Goal: Task Accomplishment & Management: Complete application form

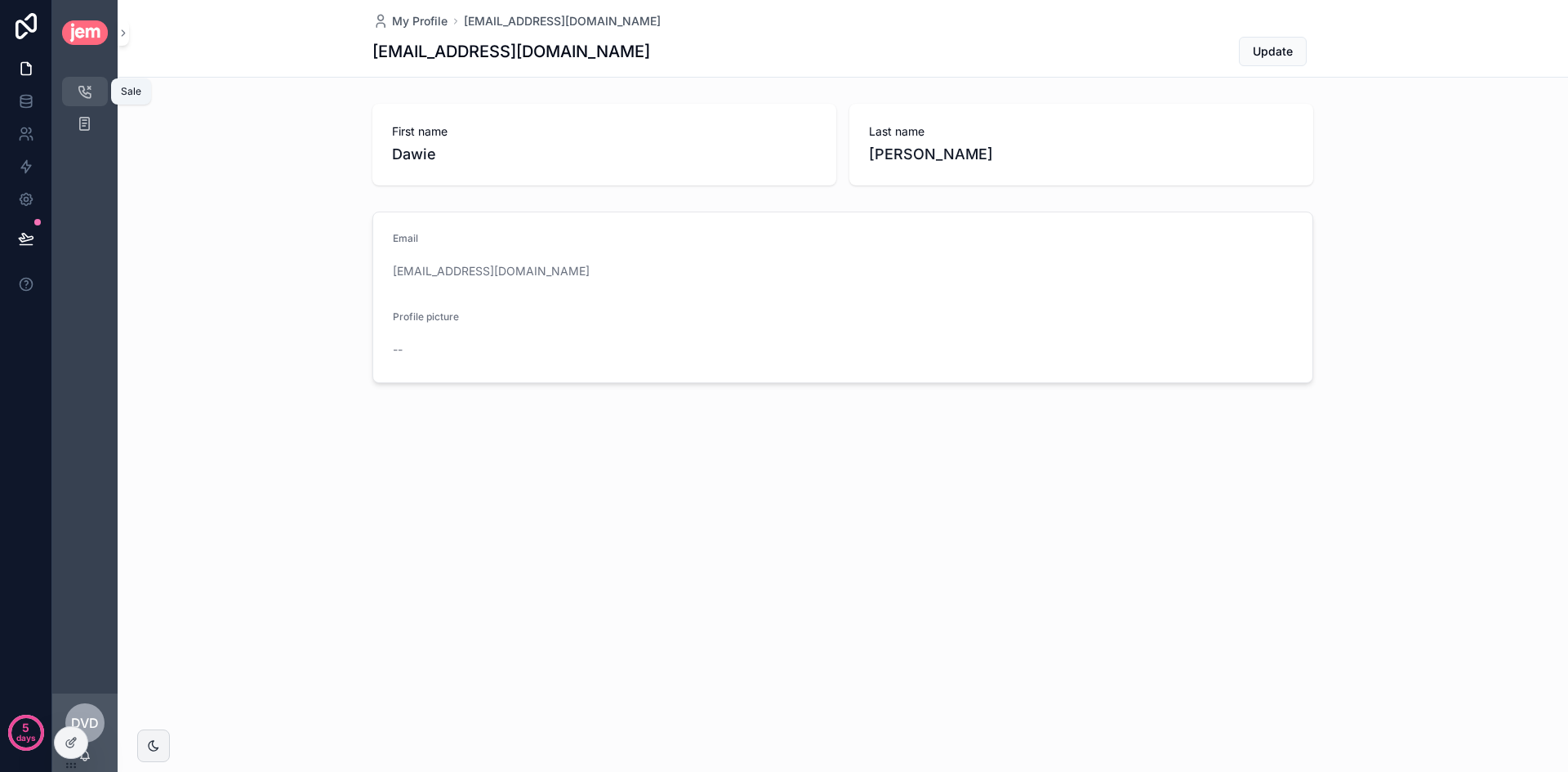
click at [79, 95] on icon "scrollable content" at bounding box center [85, 91] width 16 height 16
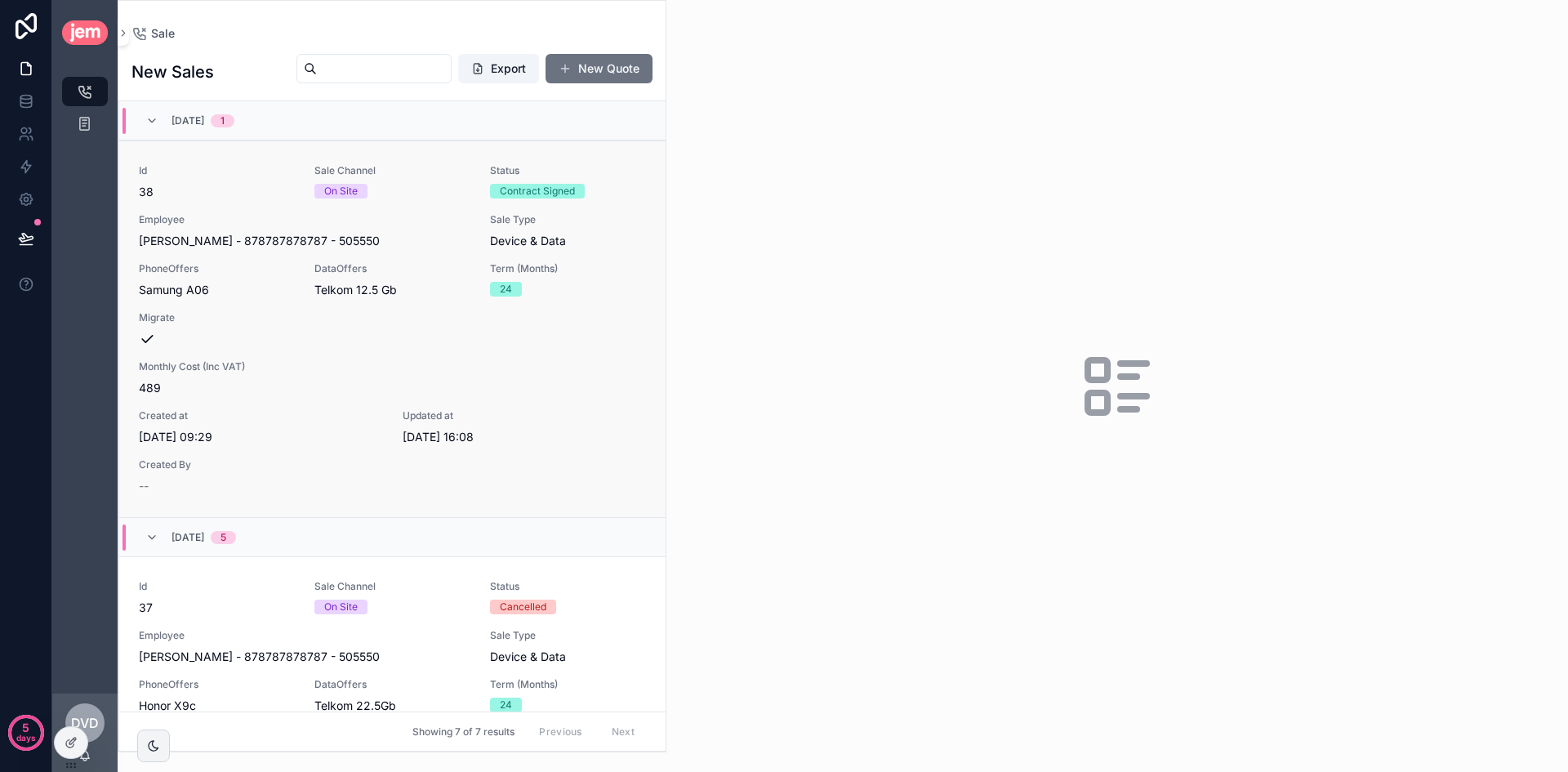
click at [440, 204] on div "Id 38 Sale Channel On Site Status Contract Signed Employee Dawie - van der West…" at bounding box center [392, 329] width 508 height 330
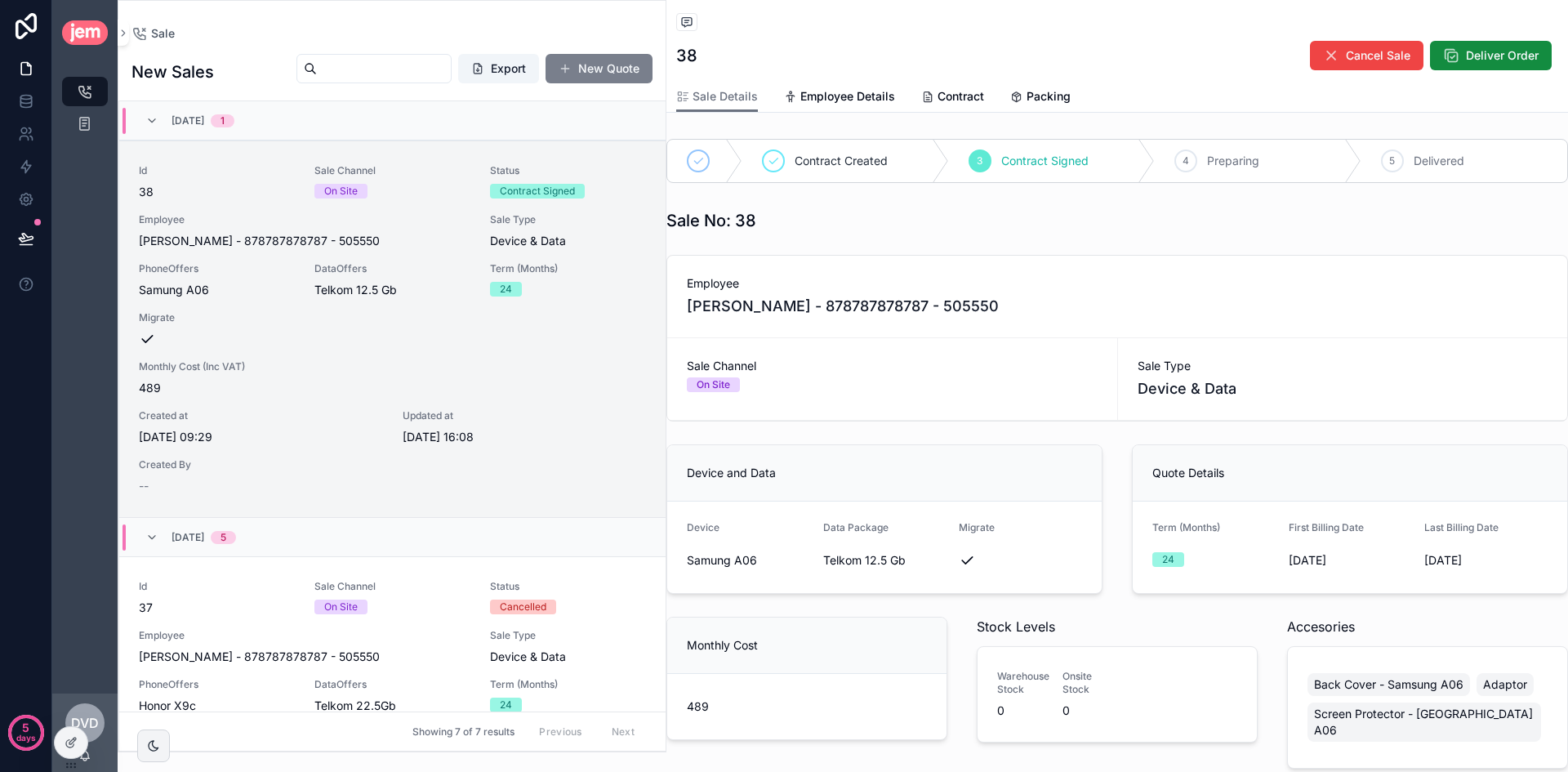
click at [563, 66] on span "scrollable content" at bounding box center [565, 69] width 13 height 13
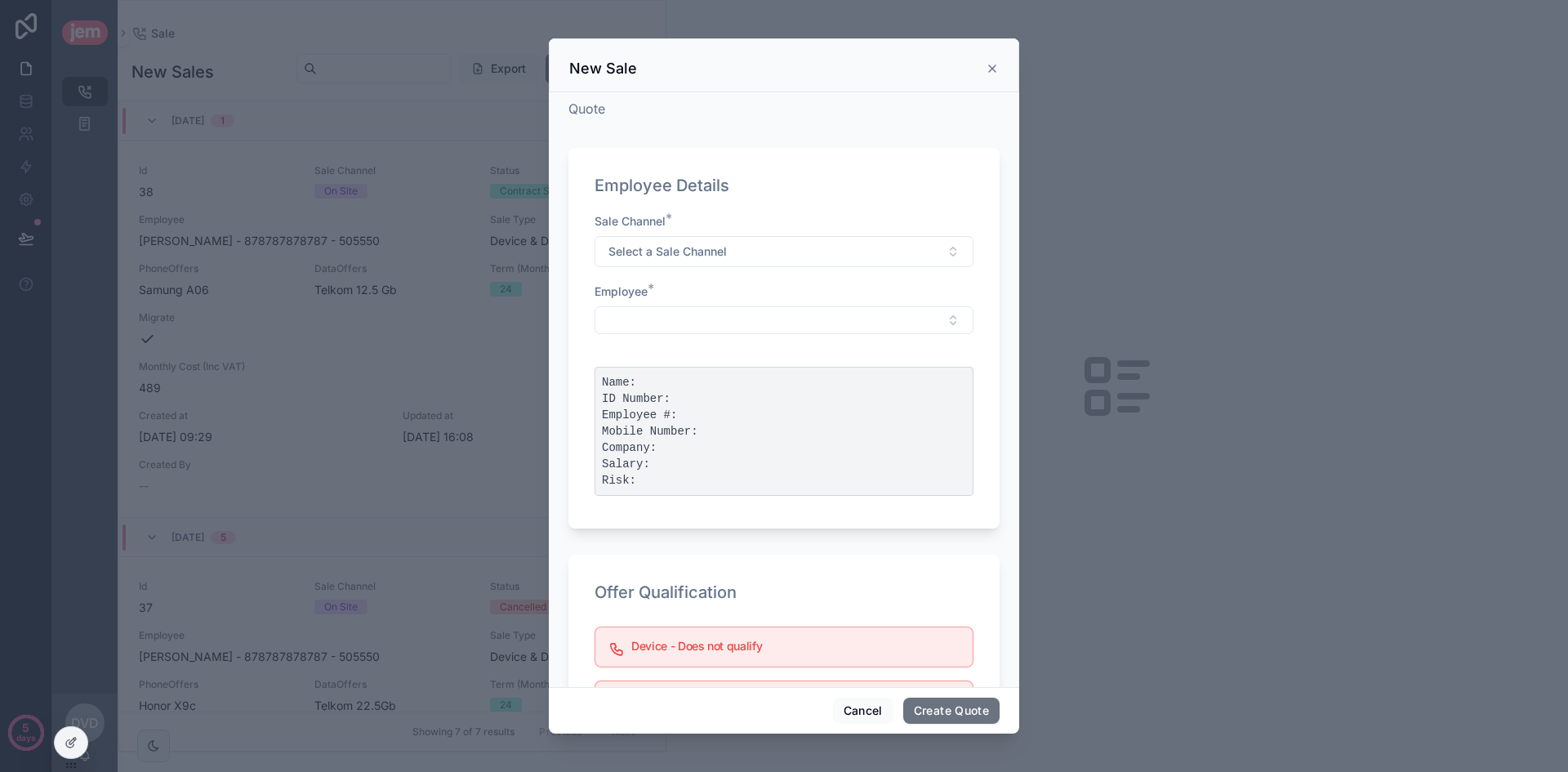
click at [747, 235] on div "Sale Channel * Select a Sale Channel" at bounding box center [783, 240] width 379 height 54
click at [746, 236] on div "Sale Channel * Select a Sale Channel" at bounding box center [783, 240] width 379 height 54
click at [739, 248] on button "Select a Sale Channel" at bounding box center [783, 252] width 379 height 31
click at [685, 334] on div "On Site" at bounding box center [778, 341] width 359 height 24
click at [685, 314] on button "Select Button" at bounding box center [783, 320] width 379 height 28
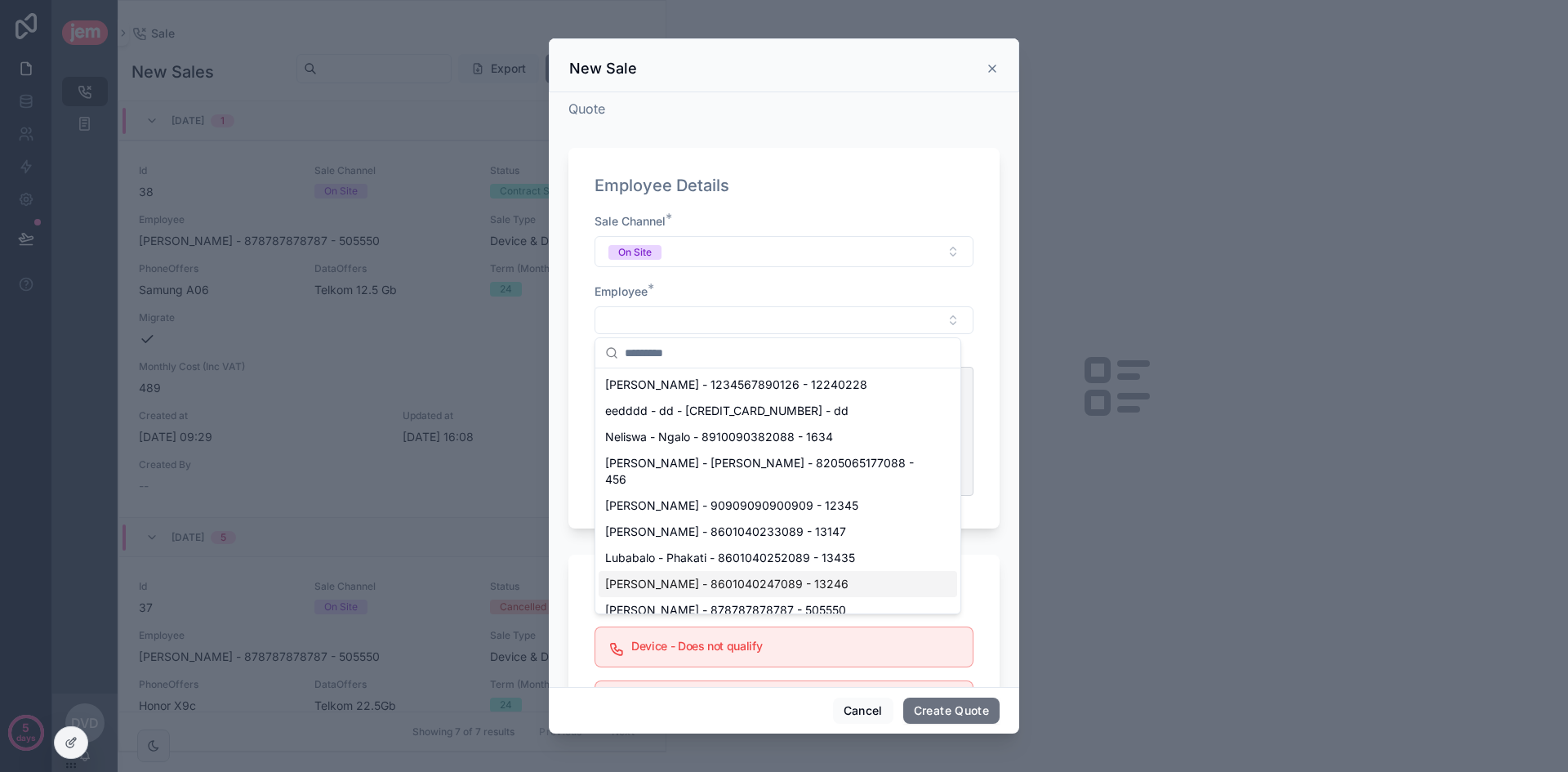
click at [726, 576] on span "Jeremy - van der Merwe - 8601040247089 - 13246" at bounding box center [726, 584] width 243 height 16
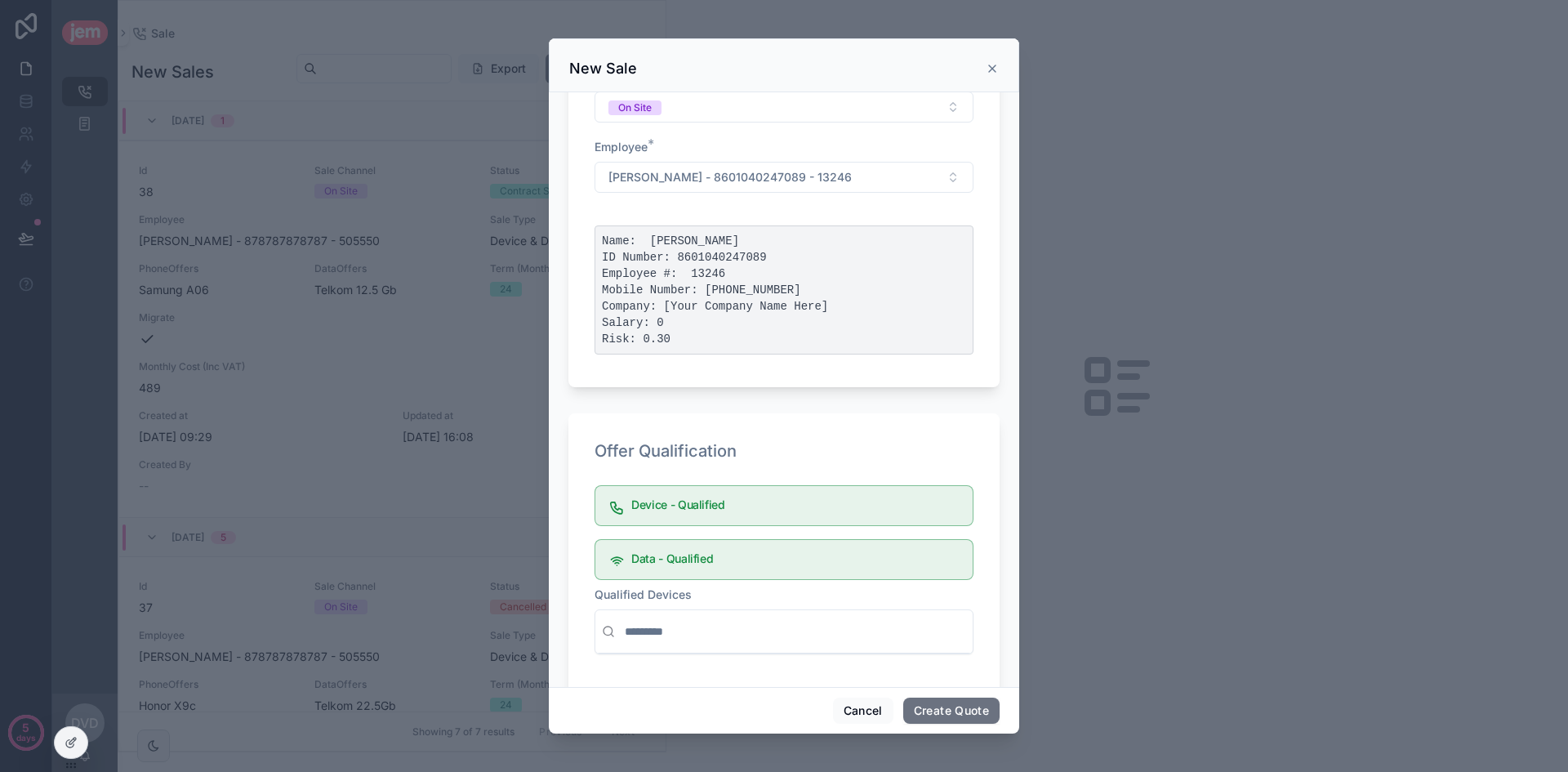
scroll to position [184, 0]
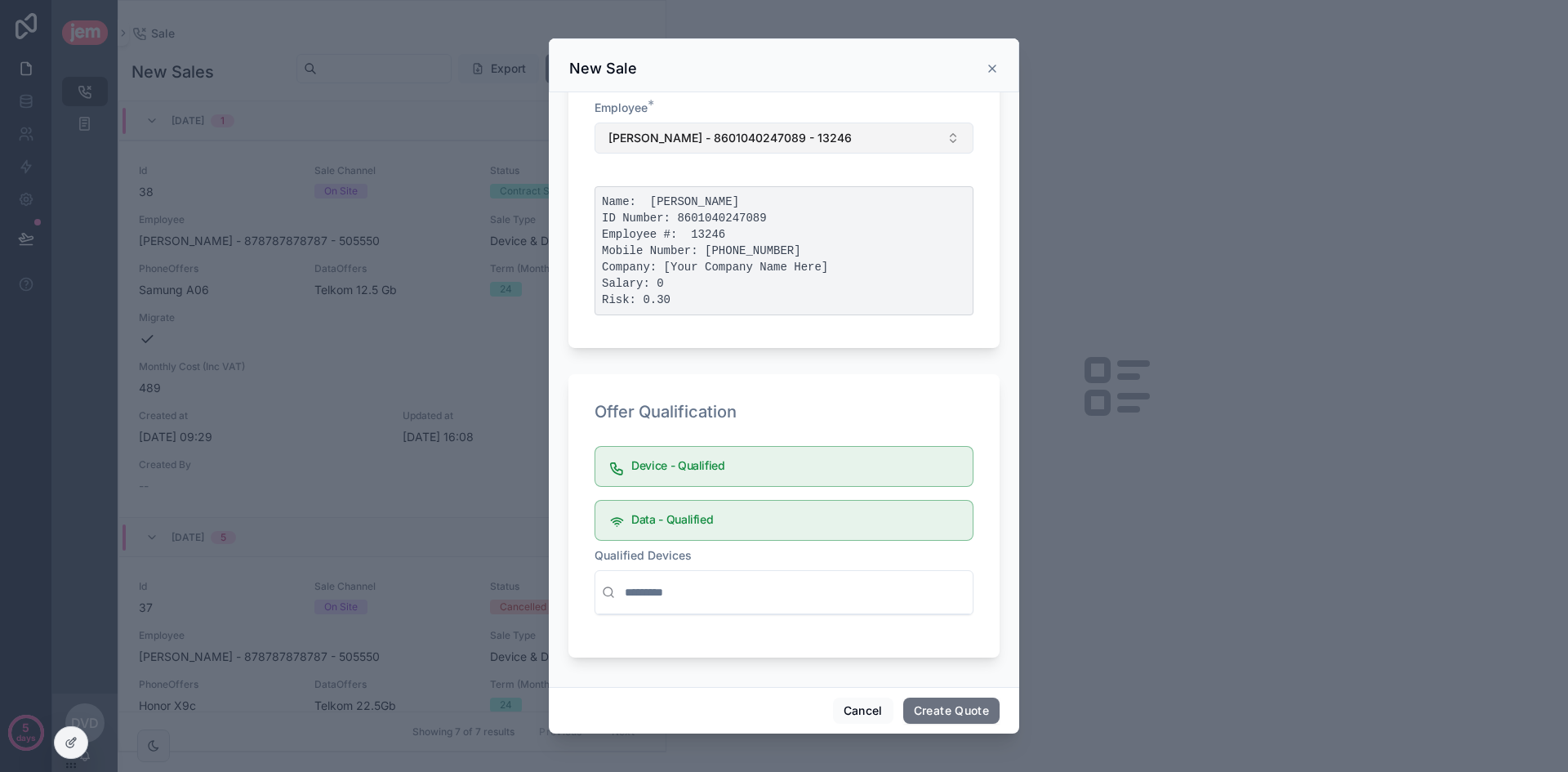
click at [793, 141] on span "Jeremy - van der Merwe - 8601040247089 - 13246" at bounding box center [730, 138] width 243 height 16
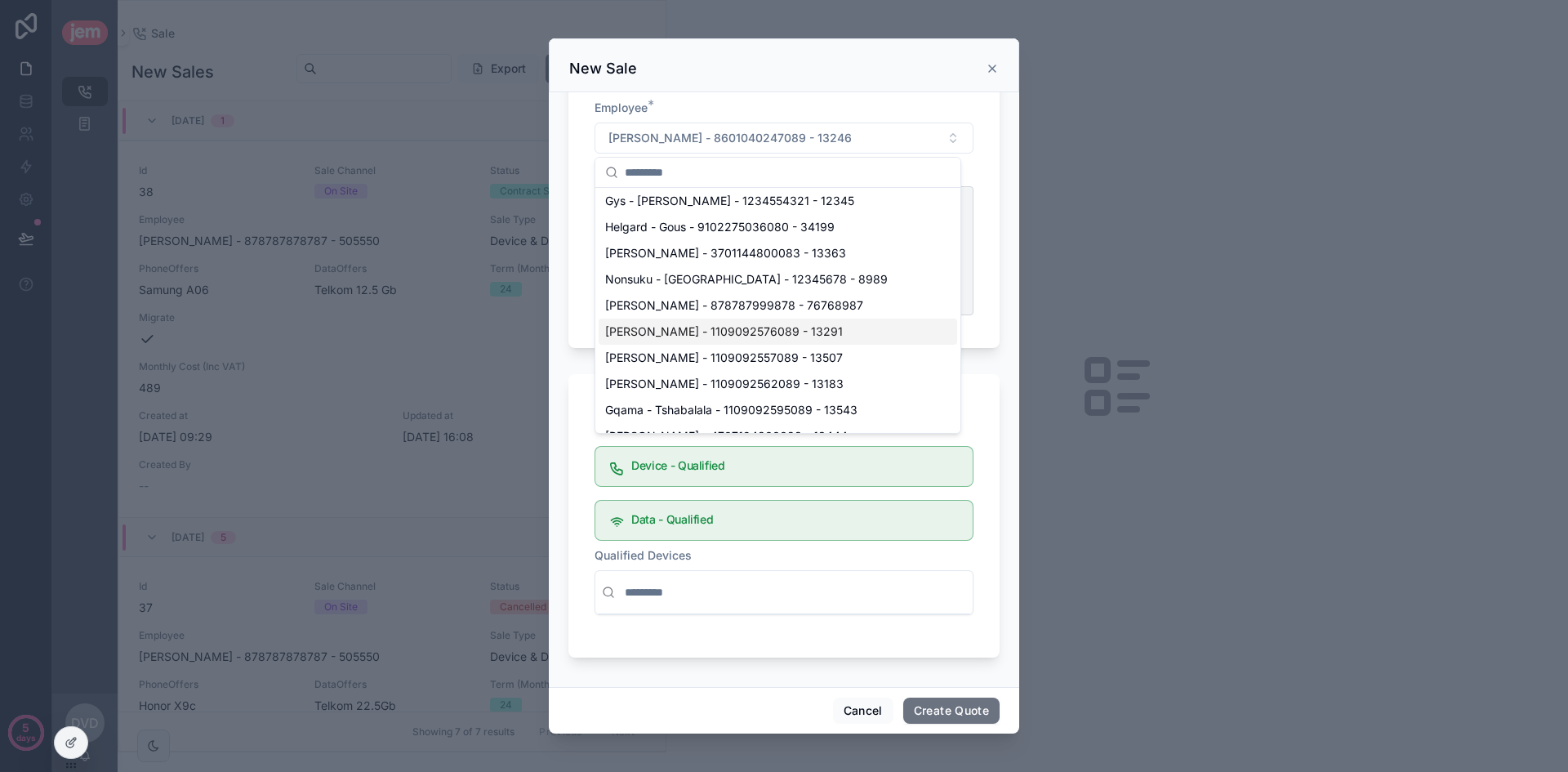
scroll to position [326, 0]
click at [772, 316] on div "Beatrice - Monki - 1109092576089 - 13291" at bounding box center [778, 328] width 359 height 26
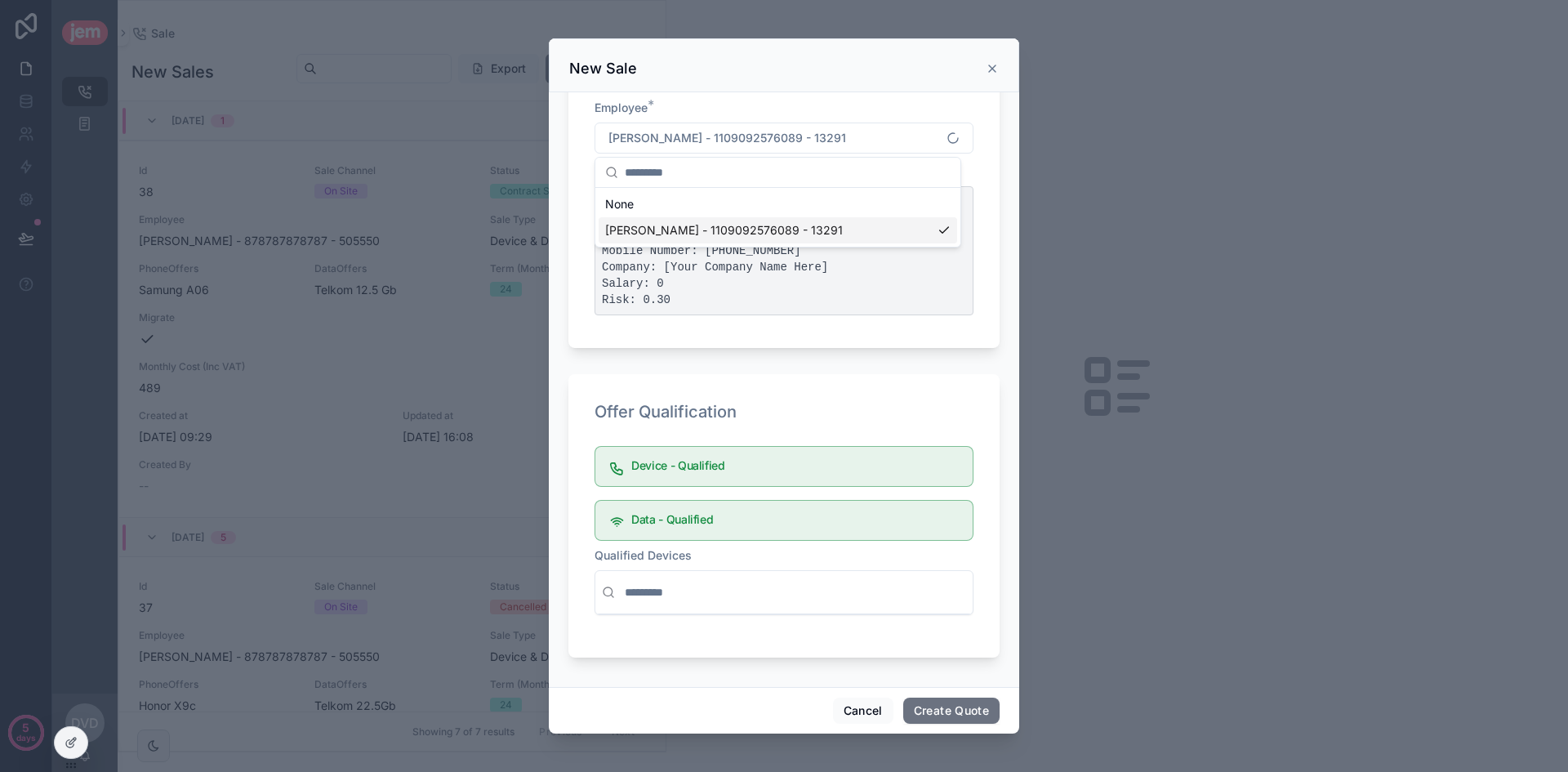
scroll to position [0, 0]
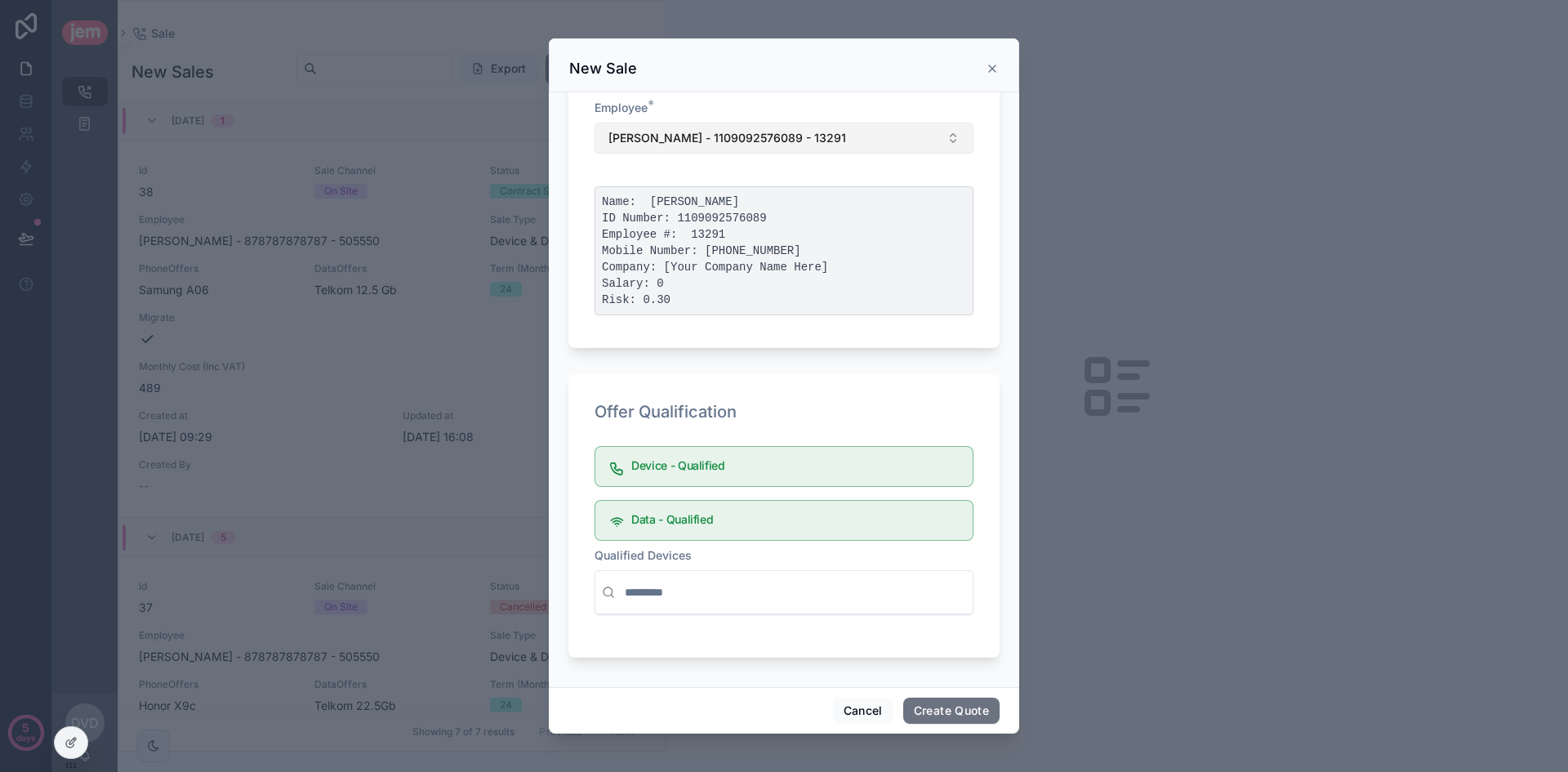
click at [778, 146] on span "Beatrice - Monki - 1109092576089 - 13291" at bounding box center [727, 138] width 237 height 16
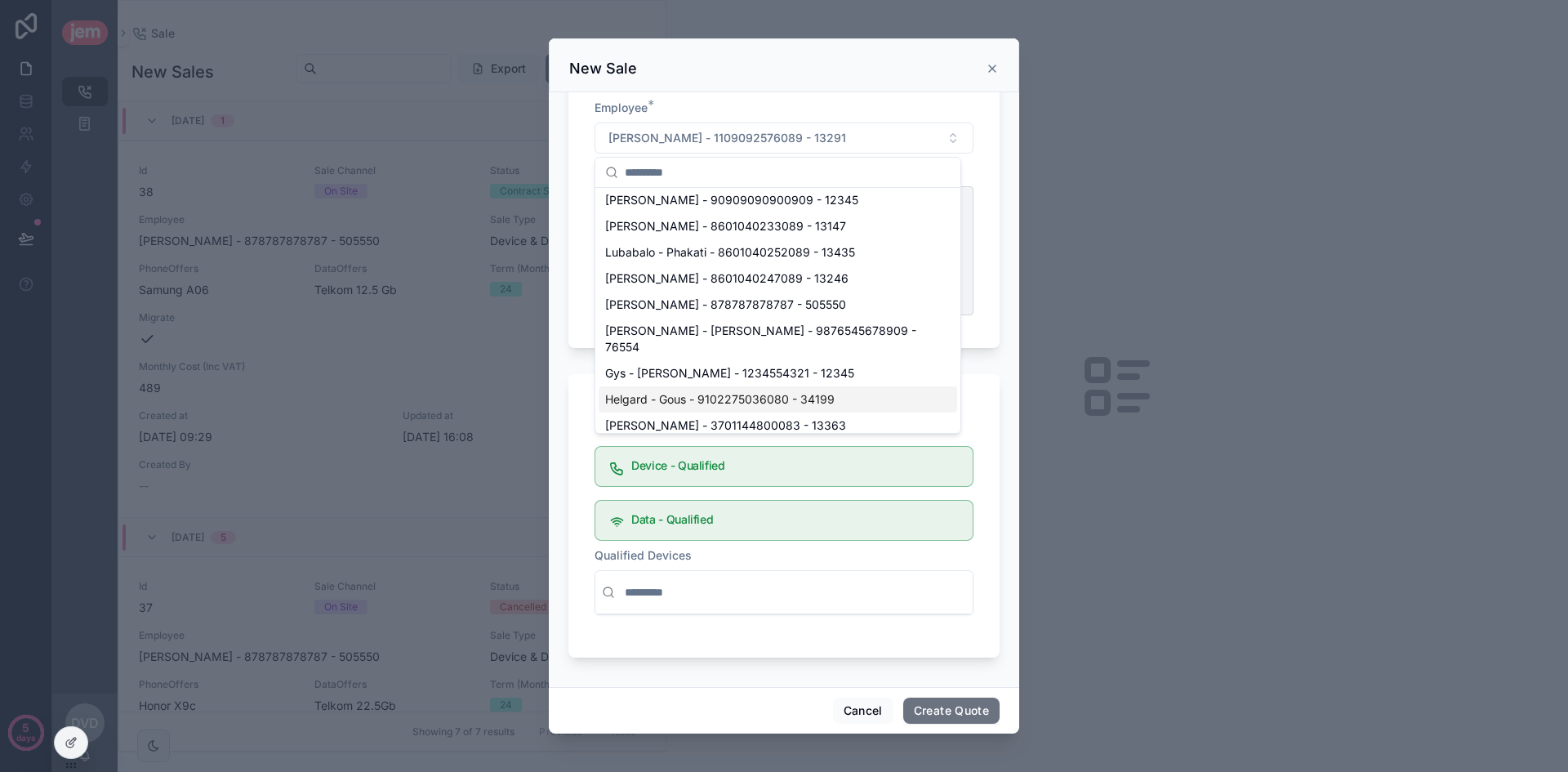
click at [763, 378] on div "None Caroline - van der Merwe - 1234567890126 - 12240228 eedddd - dd - 44555555…" at bounding box center [778, 723] width 359 height 1366
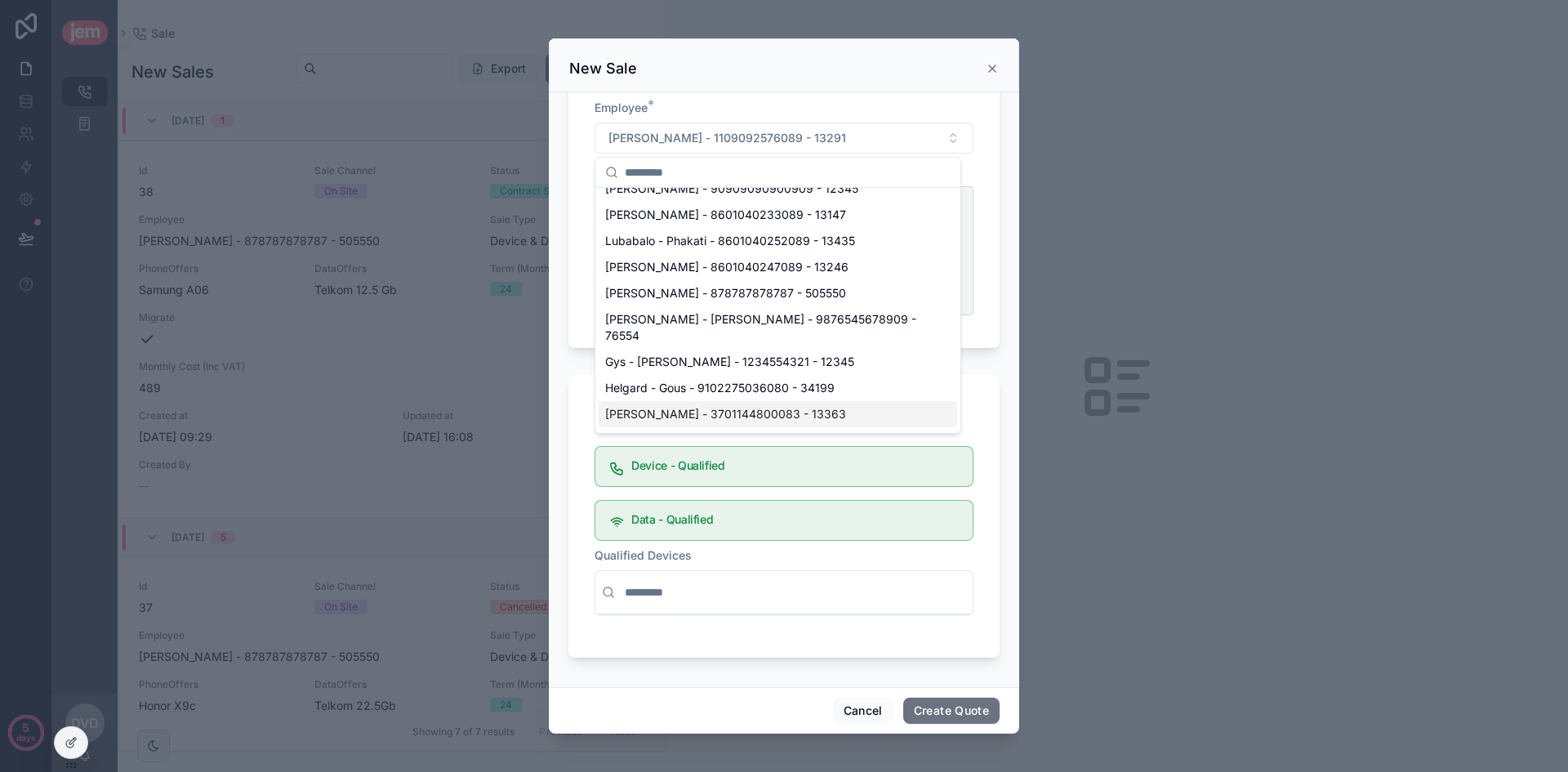
scroll to position [163, 0]
click at [804, 405] on span "Annie - Moodley - 3701144800083 - 13363" at bounding box center [725, 413] width 241 height 16
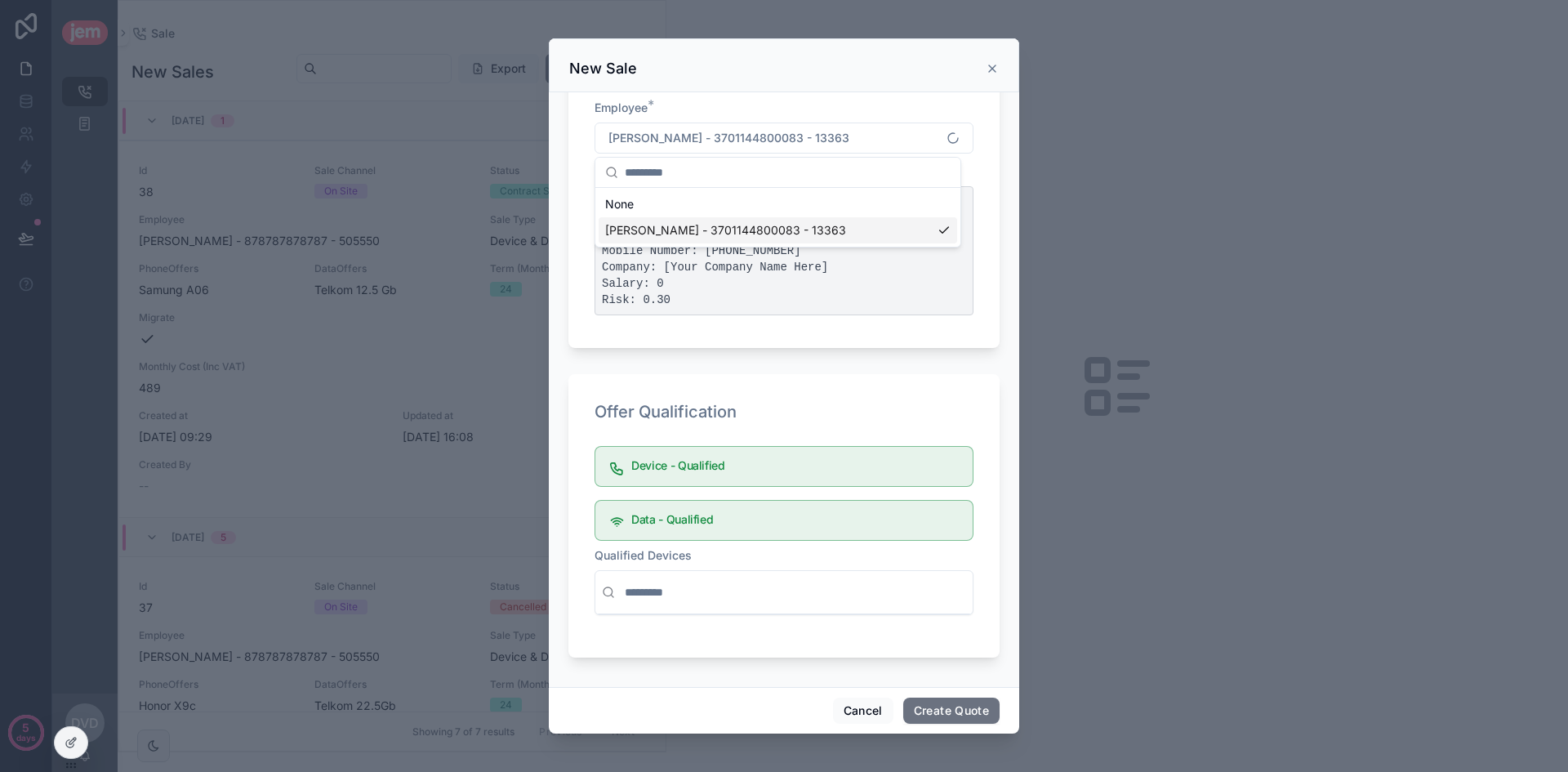
scroll to position [0, 0]
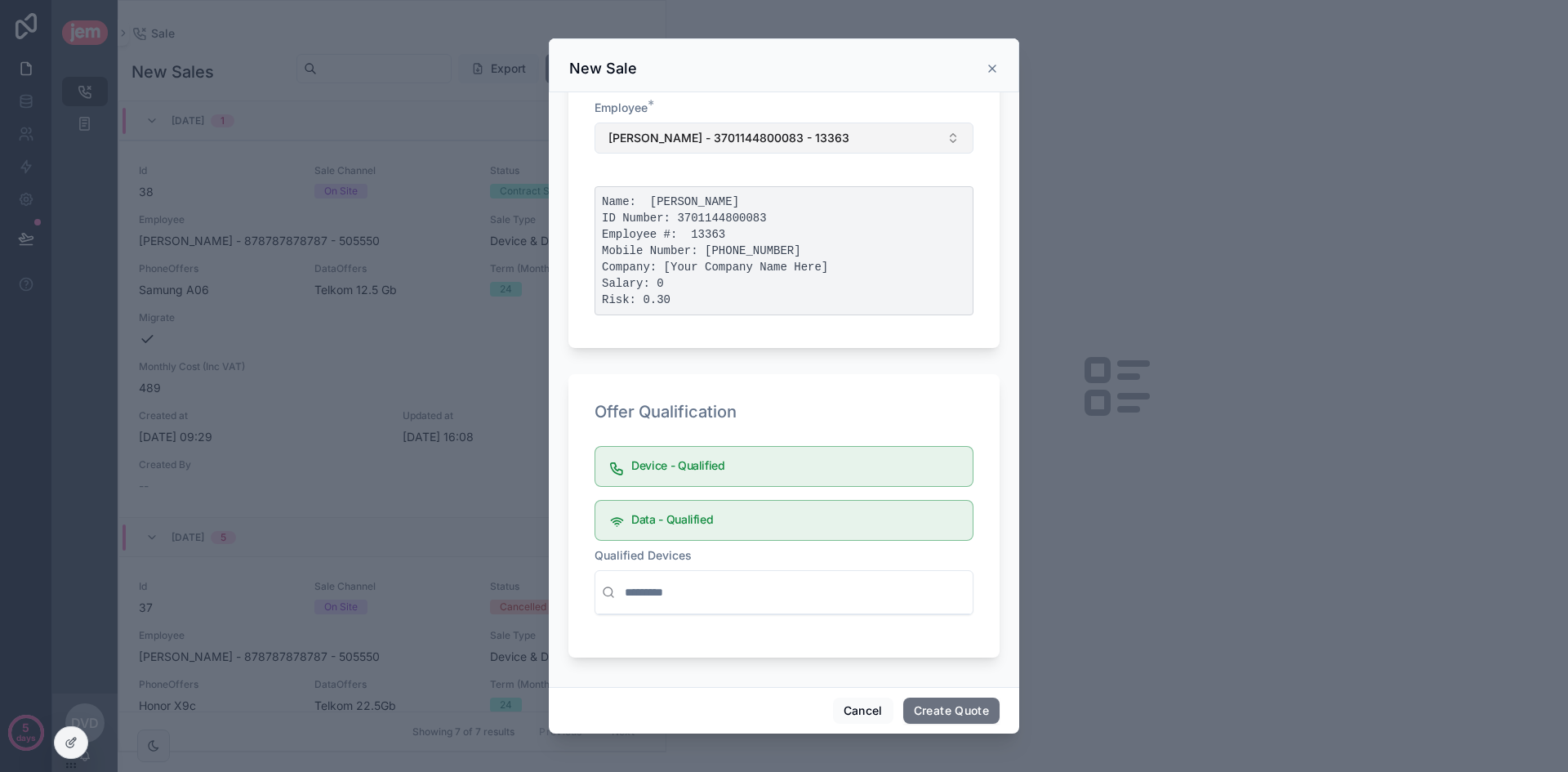
click at [768, 143] on span "Annie - Moodley - 3701144800083 - 13363" at bounding box center [729, 138] width 241 height 16
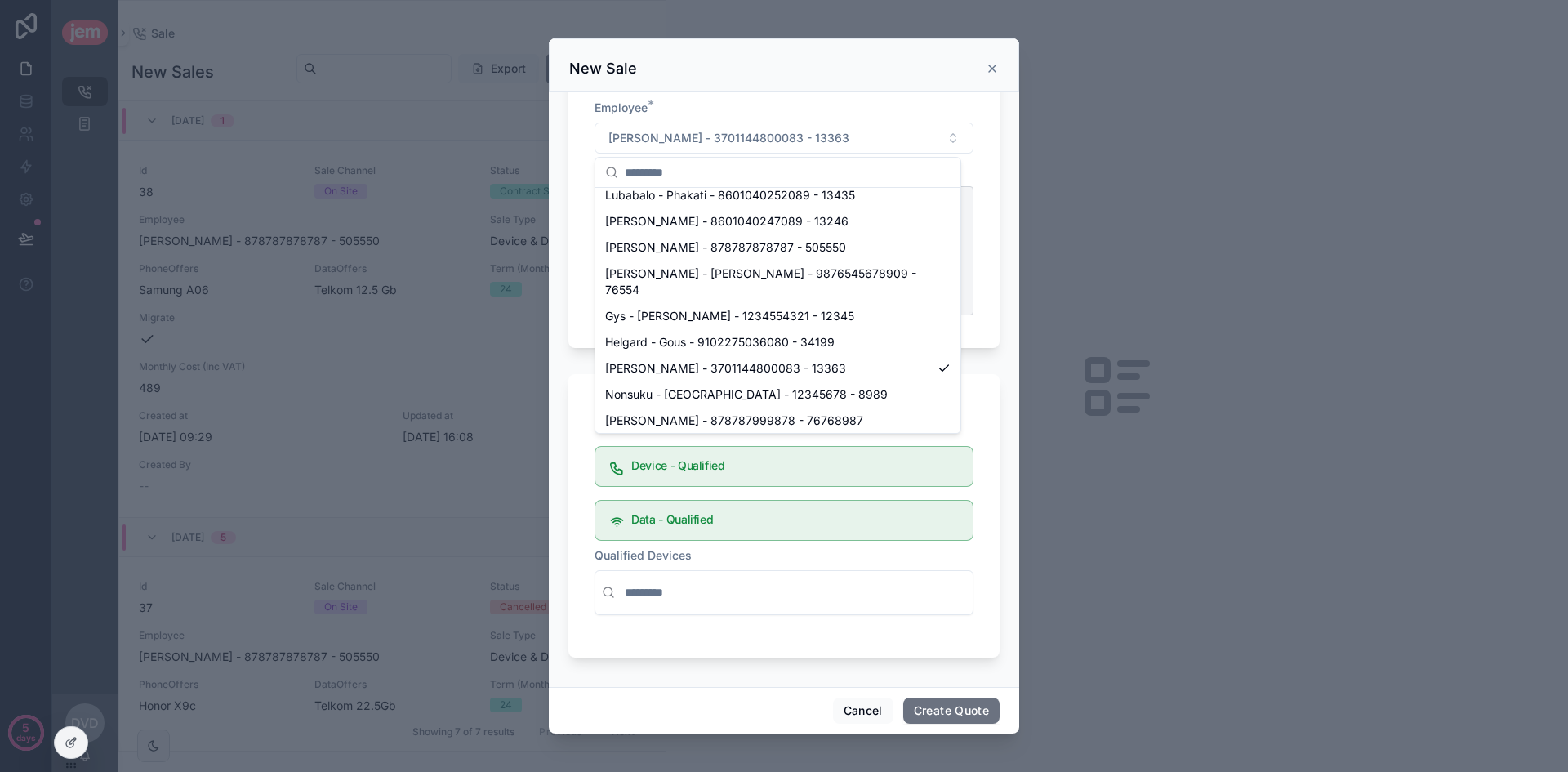
click at [757, 695] on div "Christo - Simabda - 6705234800082 - 13129" at bounding box center [778, 708] width 359 height 26
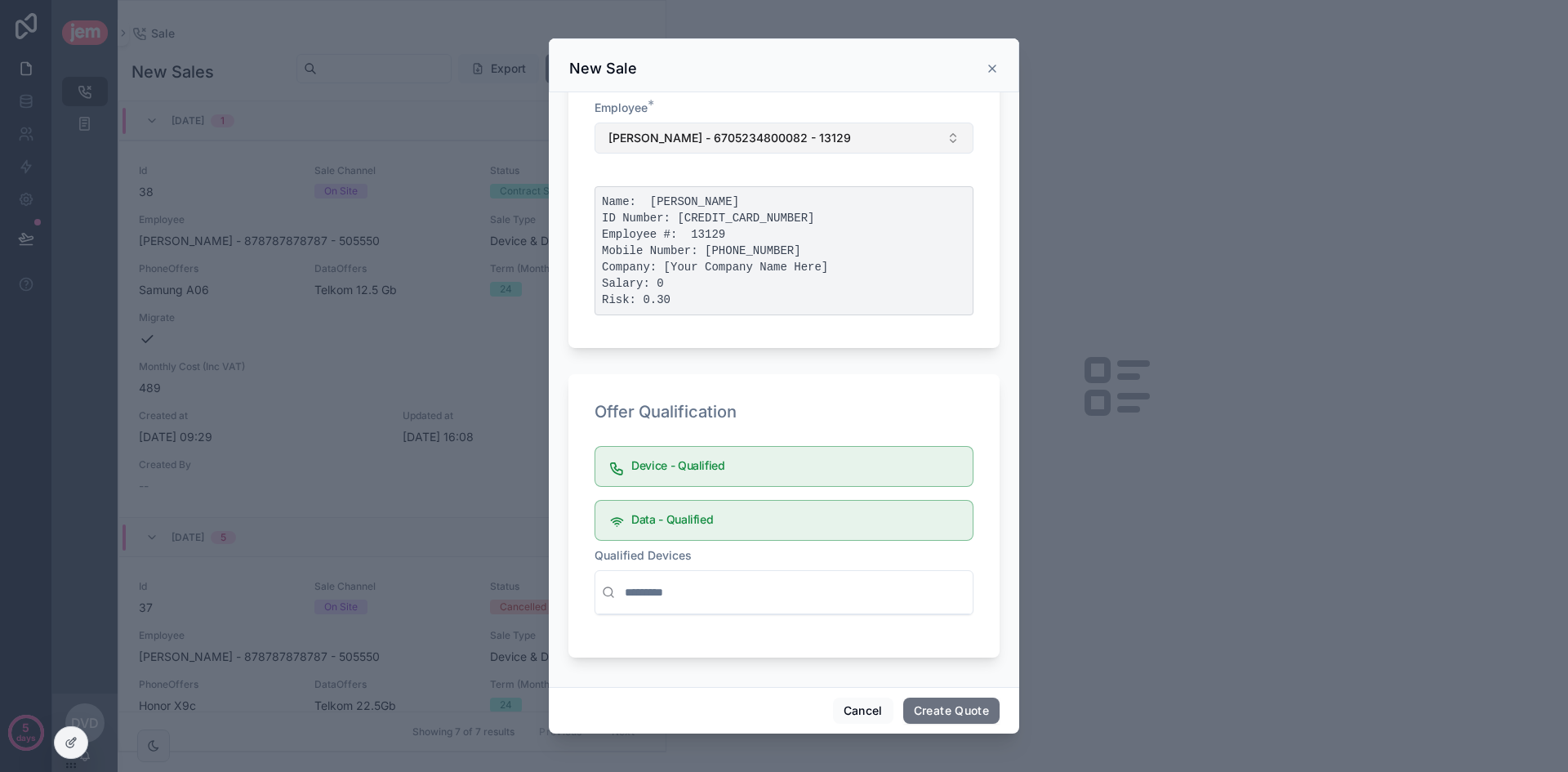
click at [769, 130] on span "Christo - Simabda - 6705234800082 - 13129" at bounding box center [730, 138] width 243 height 16
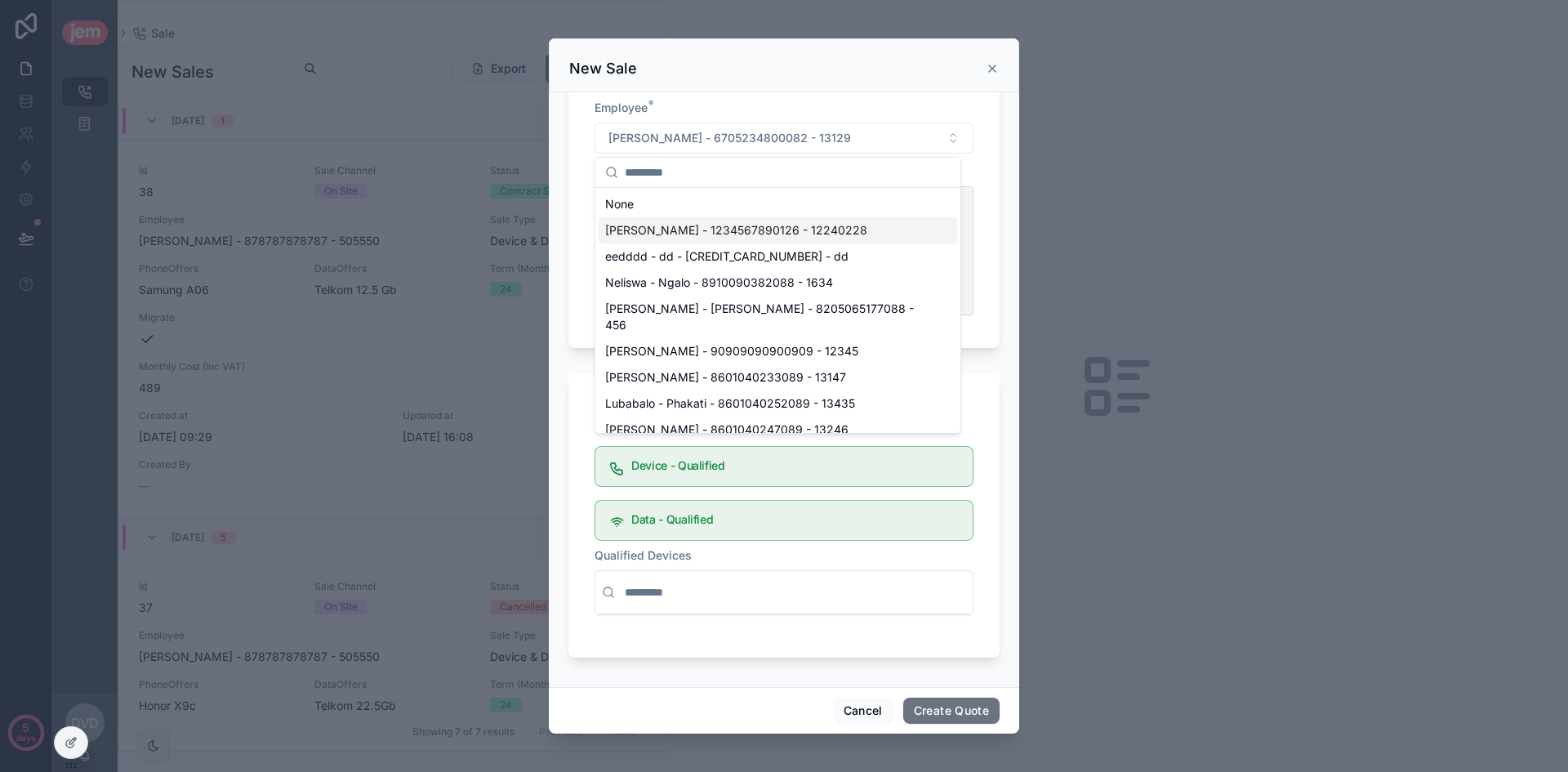
click at [706, 223] on span "[PERSON_NAME] - 1234567890126 - 12240228" at bounding box center [736, 230] width 262 height 16
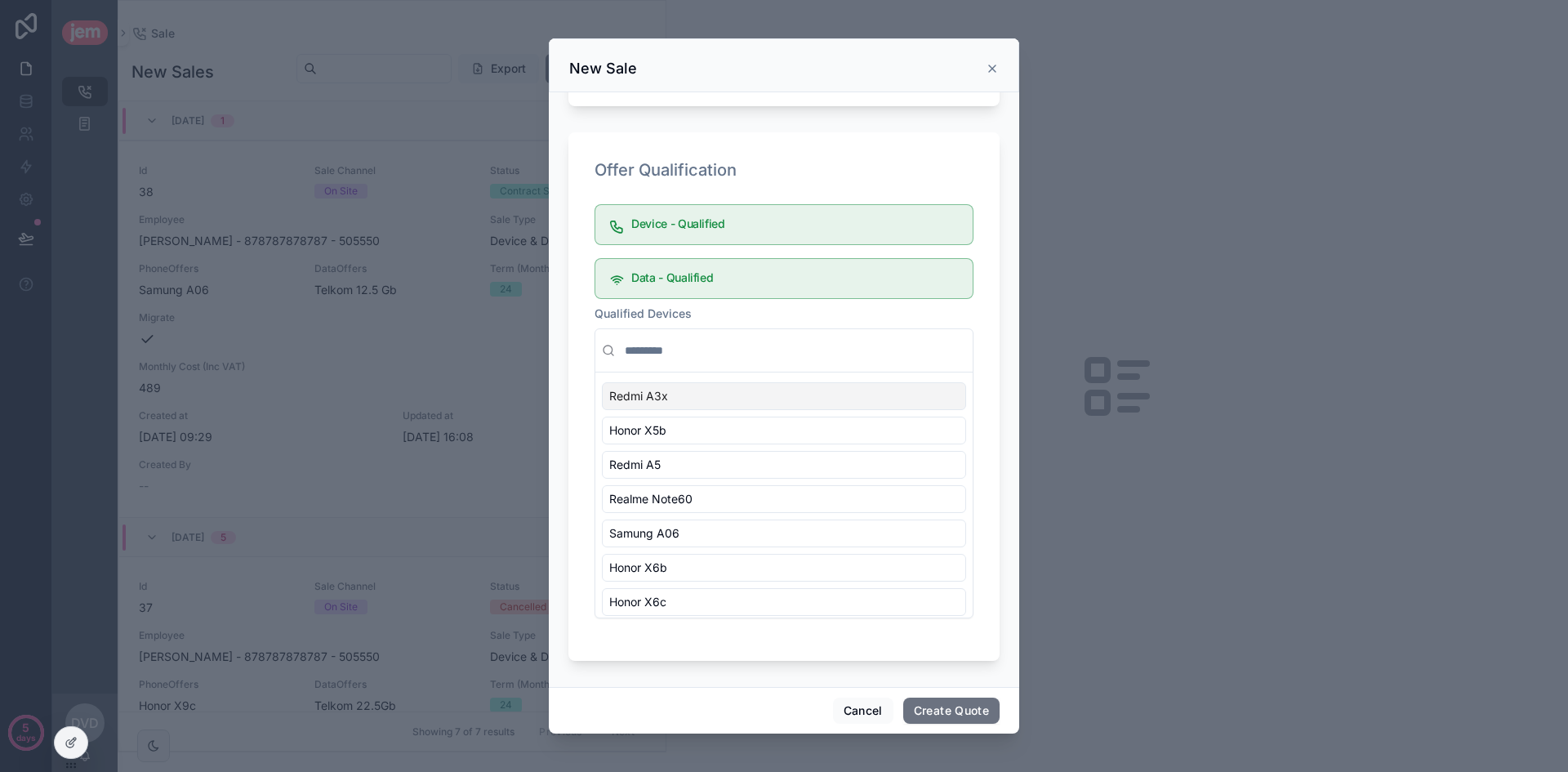
scroll to position [428, 0]
click at [957, 700] on button "Create Quote" at bounding box center [952, 710] width 96 height 26
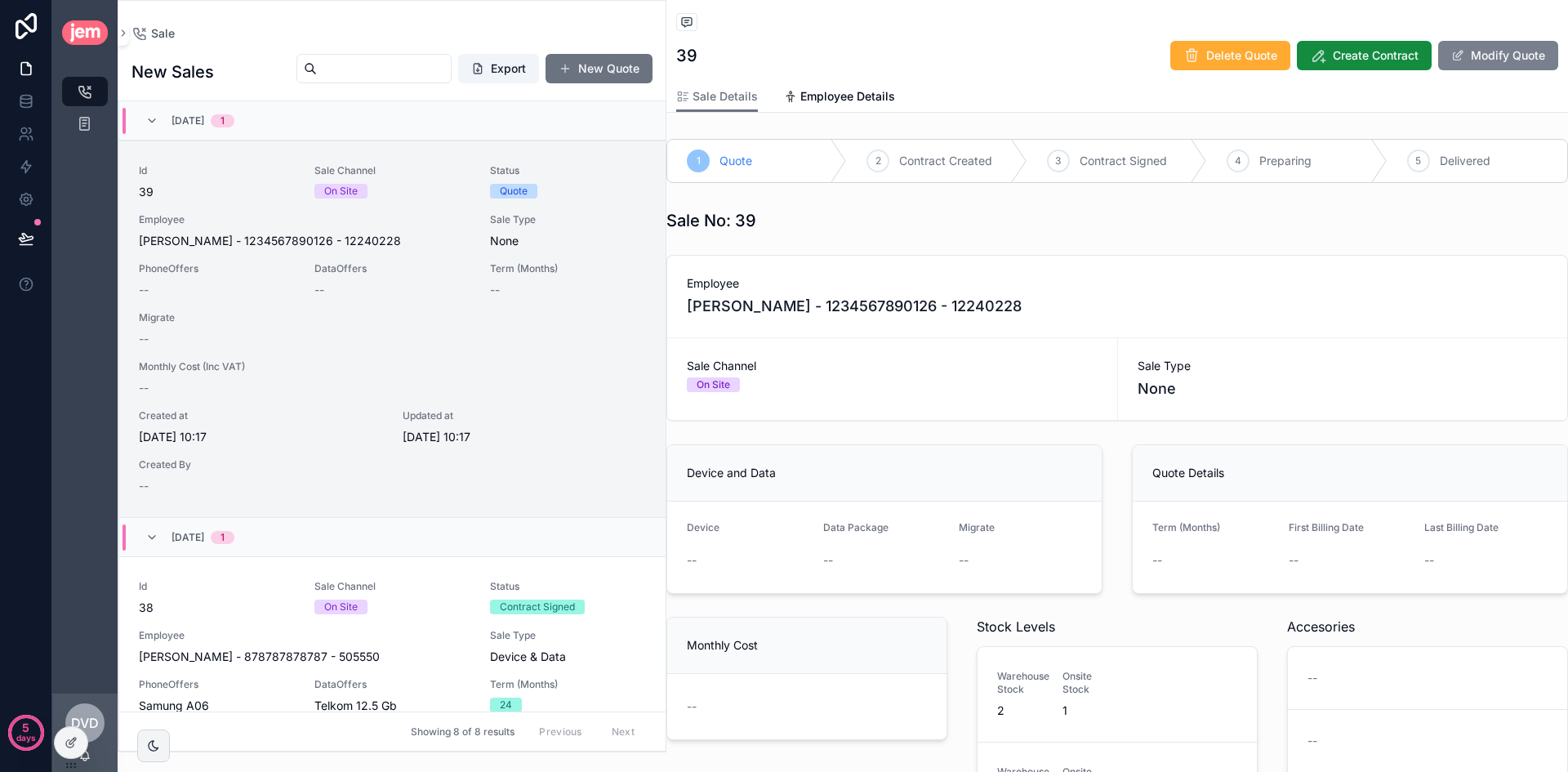
click at [1452, 50] on button "Modify Quote" at bounding box center [1498, 55] width 120 height 29
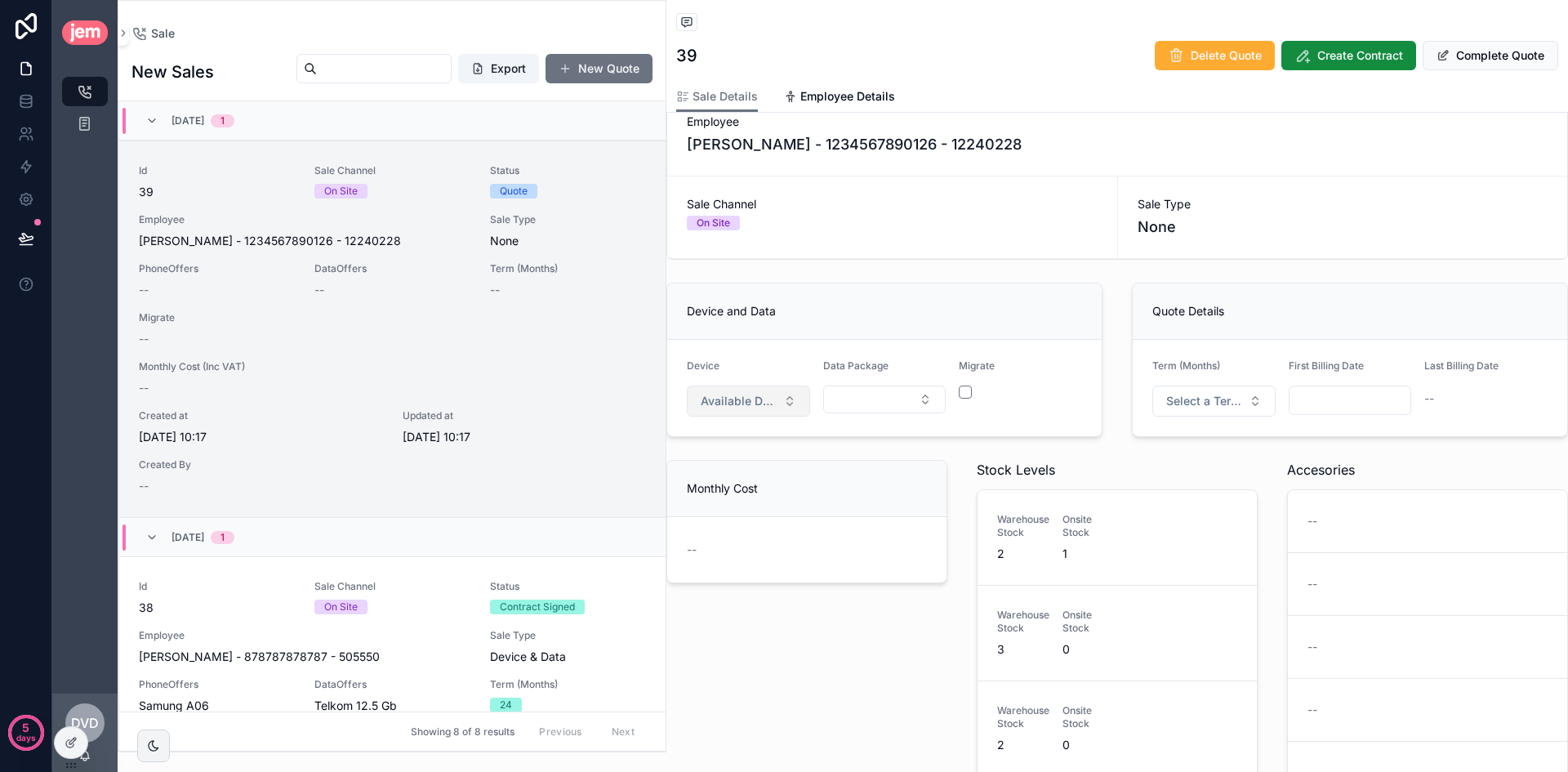
scroll to position [162, 0]
click at [775, 414] on button "Available Devices" at bounding box center [748, 400] width 123 height 31
click at [725, 476] on div "Honor X6c" at bounding box center [747, 466] width 196 height 26
click at [865, 410] on button "Select Button" at bounding box center [885, 398] width 123 height 28
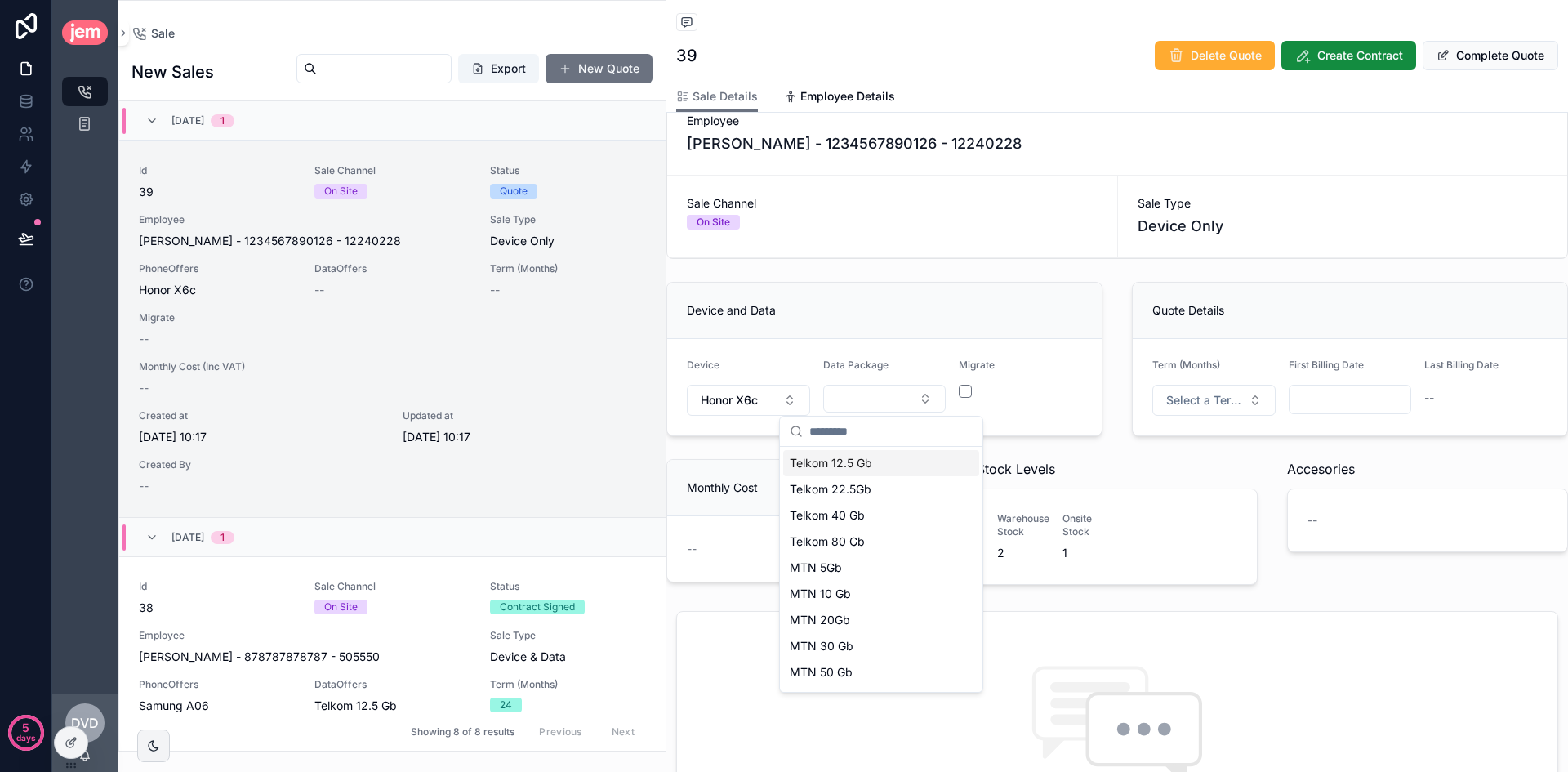
click at [875, 465] on div "Telkom 12.5 Gb" at bounding box center [881, 462] width 196 height 26
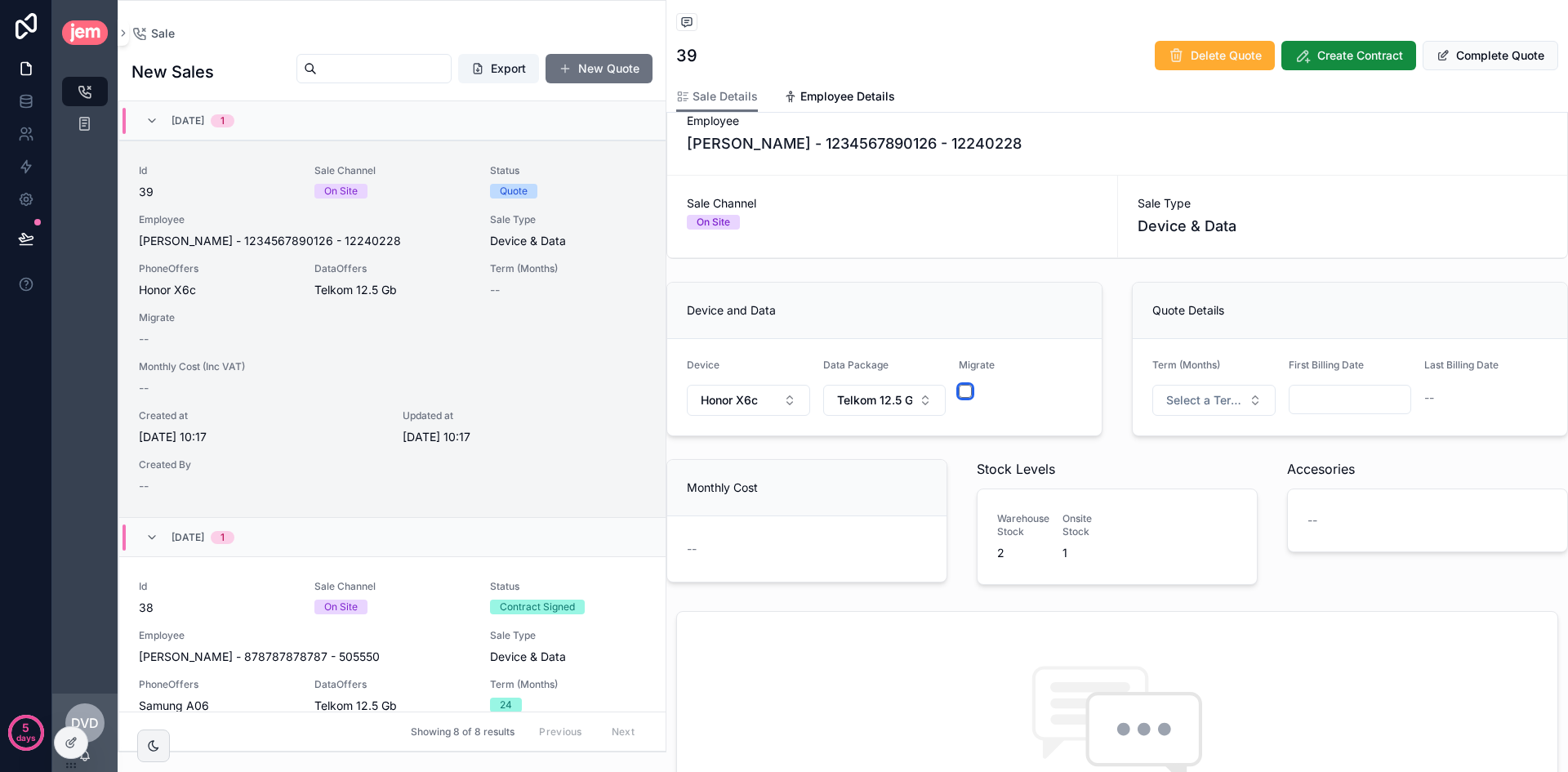
click at [966, 388] on button "scrollable content" at bounding box center [965, 391] width 13 height 13
click at [1234, 414] on button "Select a Term (Months)" at bounding box center [1214, 400] width 123 height 31
click at [1189, 505] on div "24" at bounding box center [1207, 514] width 196 height 24
click at [1349, 402] on input "scrollable content" at bounding box center [1350, 400] width 121 height 23
click at [1428, 449] on button "scrollable content" at bounding box center [1429, 439] width 29 height 29
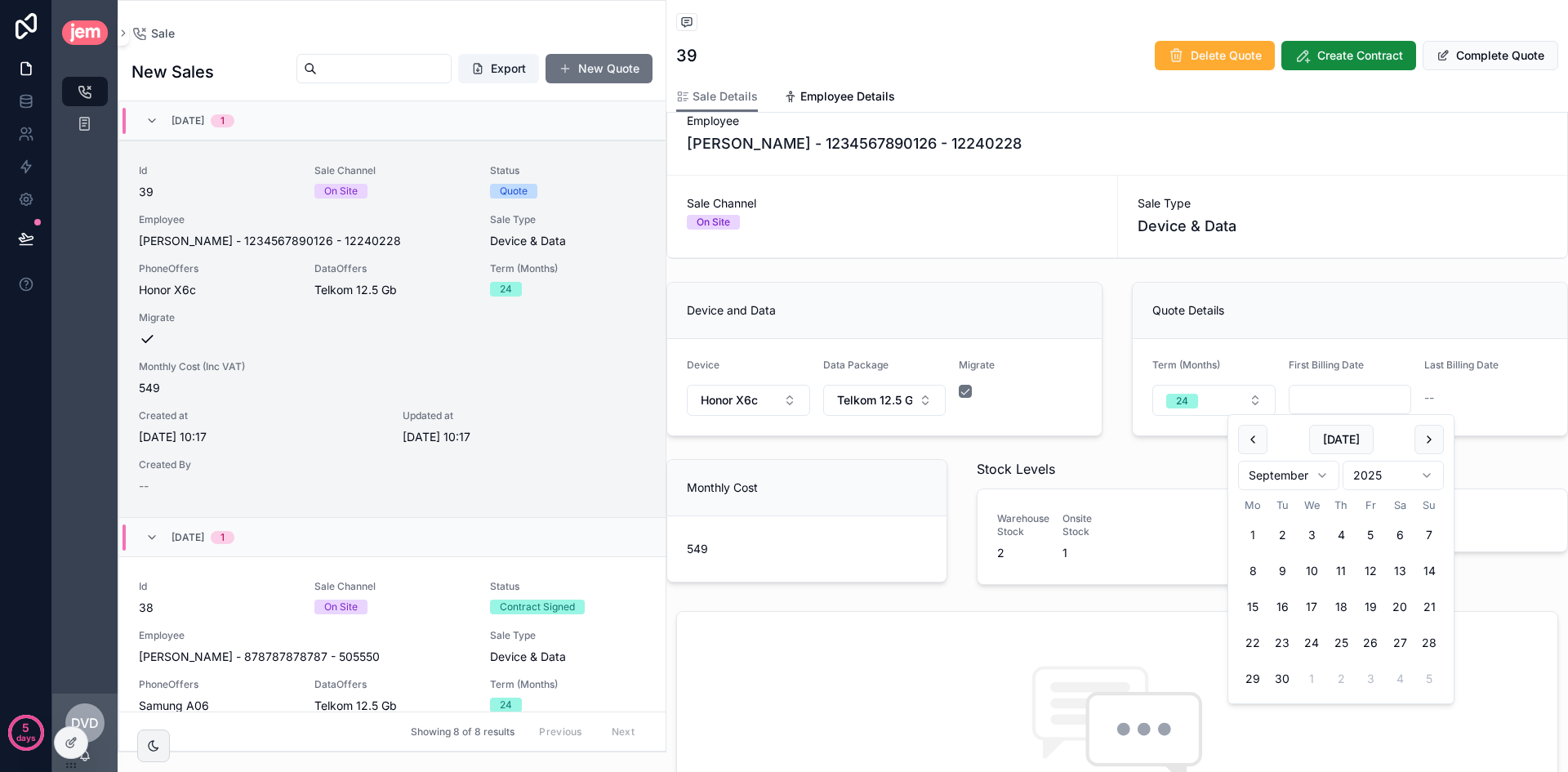
click at [1253, 536] on button "1" at bounding box center [1252, 535] width 29 height 29
type input "**********"
click at [1436, 349] on form "**********" at bounding box center [1349, 387] width 434 height 96
click at [756, 412] on button "Honor X6c" at bounding box center [748, 400] width 123 height 31
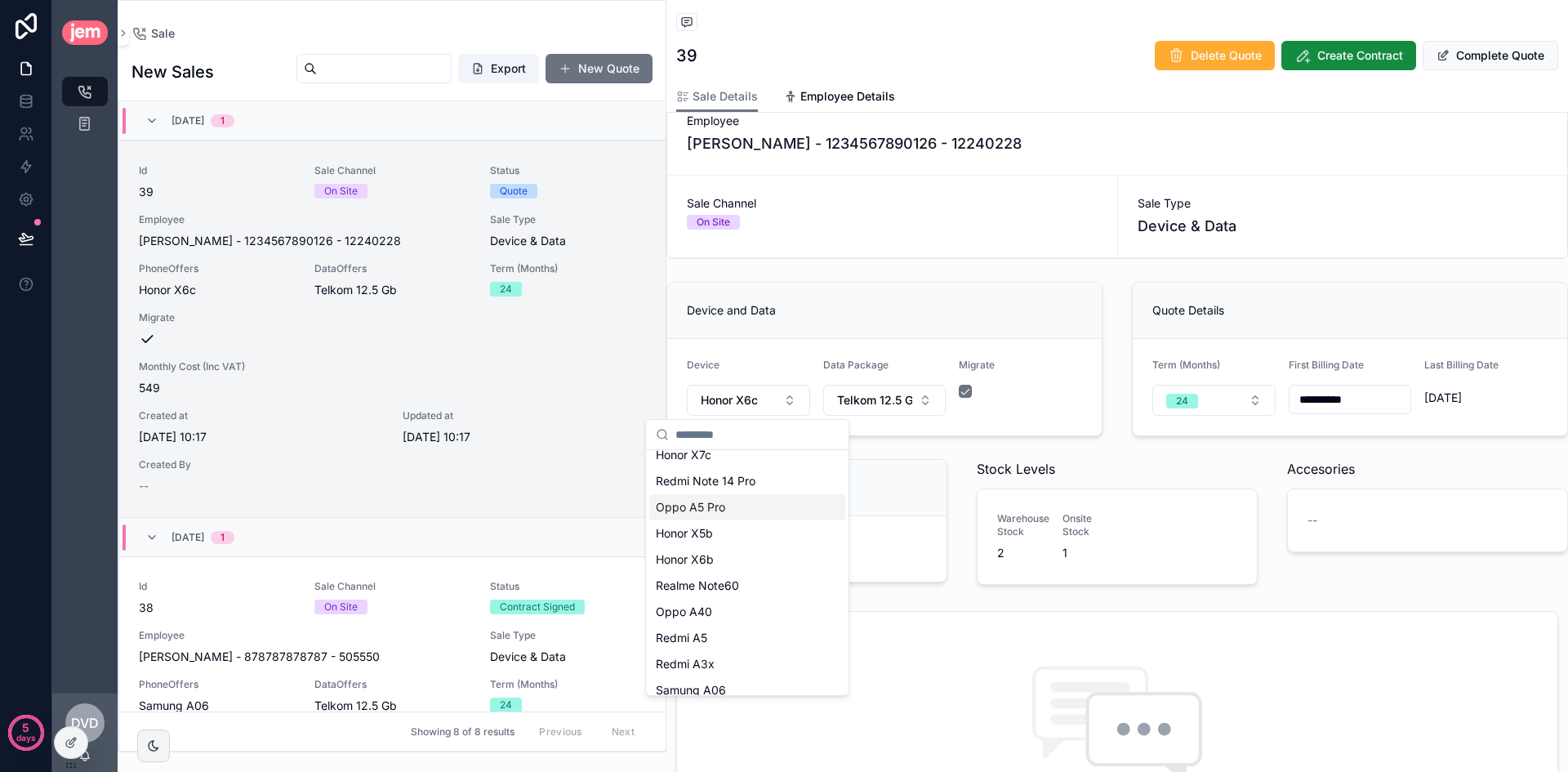
scroll to position [154, 0]
click at [741, 675] on div "Samung A06" at bounding box center [747, 678] width 196 height 26
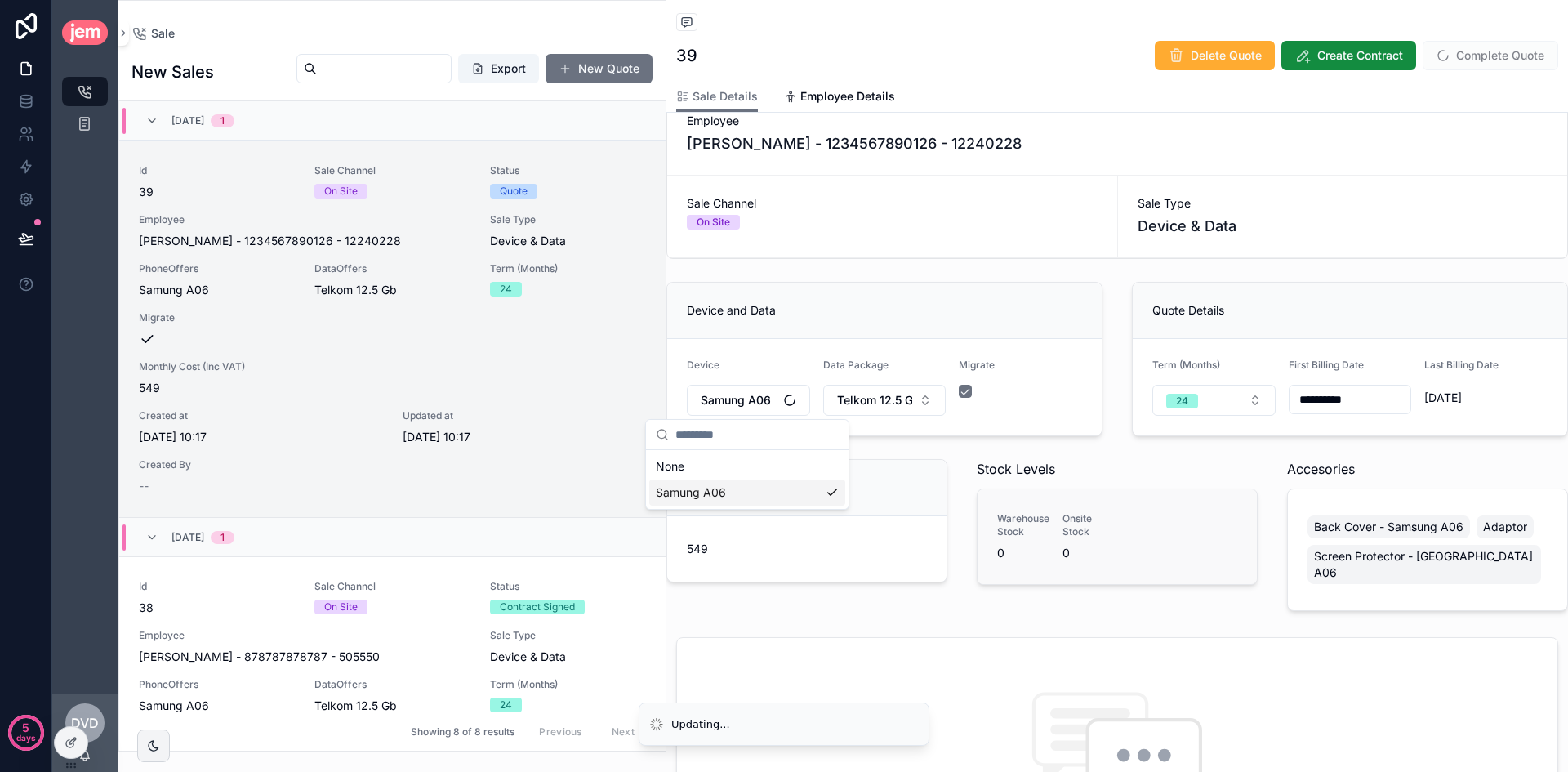
scroll to position [0, 0]
click at [772, 400] on button "Samung A06" at bounding box center [748, 400] width 123 height 31
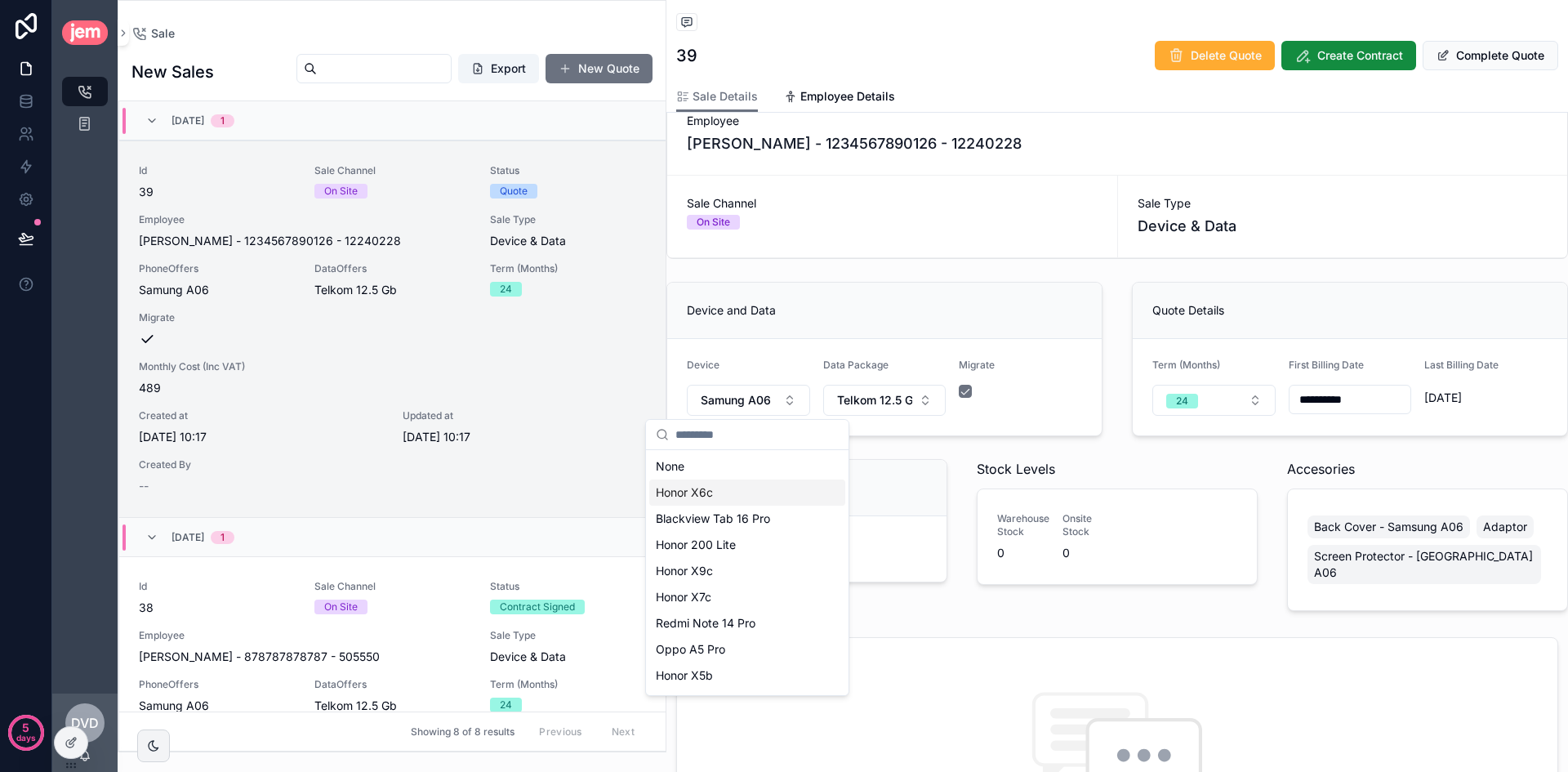
click at [751, 483] on div "Honor X6c" at bounding box center [747, 492] width 196 height 26
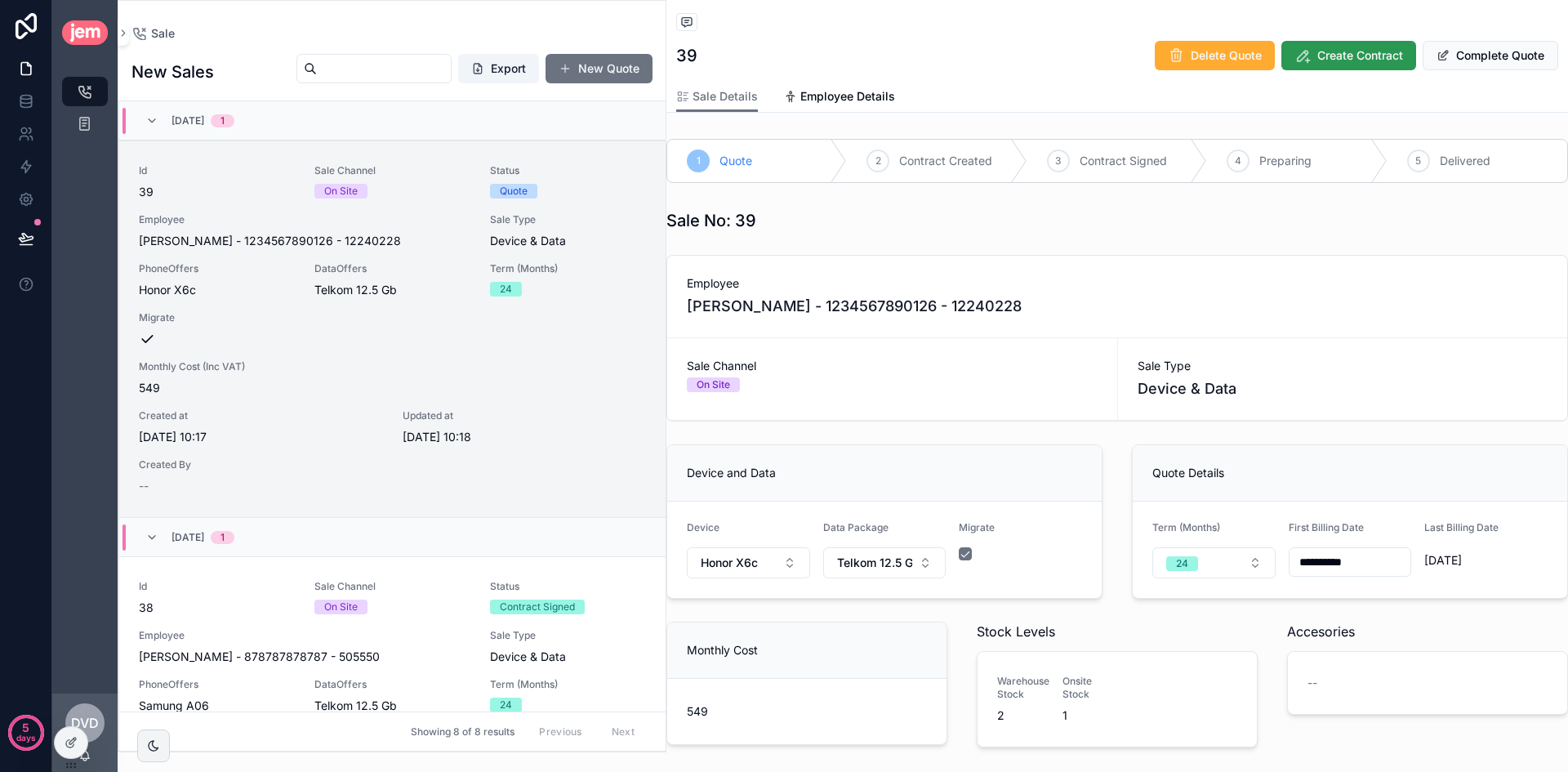
click at [1361, 54] on span "Create Contract" at bounding box center [1360, 55] width 86 height 16
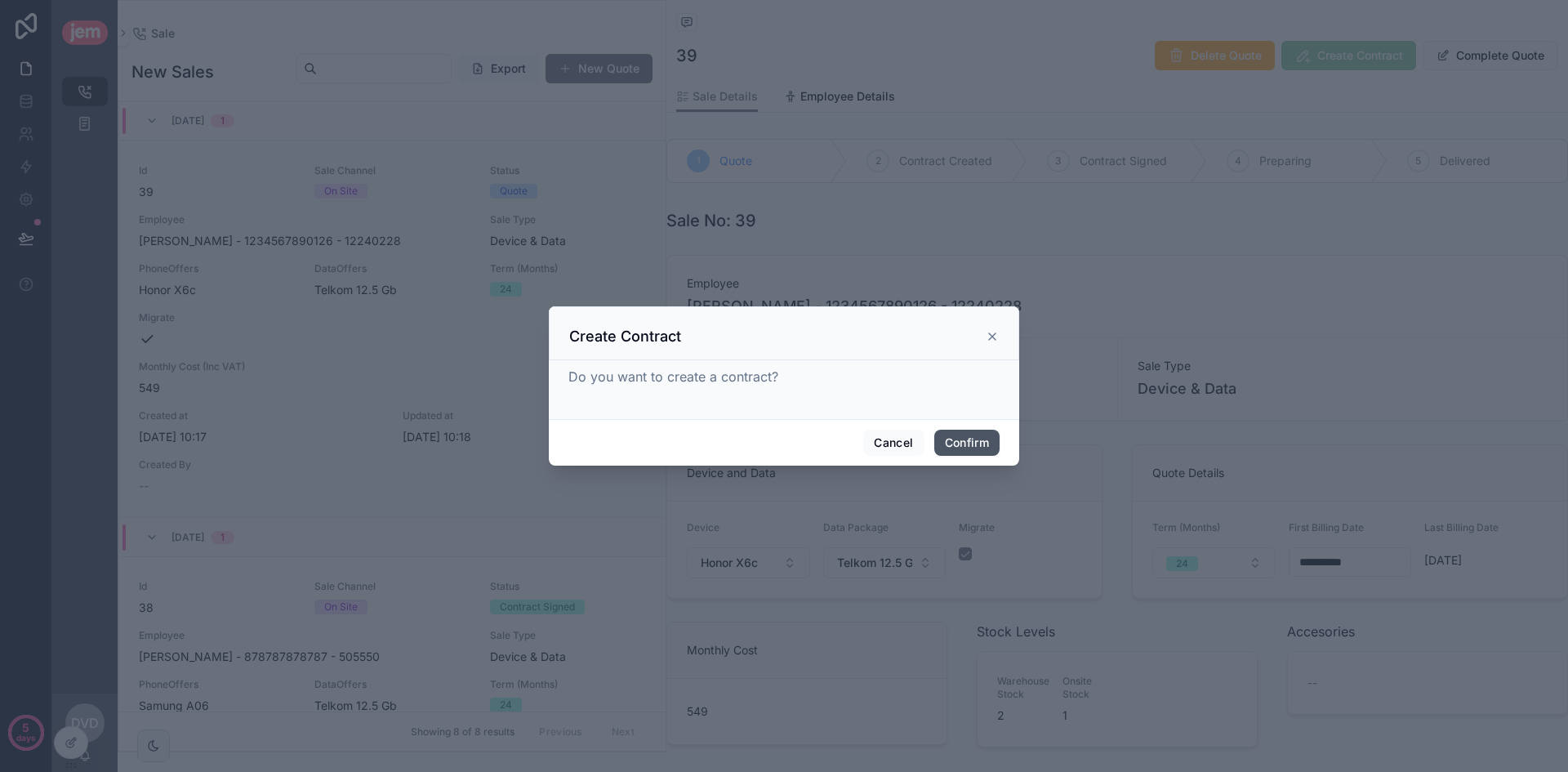
click at [961, 440] on button "Confirm" at bounding box center [966, 443] width 65 height 26
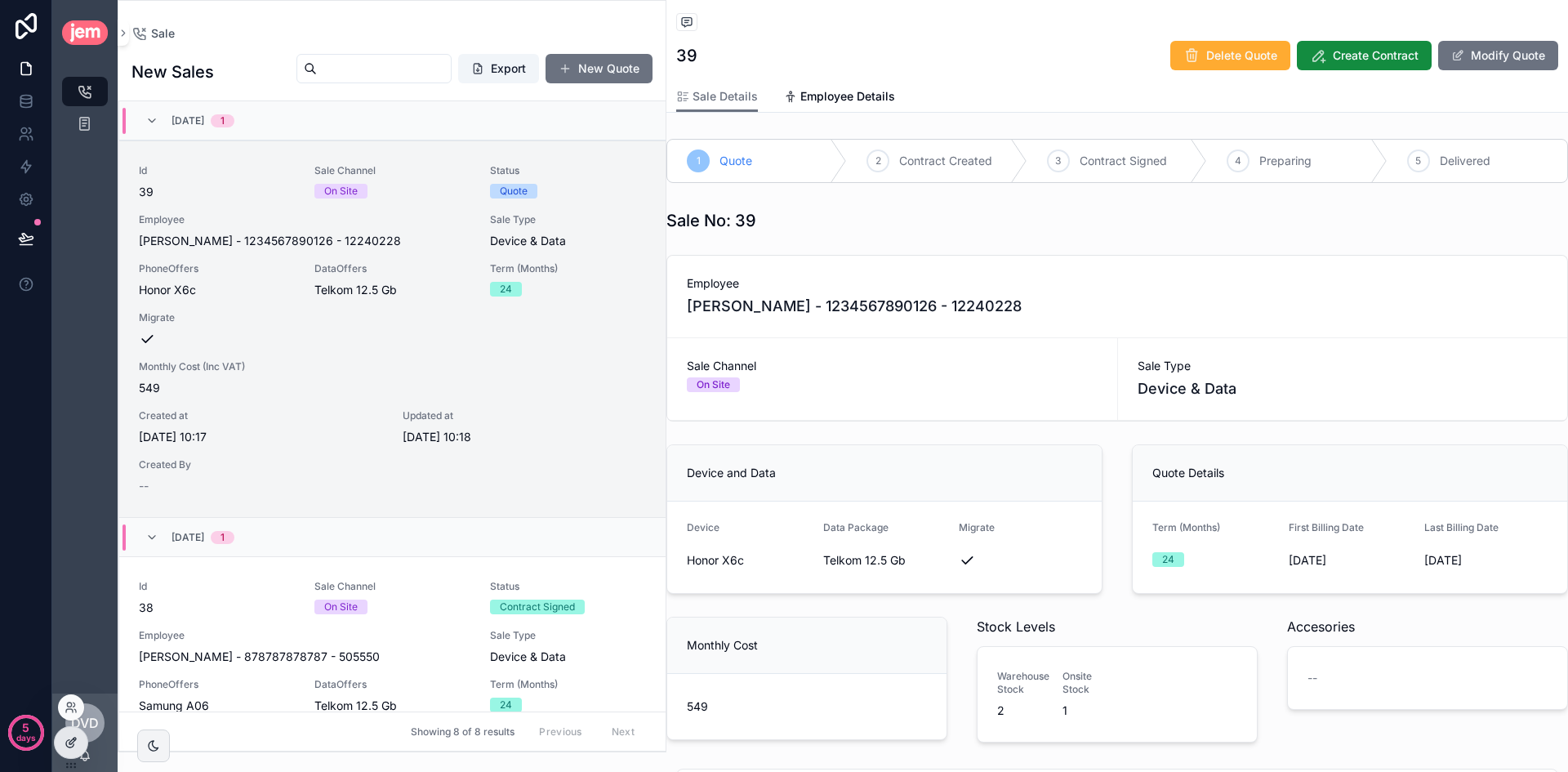
click at [64, 746] on icon at bounding box center [70, 743] width 13 height 13
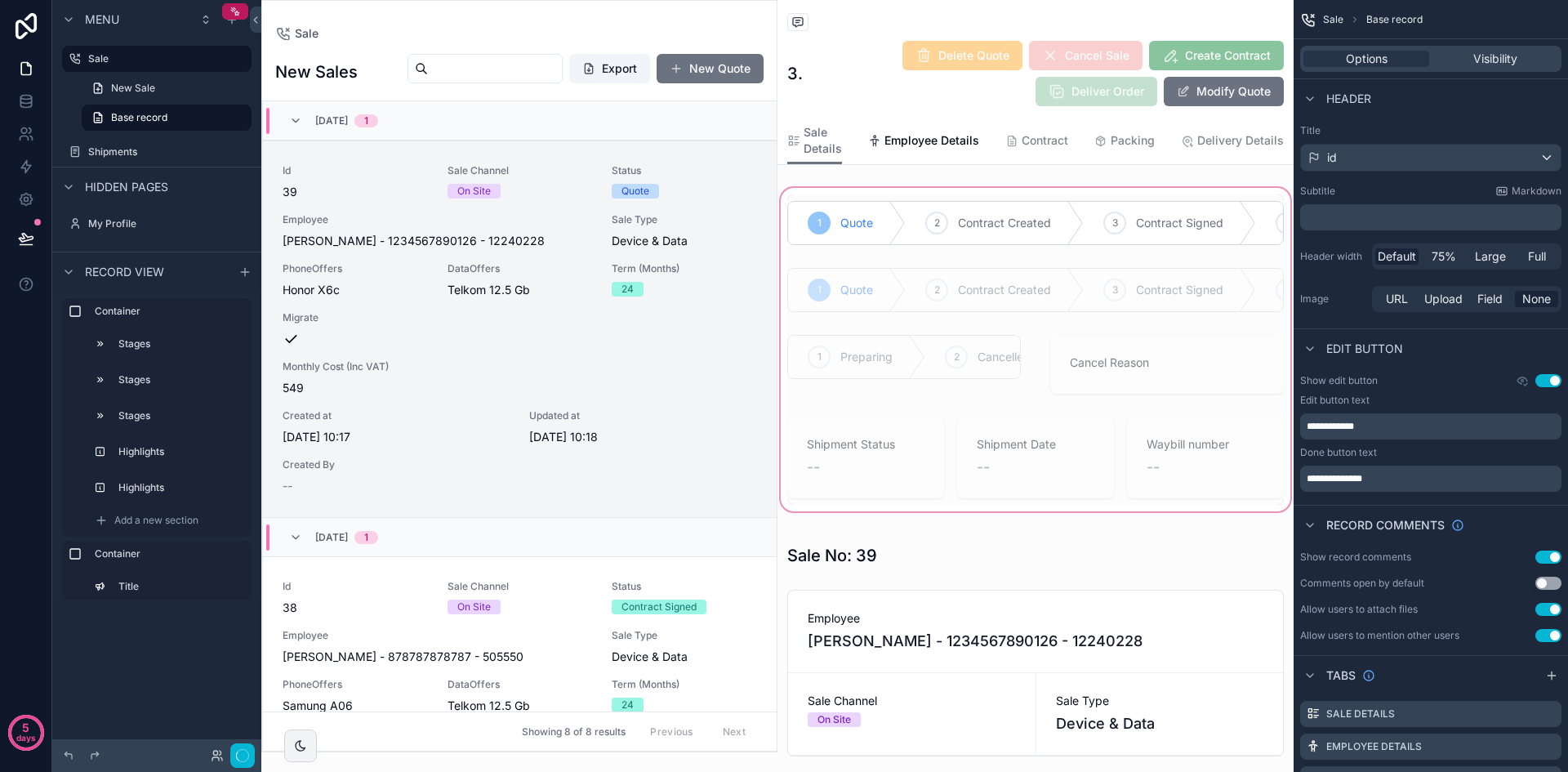
scroll to position [39, 0]
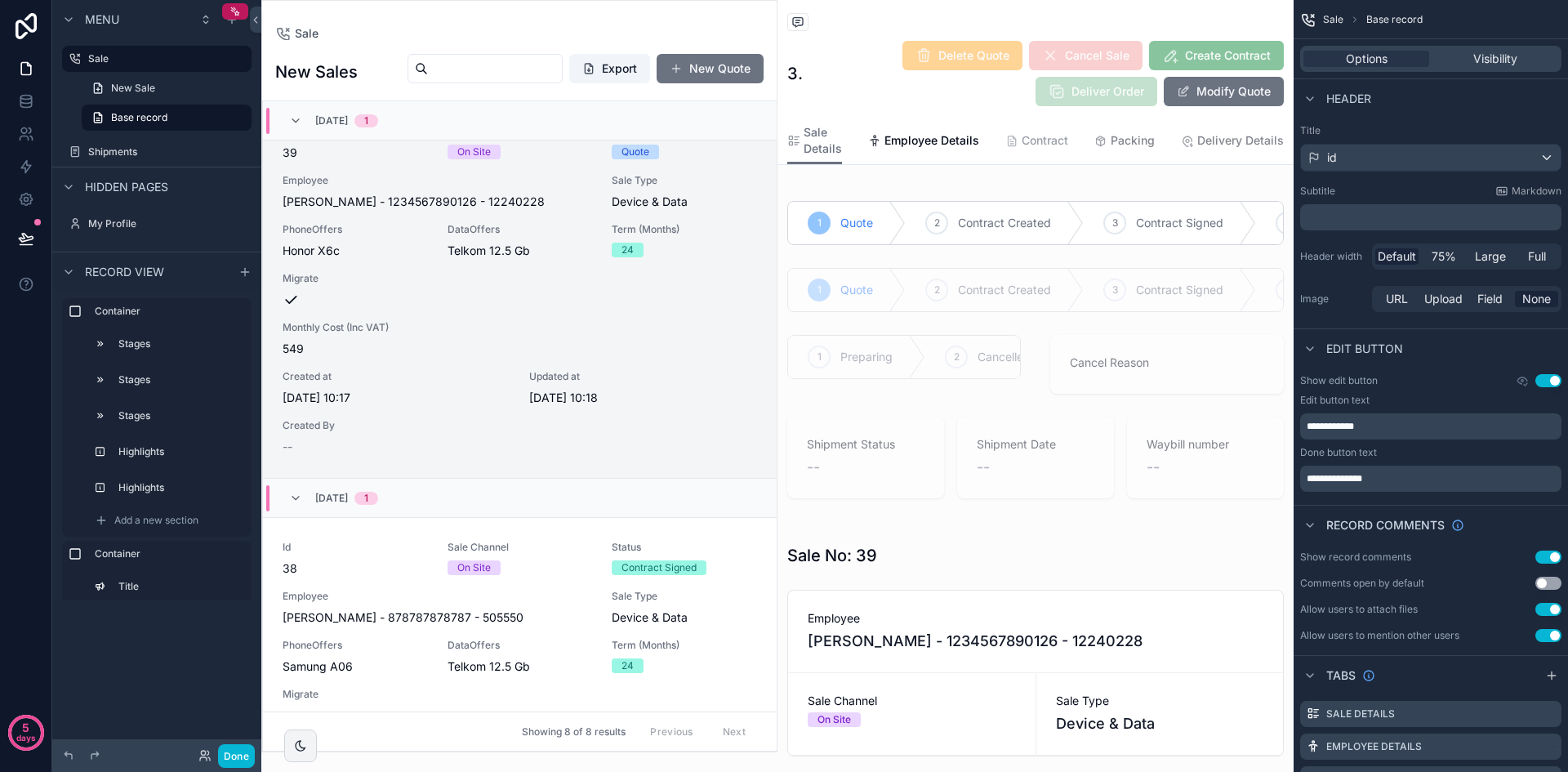
click at [1025, 138] on span "Contract" at bounding box center [1044, 140] width 46 height 16
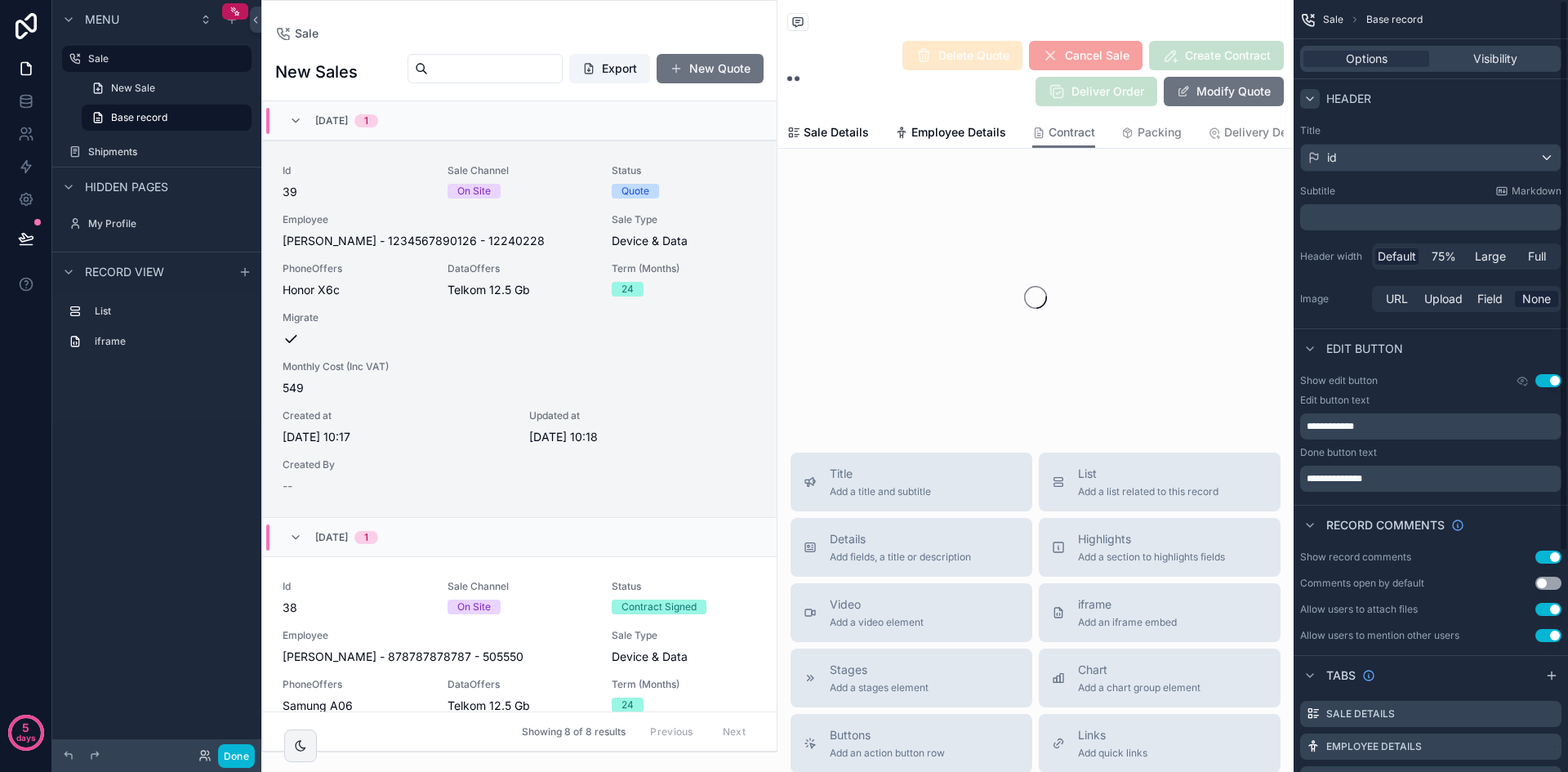
scroll to position [39, 0]
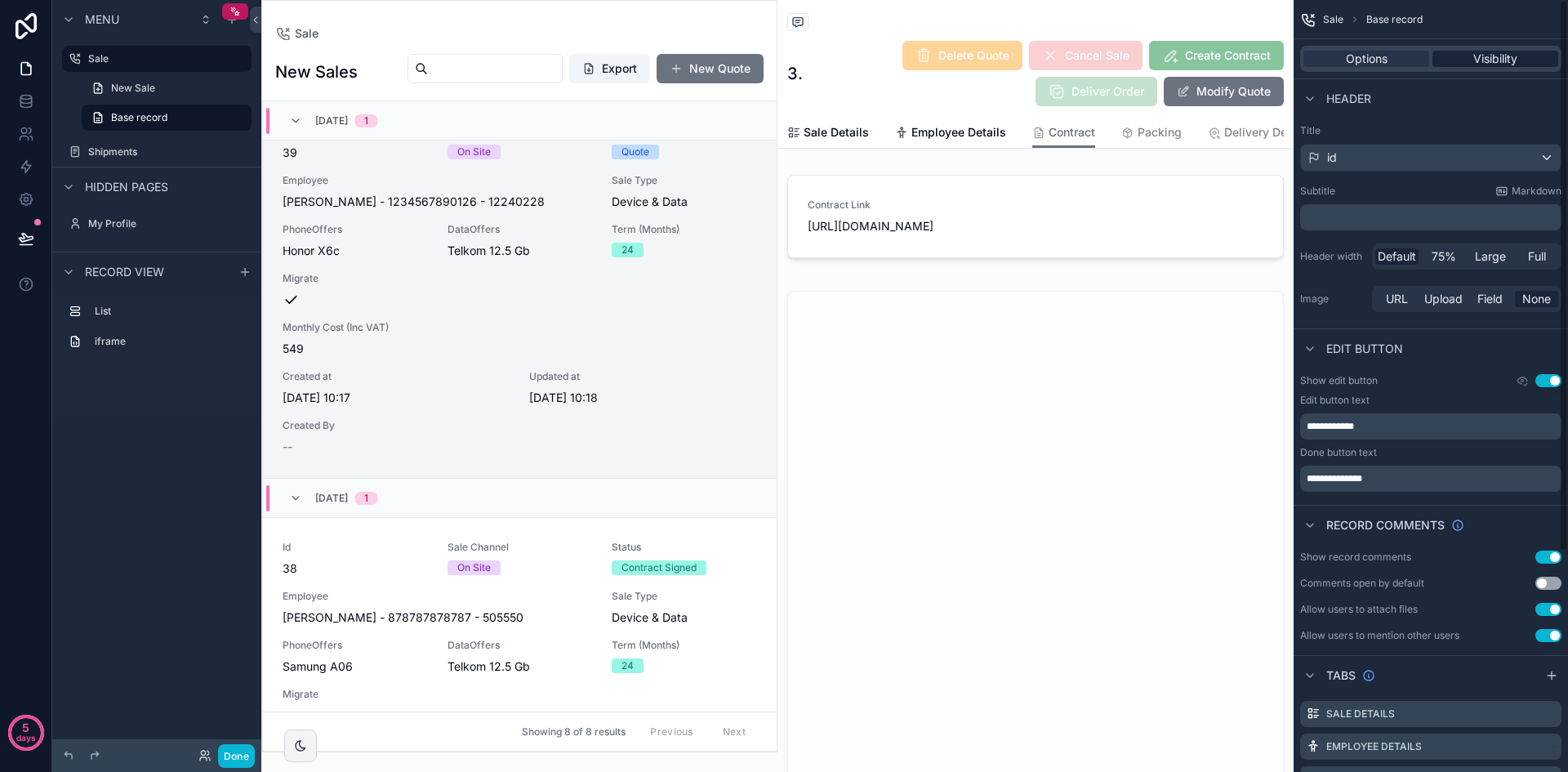
click at [1493, 62] on span "Visibility" at bounding box center [1495, 59] width 44 height 16
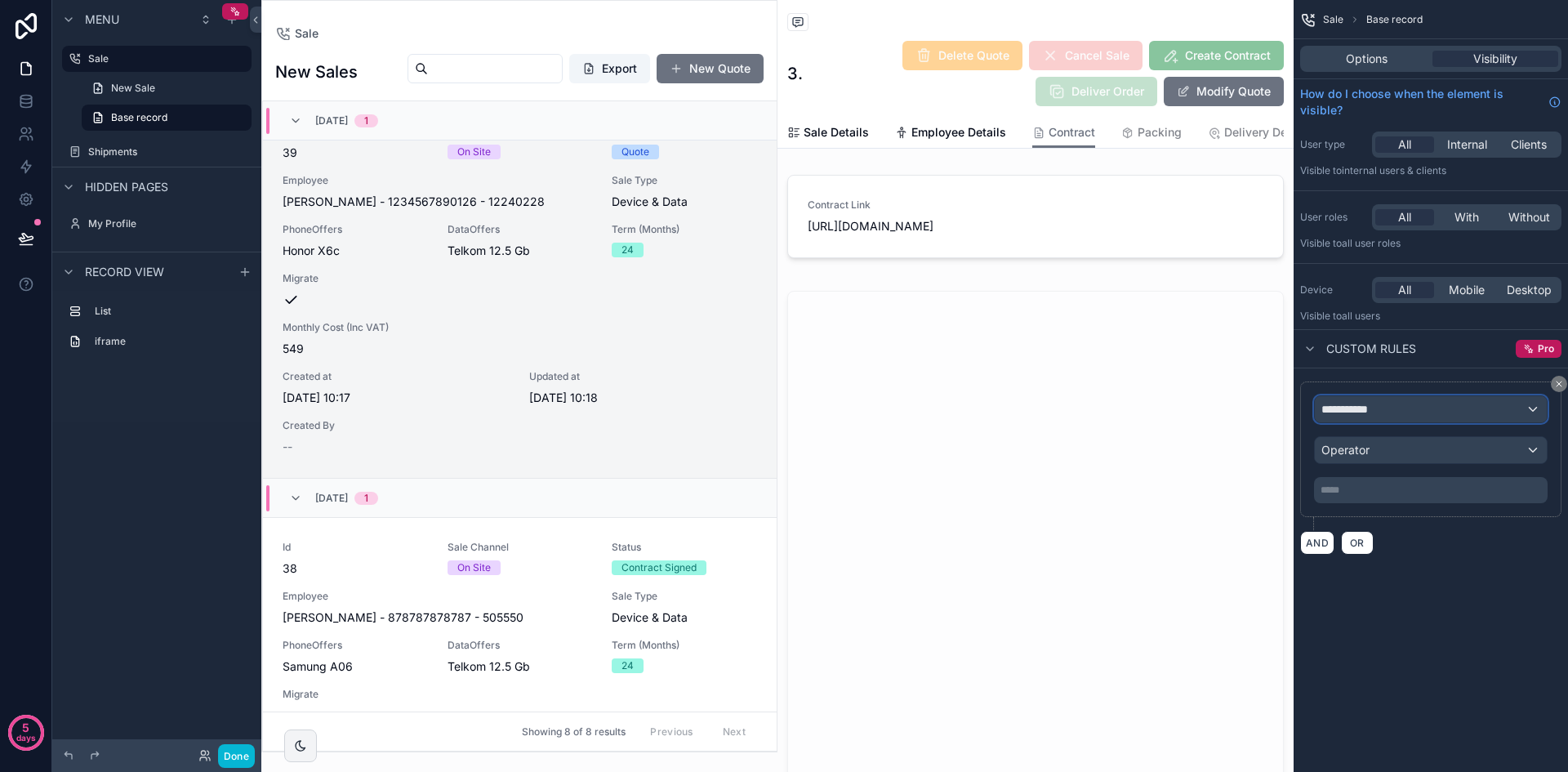
click at [1418, 409] on div "**********" at bounding box center [1431, 409] width 232 height 26
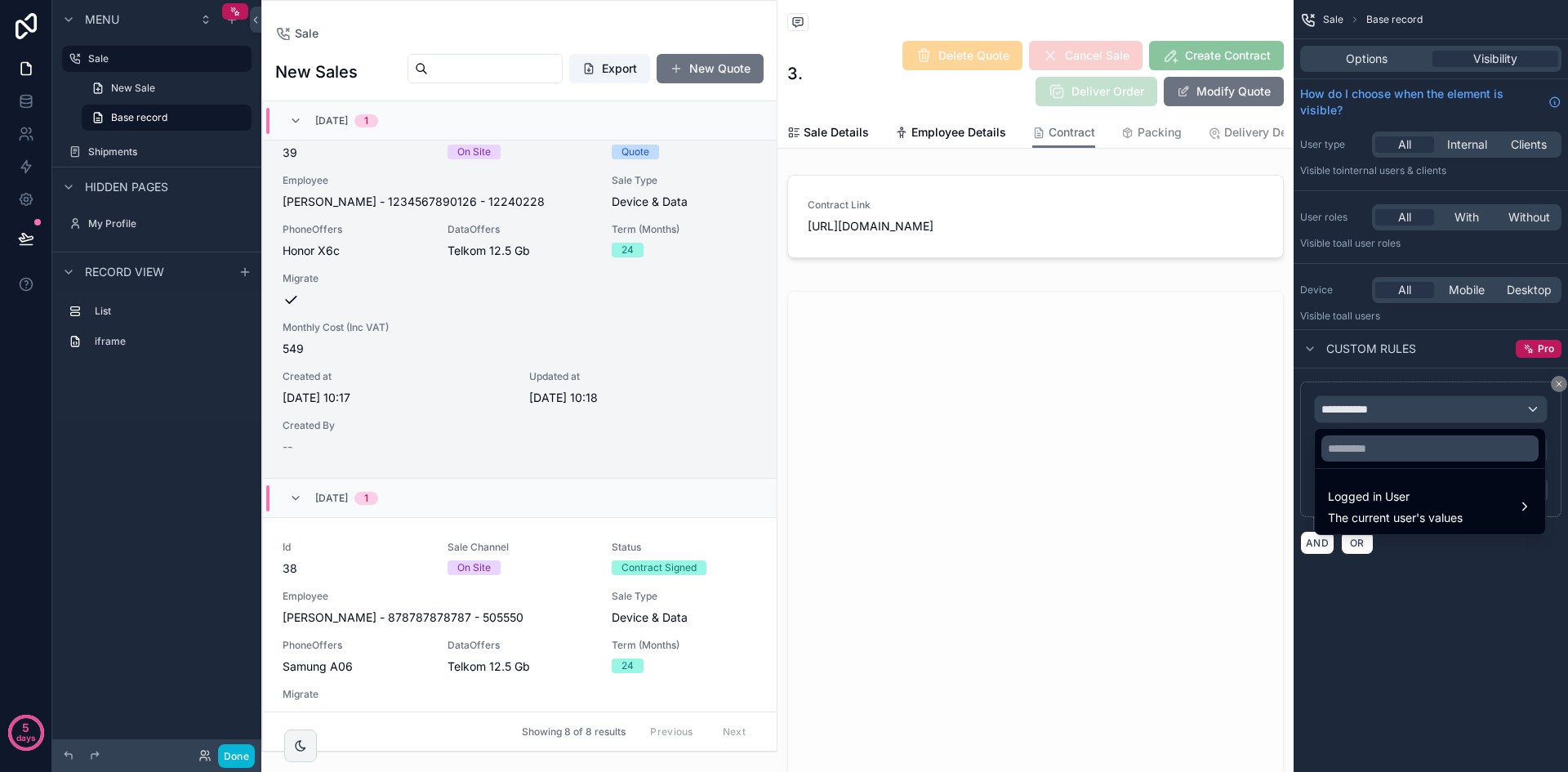
click at [1424, 405] on div "scrollable content" at bounding box center [784, 386] width 1568 height 772
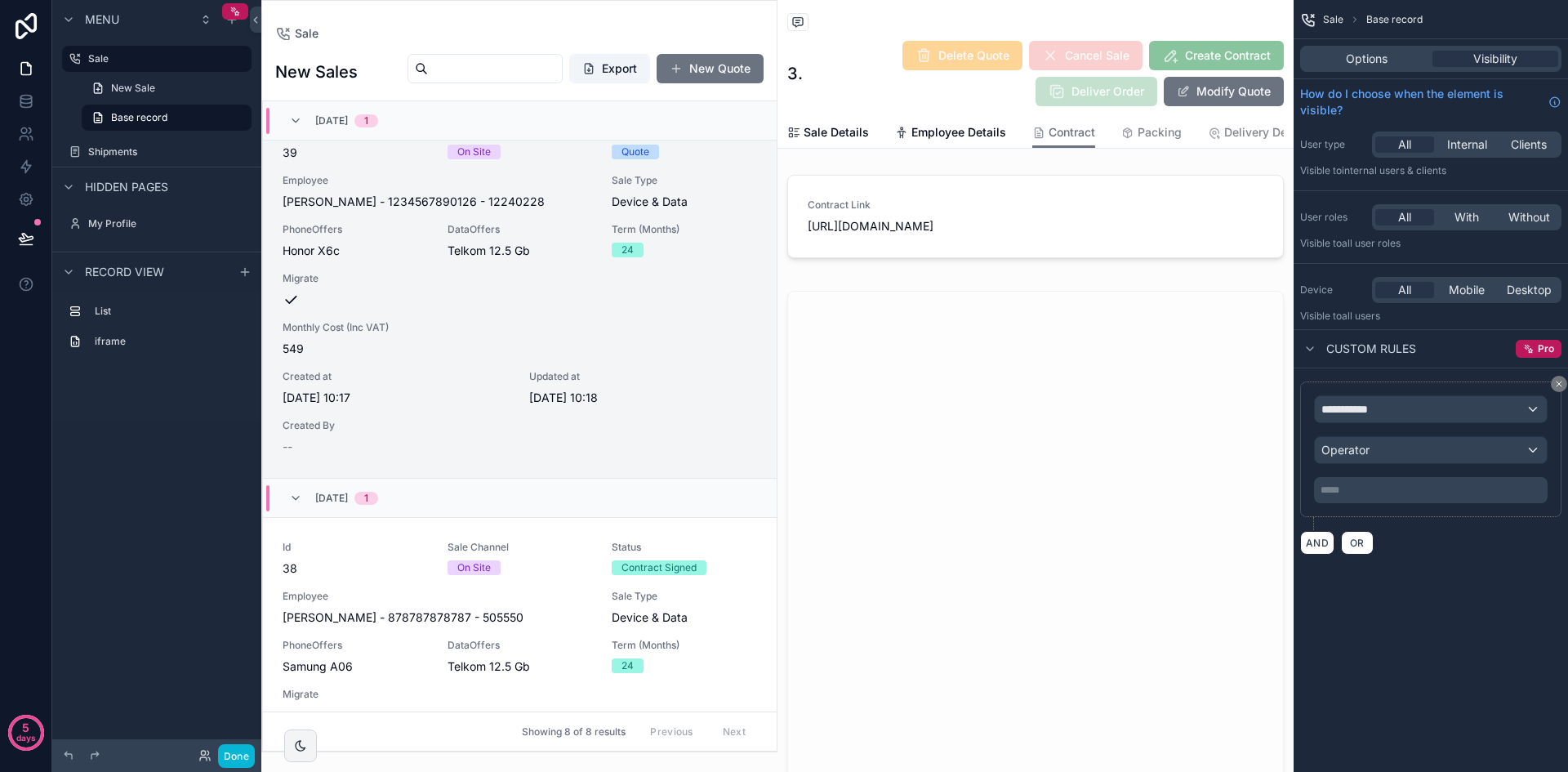
click at [1428, 378] on div "**********" at bounding box center [1431, 468] width 275 height 199
click at [1564, 388] on button "scrollable content" at bounding box center [1559, 384] width 16 height 16
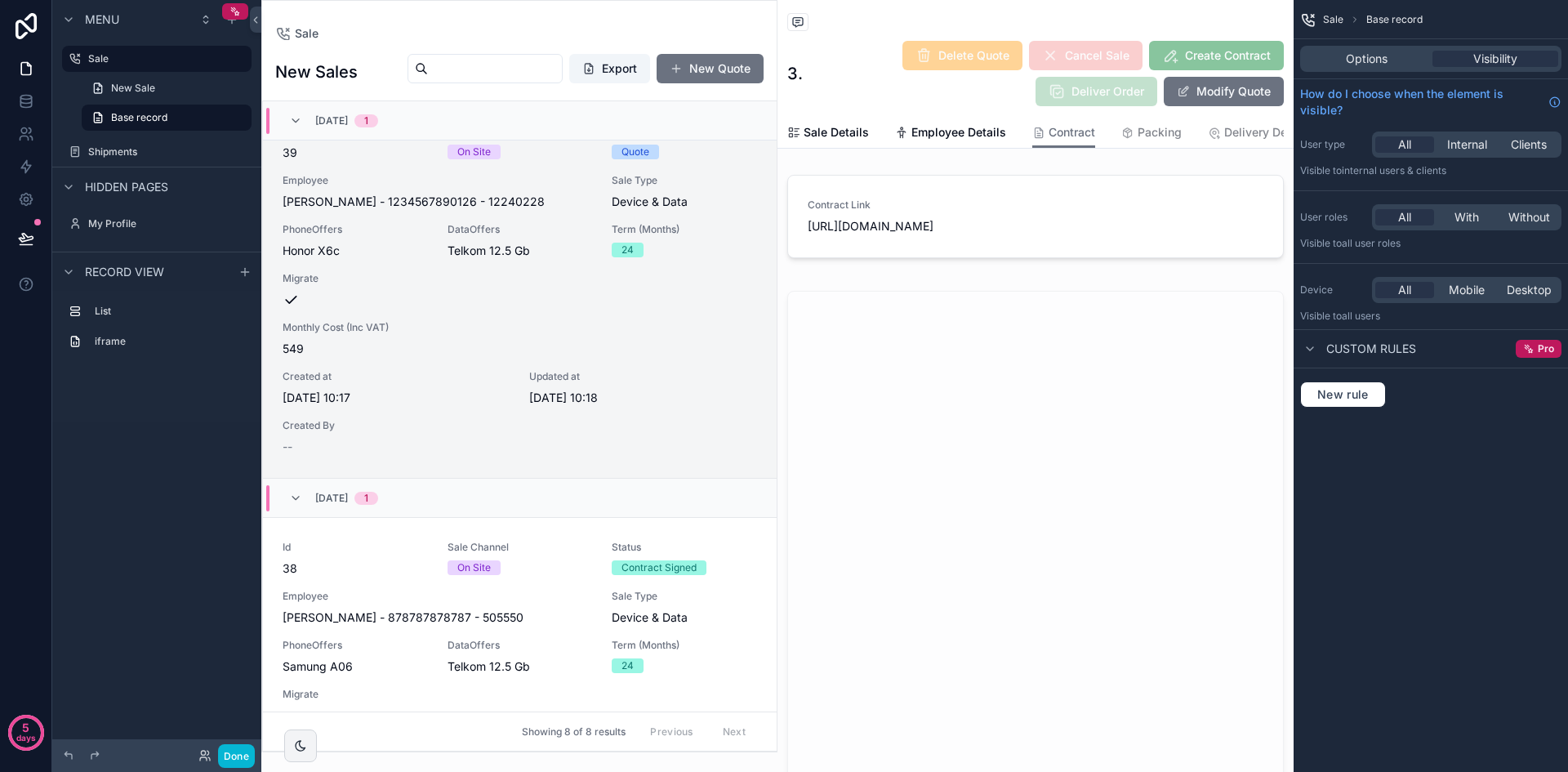
click at [1327, 17] on span "Sale" at bounding box center [1333, 20] width 21 height 13
click at [1358, 53] on span "Options" at bounding box center [1366, 59] width 42 height 16
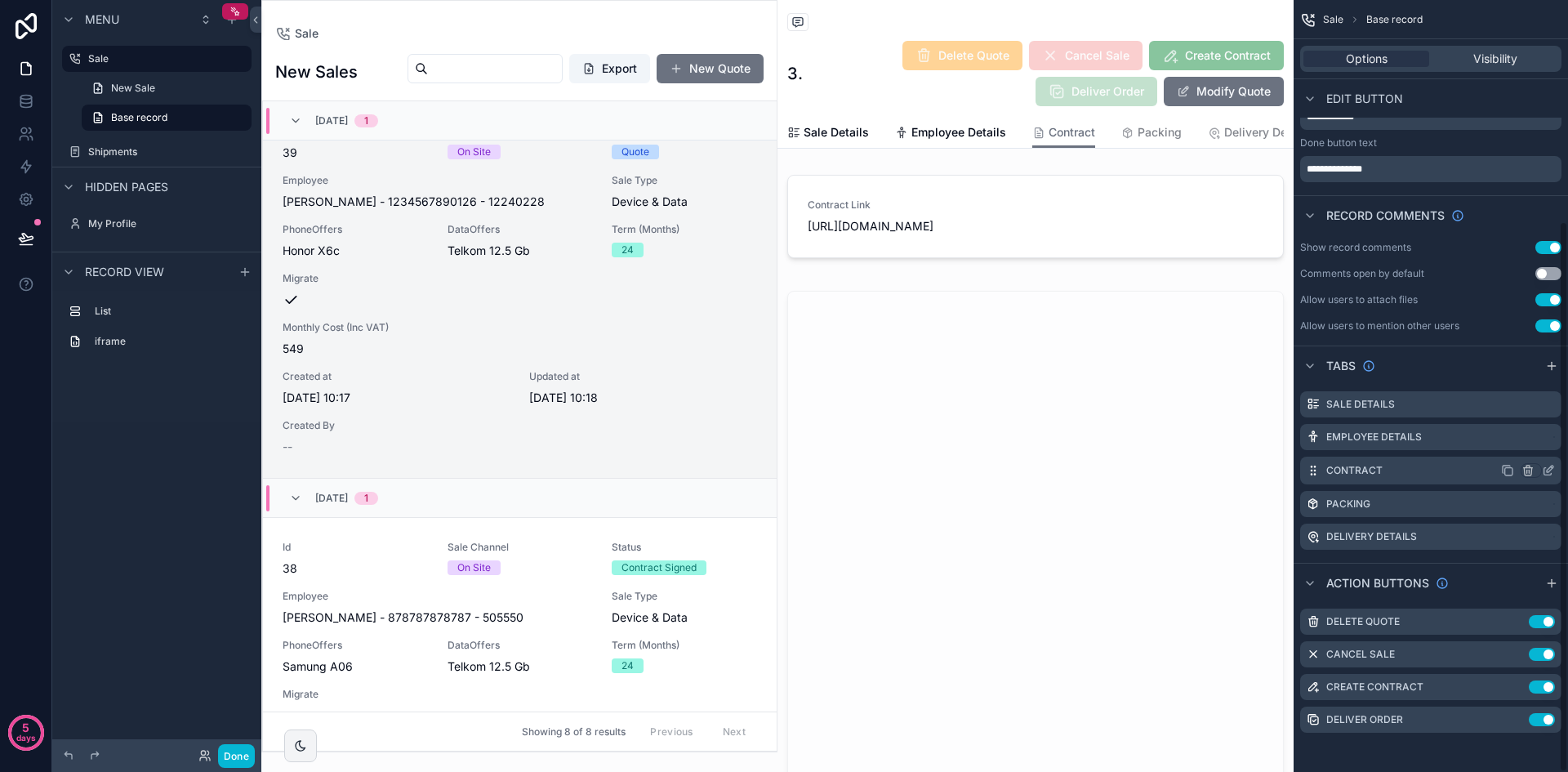
scroll to position [310, 0]
click at [1551, 477] on icon "scrollable content" at bounding box center [1547, 470] width 13 height 13
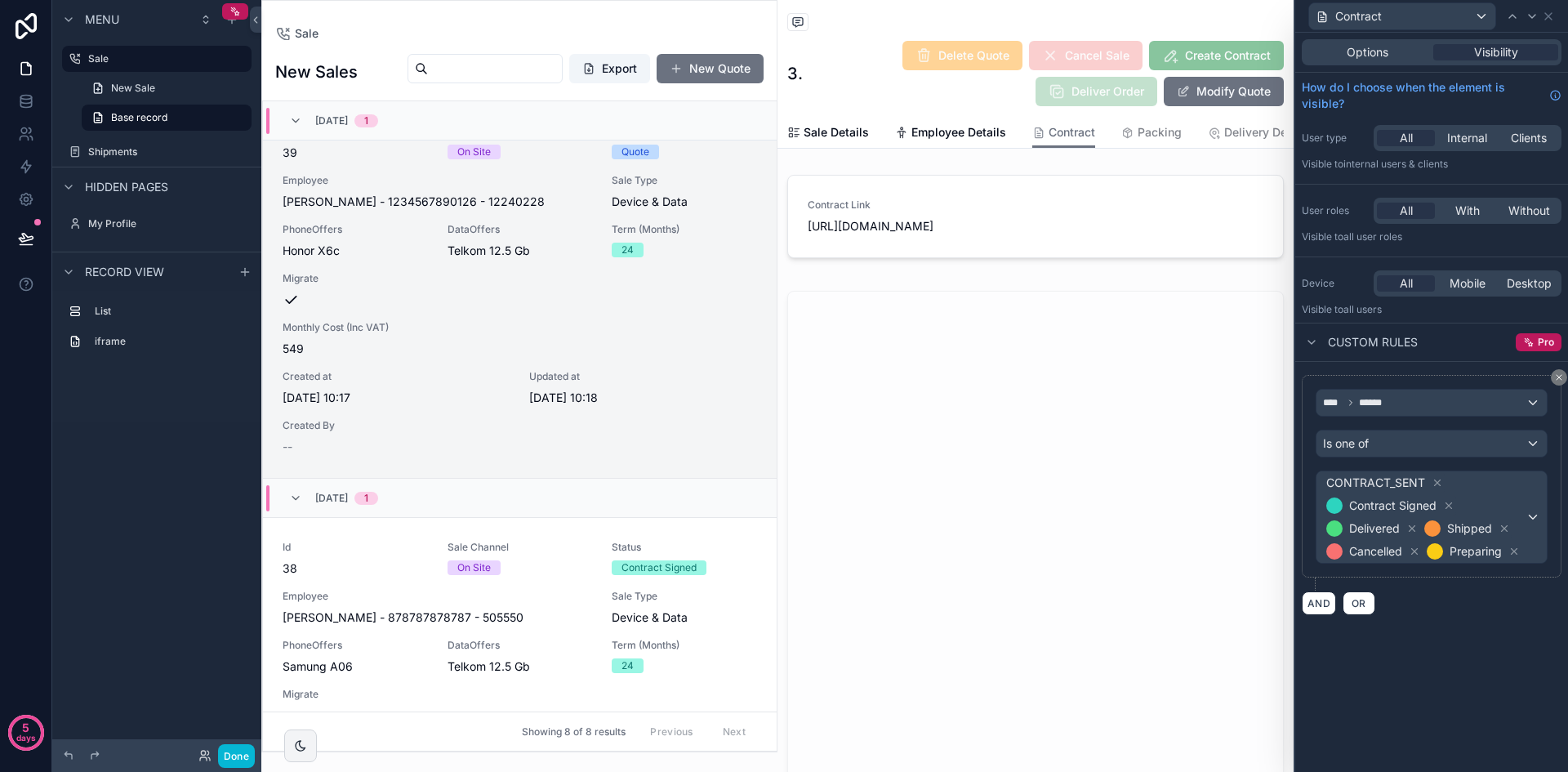
scroll to position [308, 0]
click at [1531, 514] on div "CONTRACT_SENT Contract Signed Delivered Shipped Cancelled Preparing" at bounding box center [1432, 517] width 230 height 92
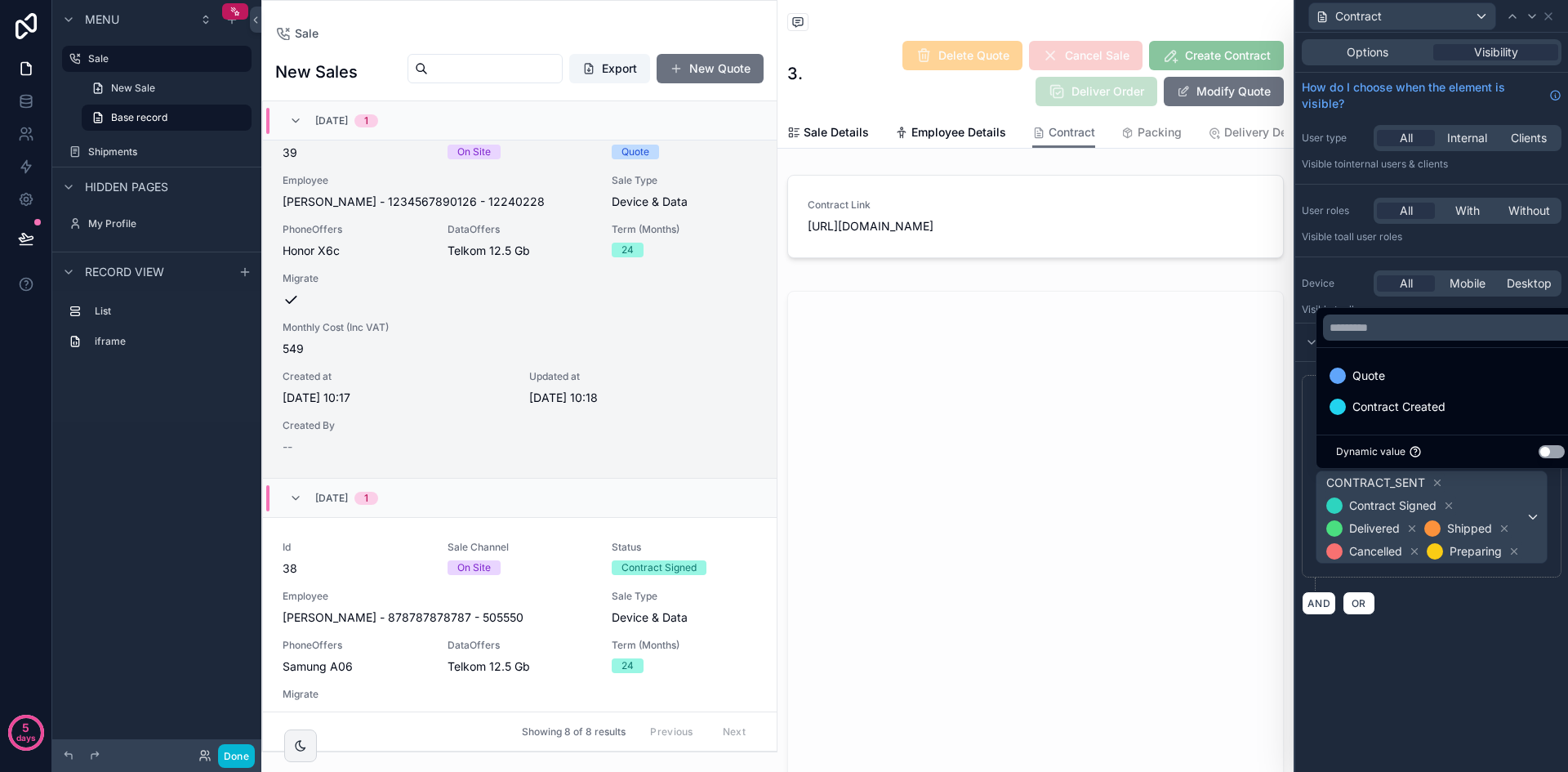
click at [1536, 519] on div at bounding box center [1432, 386] width 273 height 772
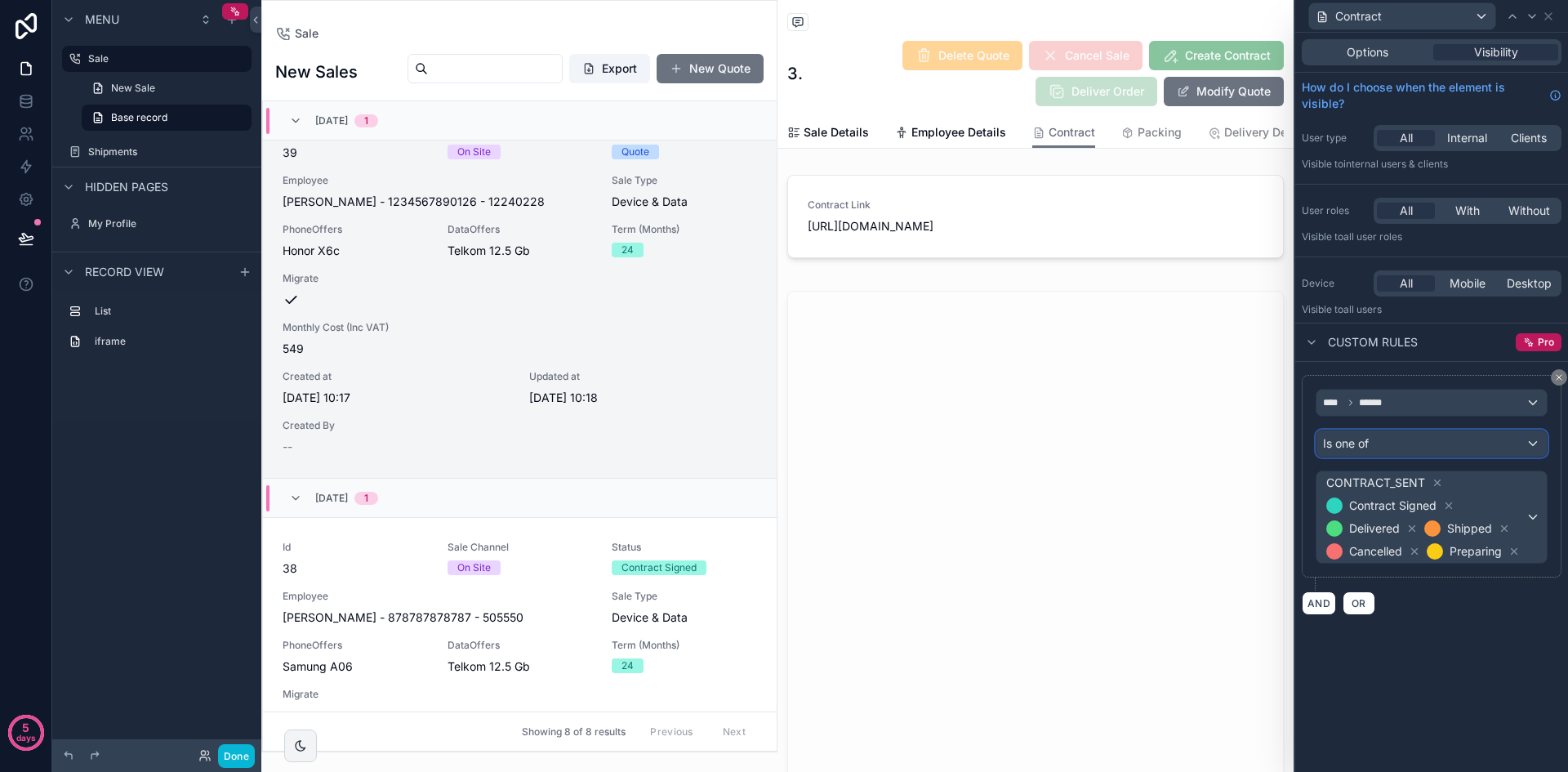
click at [1483, 451] on div "Is one of" at bounding box center [1432, 443] width 230 height 26
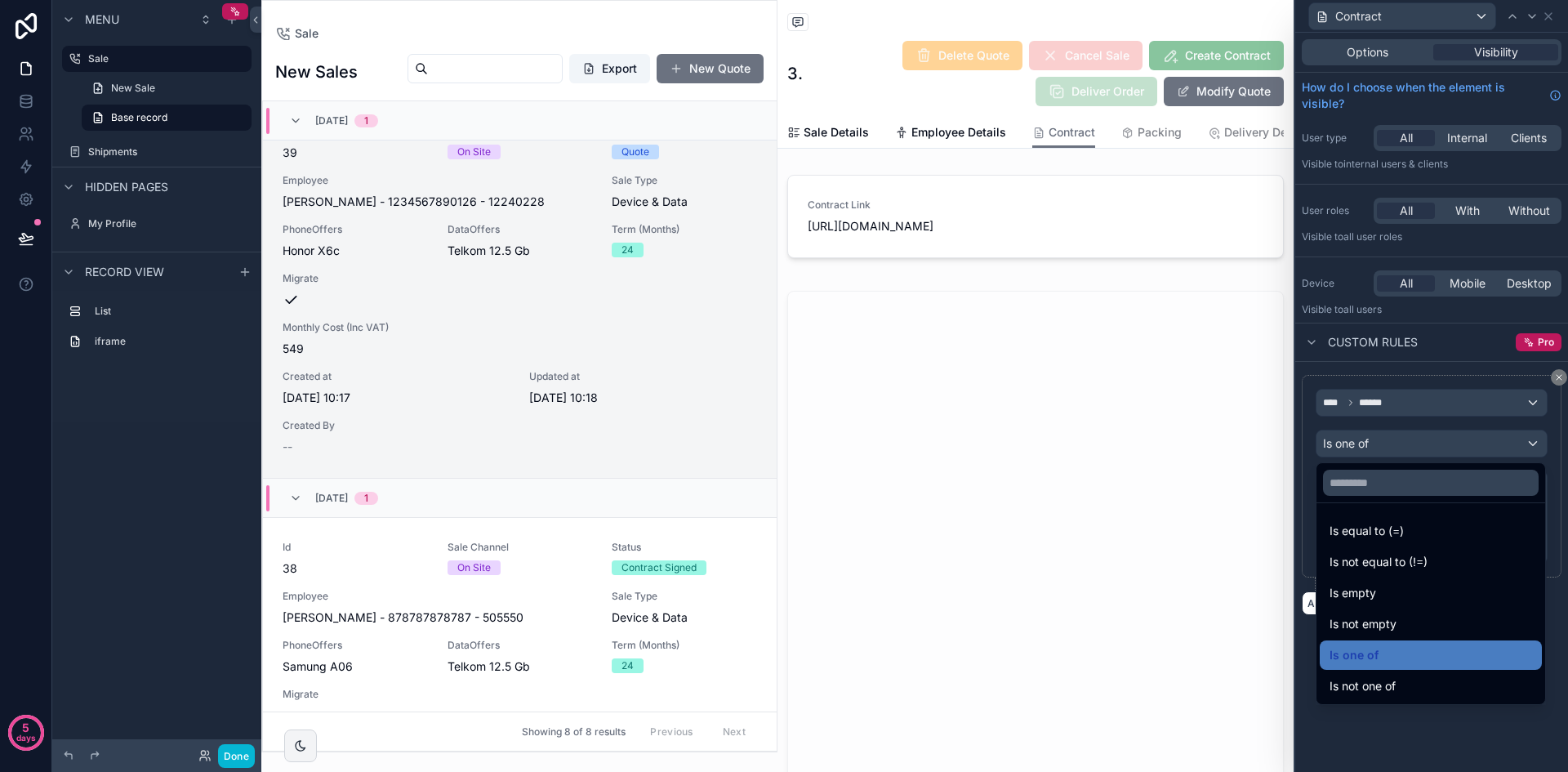
click at [1457, 646] on div "Is one of" at bounding box center [1430, 655] width 202 height 20
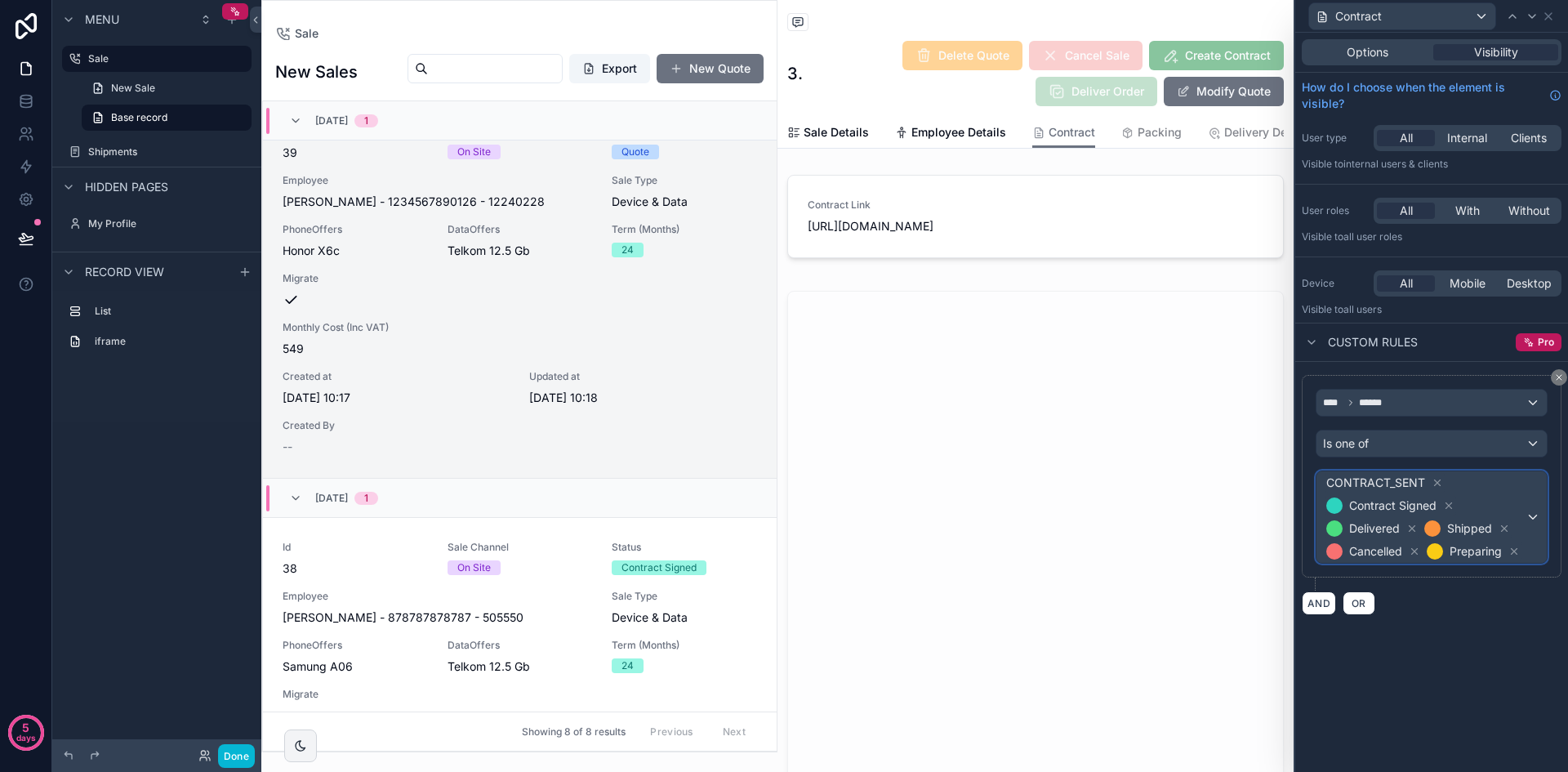
click at [1483, 511] on span "CONTRACT_SENT Contract Signed Delivered Shipped Cancelled Preparing" at bounding box center [1424, 517] width 202 height 92
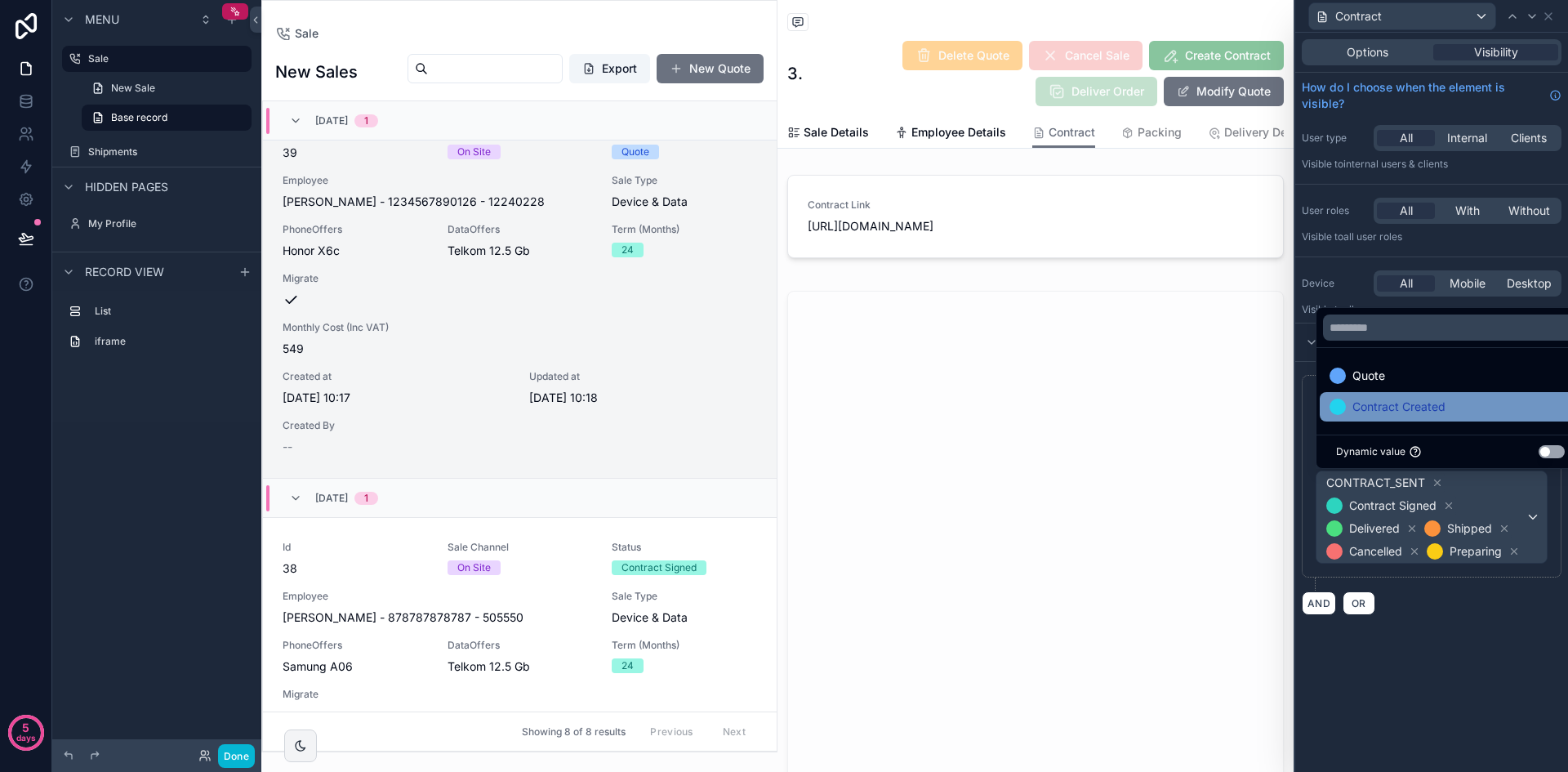
click at [1461, 399] on div "Contract Created" at bounding box center [1449, 407] width 242 height 20
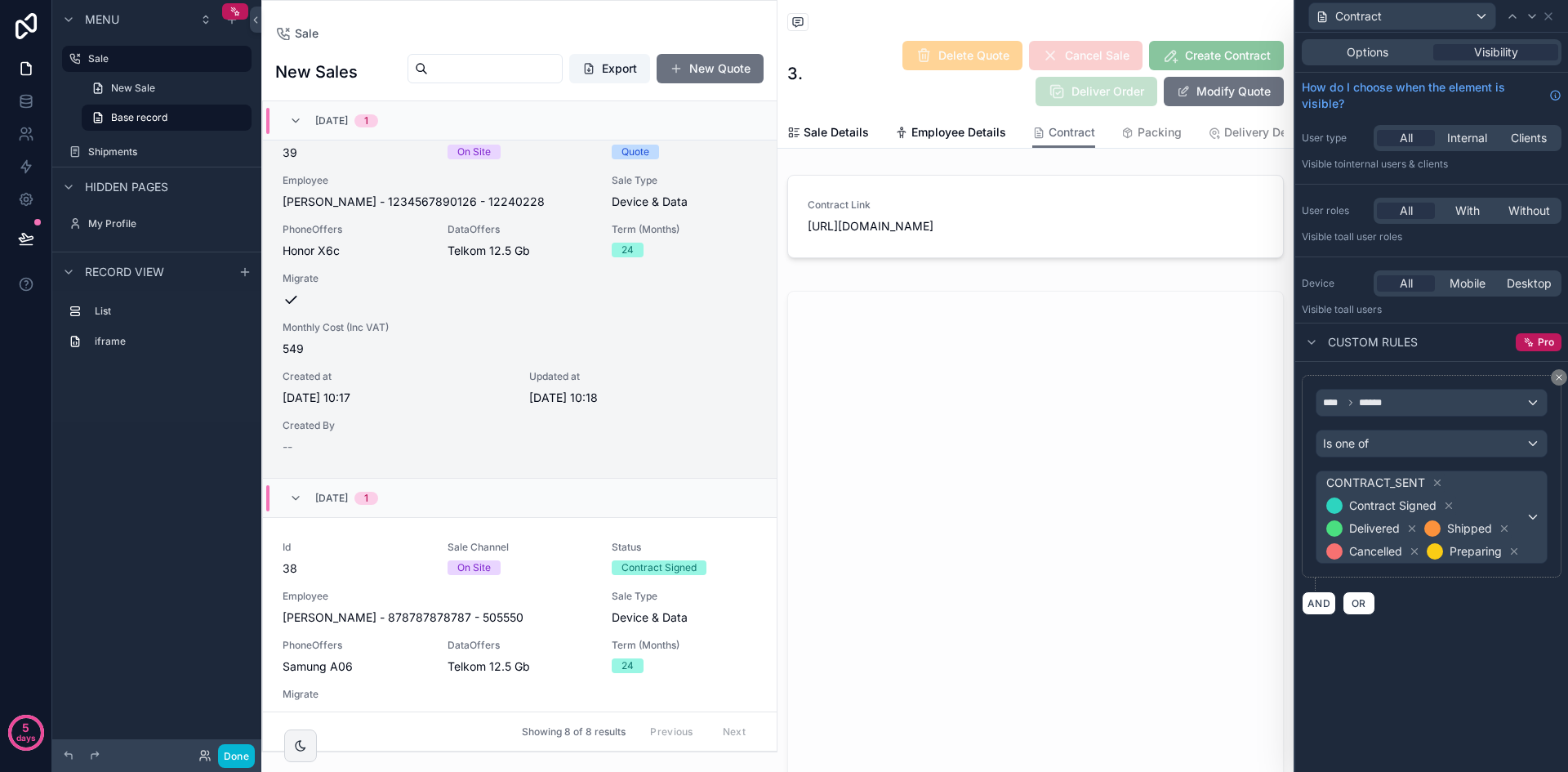
click at [1501, 675] on div "Options Visibility How do I choose when the element is visible? User type All I…" at bounding box center [1432, 403] width 273 height 740
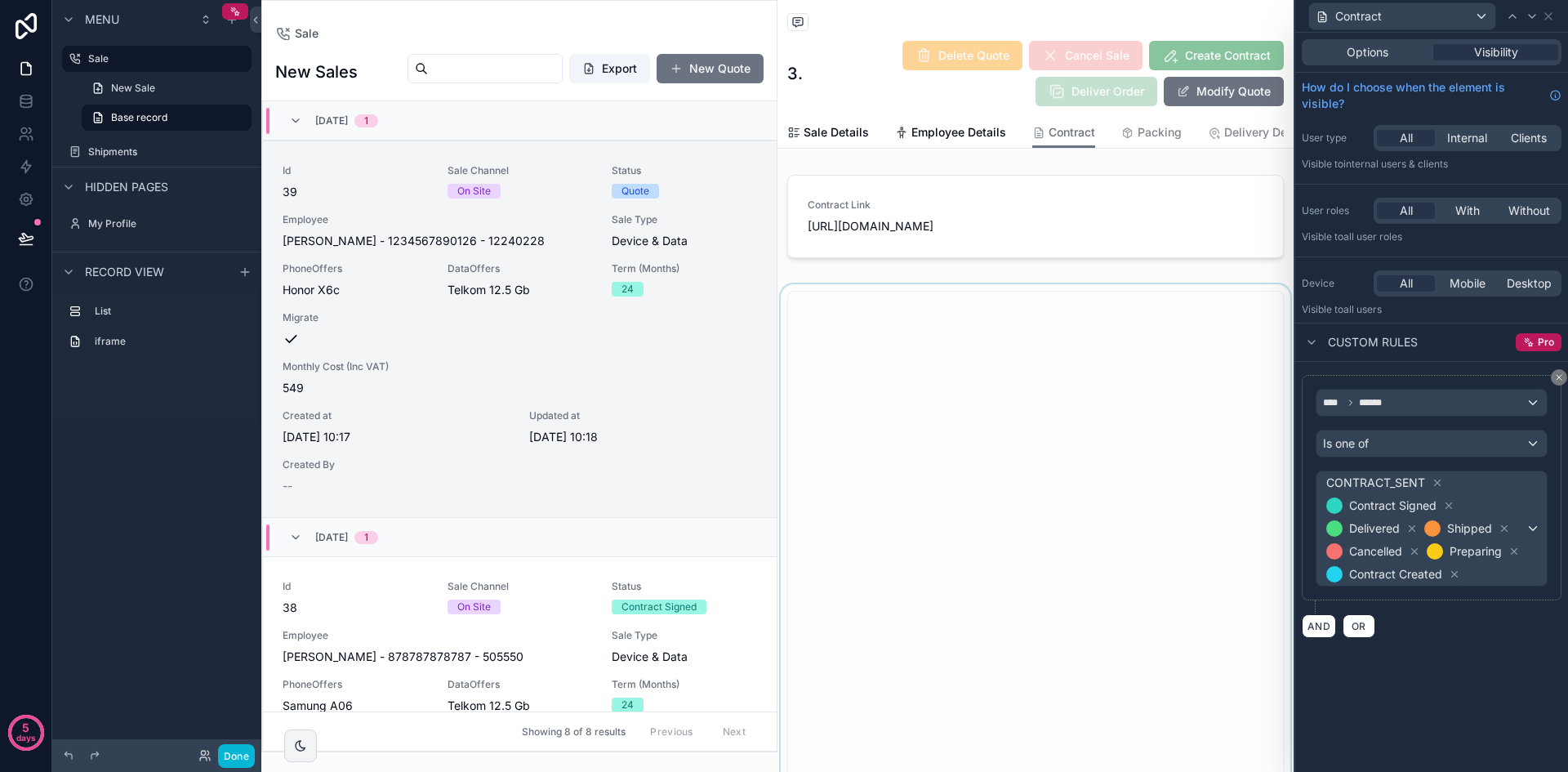
scroll to position [39, 0]
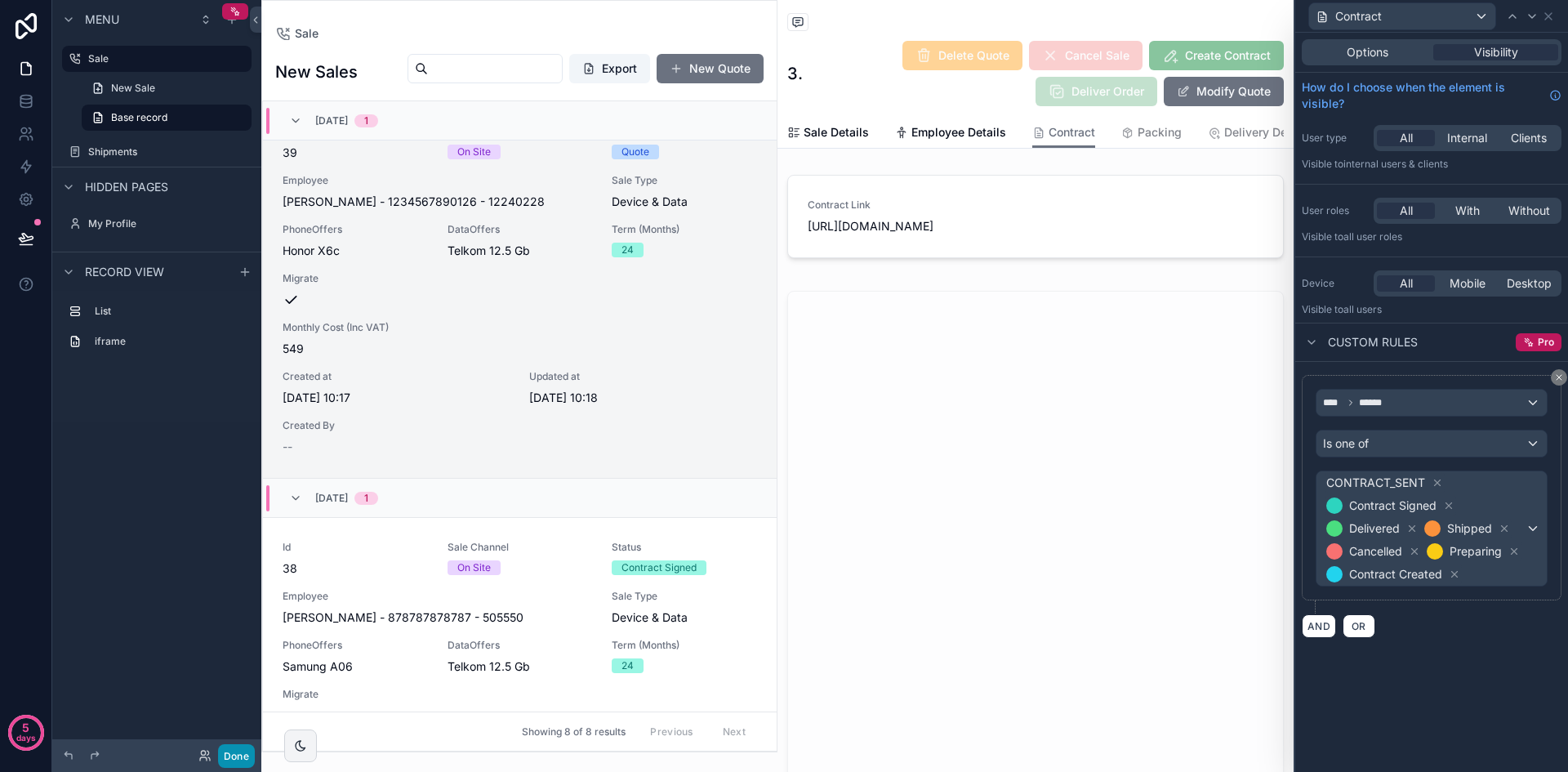
click at [245, 748] on button "Done" at bounding box center [235, 756] width 37 height 24
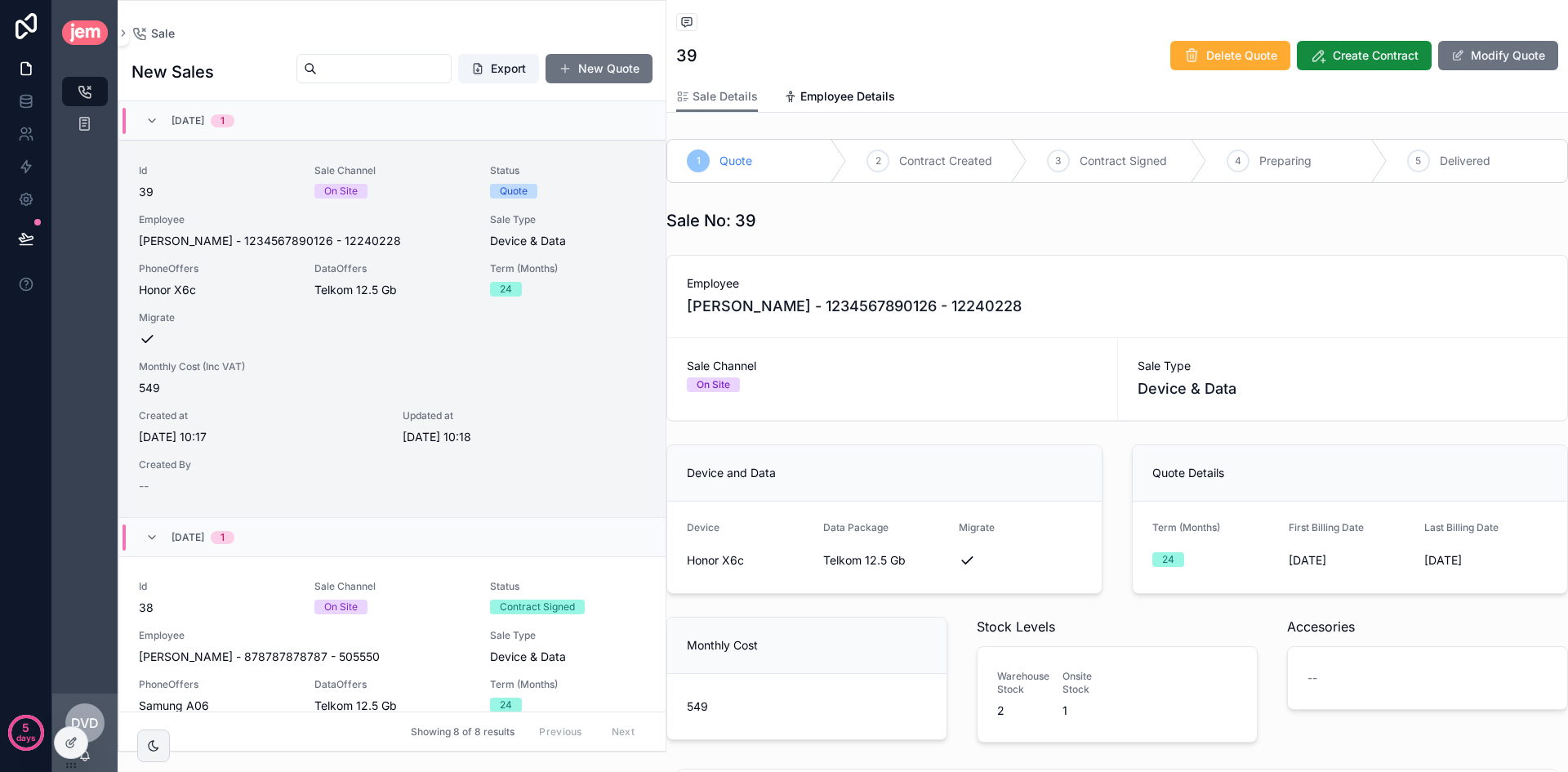
scroll to position [39, 0]
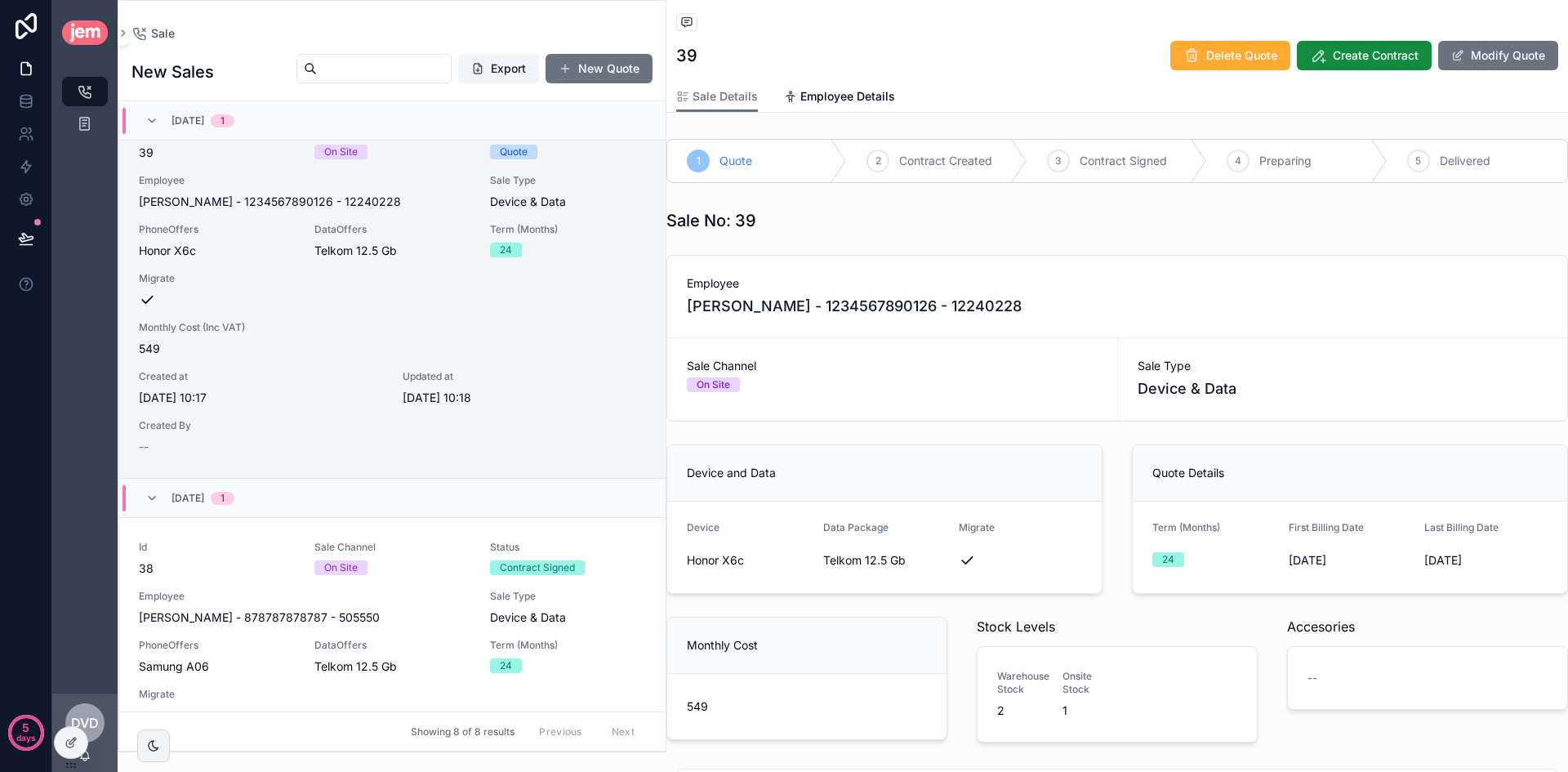
click at [889, 161] on div "2 Contract Created" at bounding box center [936, 162] width 179 height 43
click at [870, 157] on div "2" at bounding box center [878, 162] width 23 height 23
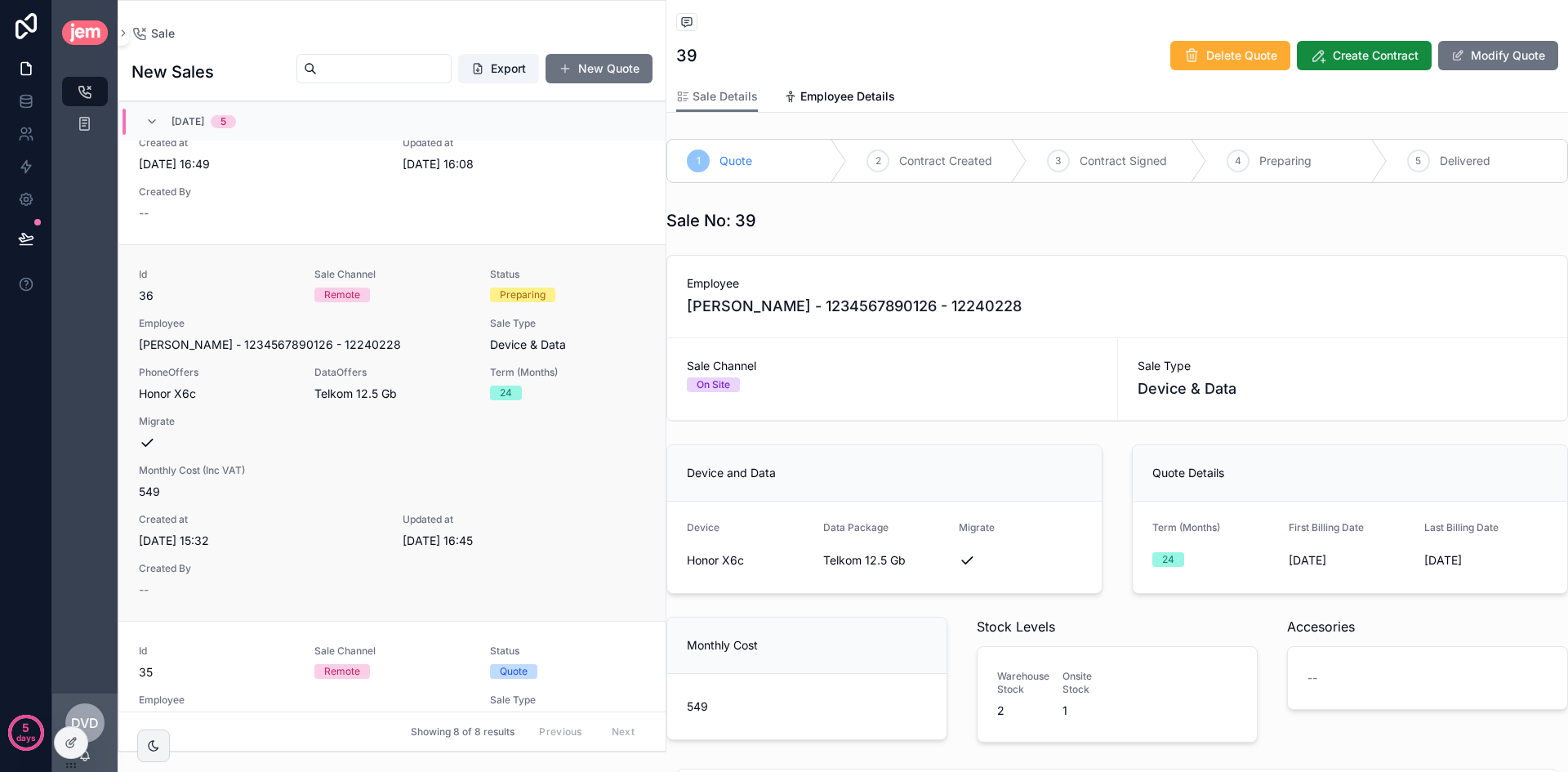
scroll to position [1109, 0]
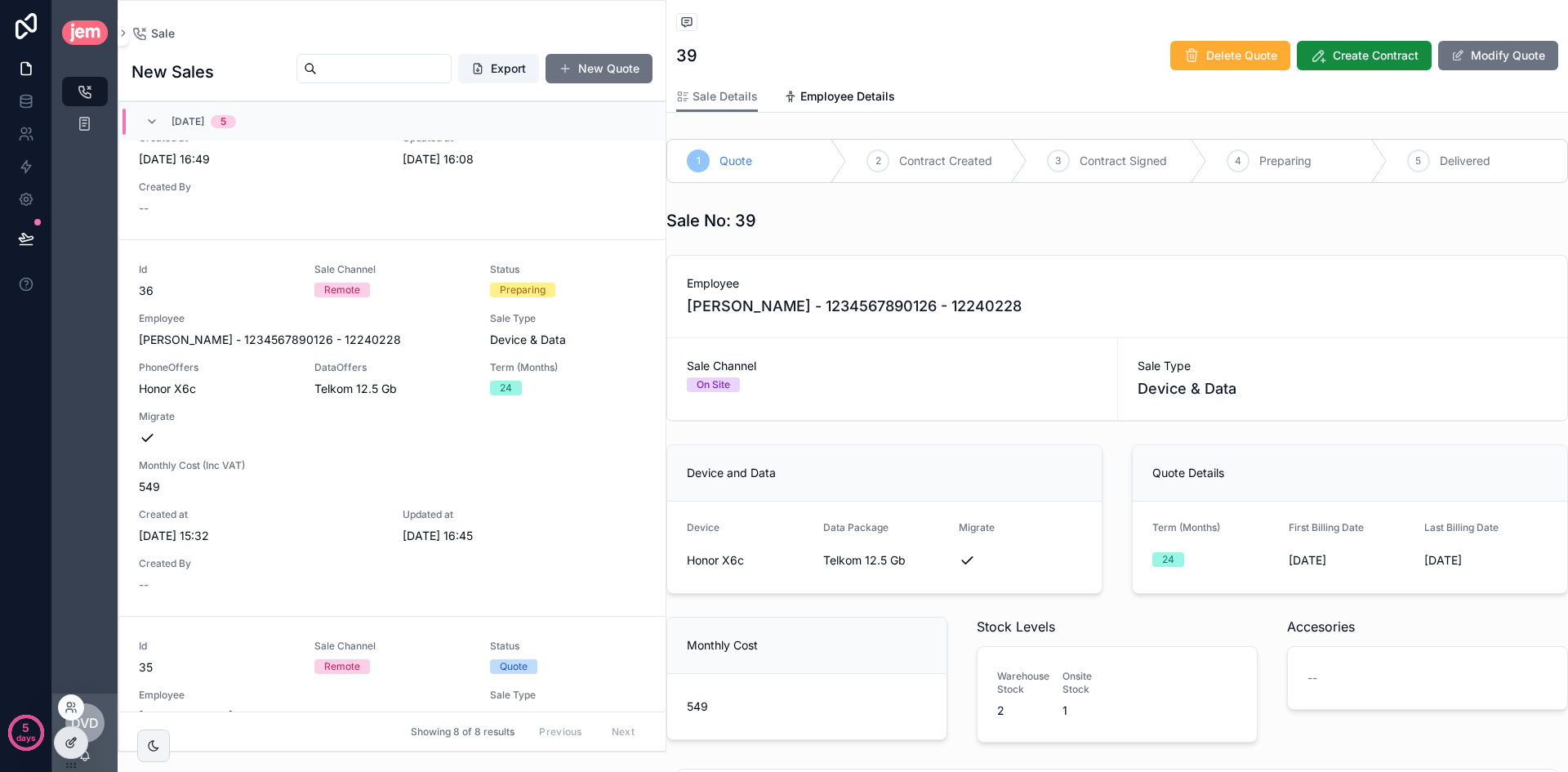
click at [74, 741] on icon at bounding box center [72, 741] width 6 height 6
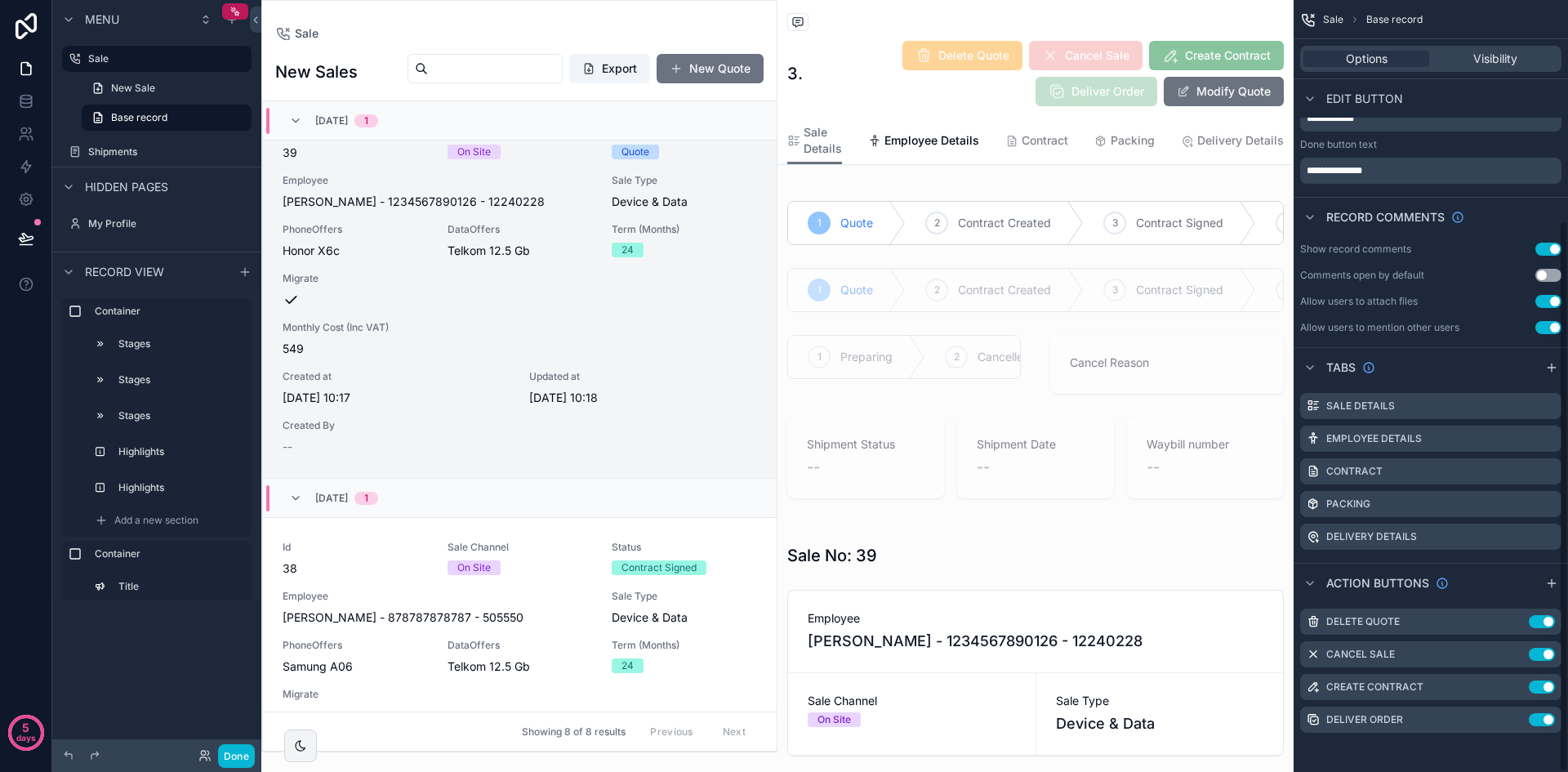
scroll to position [308, 0]
click at [1516, 690] on icon "scrollable content" at bounding box center [1515, 687] width 13 height 13
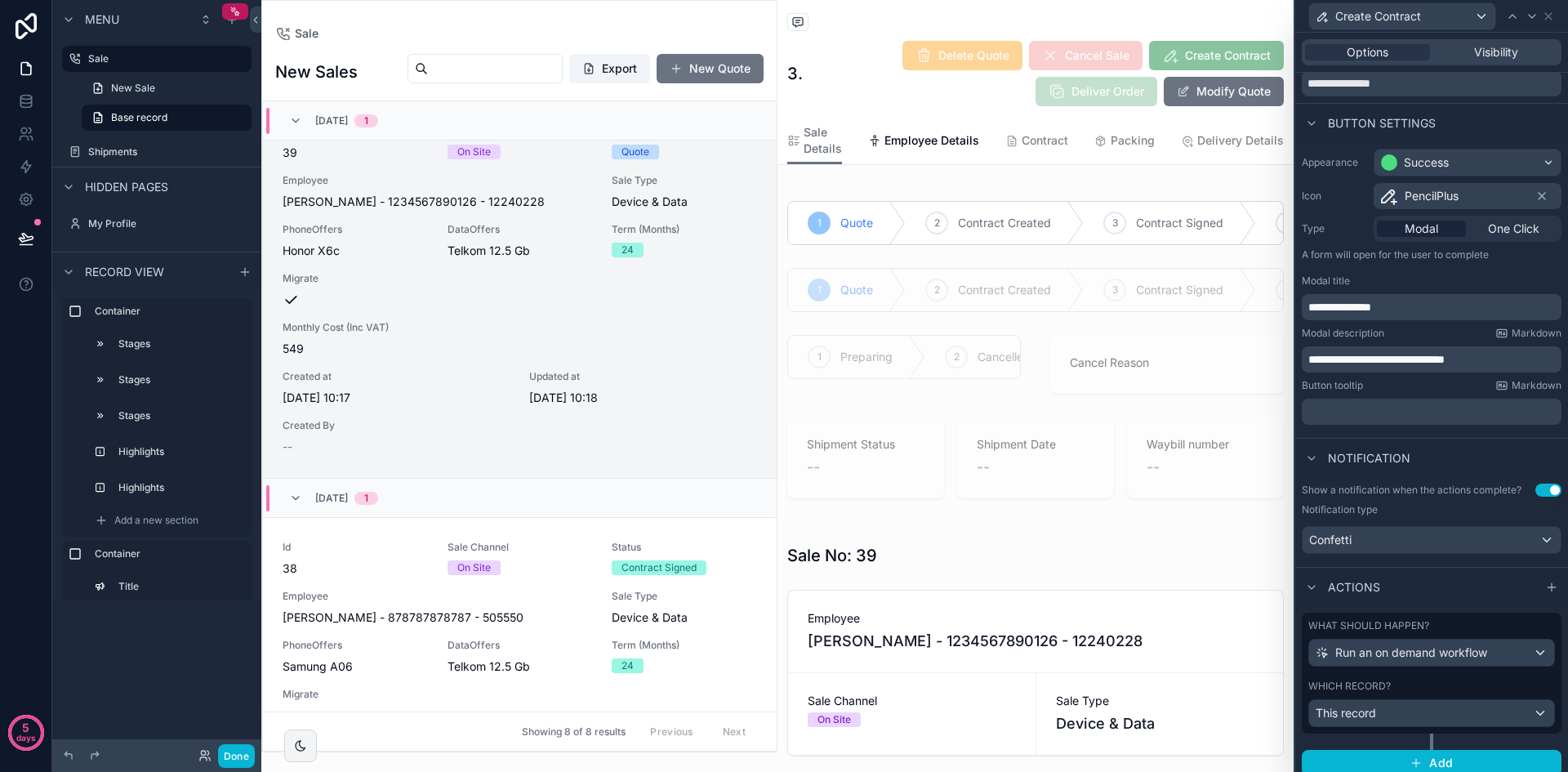
scroll to position [72, 0]
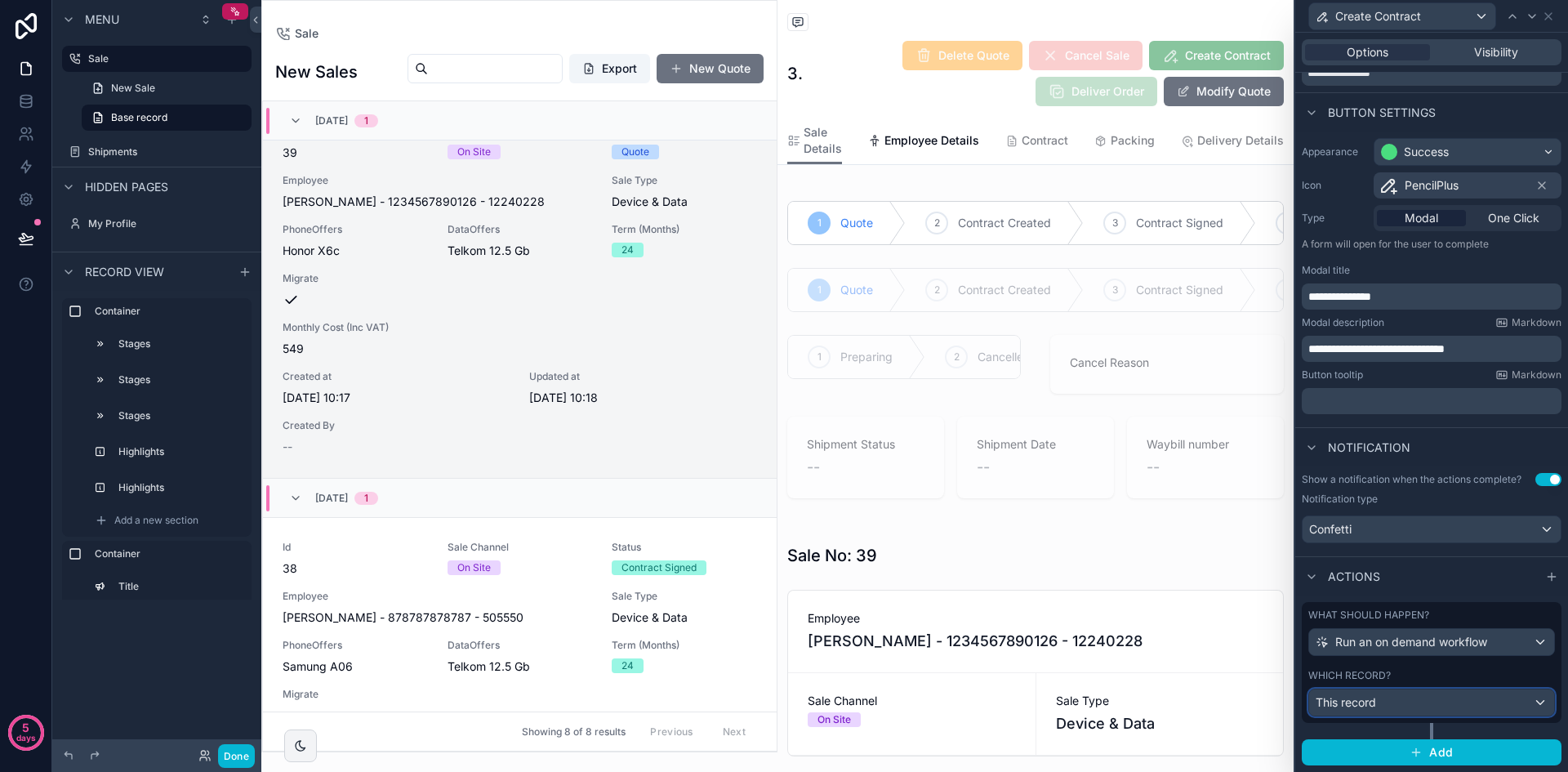
click at [1455, 701] on div "This record" at bounding box center [1432, 702] width 245 height 26
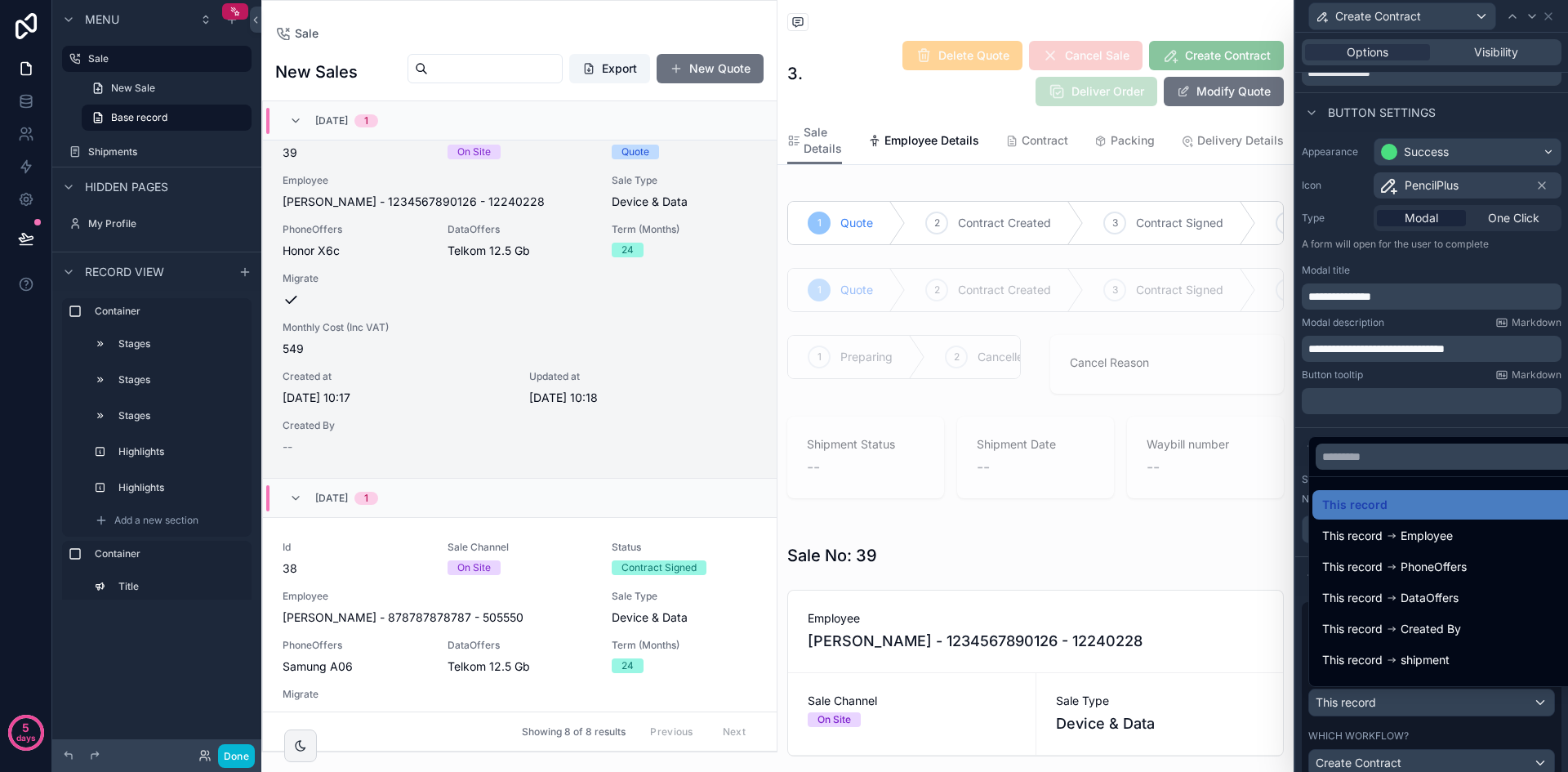
click at [1508, 440] on div at bounding box center [1444, 457] width 270 height 39
click at [1539, 436] on div "This record This record Employee This record PhoneOffers This record DataOffers…" at bounding box center [1444, 561] width 272 height 251
click at [1503, 435] on div "This record This record Employee This record PhoneOffers This record DataOffers…" at bounding box center [1424, 560] width 233 height 254
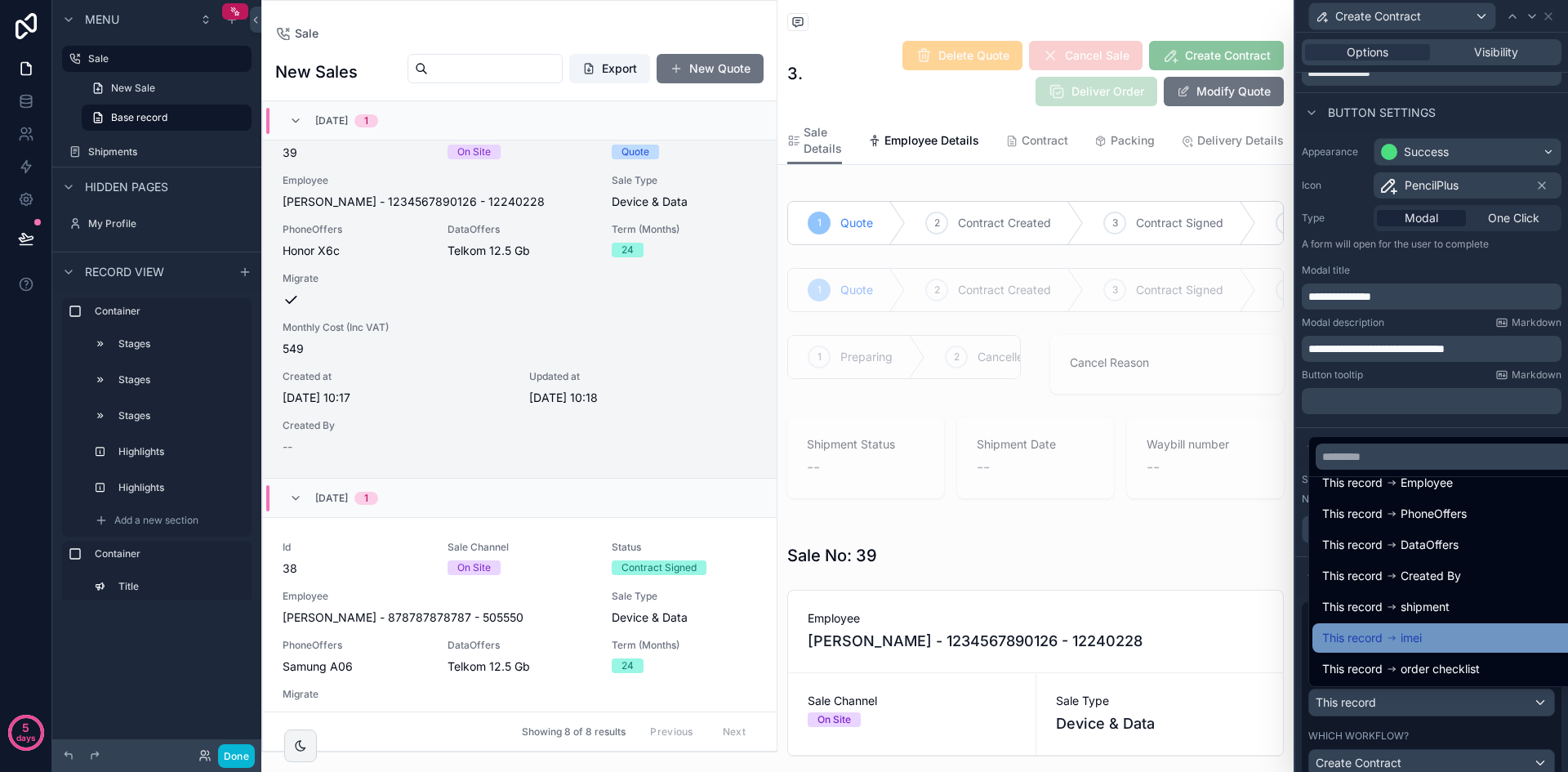
scroll to position [54, 0]
click at [1502, 442] on div at bounding box center [1444, 457] width 270 height 39
click at [1505, 431] on div at bounding box center [1432, 386] width 273 height 772
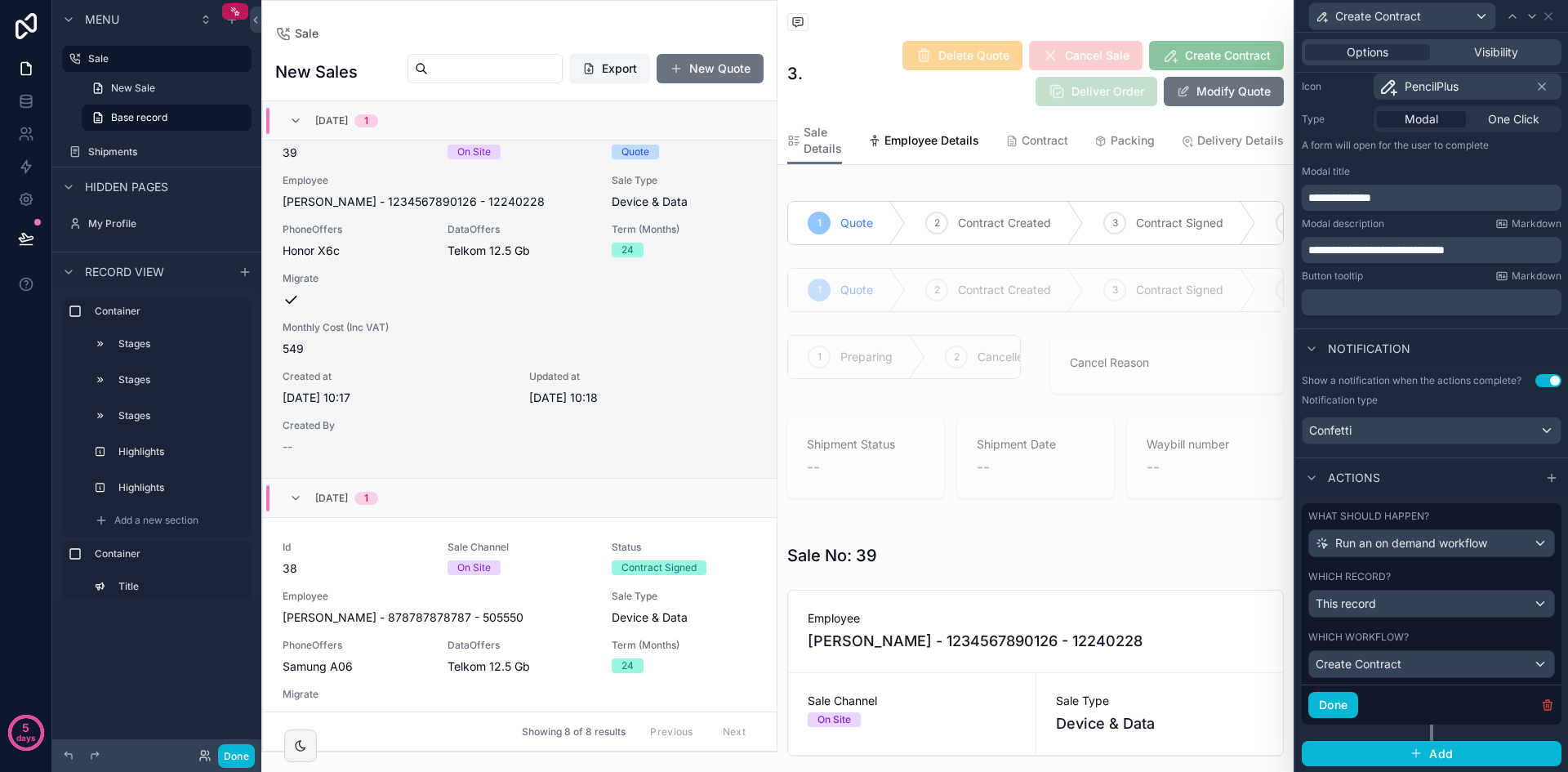
scroll to position [171, 0]
click at [1429, 751] on span "Add" at bounding box center [1440, 753] width 24 height 14
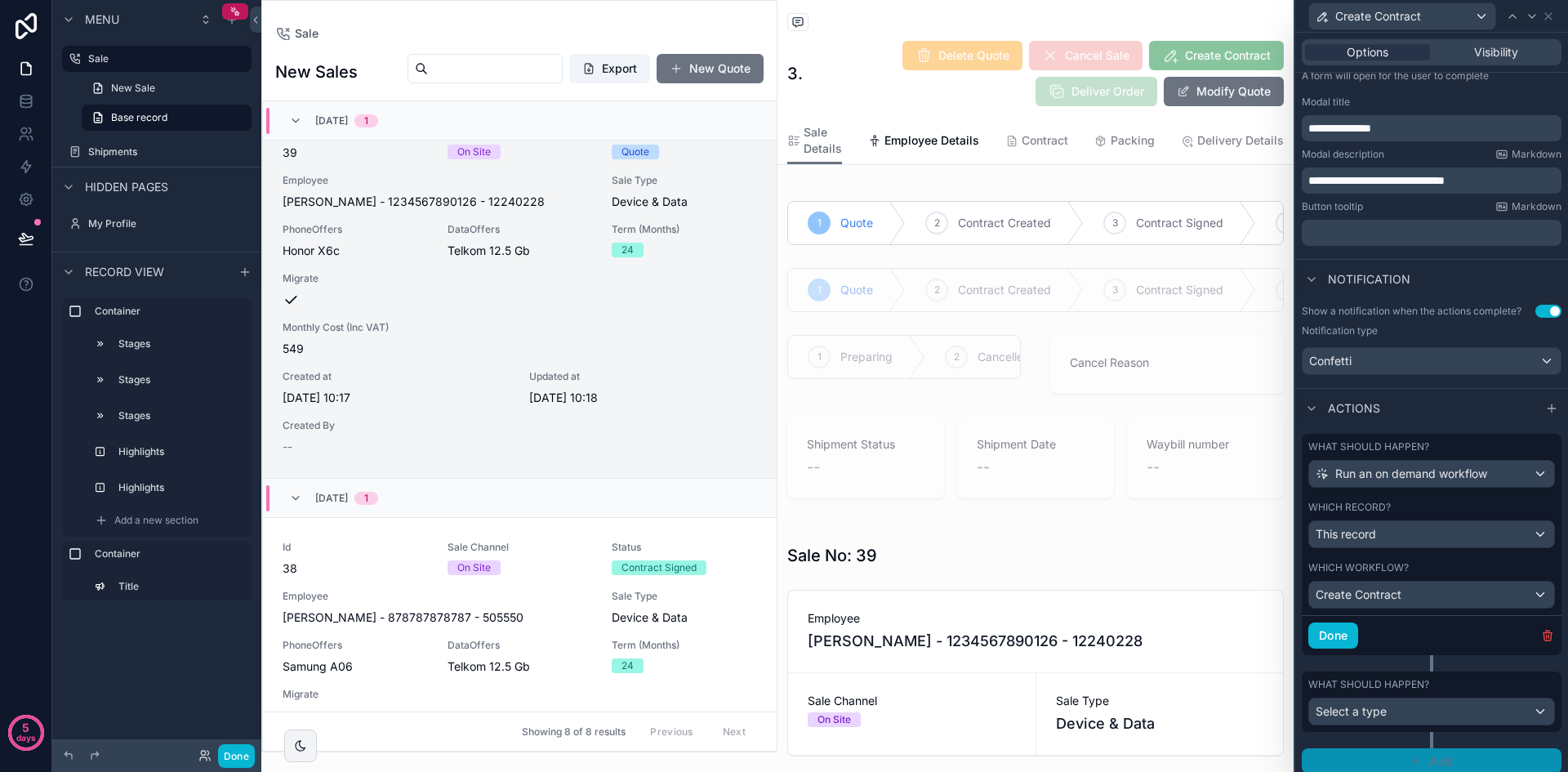
scroll to position [248, 0]
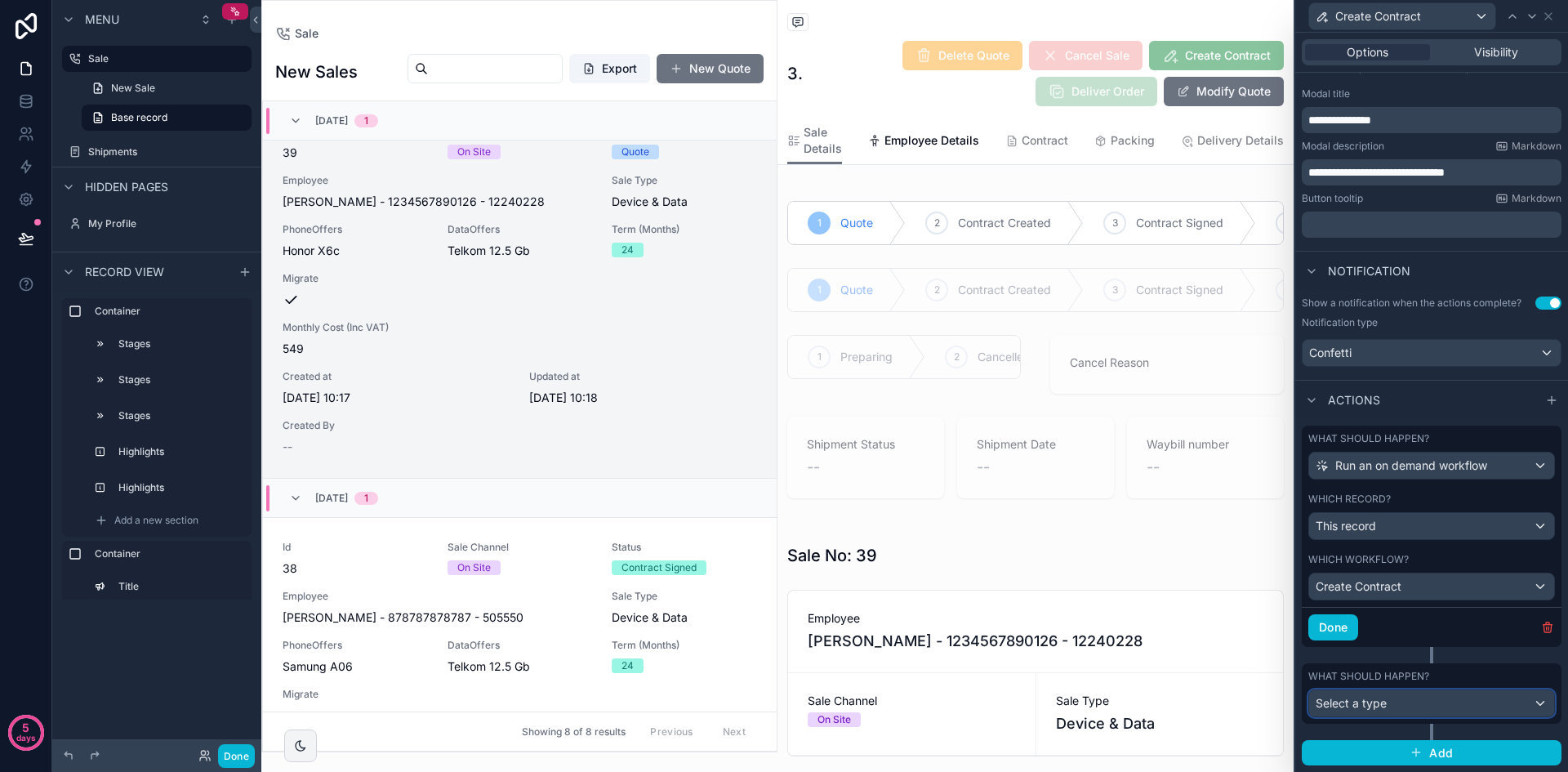
click at [1450, 701] on div "Select a type" at bounding box center [1432, 703] width 245 height 26
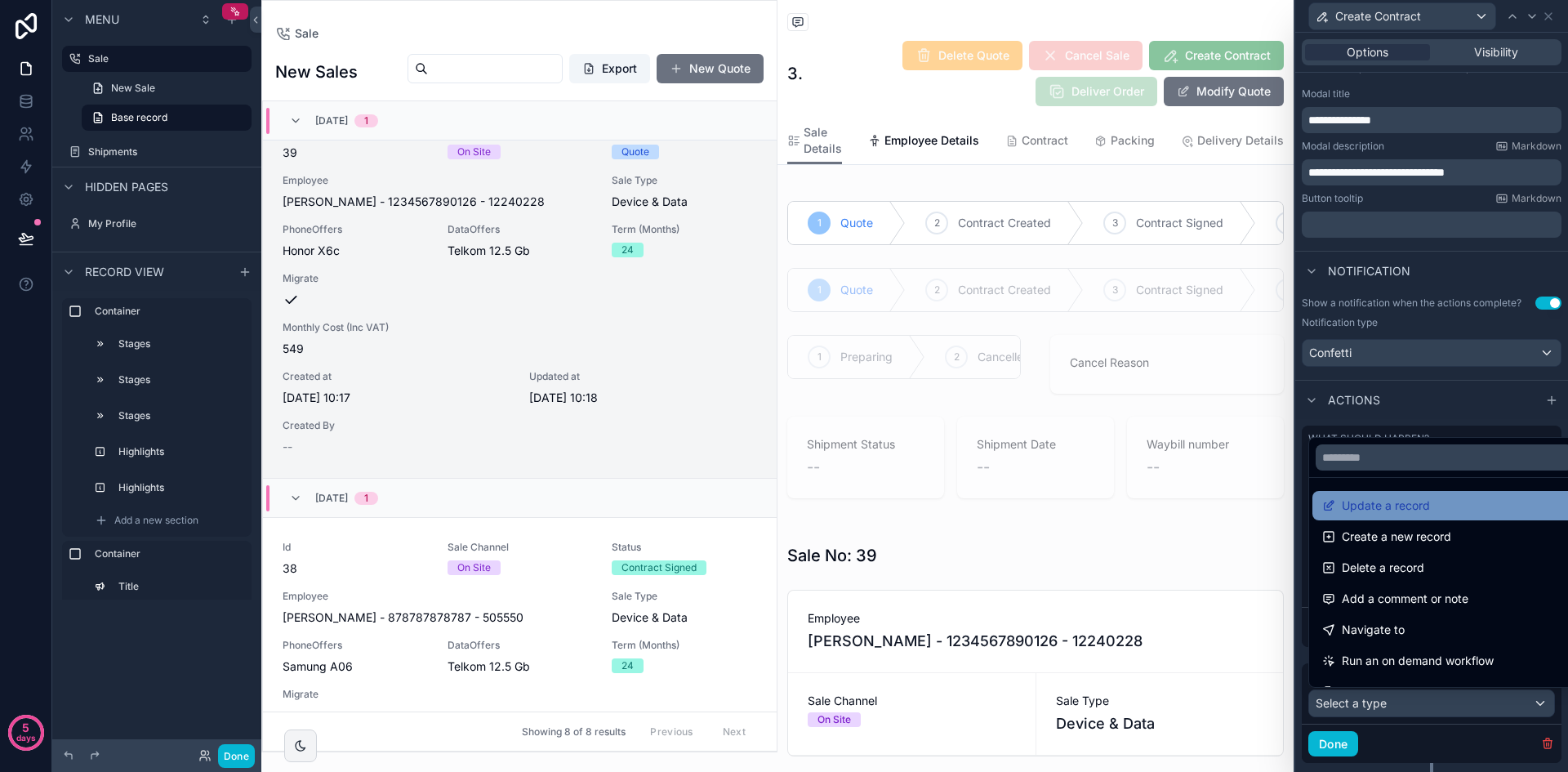
click at [1459, 509] on div "Update a record" at bounding box center [1444, 506] width 244 height 20
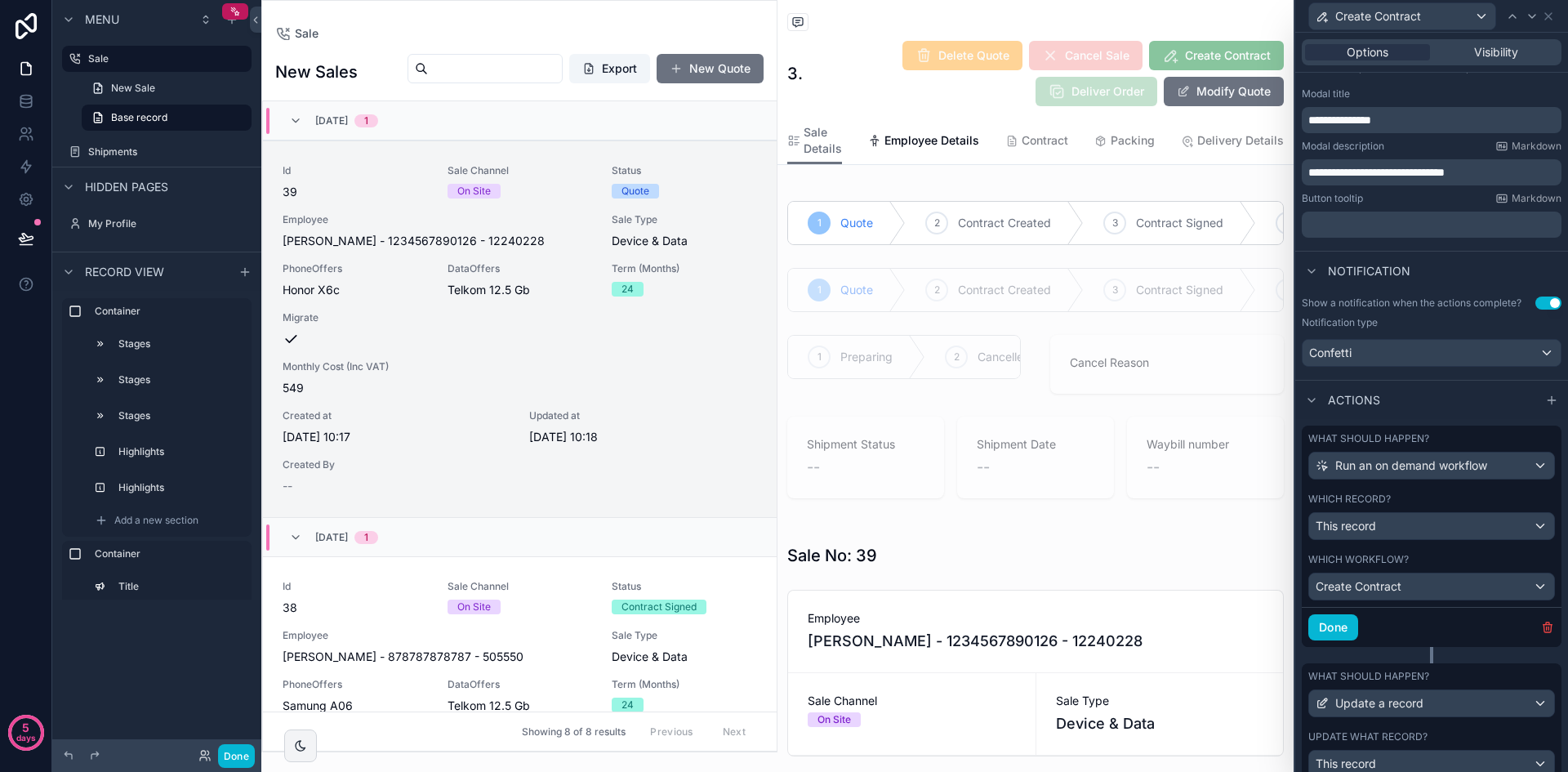
scroll to position [39, 0]
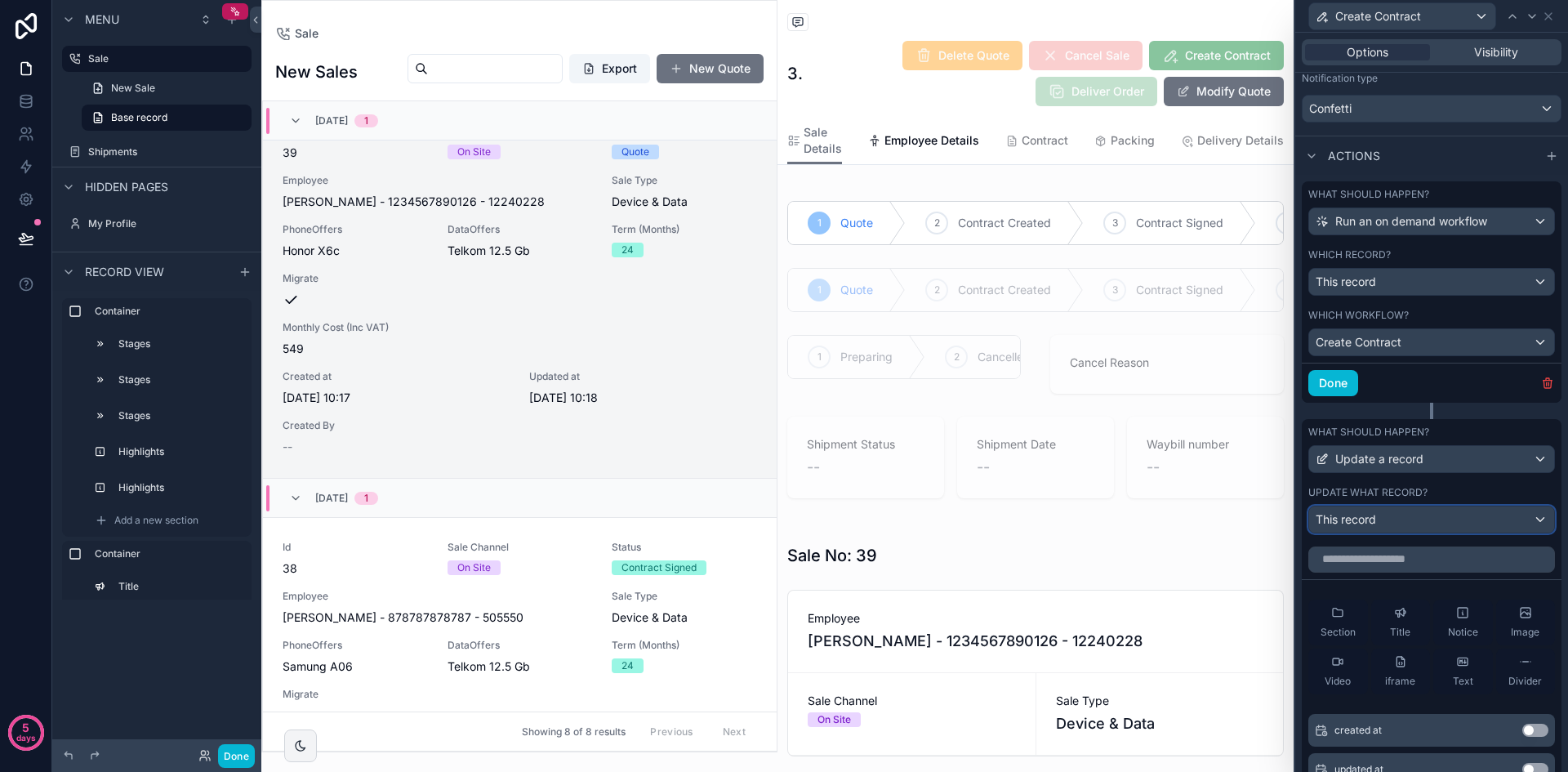
click at [1440, 524] on div "This record" at bounding box center [1432, 519] width 245 height 26
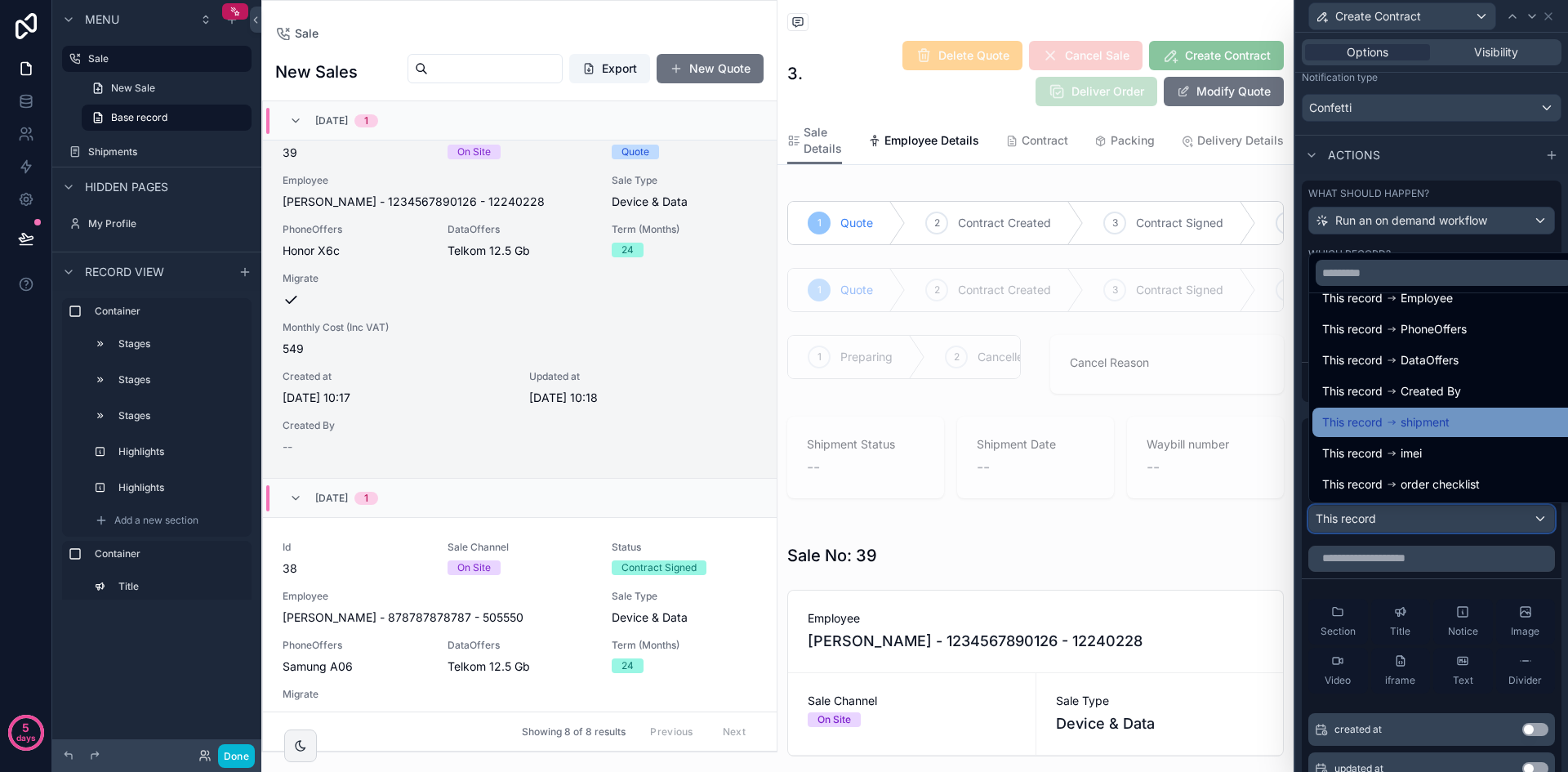
scroll to position [0, 0]
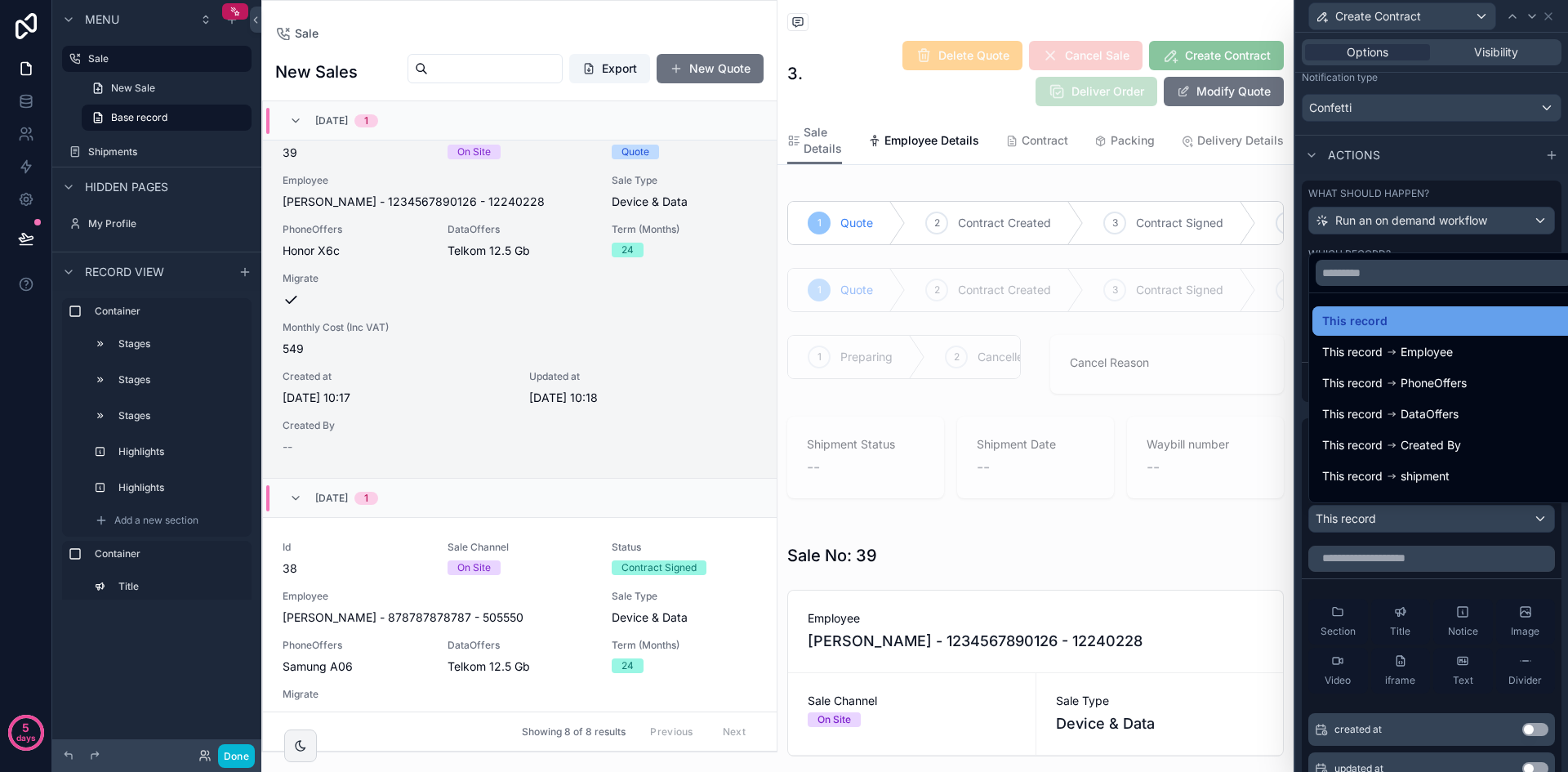
click at [1490, 326] on div "This record" at bounding box center [1444, 321] width 244 height 20
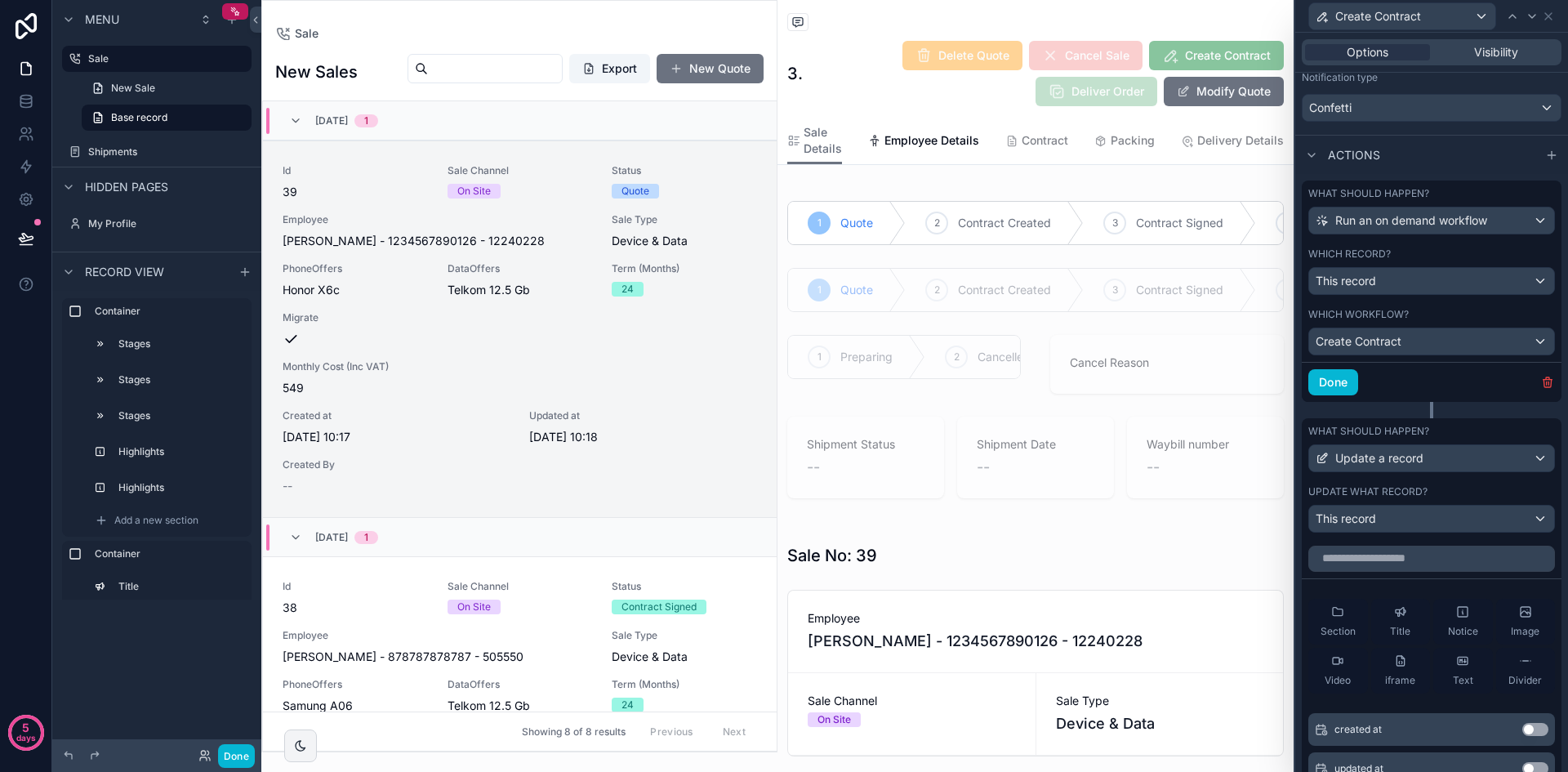
scroll to position [39, 0]
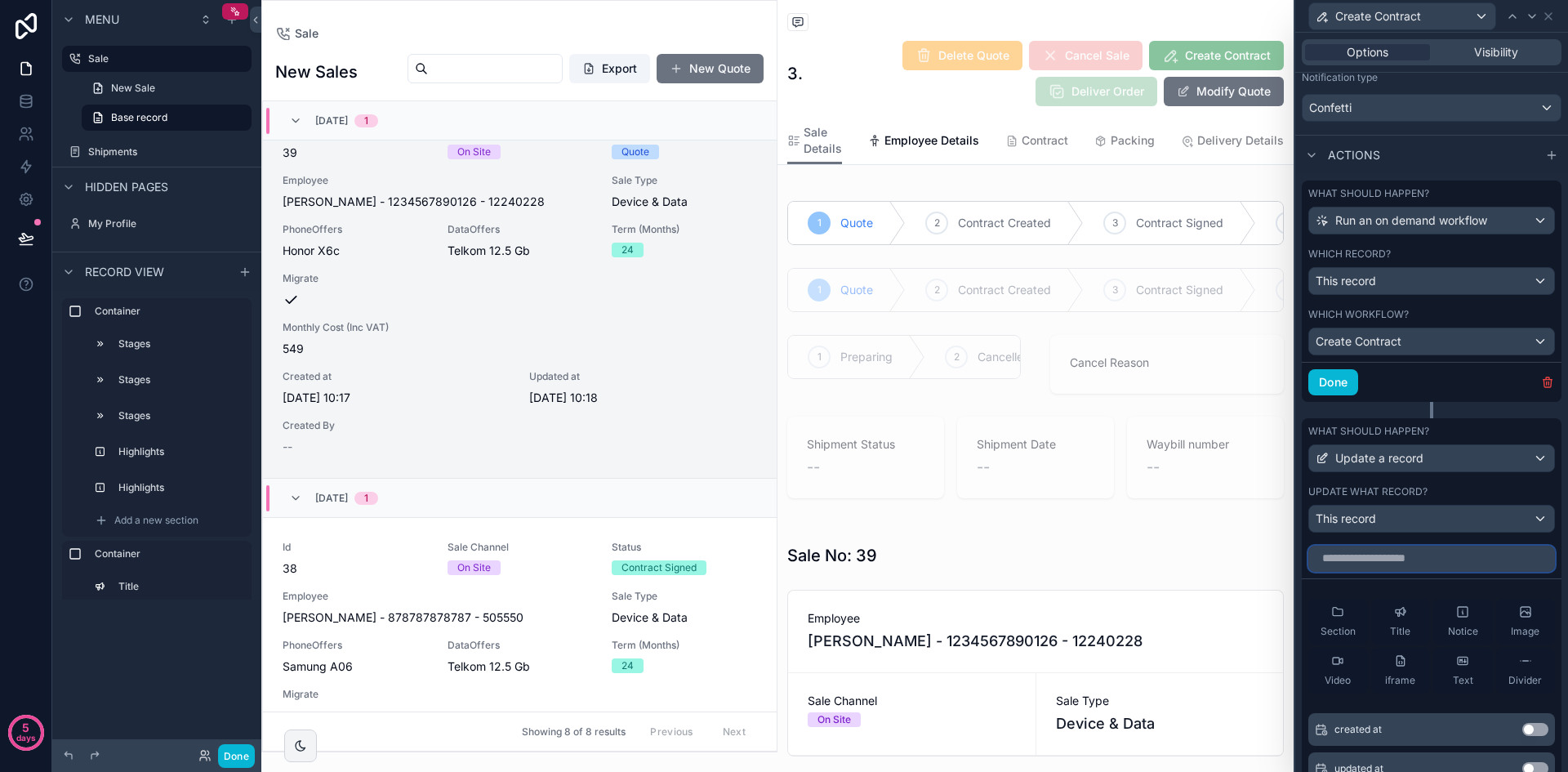
click at [1440, 554] on input "text" at bounding box center [1432, 559] width 246 height 26
type input "******"
click at [1523, 731] on button "Use setting" at bounding box center [1535, 729] width 26 height 13
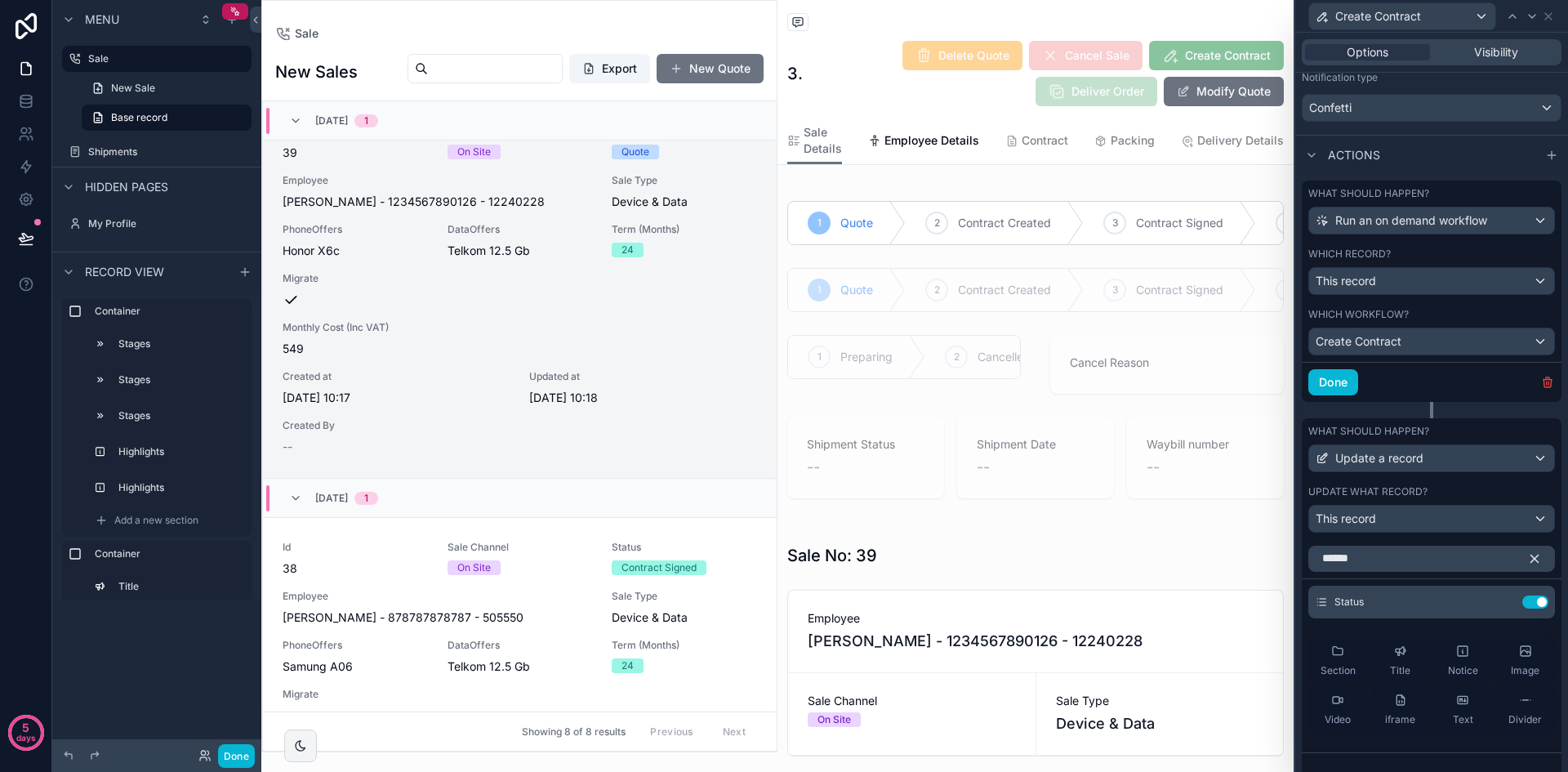
click at [1527, 554] on icon "button" at bounding box center [1534, 559] width 14 height 14
click at [1496, 601] on icon at bounding box center [1502, 602] width 13 height 13
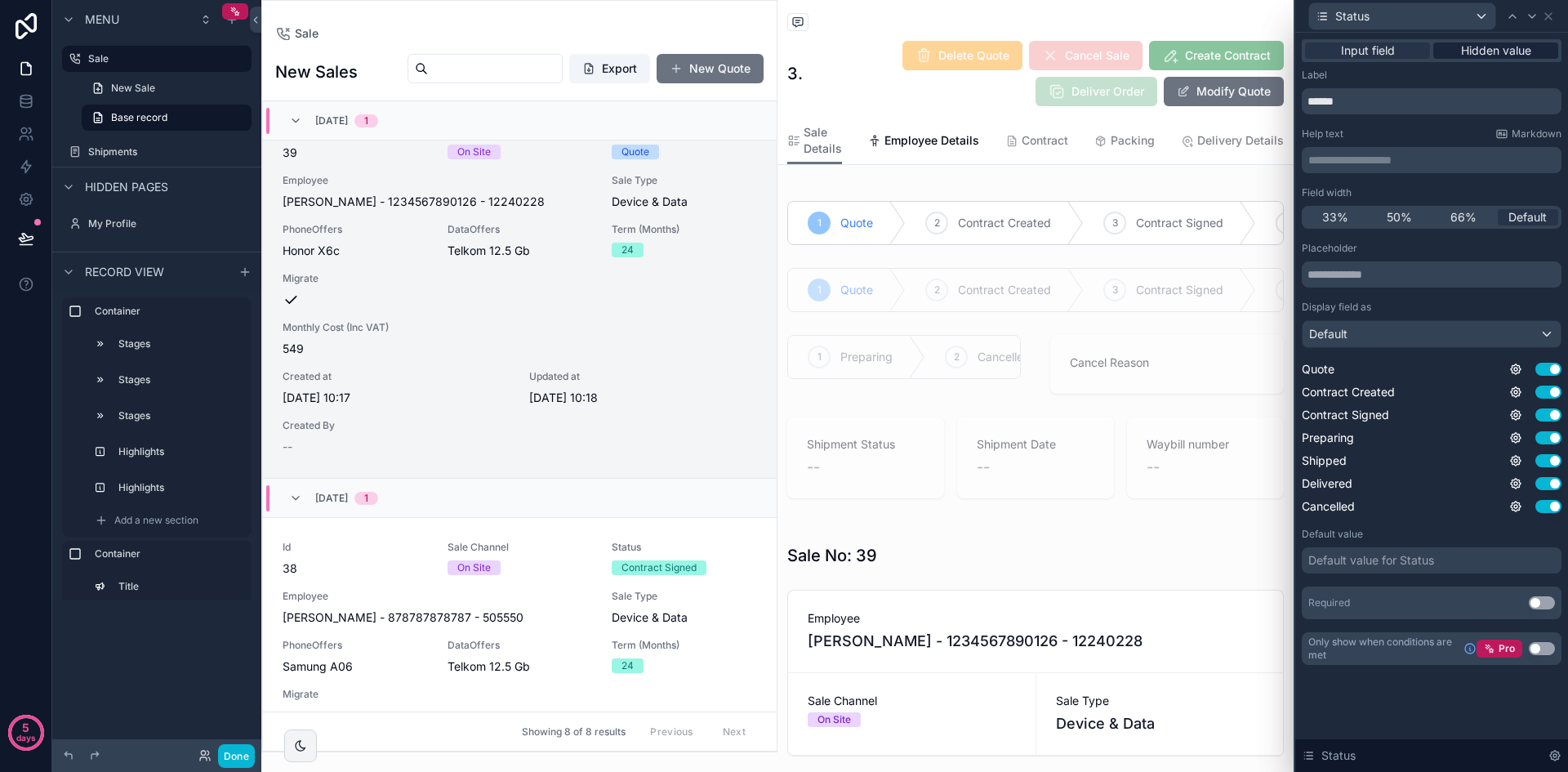
click at [1471, 52] on span "Hidden value" at bounding box center [1496, 51] width 70 height 16
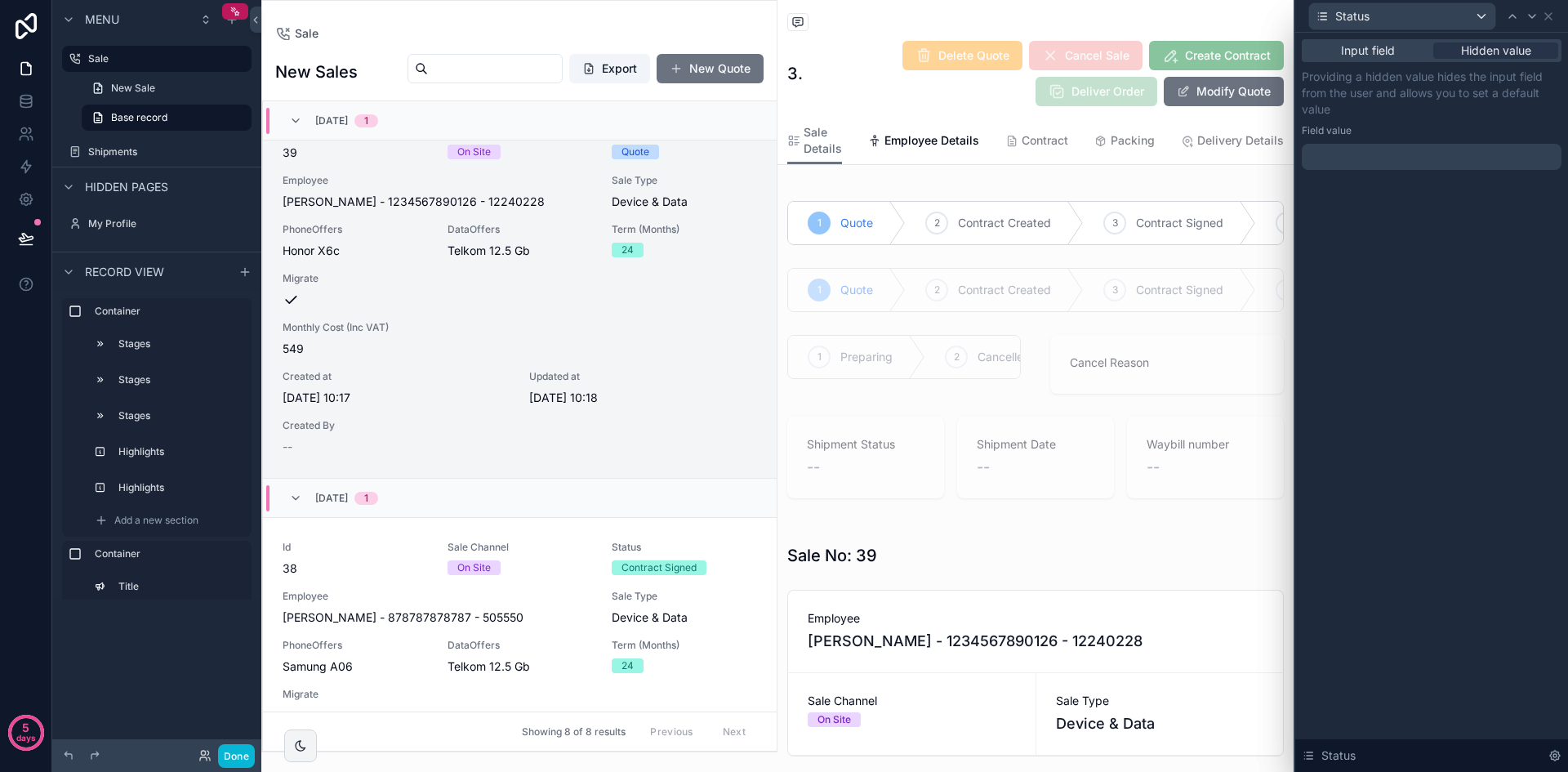
click at [1378, 143] on div "Providing a hidden value hides the input field from the user and allows you to …" at bounding box center [1431, 120] width 260 height 102
click at [1384, 159] on div at bounding box center [1431, 156] width 260 height 26
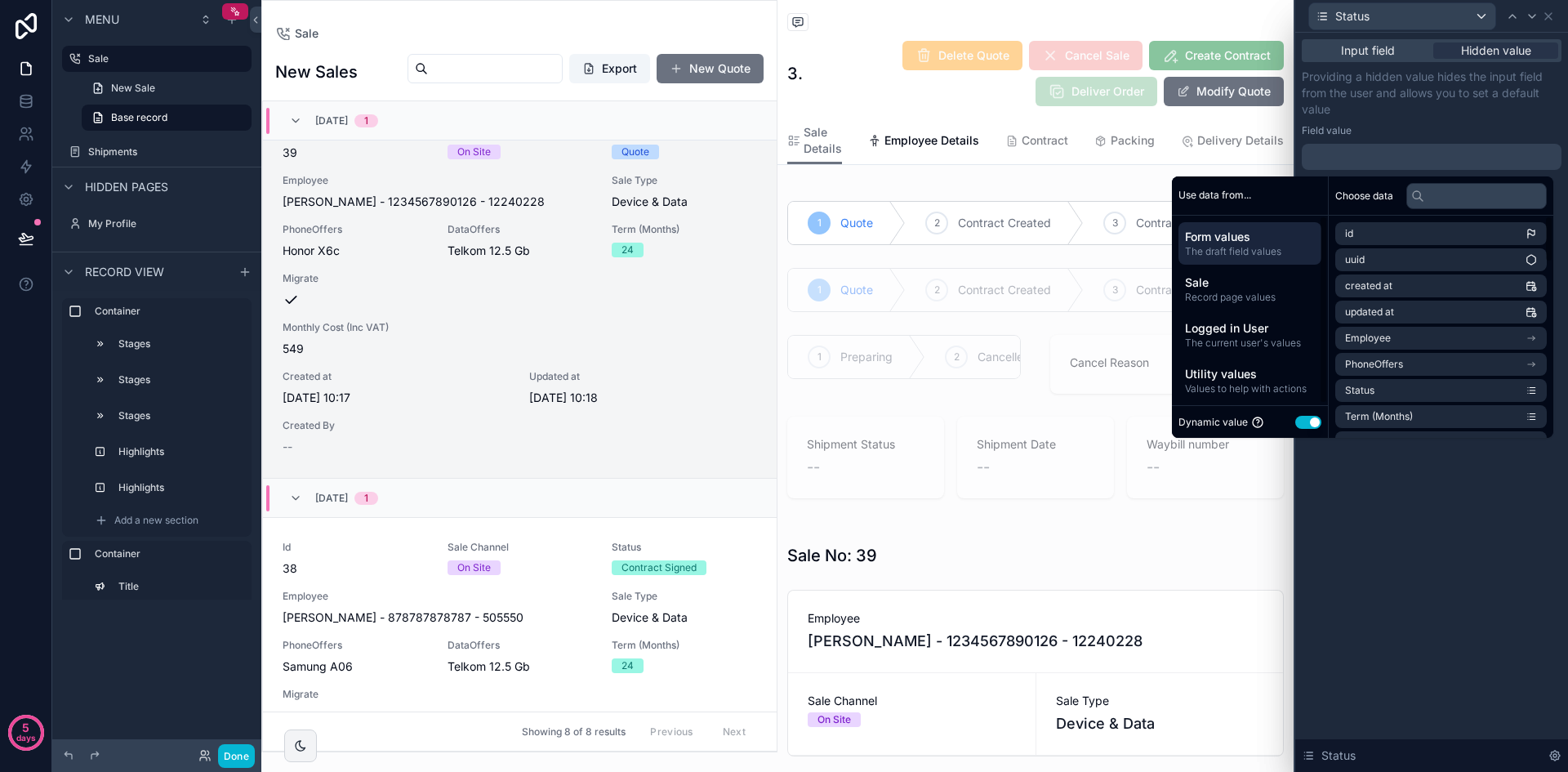
click at [1295, 419] on button "Use setting" at bounding box center [1308, 422] width 26 height 13
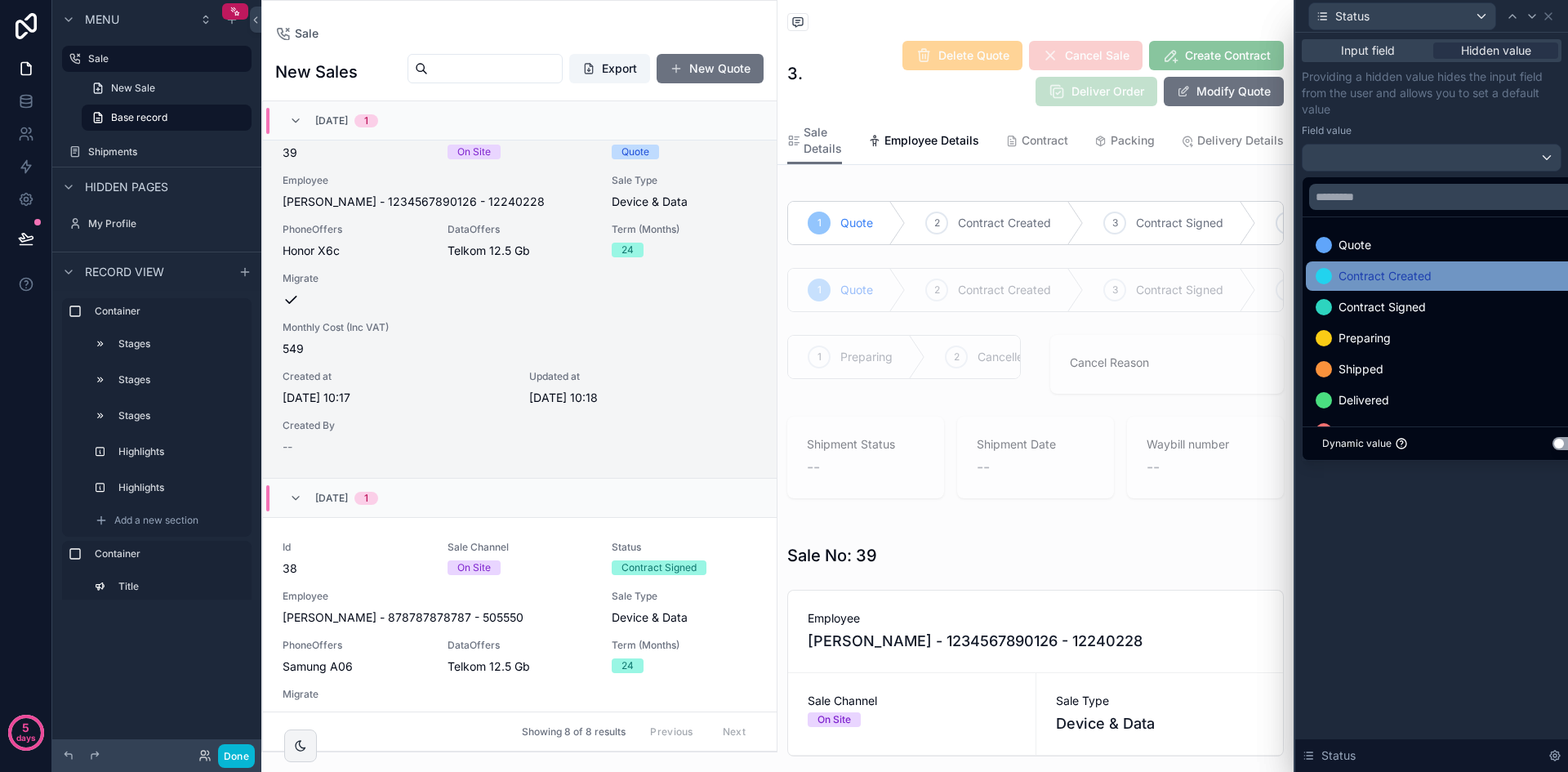
click at [1457, 267] on div "Contract Created" at bounding box center [1450, 276] width 269 height 20
click at [1466, 577] on div "Input field Hidden value Providing a hidden value hides the input field from th…" at bounding box center [1432, 403] width 273 height 740
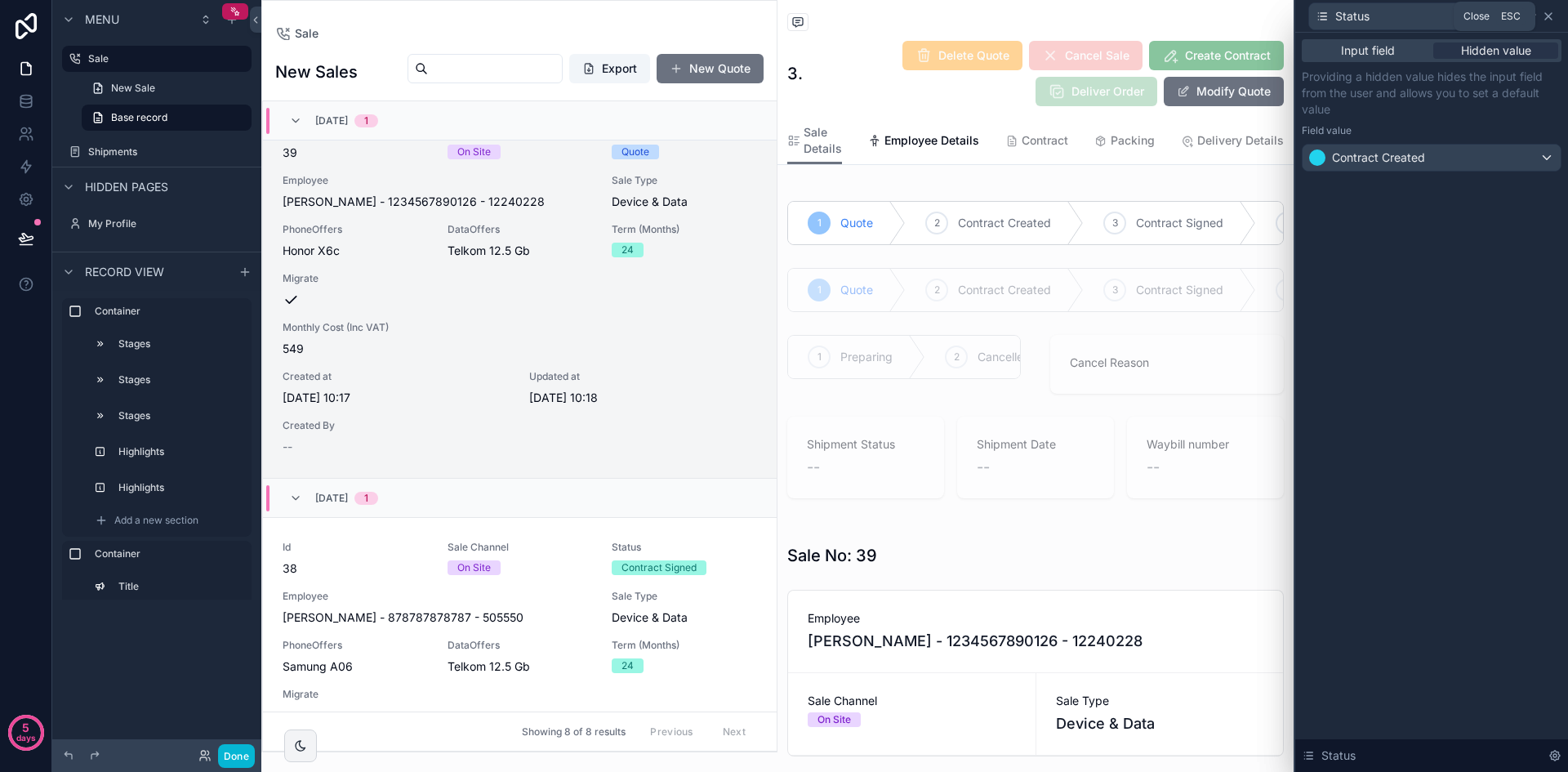
click at [1548, 15] on icon at bounding box center [1547, 16] width 6 height 6
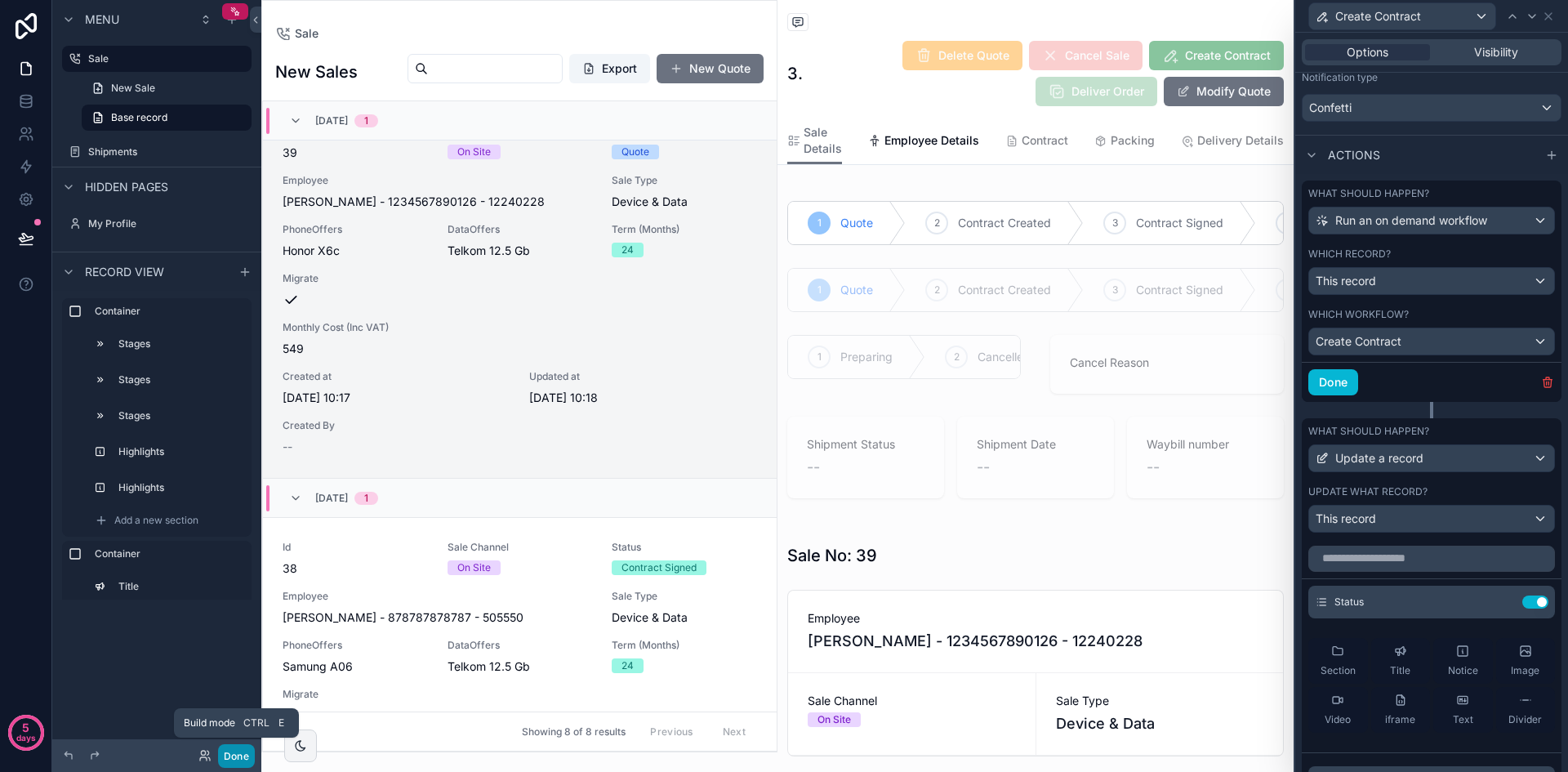
click at [230, 757] on button "Done" at bounding box center [235, 756] width 37 height 24
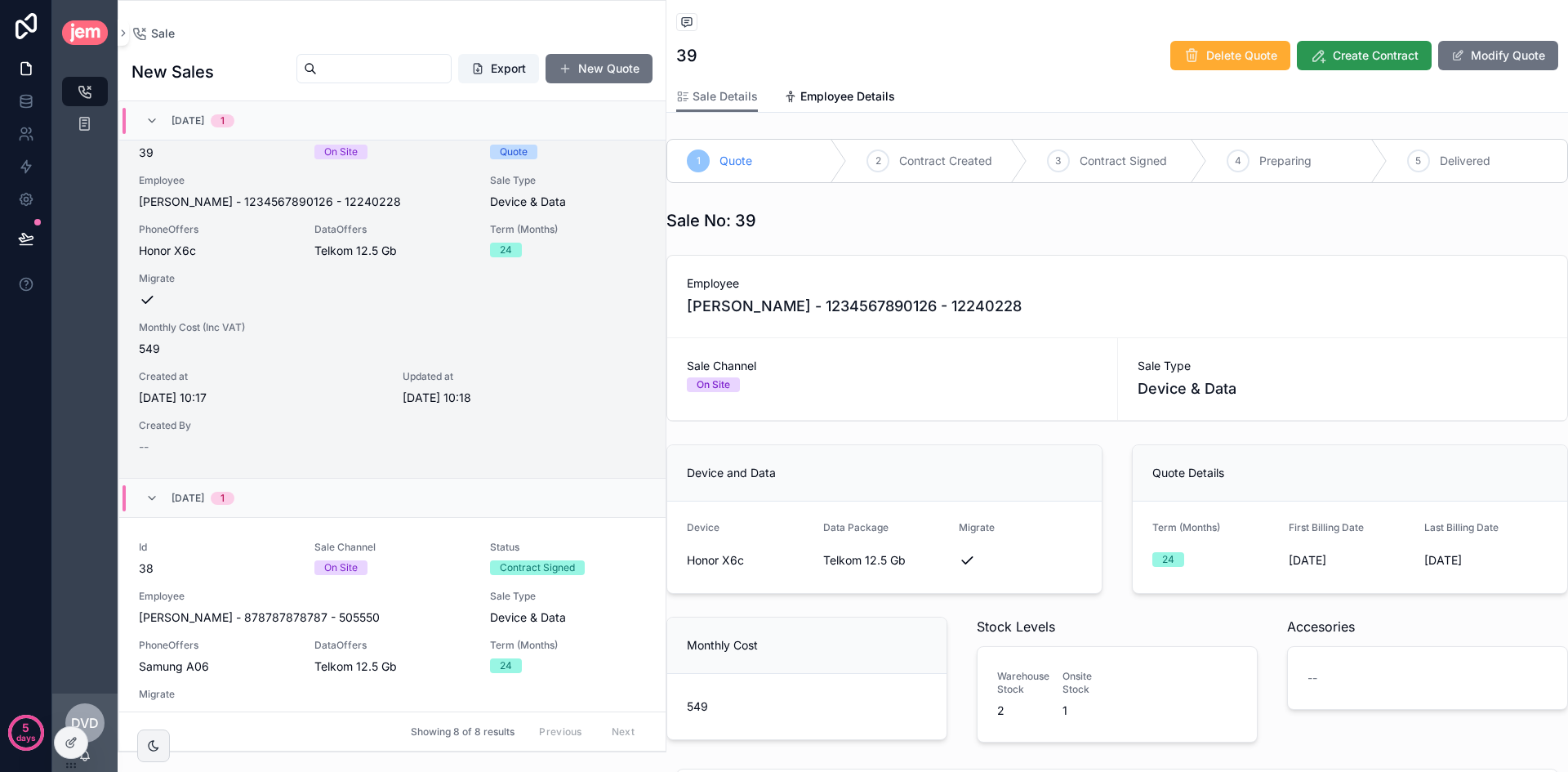
click at [1350, 49] on span "Create Contract" at bounding box center [1375, 55] width 86 height 16
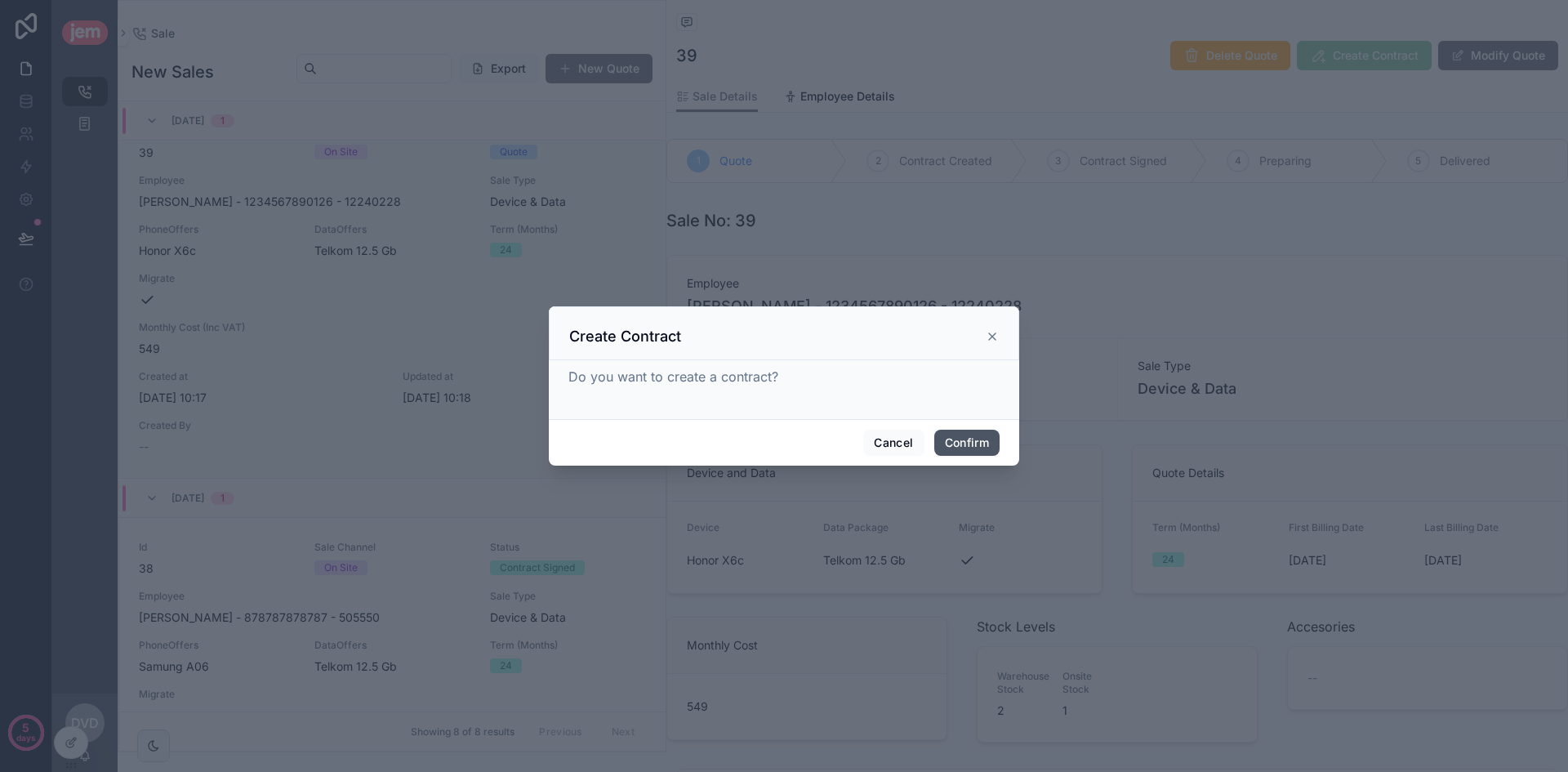
click at [955, 449] on button "Confirm" at bounding box center [966, 443] width 65 height 26
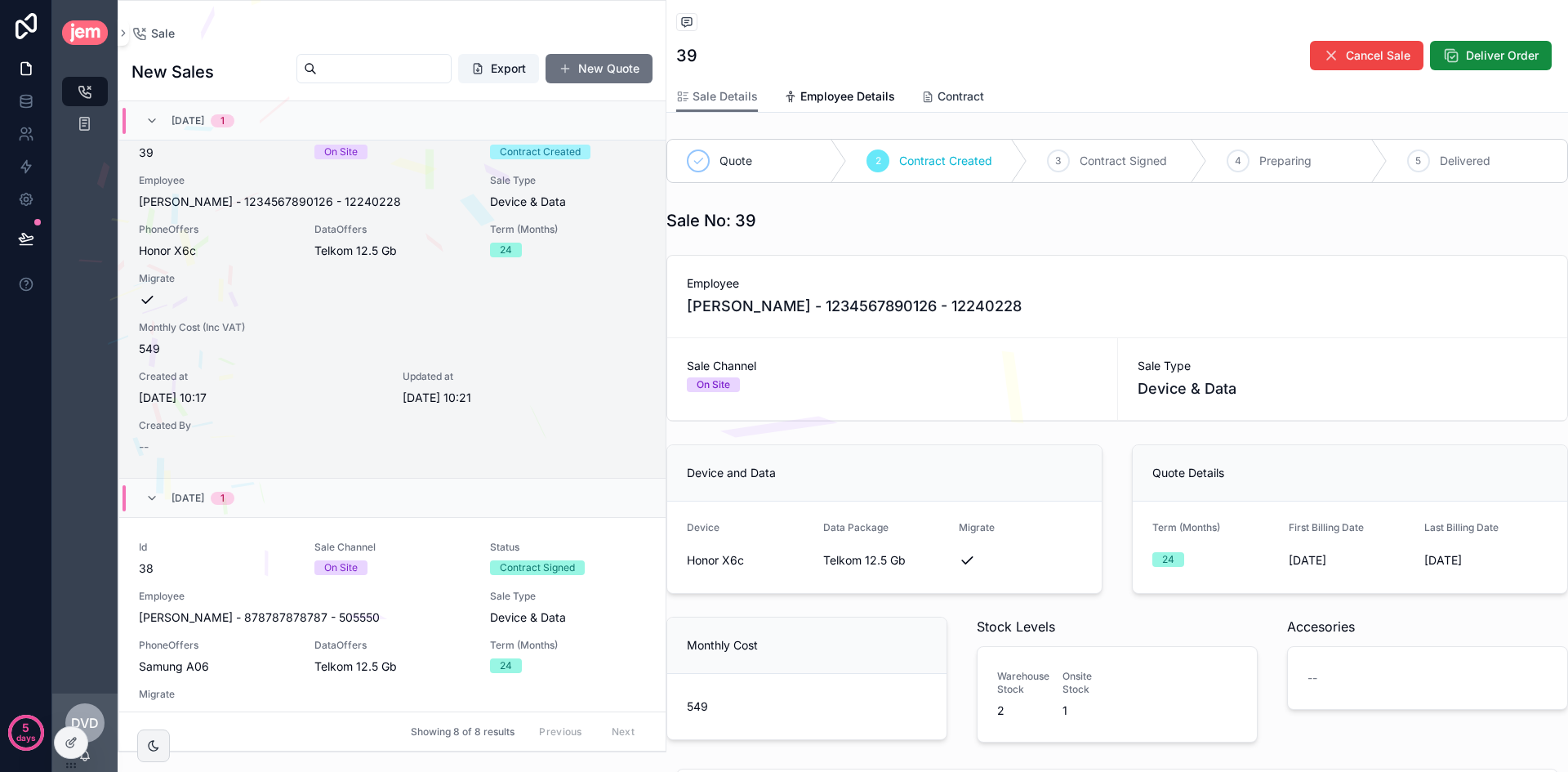
click at [966, 97] on span "Contract" at bounding box center [961, 96] width 46 height 16
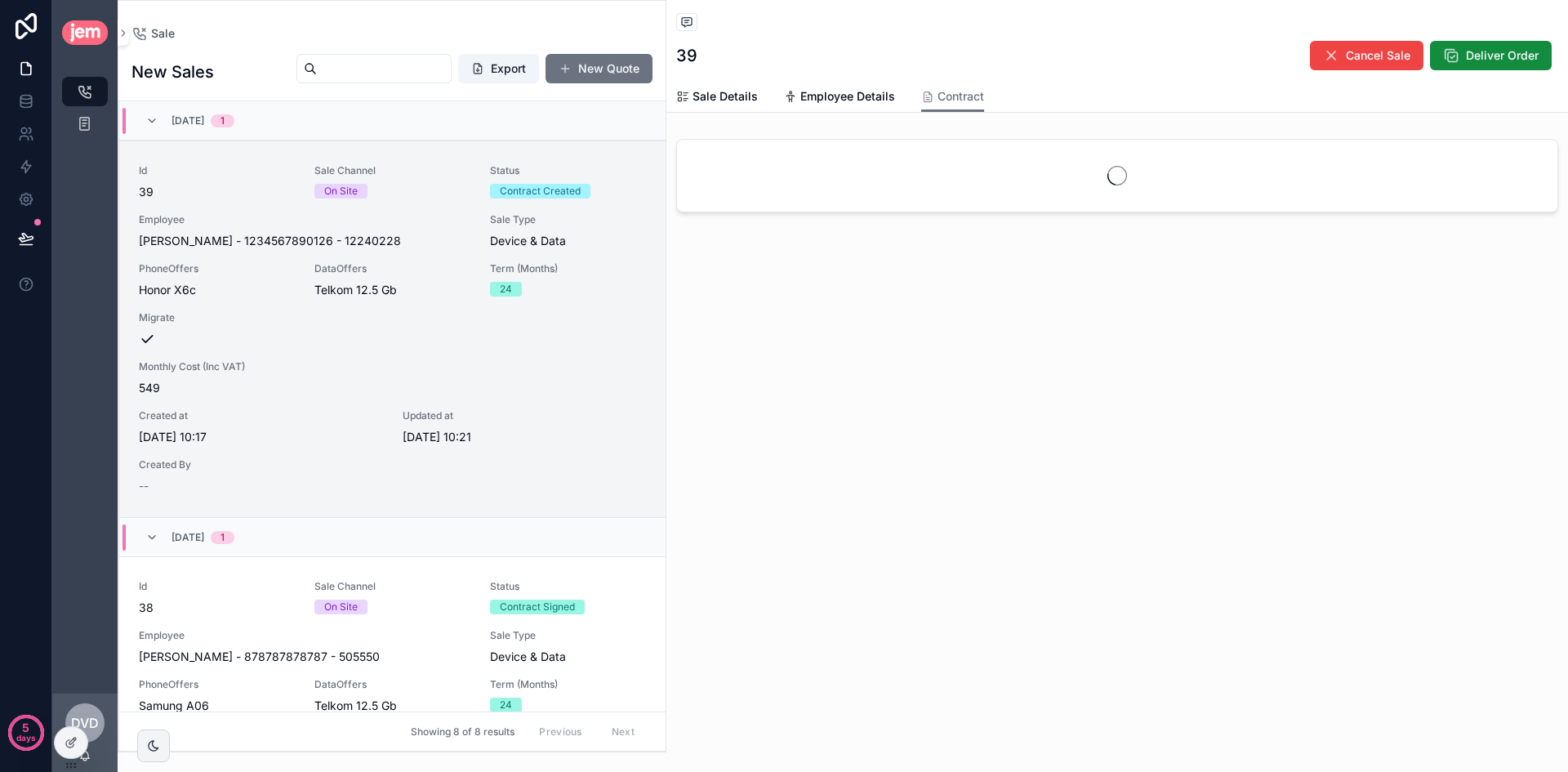
scroll to position [39, 0]
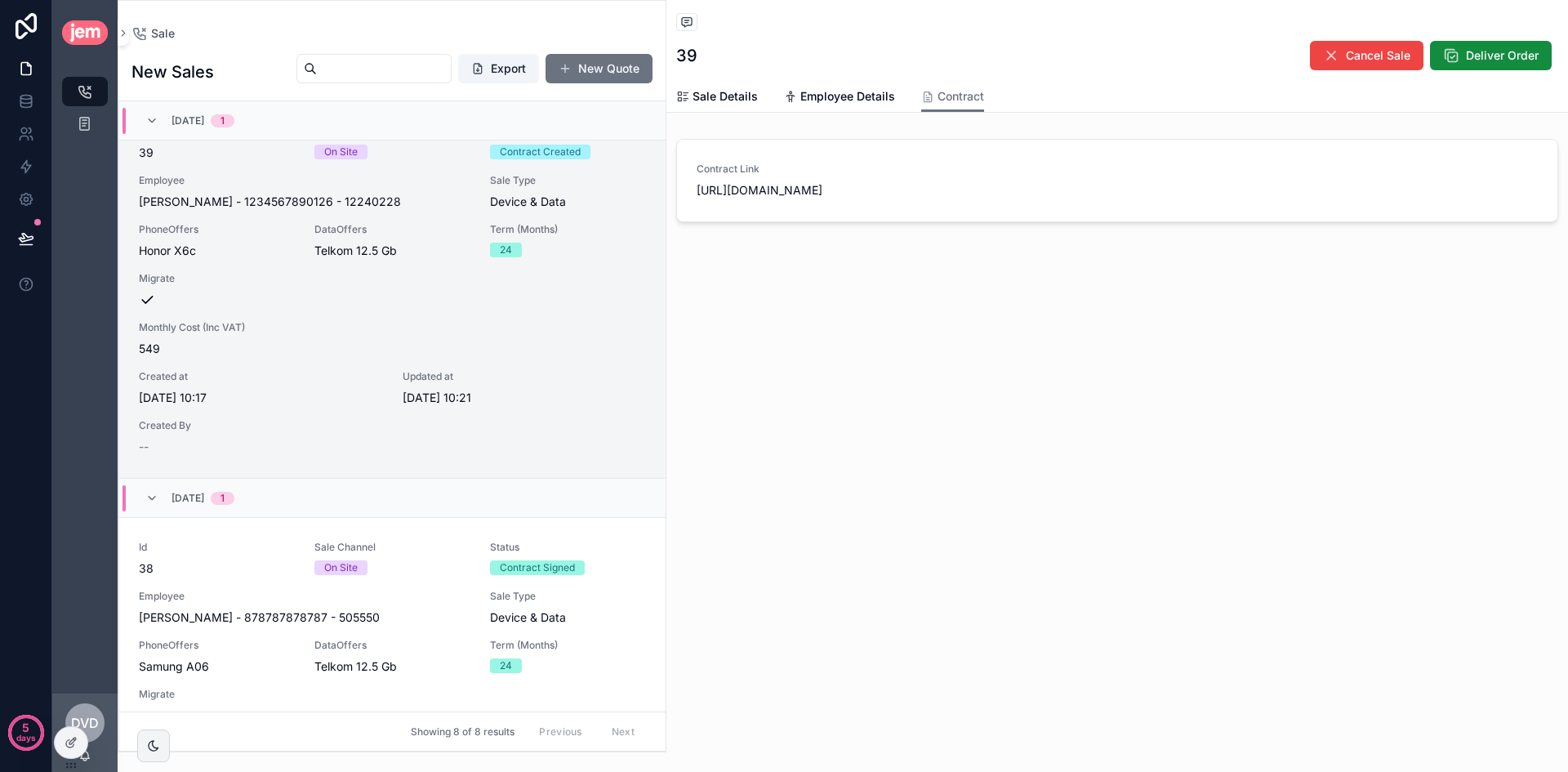
click at [755, 287] on div "Sale 39 Cancel Sale Deliver Order [DEMOGRAPHIC_DATA] Sale Details Employee Deta…" at bounding box center [1117, 170] width 902 height 340
click at [877, 100] on span "Employee Details" at bounding box center [847, 96] width 95 height 16
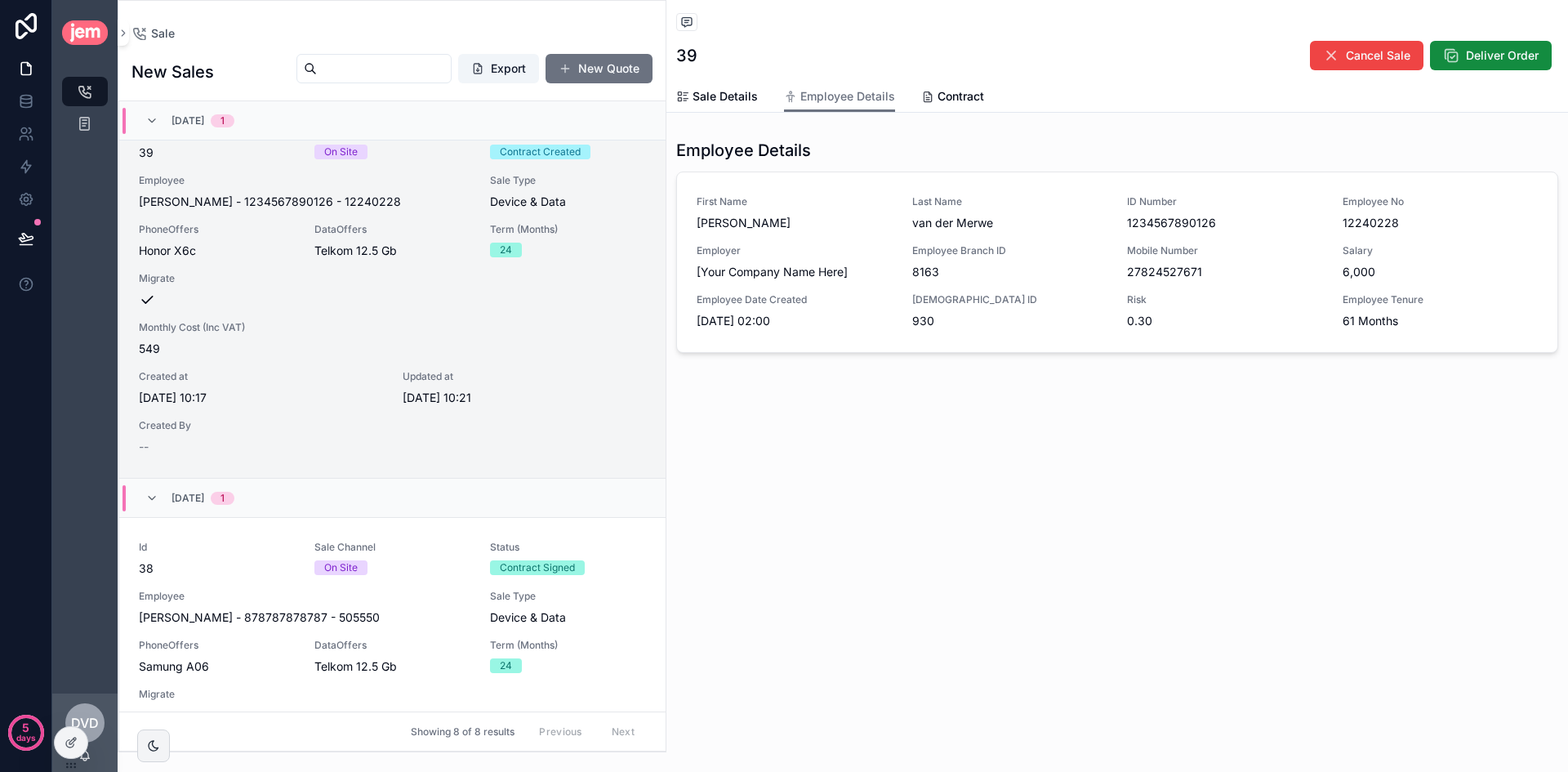
click at [761, 101] on div "Sale Details Employee Details [DEMOGRAPHIC_DATA]" at bounding box center [1117, 96] width 882 height 31
click at [747, 100] on span "Sale Details" at bounding box center [724, 96] width 65 height 16
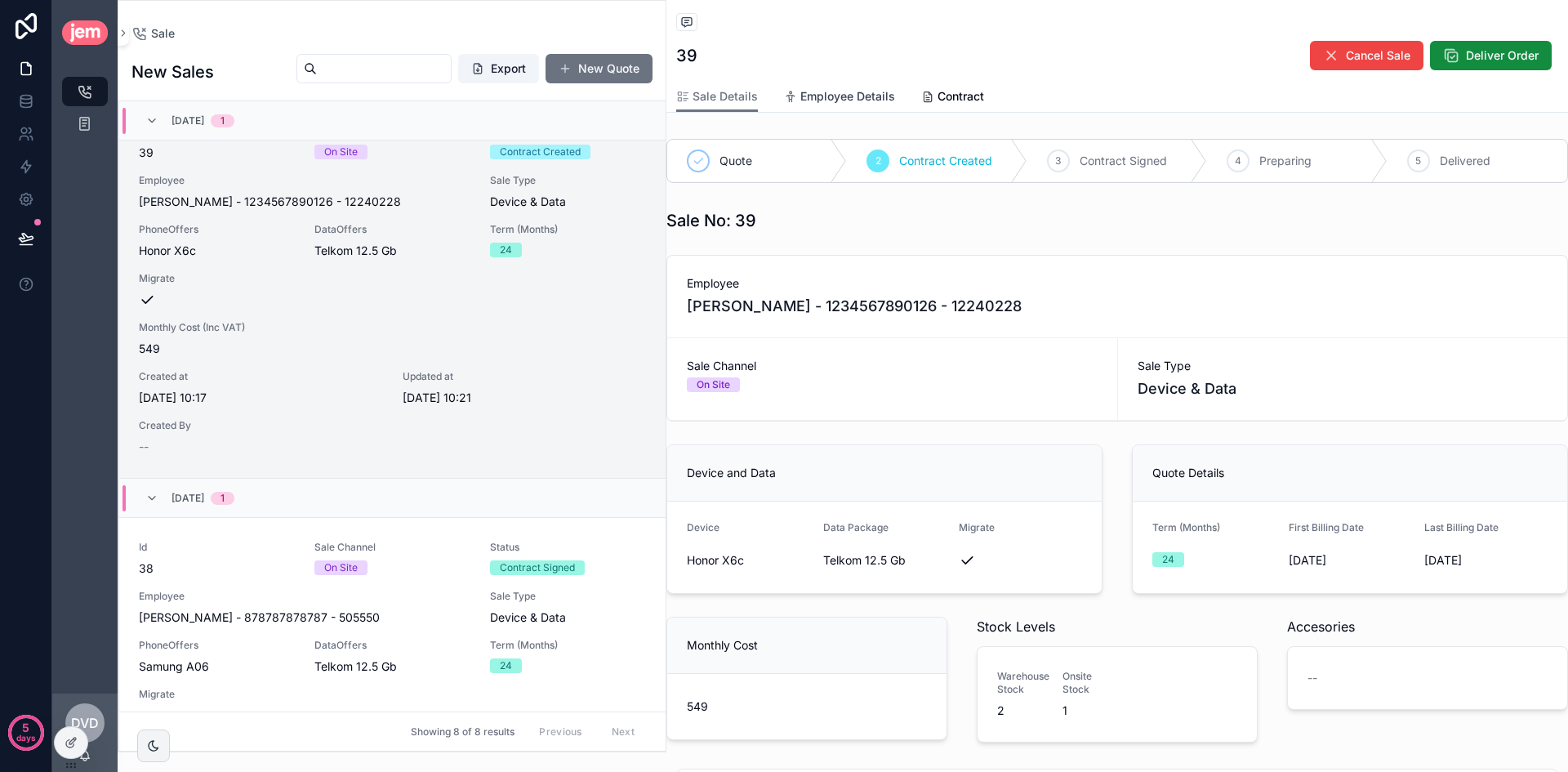
click at [872, 94] on span "Employee Details" at bounding box center [847, 96] width 95 height 16
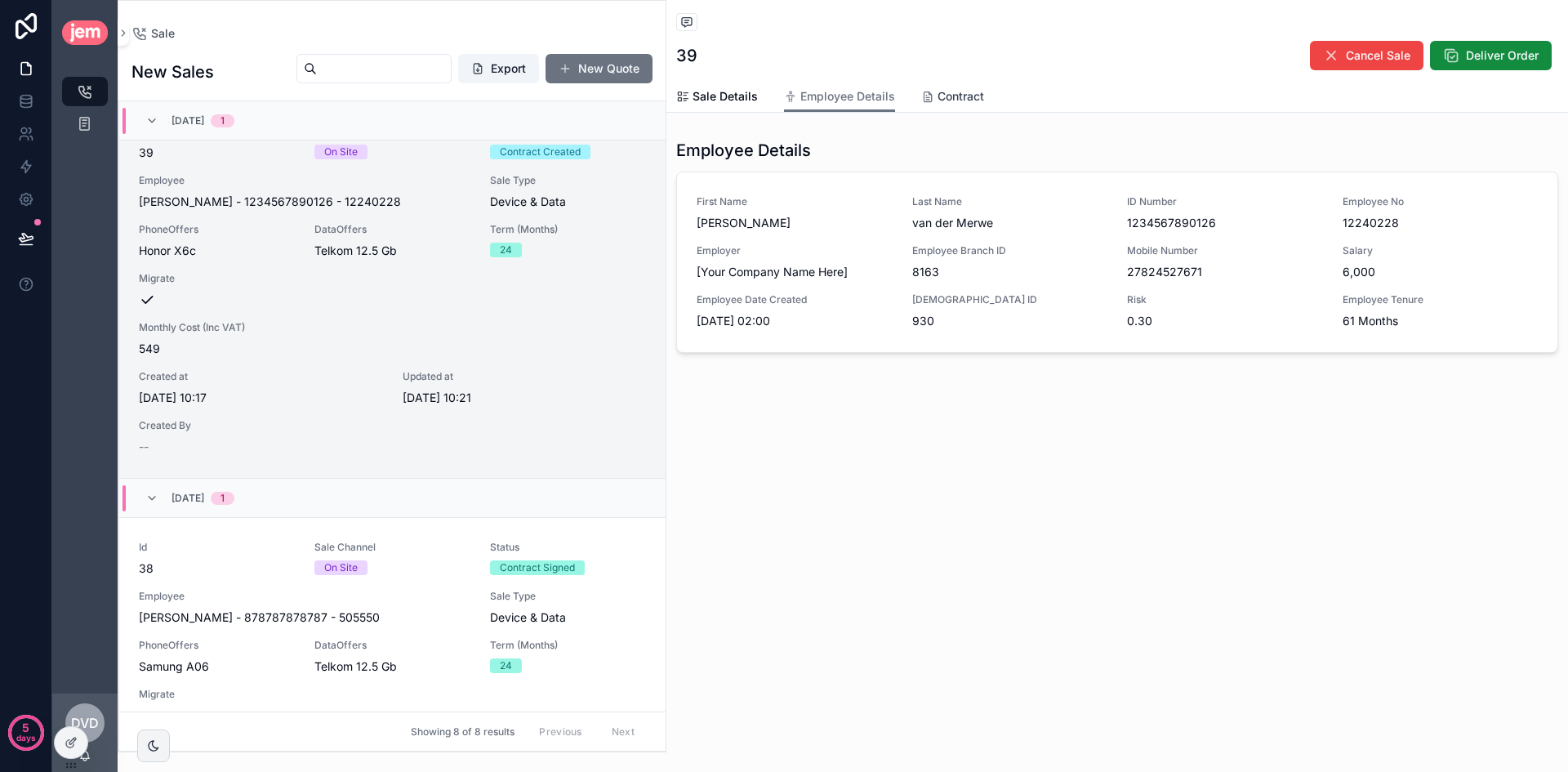
click at [954, 89] on span "Contract" at bounding box center [961, 96] width 46 height 16
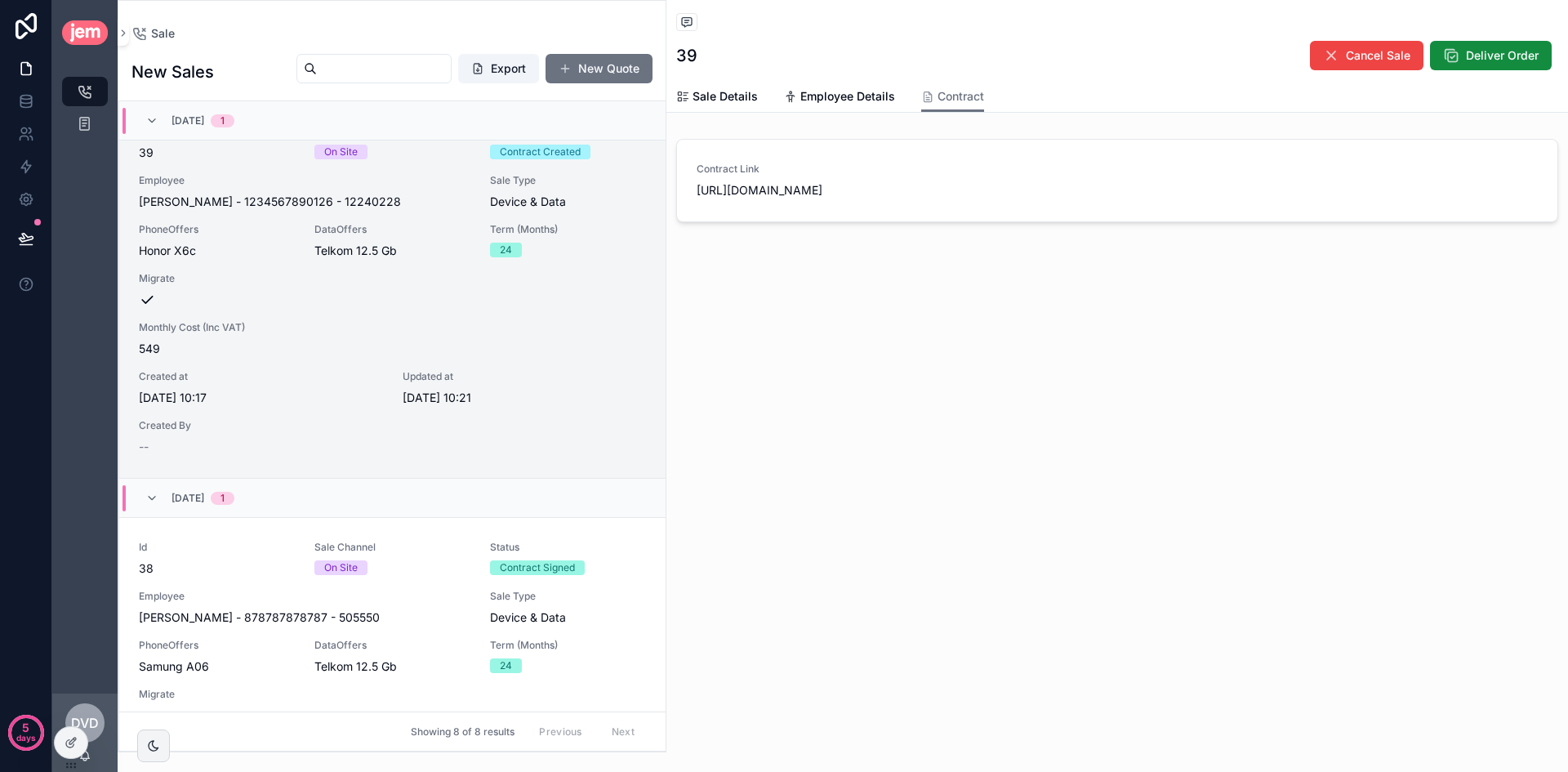
click at [793, 303] on div "Sale 39 Cancel Sale Deliver Order [DEMOGRAPHIC_DATA] Sale Details Employee Deta…" at bounding box center [1117, 170] width 902 height 340
click at [72, 736] on icon at bounding box center [70, 743] width 13 height 13
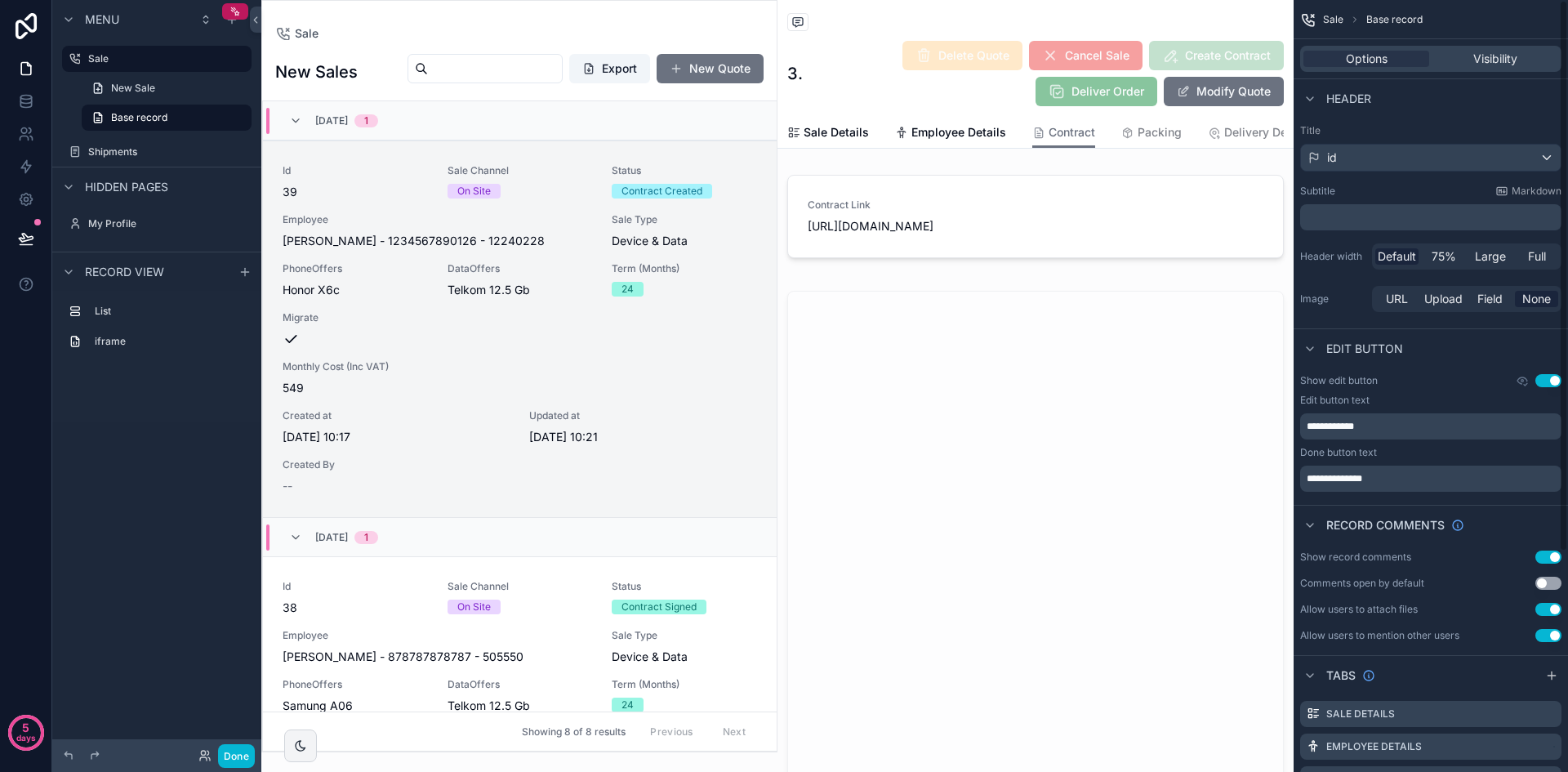
scroll to position [39, 0]
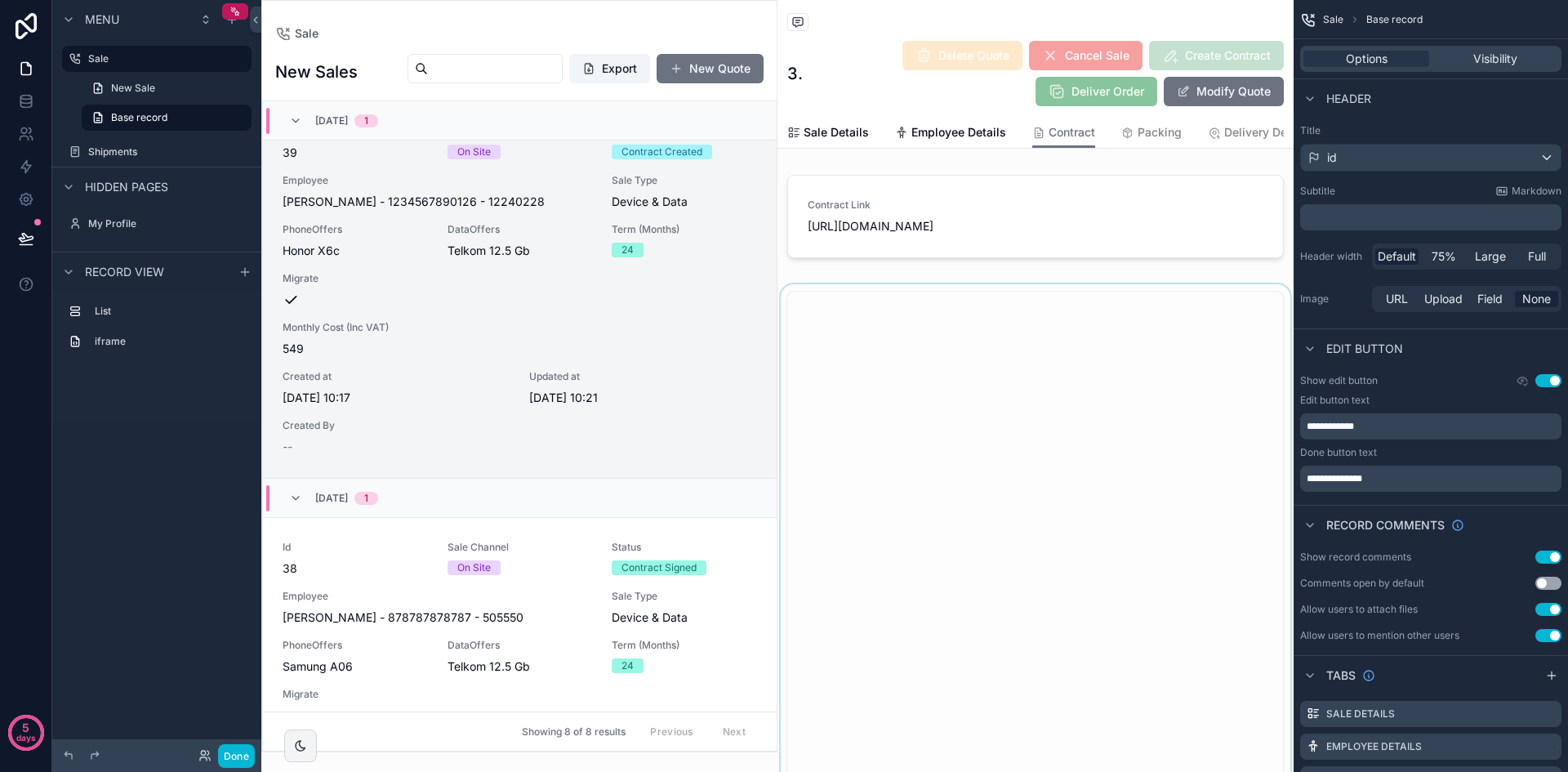
click at [1146, 337] on div "scrollable content" at bounding box center [1036, 582] width 516 height 594
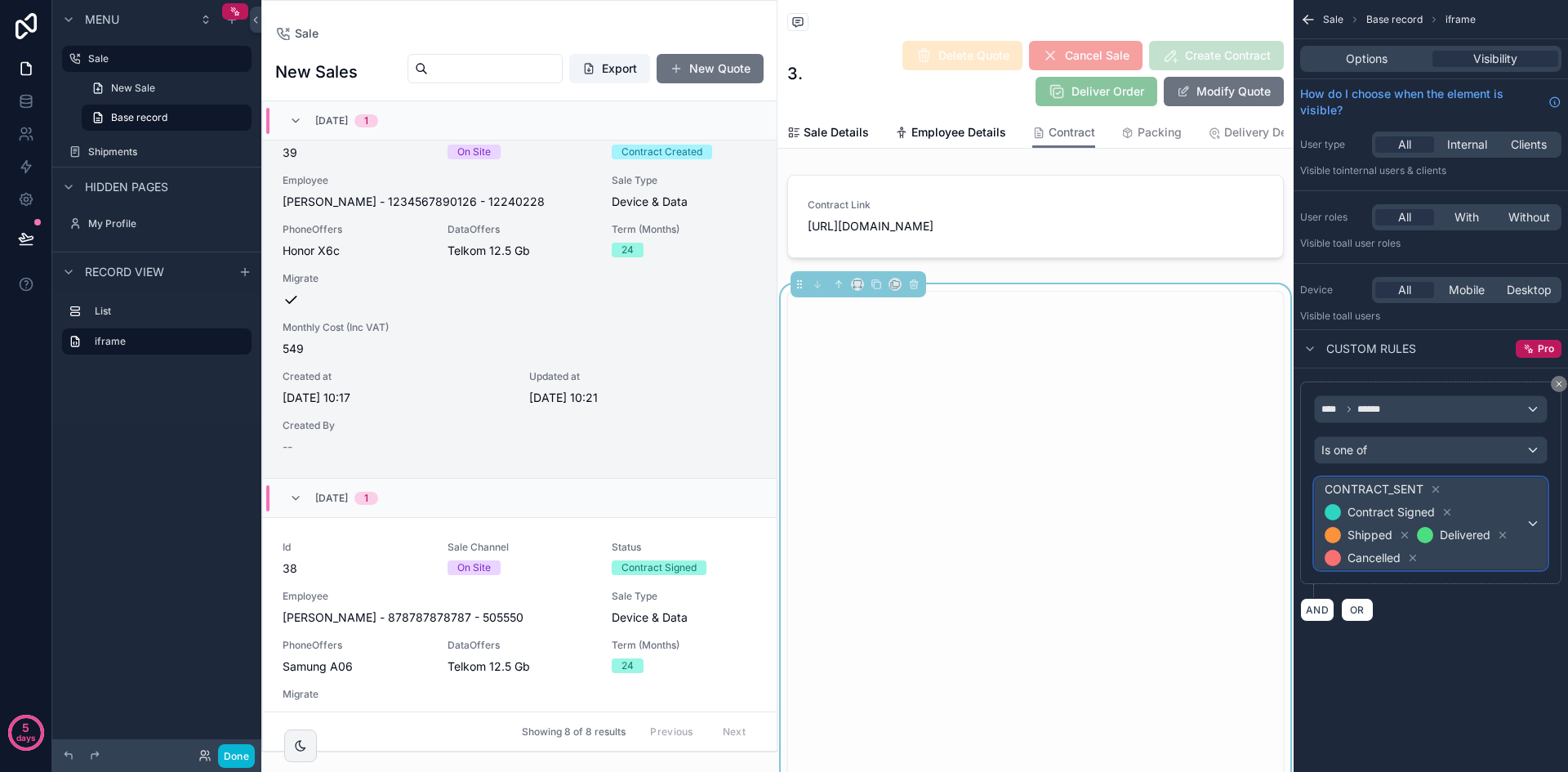
click at [1540, 519] on div "CONTRACT_SENT Contract Signed Shipped Delivered Cancelled" at bounding box center [1431, 524] width 232 height 92
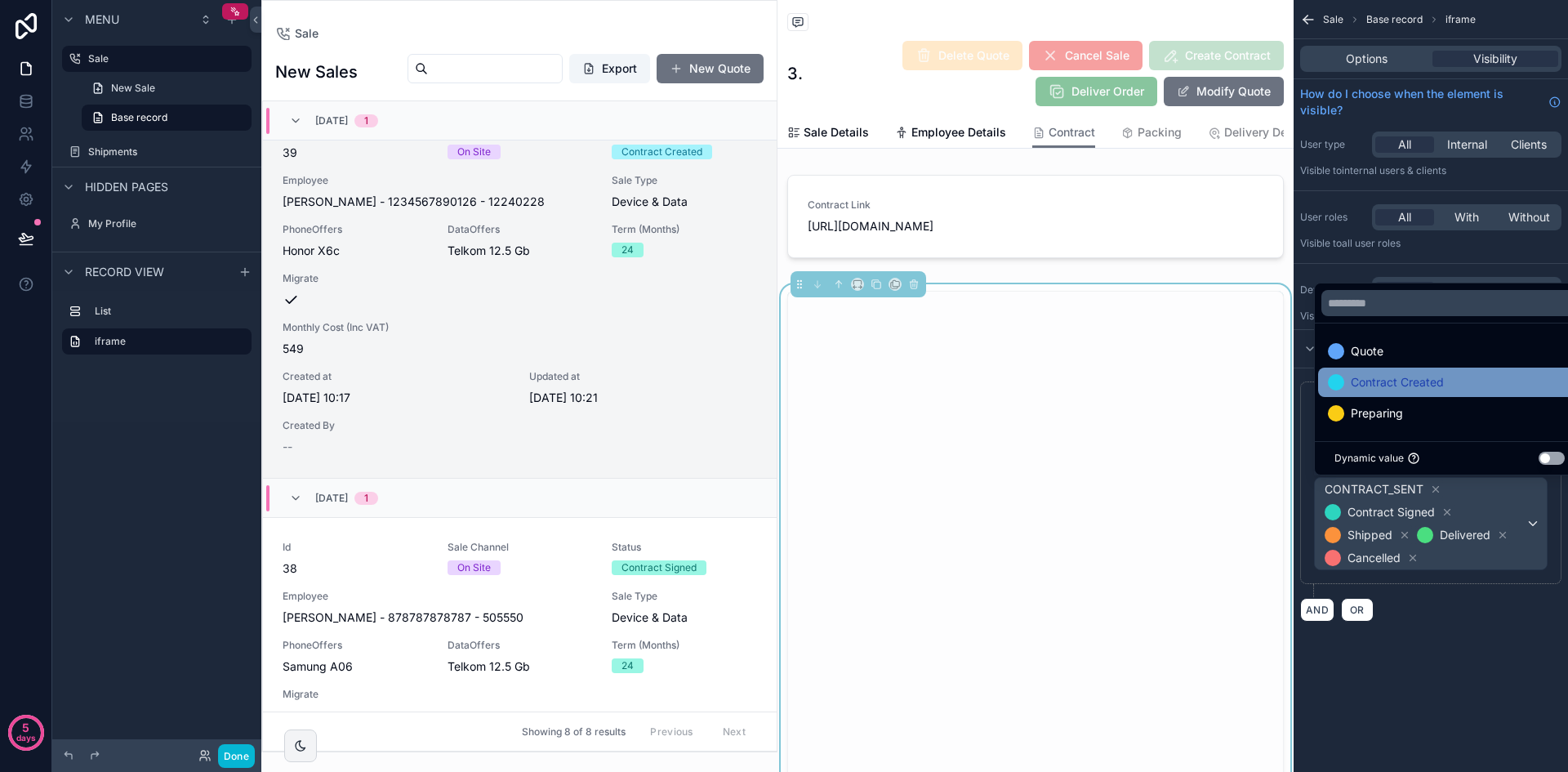
click at [1471, 385] on div "Contract Created" at bounding box center [1449, 382] width 243 height 20
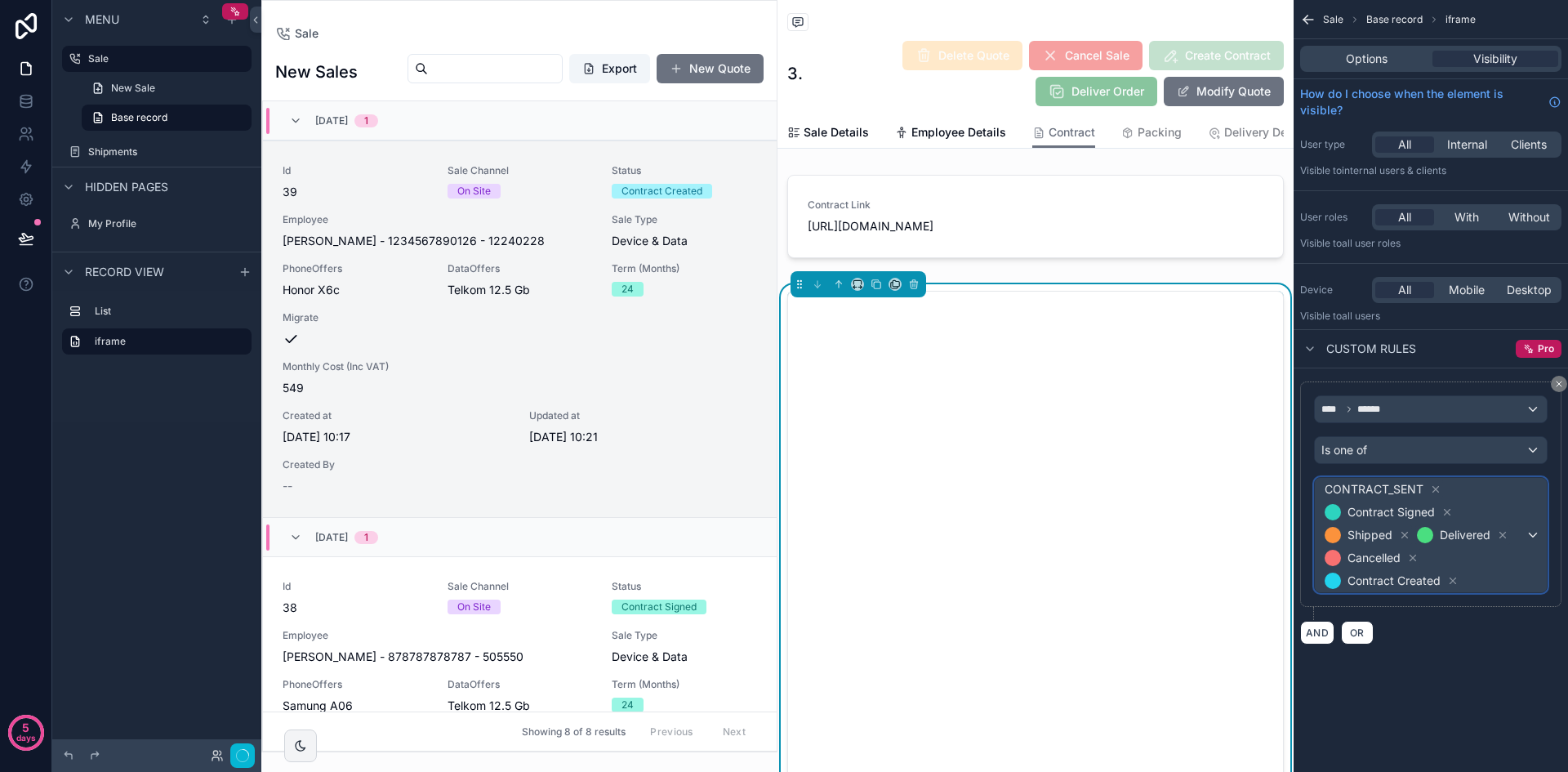
click at [1538, 507] on div "CONTRACT_SENT Contract Signed Shipped Delivered Cancelled Contract Created" at bounding box center [1431, 535] width 232 height 114
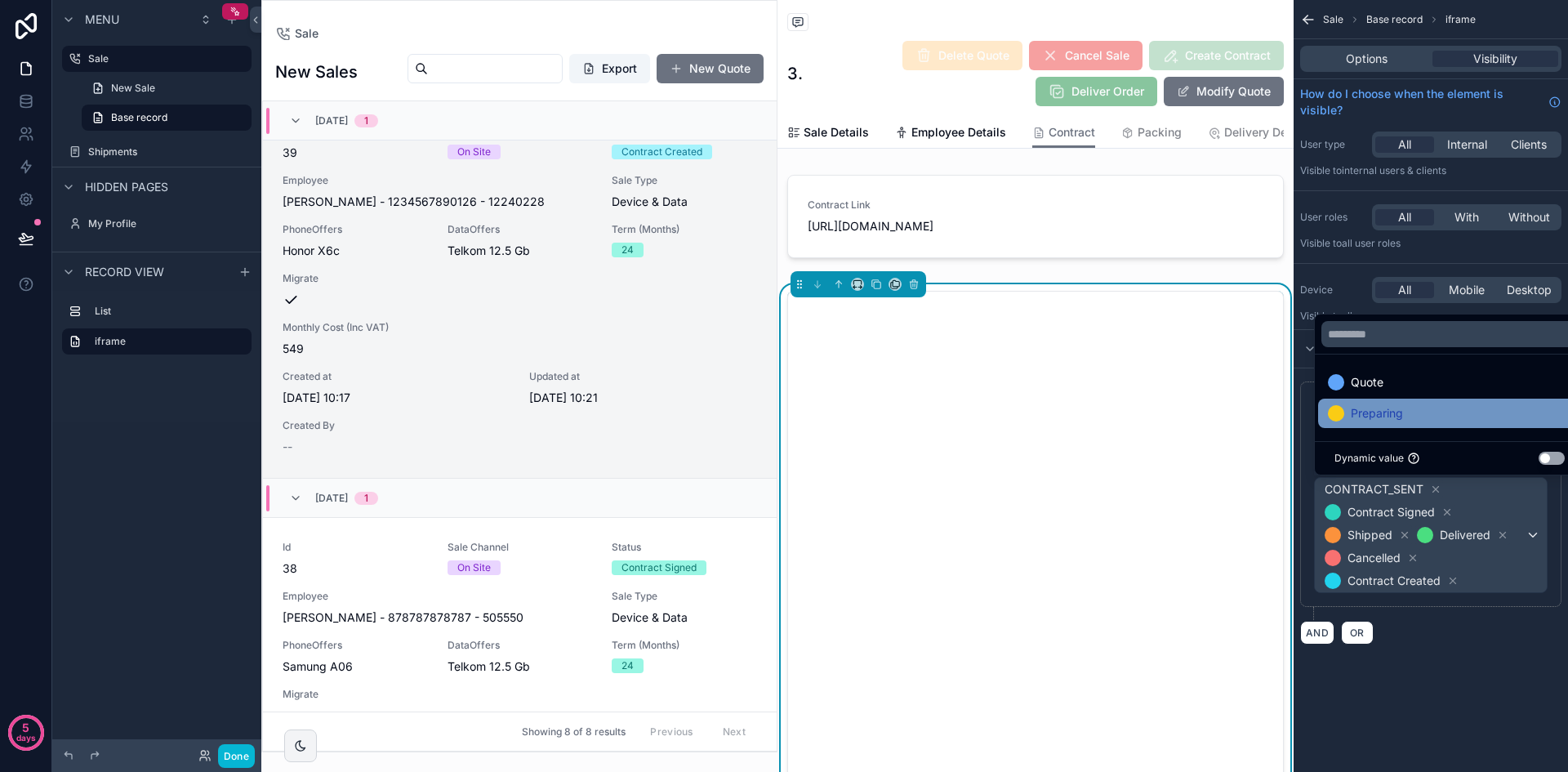
click at [1439, 419] on div "Preparing" at bounding box center [1449, 413] width 243 height 20
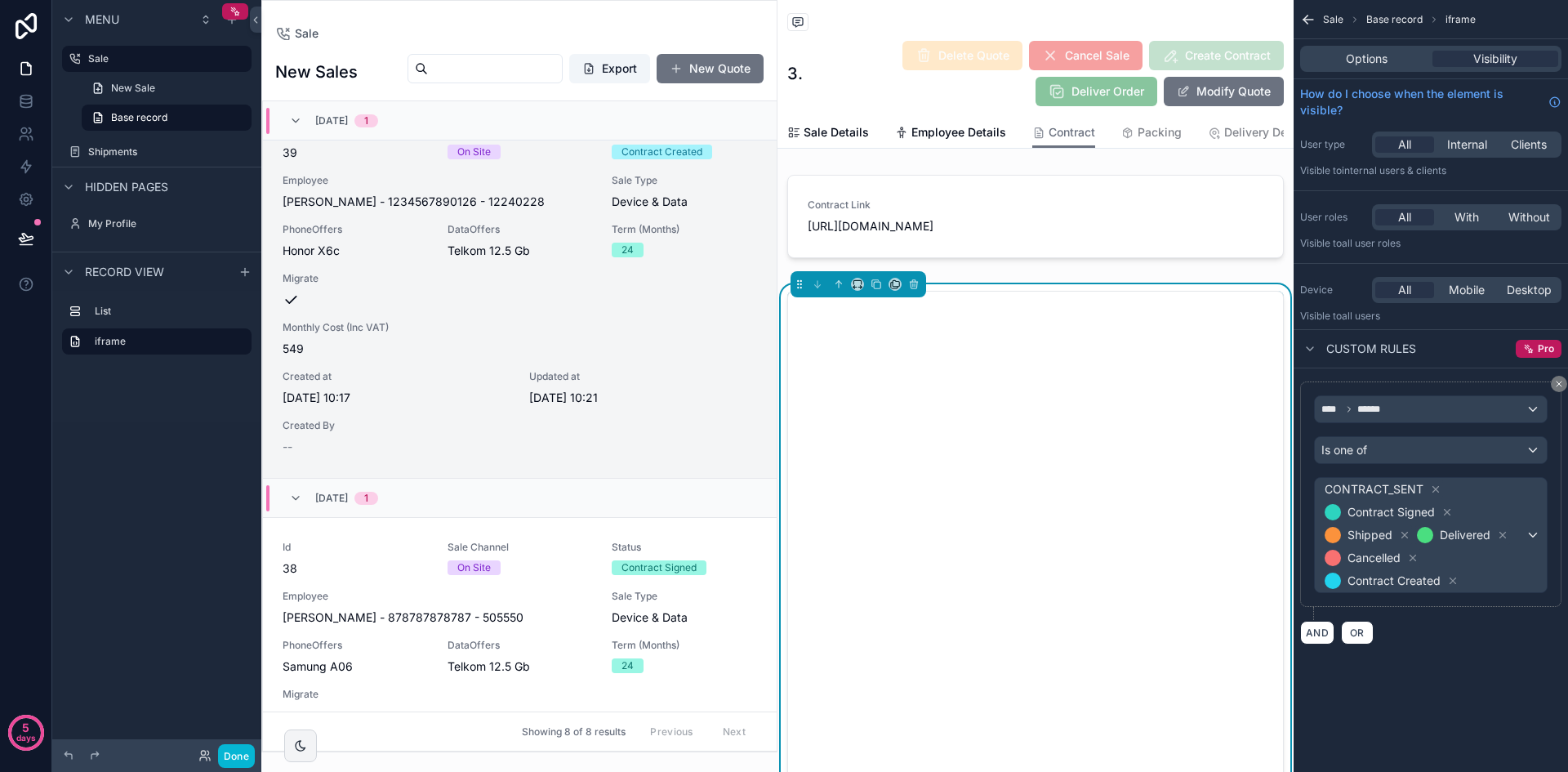
click at [1512, 684] on div "Sale Base record iframe Options Visibility How do I choose when the element is …" at bounding box center [1431, 342] width 275 height 684
click at [1312, 16] on icon "scrollable content" at bounding box center [1308, 20] width 16 height 16
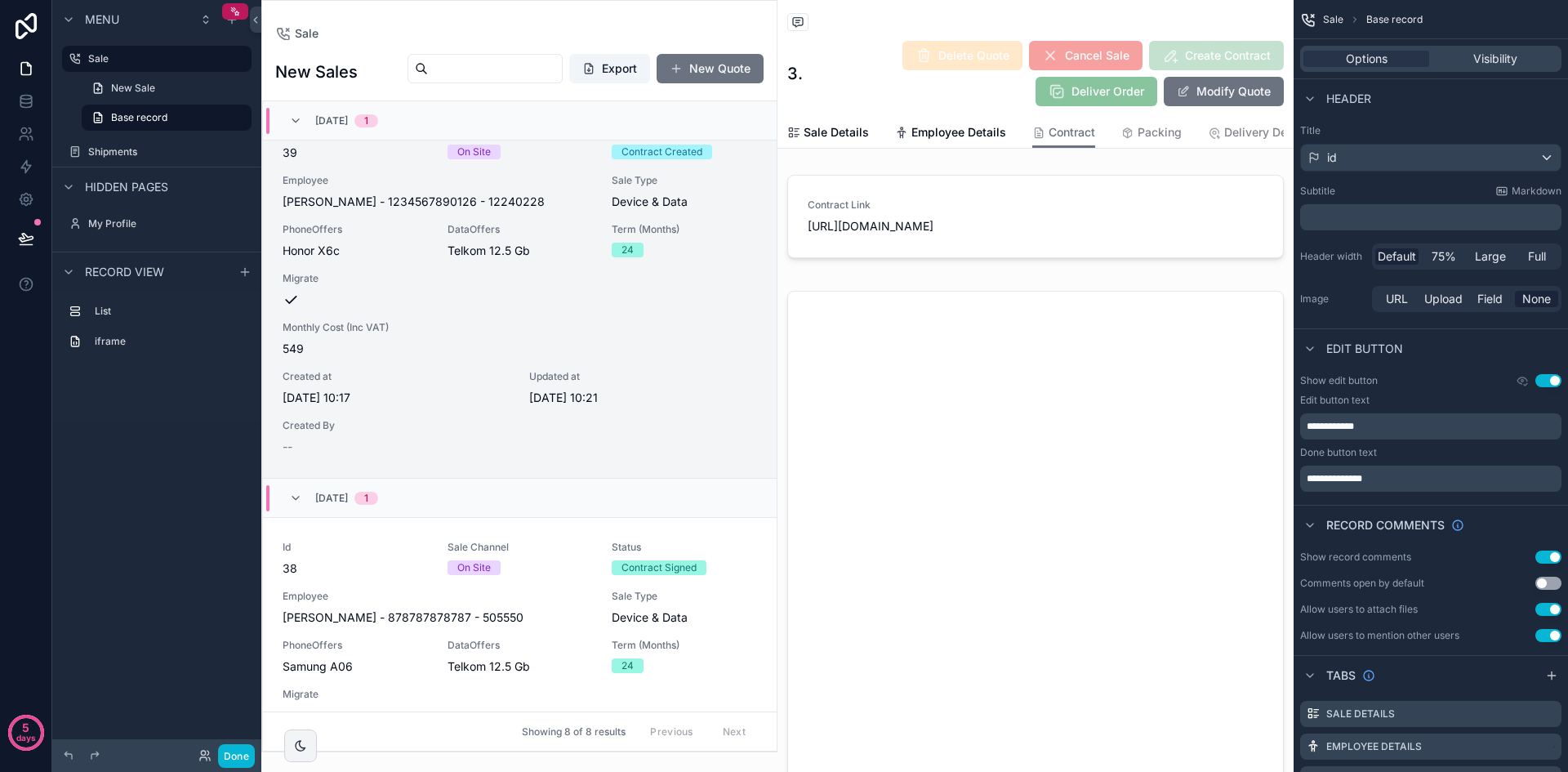
click at [846, 48] on div "Delete Quote Cancel Sale Create Contract Deliver Order Modify Quote" at bounding box center [1043, 73] width 481 height 67
click at [1163, 139] on span "Packing" at bounding box center [1159, 132] width 44 height 16
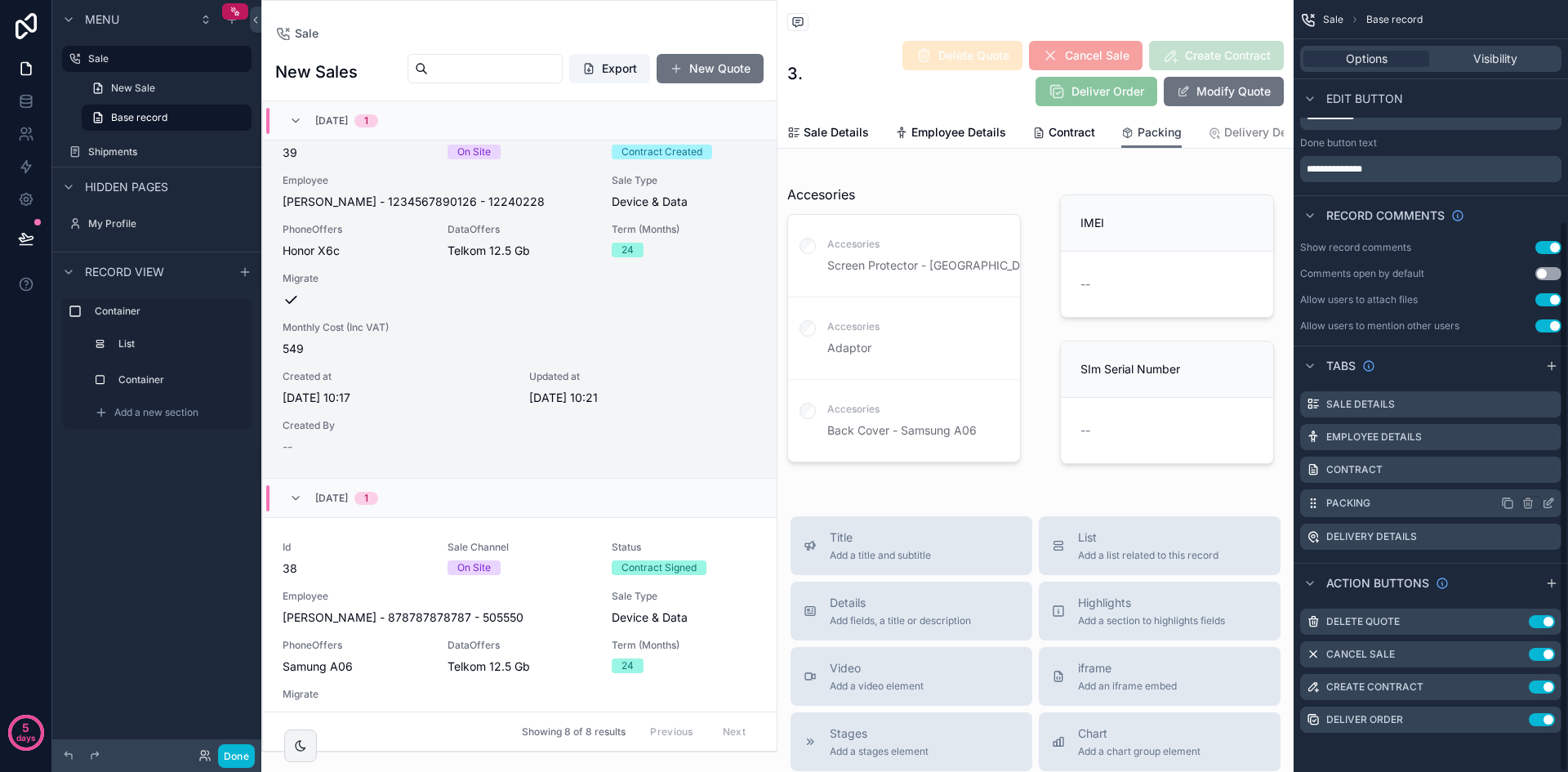
scroll to position [310, 0]
click at [1544, 506] on icon "scrollable content" at bounding box center [1547, 504] width 7 height 7
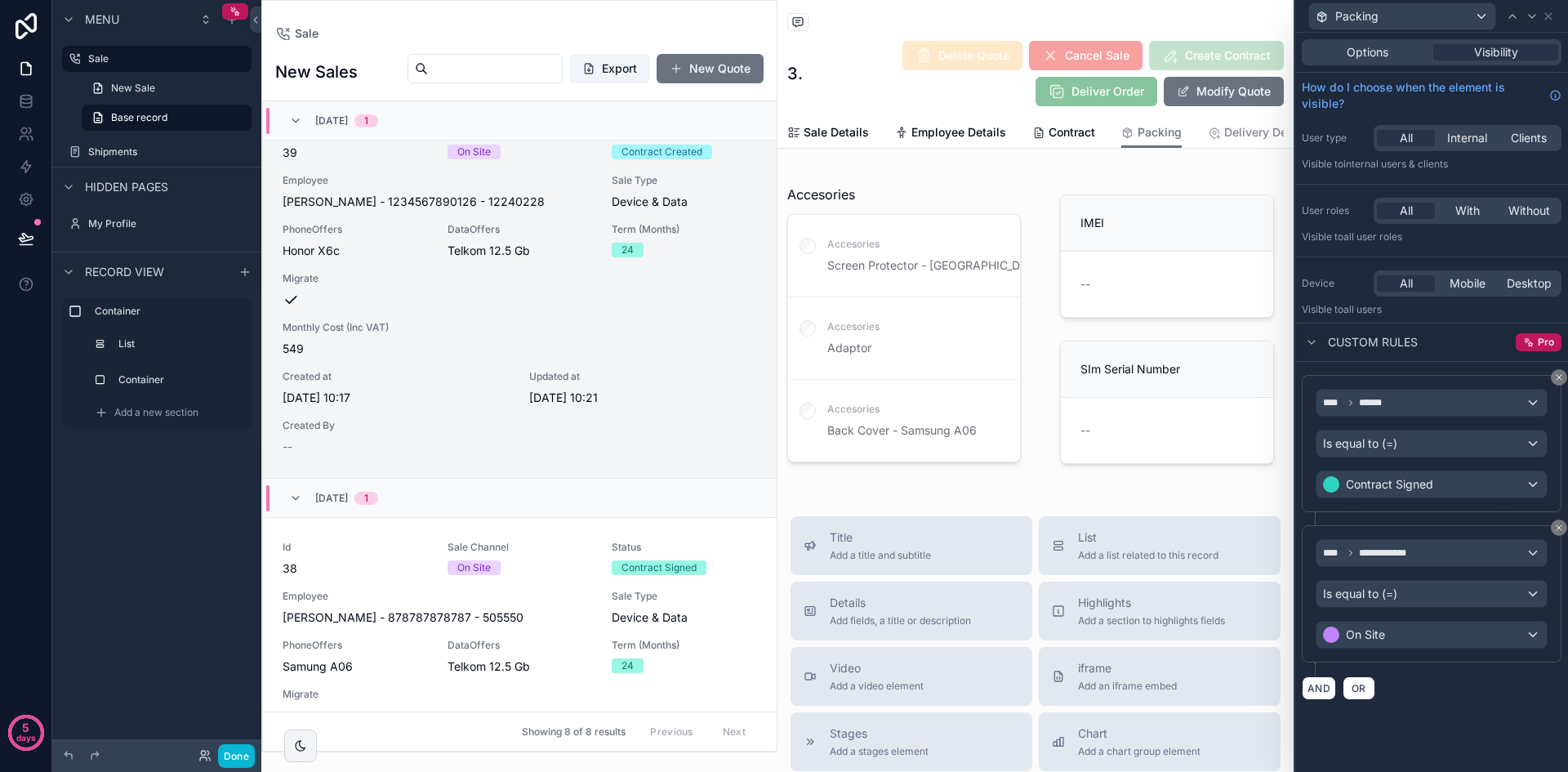
scroll to position [308, 0]
click at [1466, 487] on div "Contract Signed" at bounding box center [1432, 484] width 230 height 26
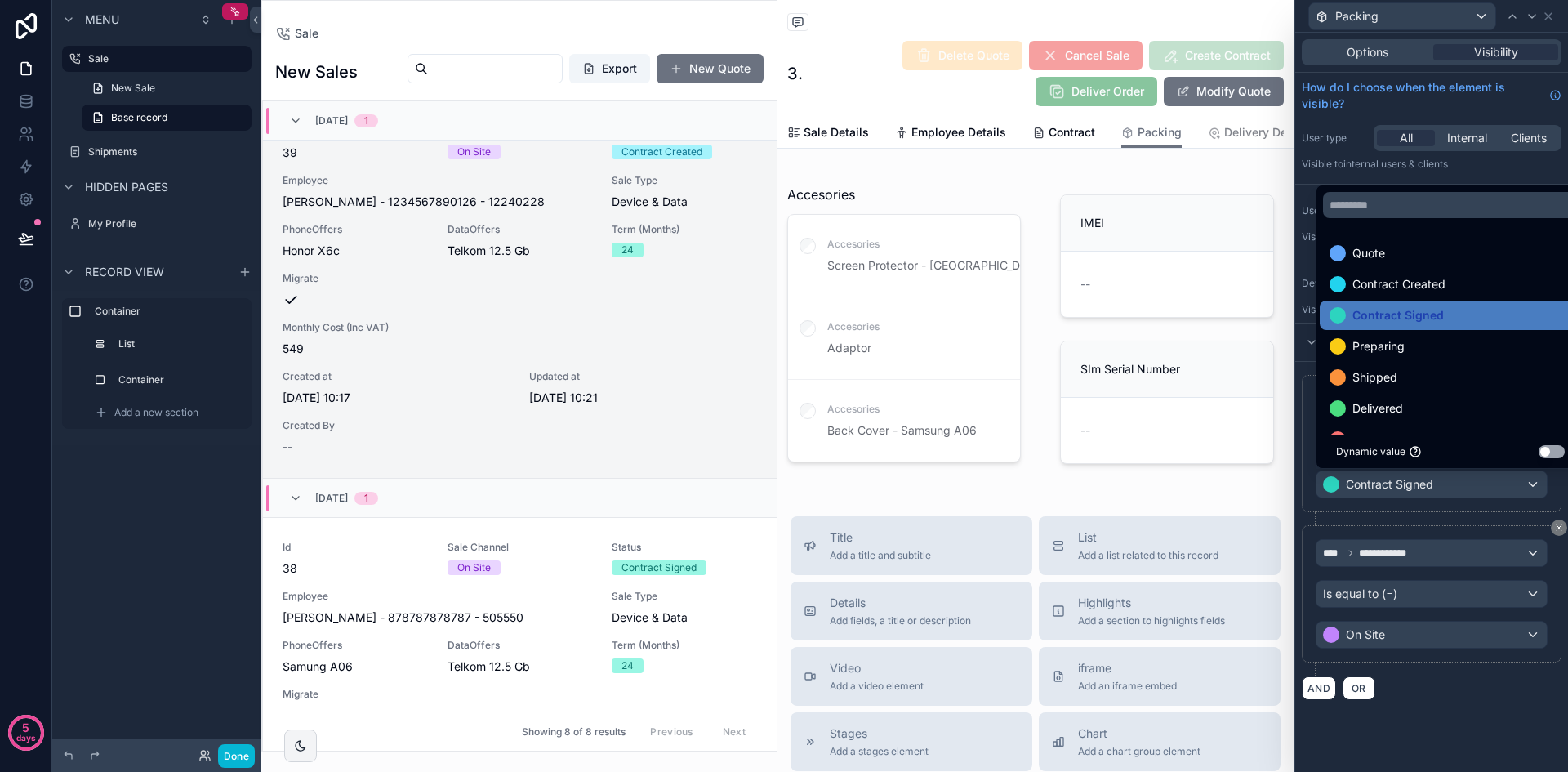
click at [1264, 18] on div "Sale" at bounding box center [1036, 23] width 497 height 21
click at [1548, 16] on div at bounding box center [1432, 386] width 273 height 772
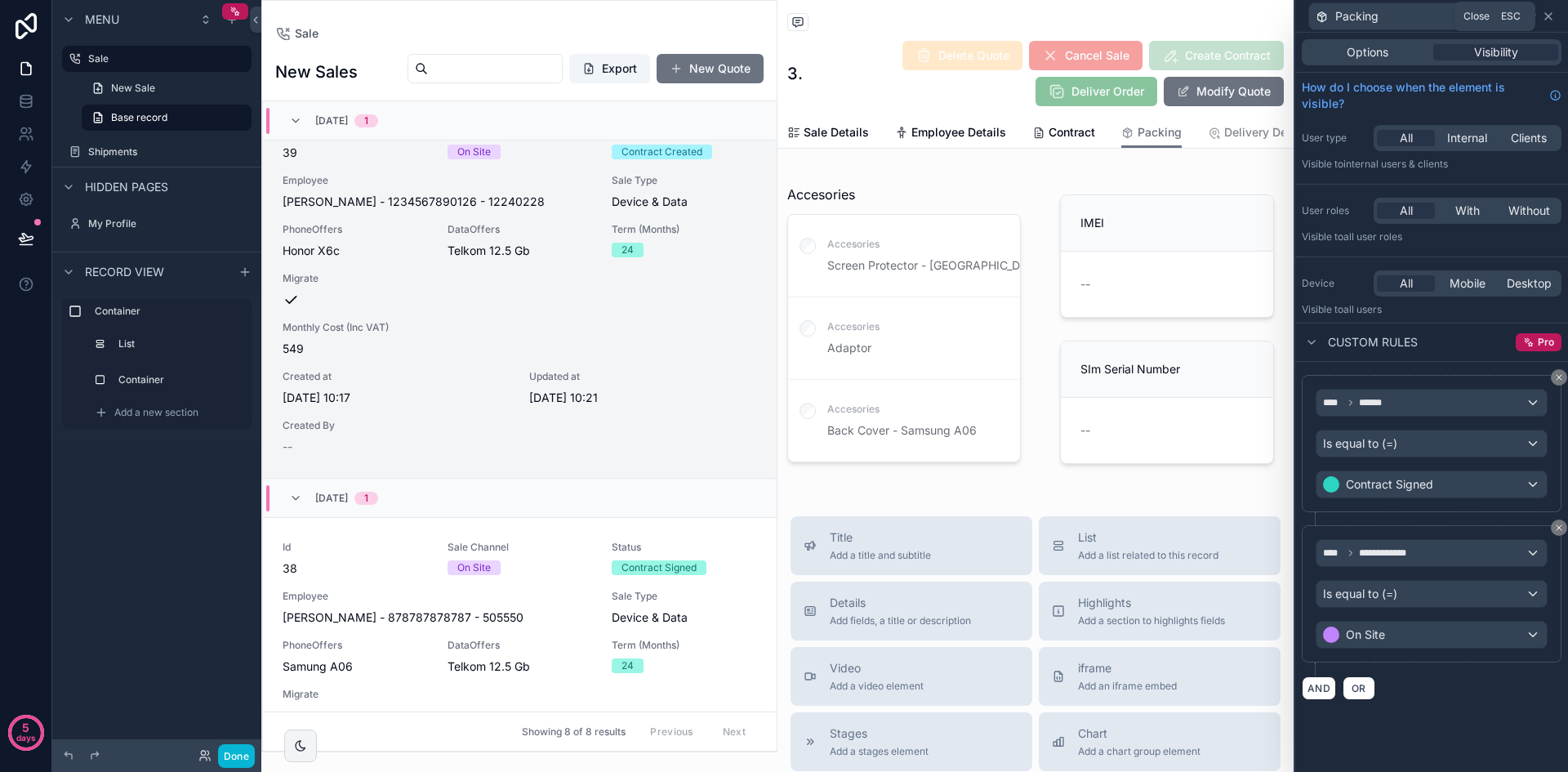
click at [1547, 19] on icon at bounding box center [1547, 16] width 13 height 13
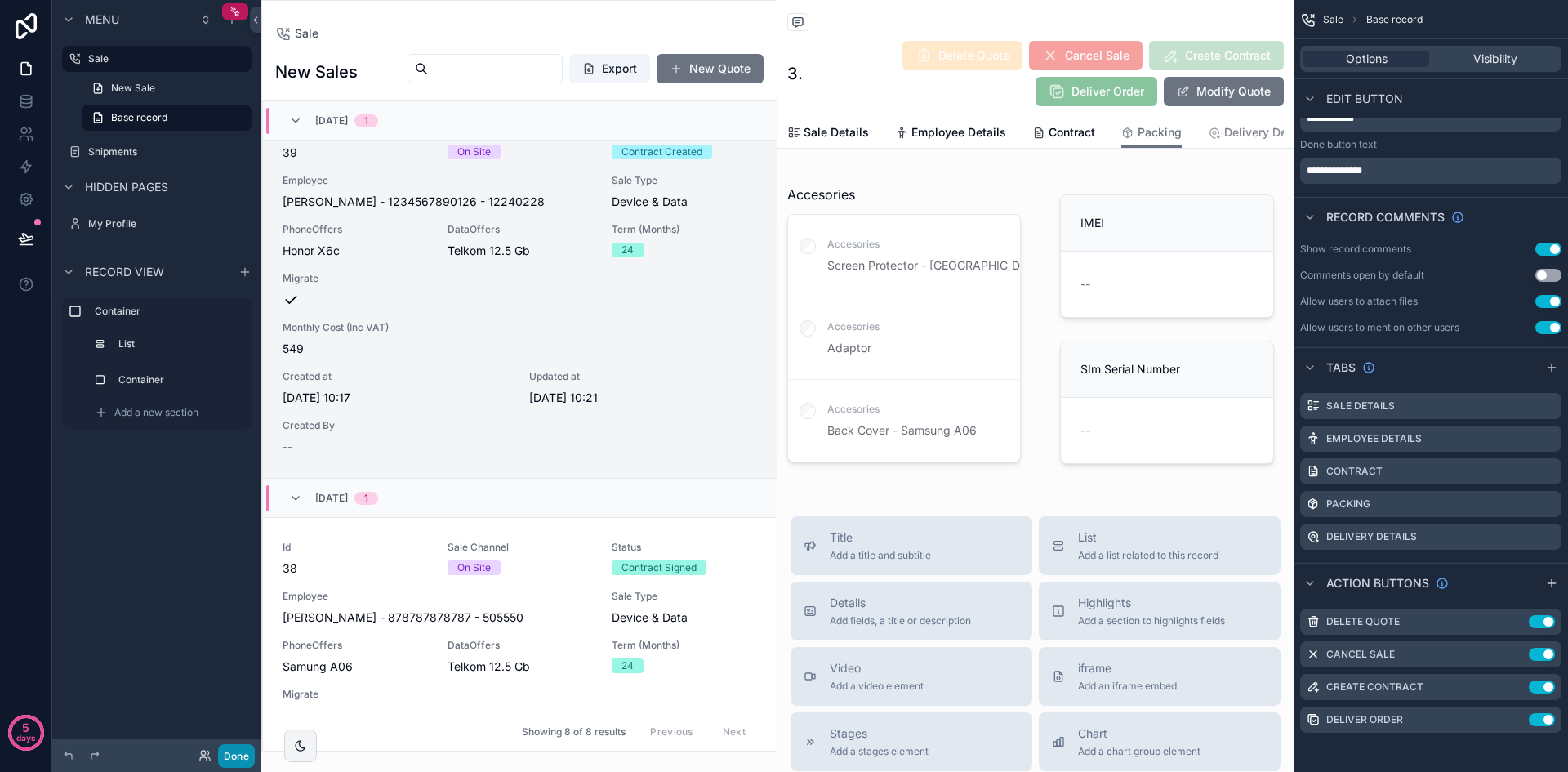
click at [231, 751] on button "Done" at bounding box center [235, 756] width 37 height 24
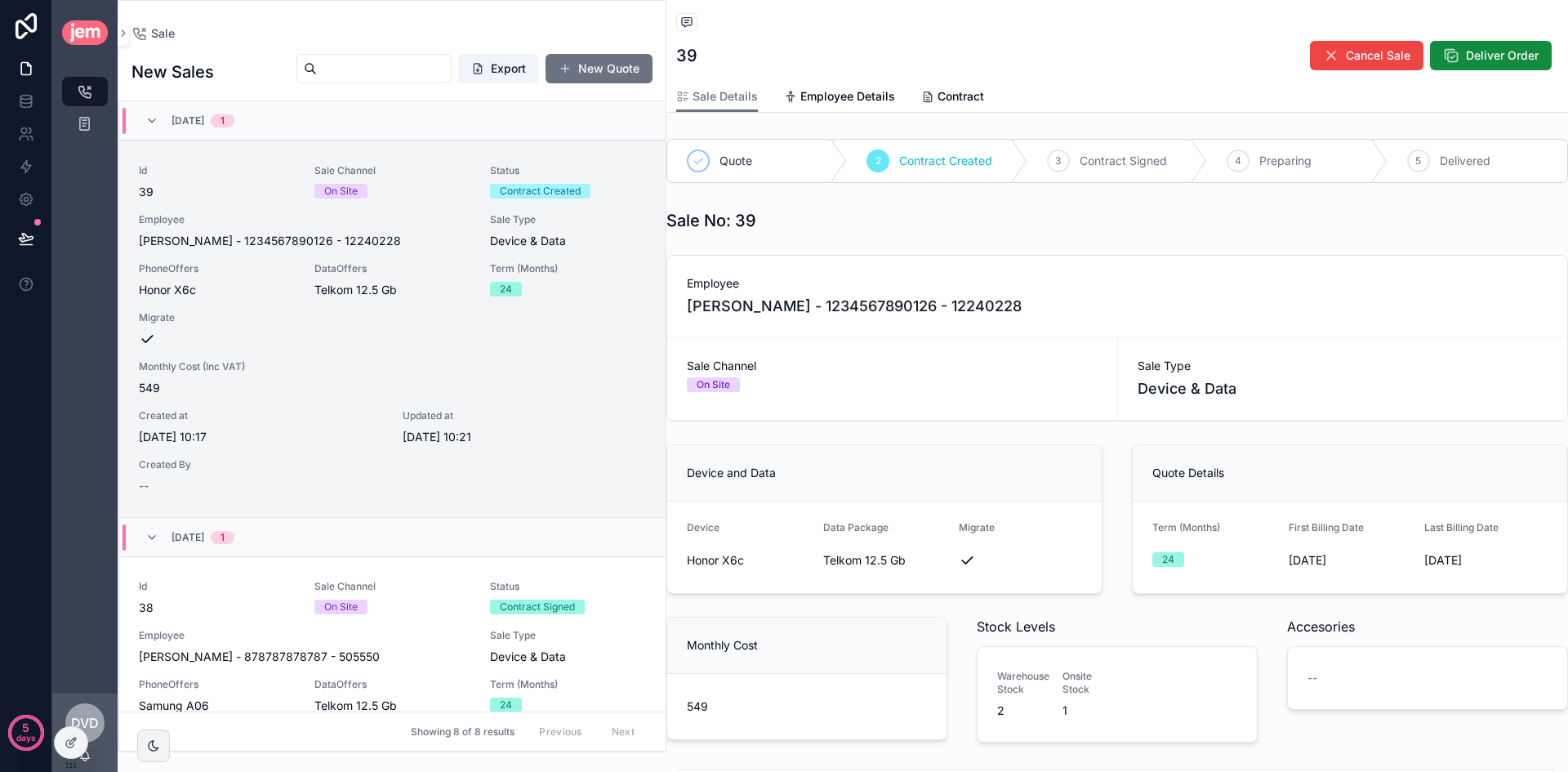
scroll to position [39, 0]
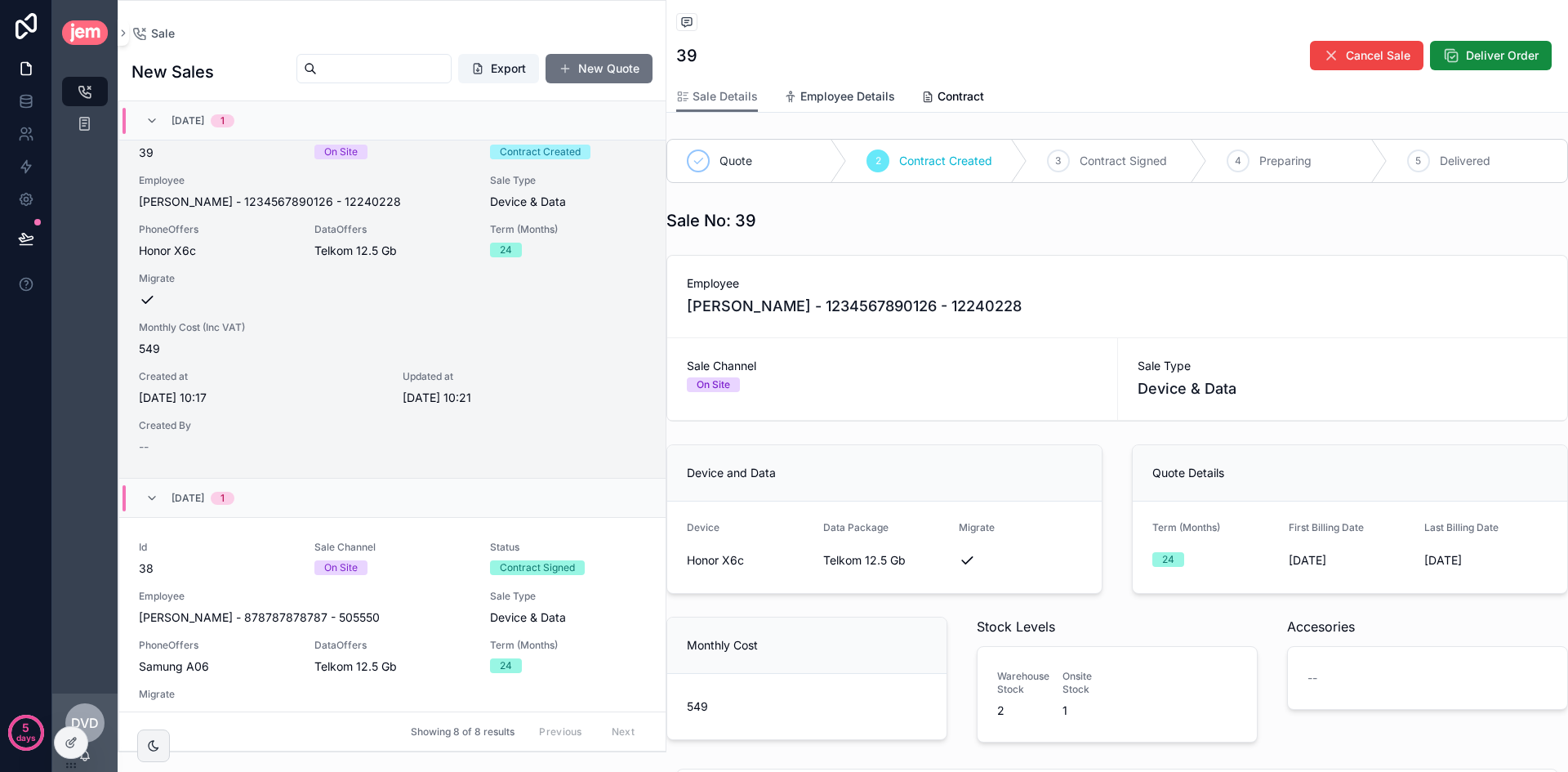
click at [836, 92] on span "Employee Details" at bounding box center [847, 96] width 95 height 16
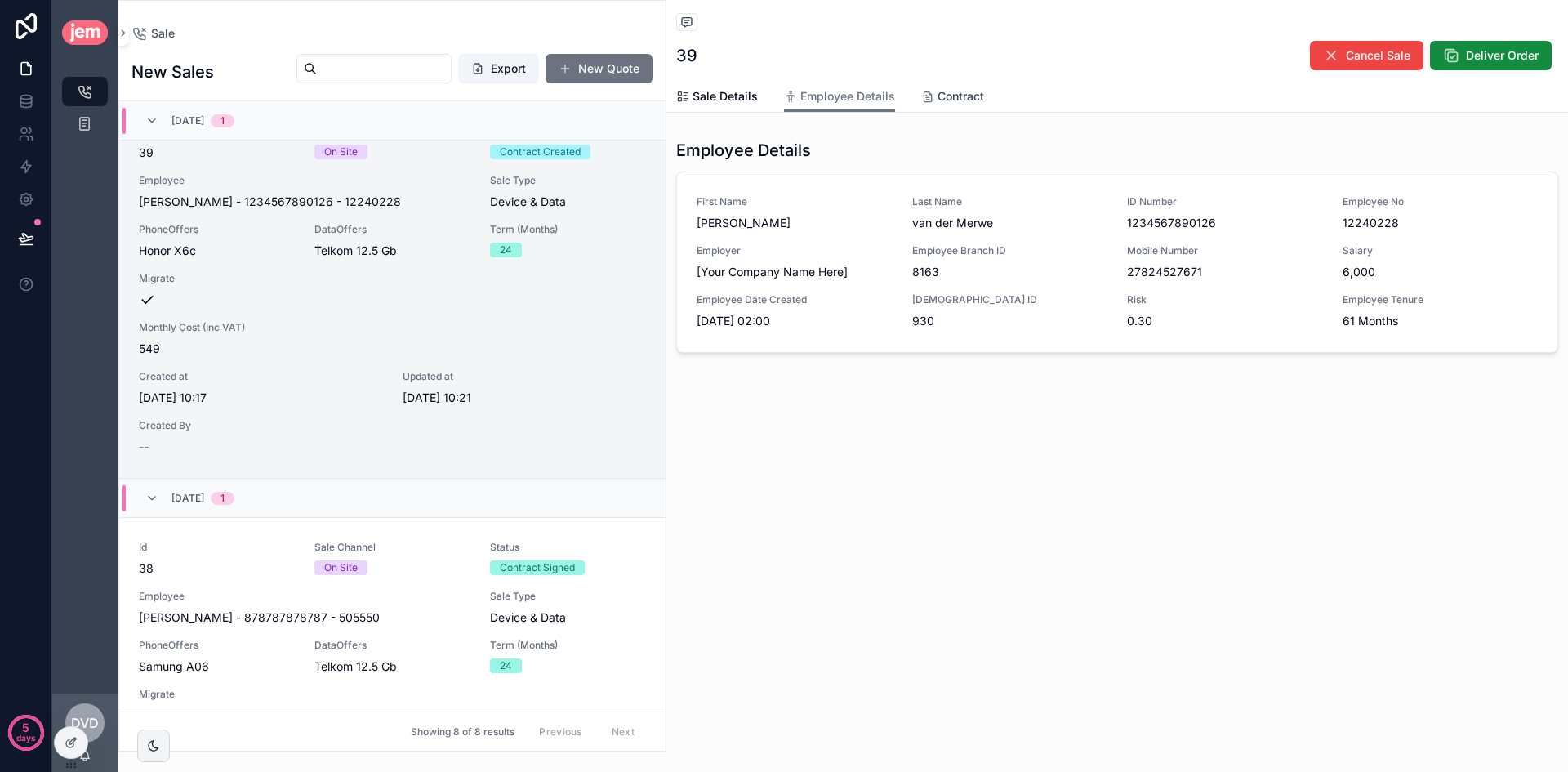
click at [961, 99] on span "Contract" at bounding box center [961, 96] width 46 height 16
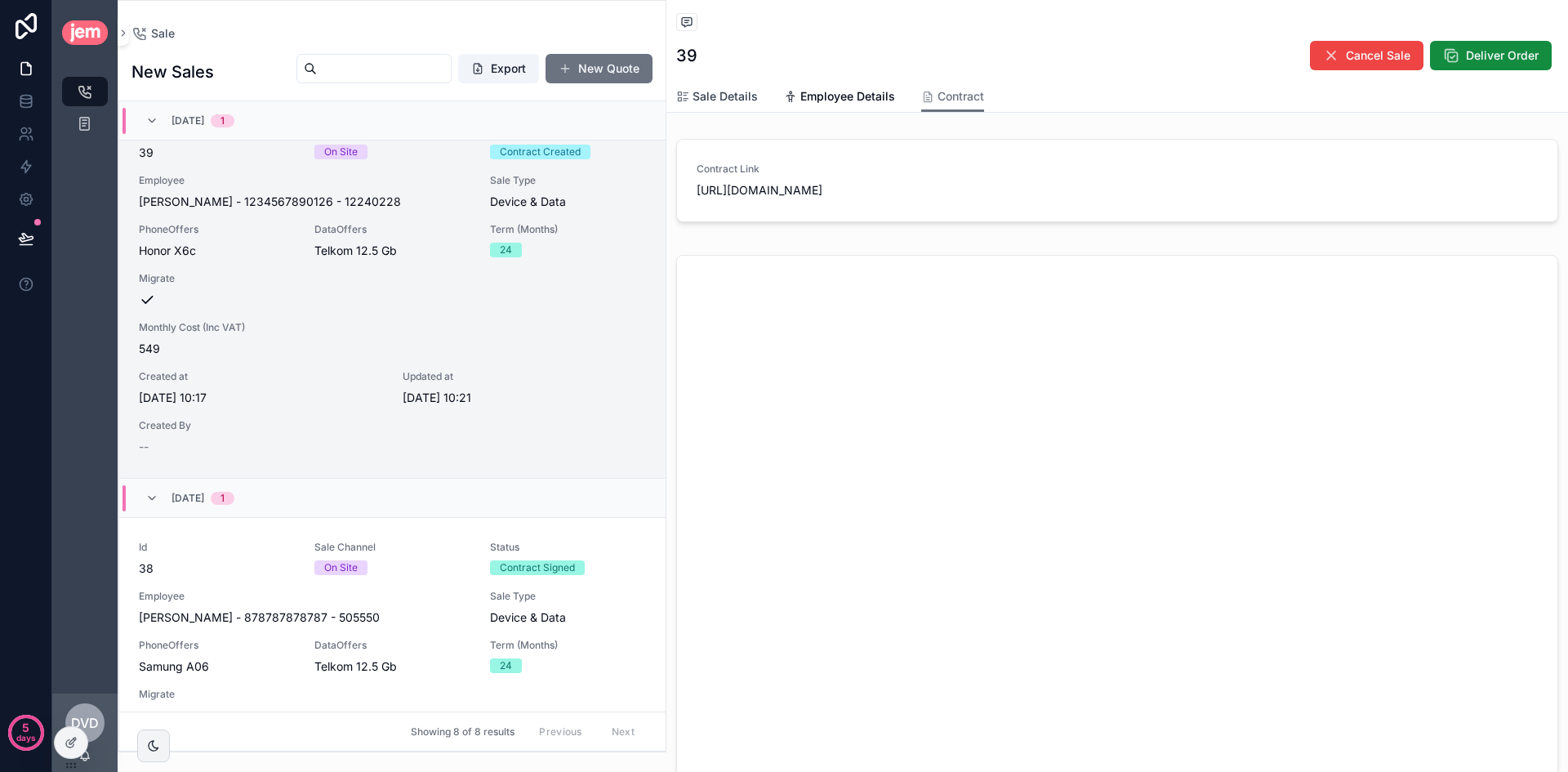
click at [731, 86] on link "Sale Details" at bounding box center [717, 98] width 82 height 33
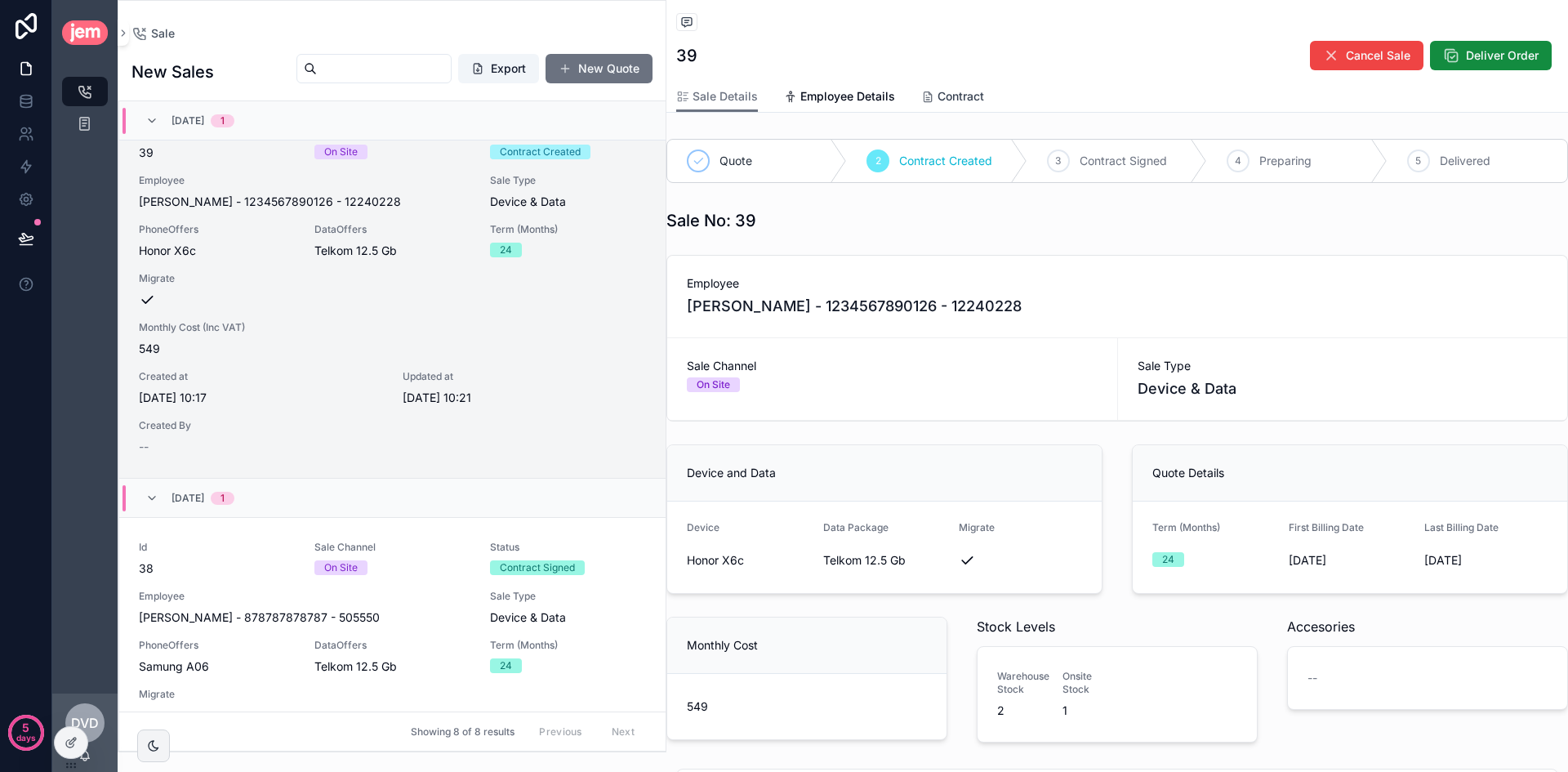
click at [947, 85] on link "Contract" at bounding box center [953, 98] width 62 height 33
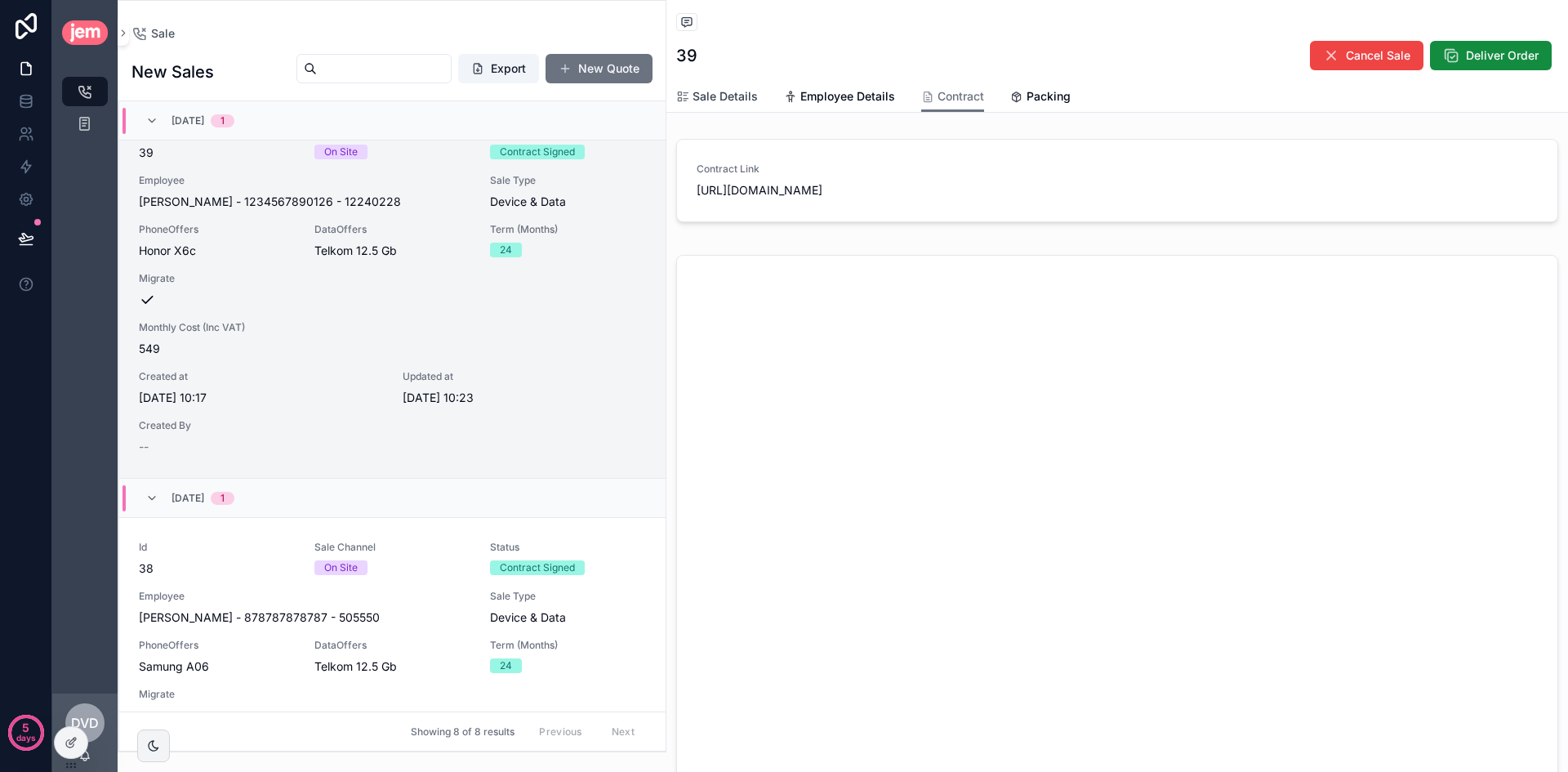
click at [714, 95] on span "Sale Details" at bounding box center [724, 96] width 65 height 16
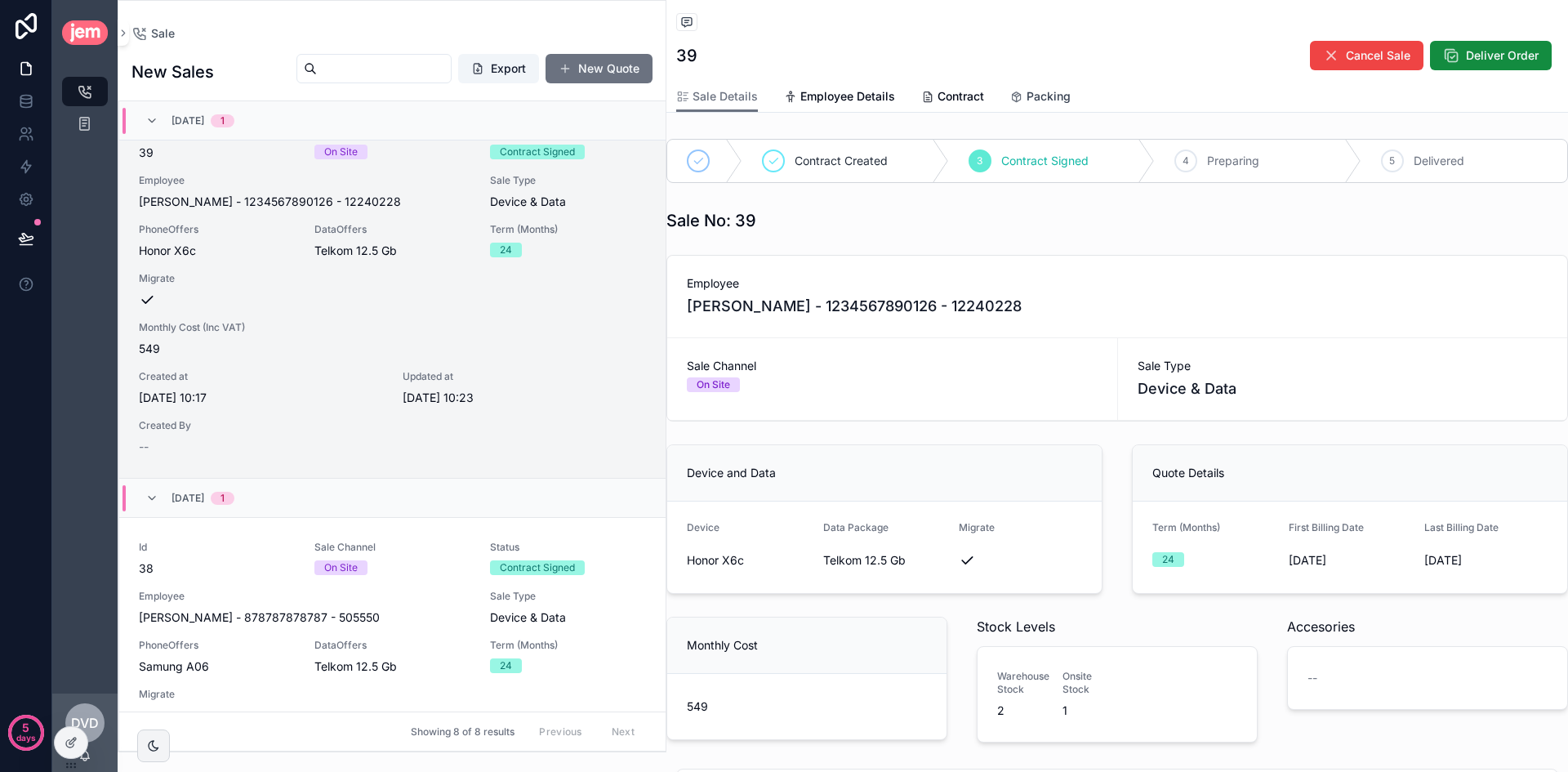
click at [1050, 101] on span "Packing" at bounding box center [1048, 96] width 44 height 16
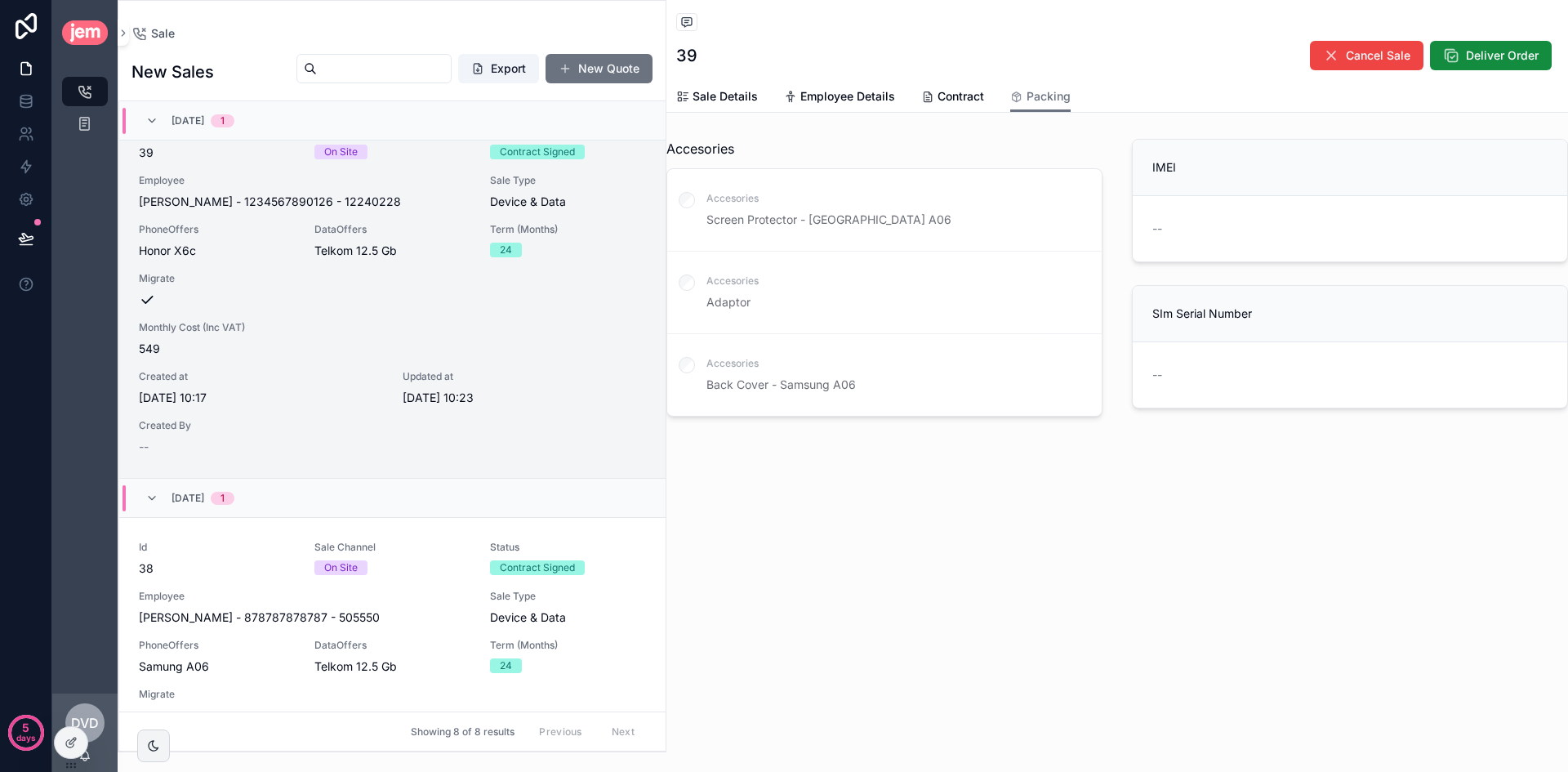
click at [1203, 225] on div "--" at bounding box center [1349, 228] width 395 height 16
click at [1178, 227] on div "--" at bounding box center [1349, 228] width 395 height 16
click at [1163, 224] on div "--" at bounding box center [1349, 228] width 395 height 16
click at [1255, 237] on div "--" at bounding box center [1349, 228] width 395 height 26
click at [1250, 230] on div "--" at bounding box center [1349, 228] width 395 height 16
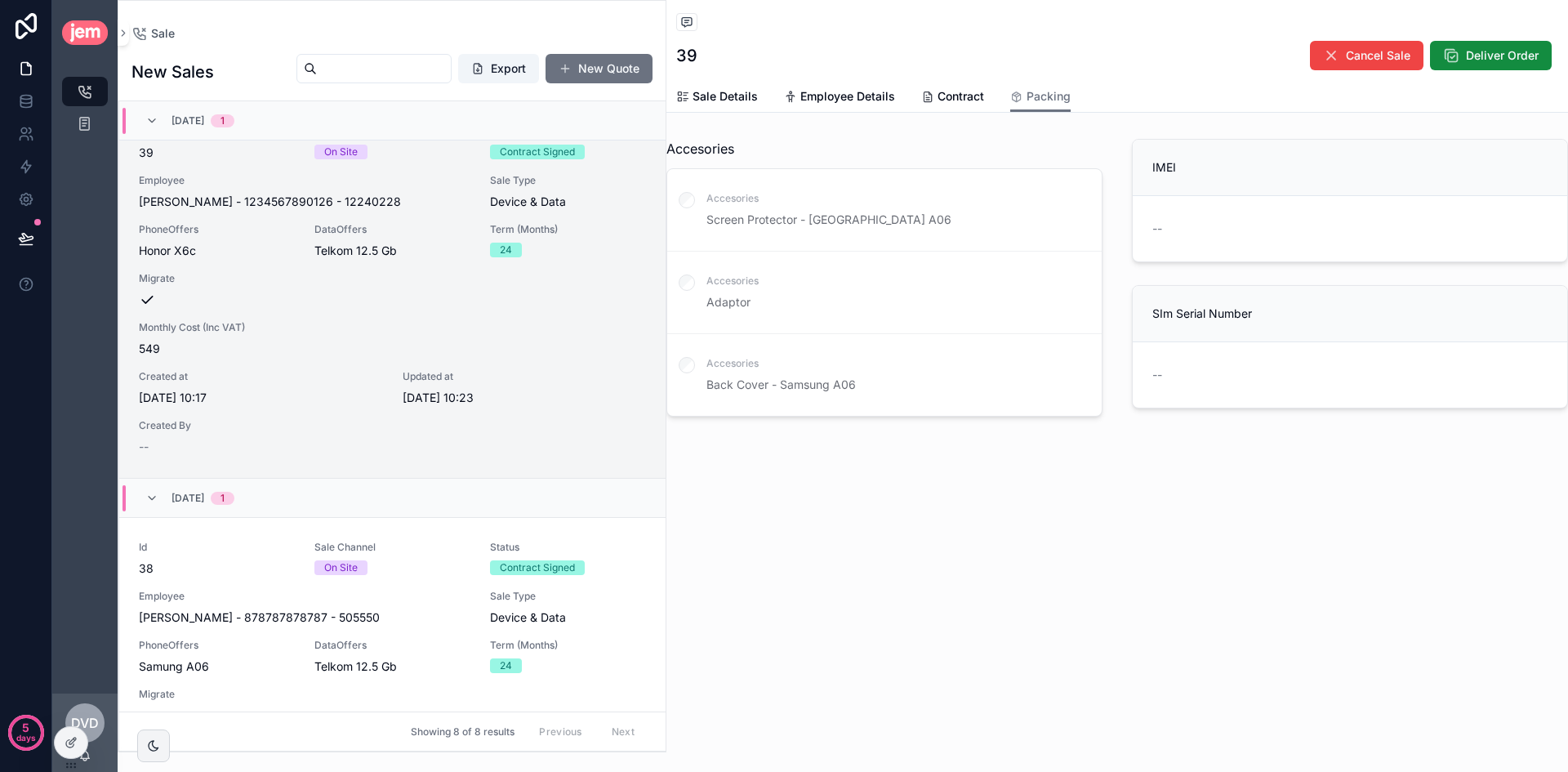
click at [1250, 230] on div "--" at bounding box center [1349, 228] width 395 height 16
click at [66, 735] on div at bounding box center [70, 743] width 33 height 31
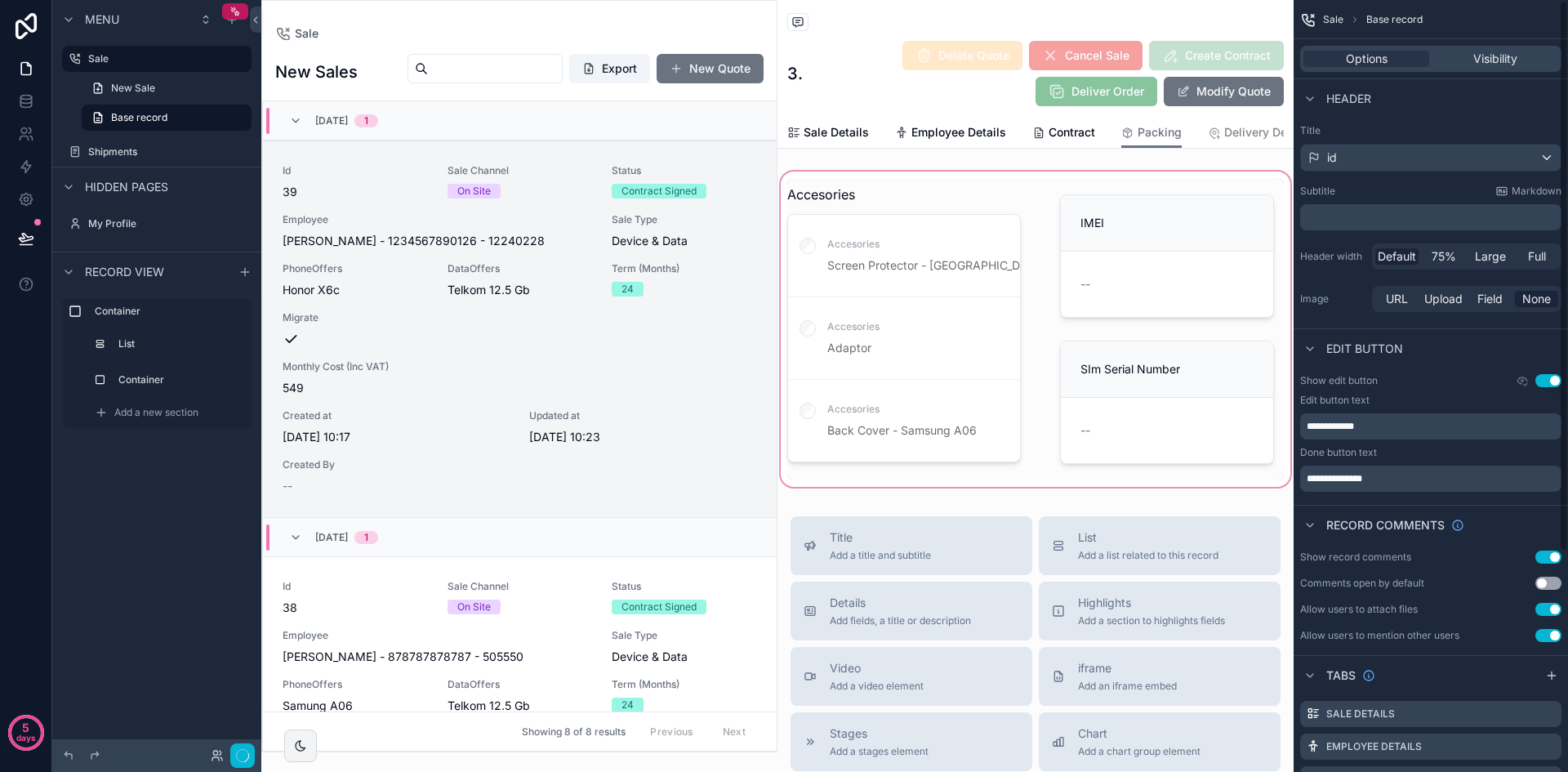
scroll to position [39, 0]
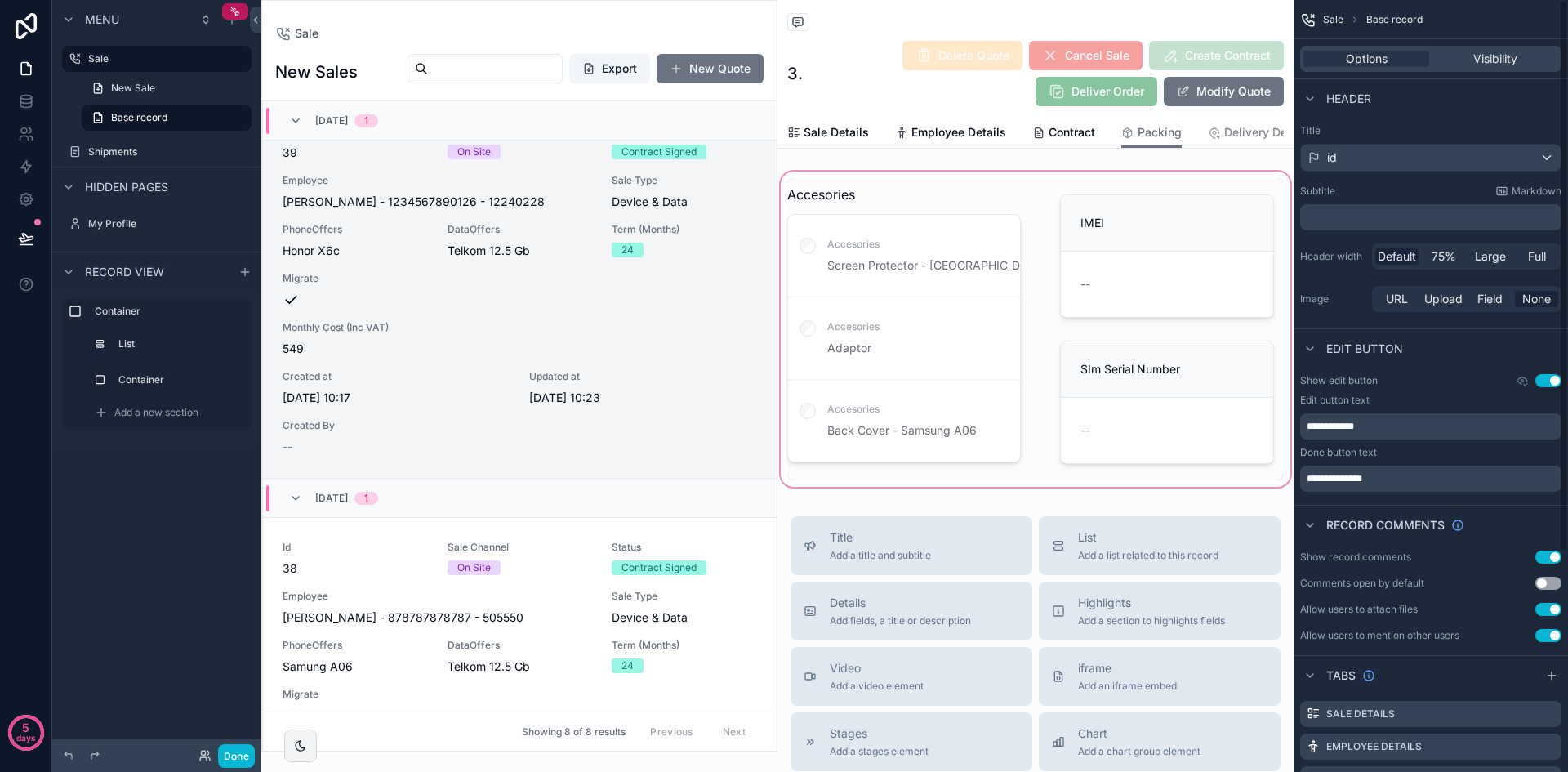
click at [1197, 261] on div "scrollable content" at bounding box center [1036, 329] width 516 height 322
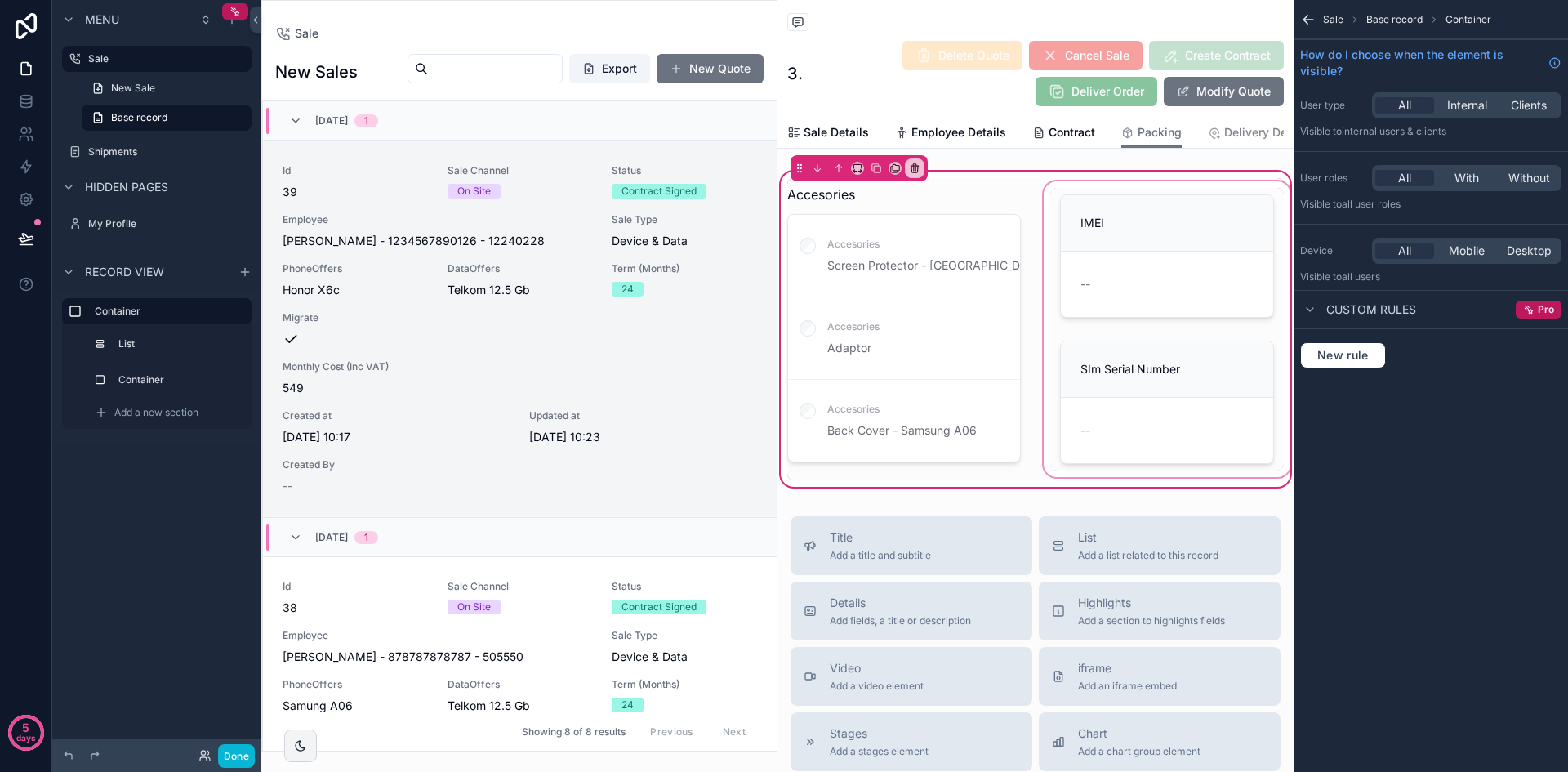
click at [1191, 246] on div "scrollable content" at bounding box center [1167, 329] width 253 height 303
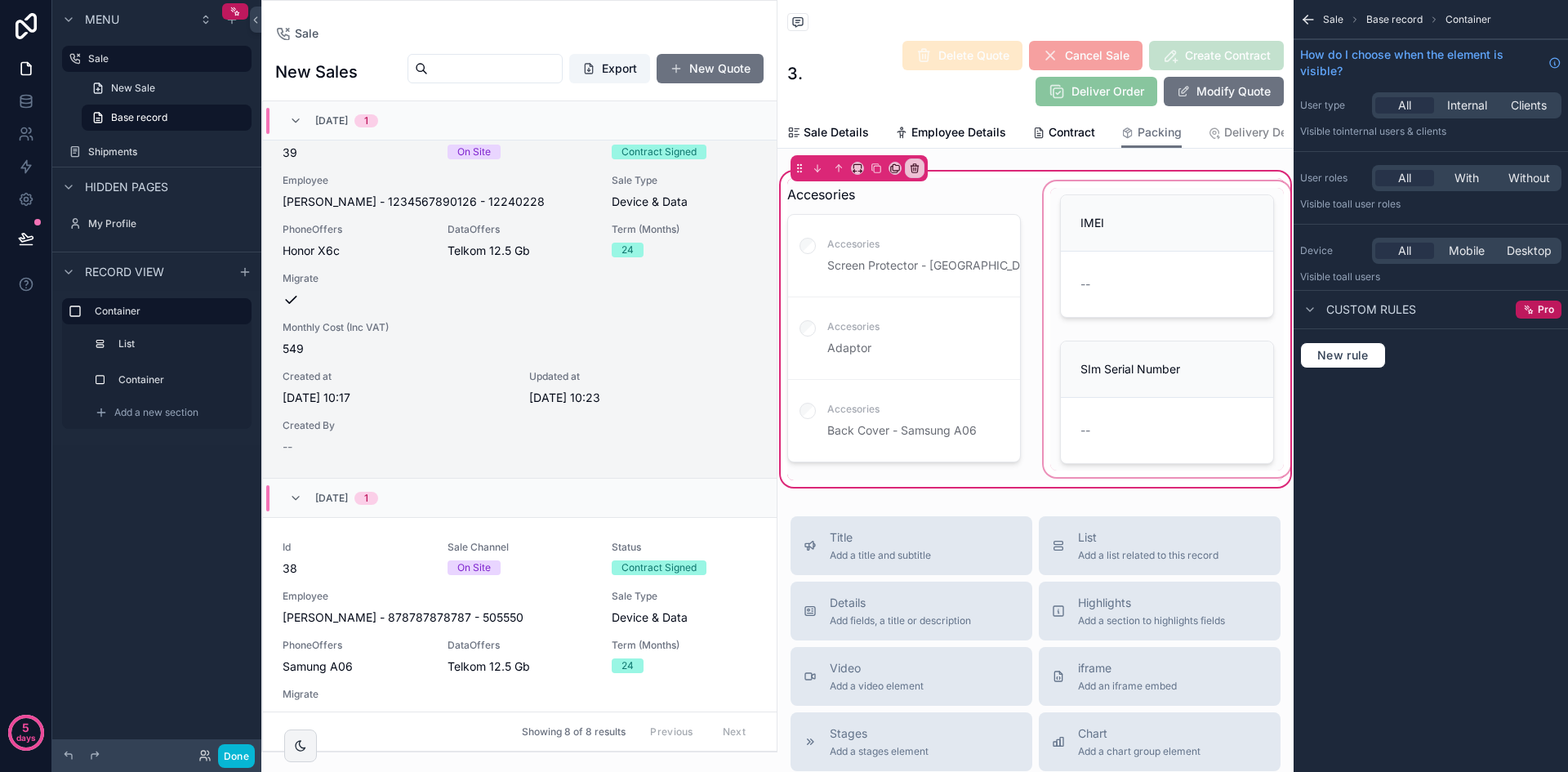
click at [1183, 246] on div "scrollable content" at bounding box center [1167, 329] width 253 height 303
click at [1155, 231] on div "scrollable content" at bounding box center [1167, 329] width 253 height 303
click at [1107, 225] on div "scrollable content" at bounding box center [1167, 329] width 253 height 303
click at [1183, 248] on div "scrollable content" at bounding box center [1167, 329] width 253 height 303
click at [1135, 224] on div "scrollable content" at bounding box center [1167, 329] width 253 height 303
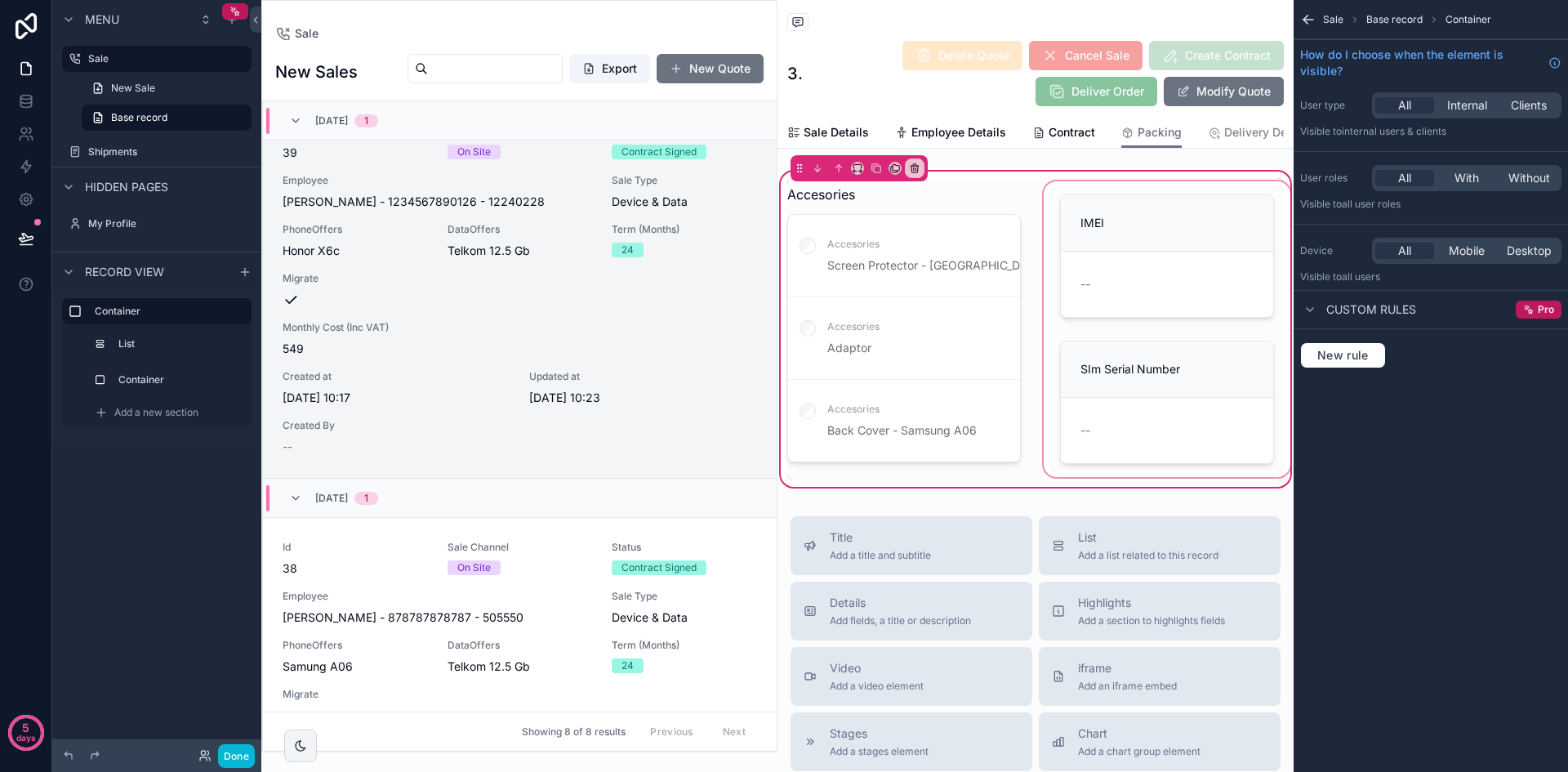
click at [1084, 214] on div "scrollable content" at bounding box center [1167, 329] width 253 height 303
click at [1005, 169] on div "Sale 39 Delete Quote Cancel Sale Create Contract Deliver Order Modify Quote Pac…" at bounding box center [1036, 621] width 516 height 1242
click at [1084, 208] on div "scrollable content" at bounding box center [1167, 329] width 253 height 303
click at [1102, 223] on div "scrollable content" at bounding box center [1167, 329] width 253 height 303
click at [1127, 260] on div "scrollable content" at bounding box center [1167, 329] width 253 height 303
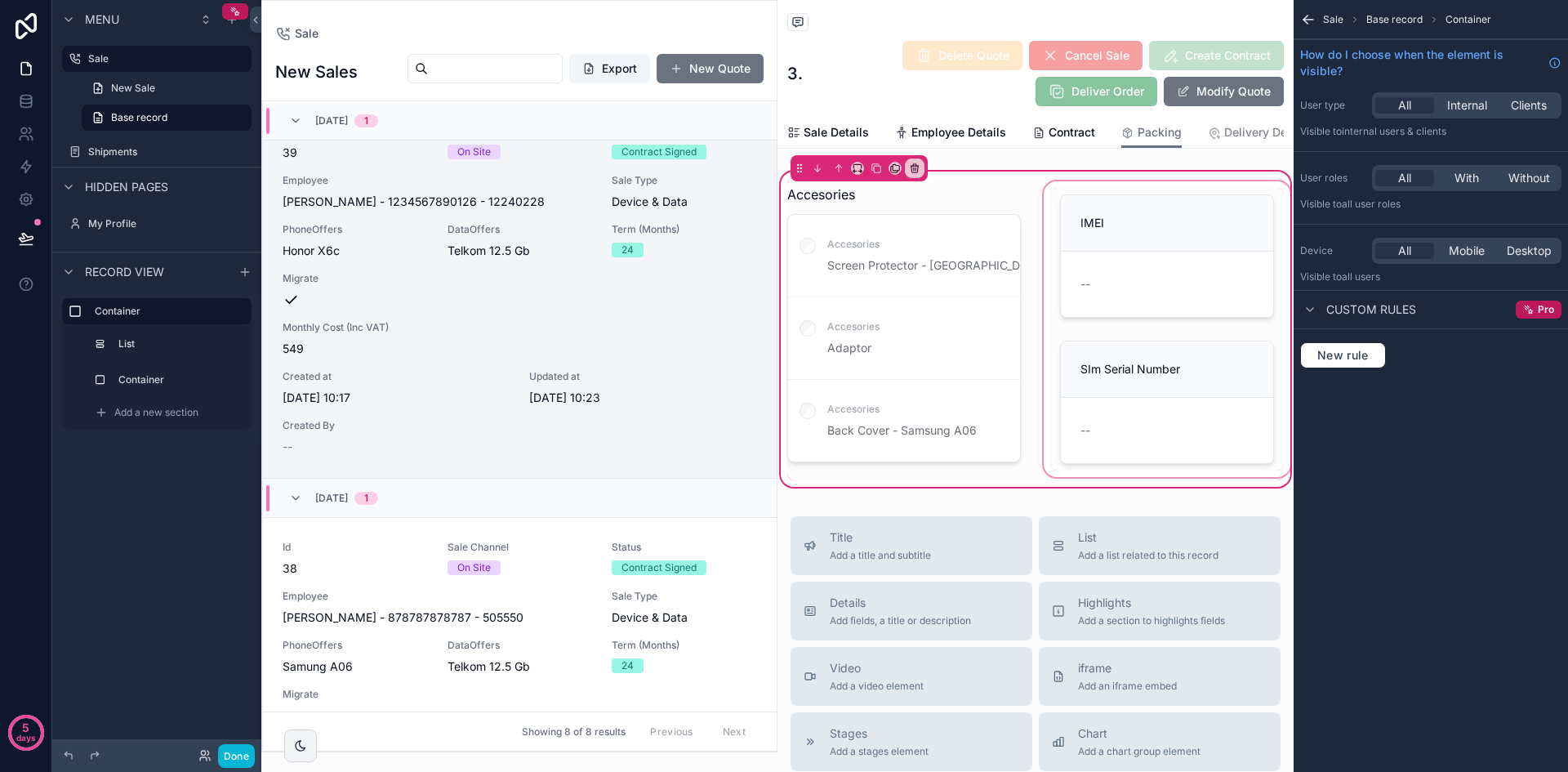
click at [1150, 293] on div "scrollable content" at bounding box center [1167, 329] width 253 height 303
click at [1204, 330] on div "scrollable content" at bounding box center [1167, 329] width 253 height 303
click at [1201, 304] on div "scrollable content" at bounding box center [1167, 329] width 253 height 303
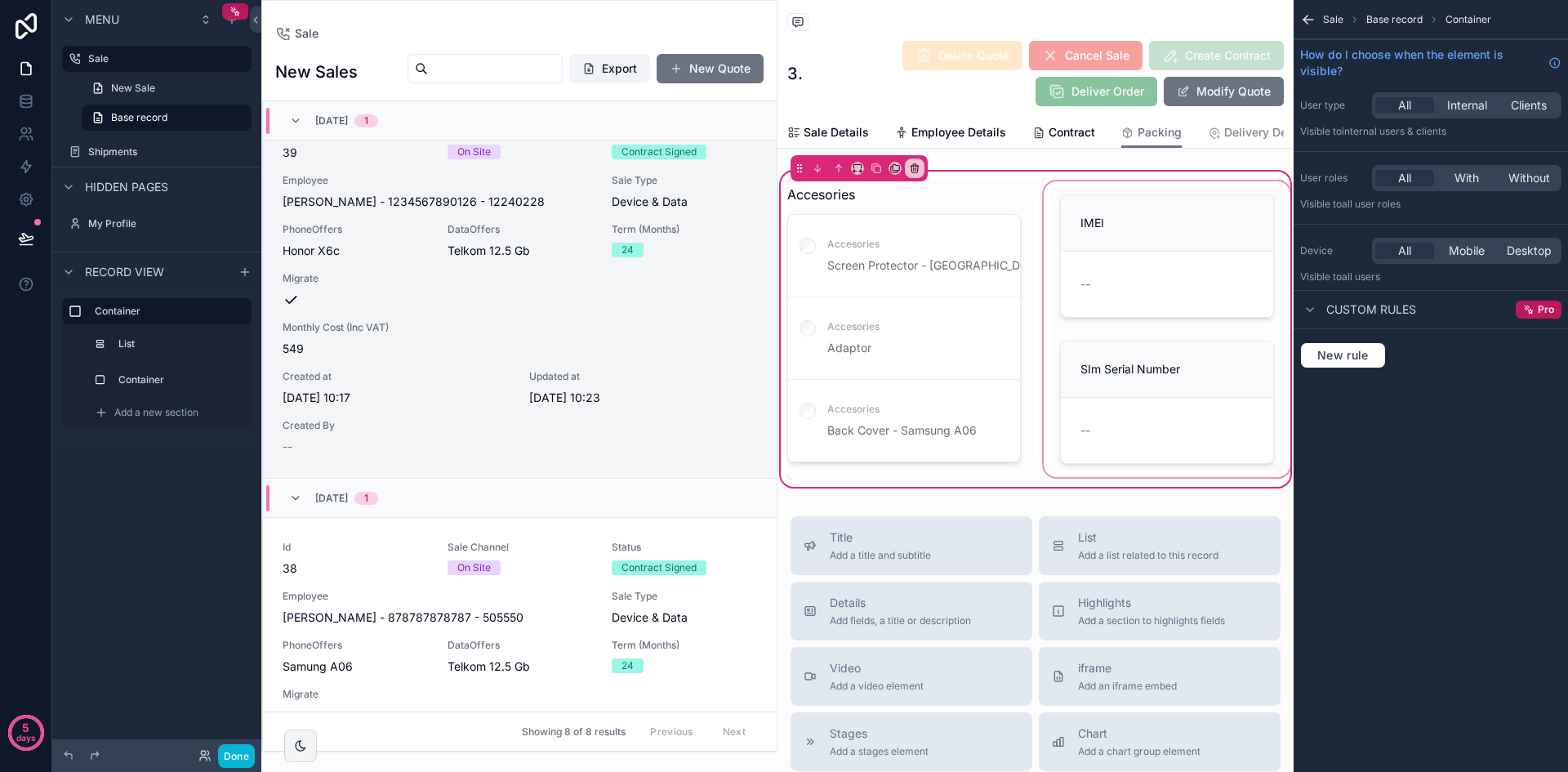
click at [1117, 281] on div "scrollable content" at bounding box center [1167, 329] width 253 height 303
click at [1091, 225] on div "scrollable content" at bounding box center [1167, 329] width 253 height 303
click at [1074, 198] on div "scrollable content" at bounding box center [1167, 329] width 253 height 303
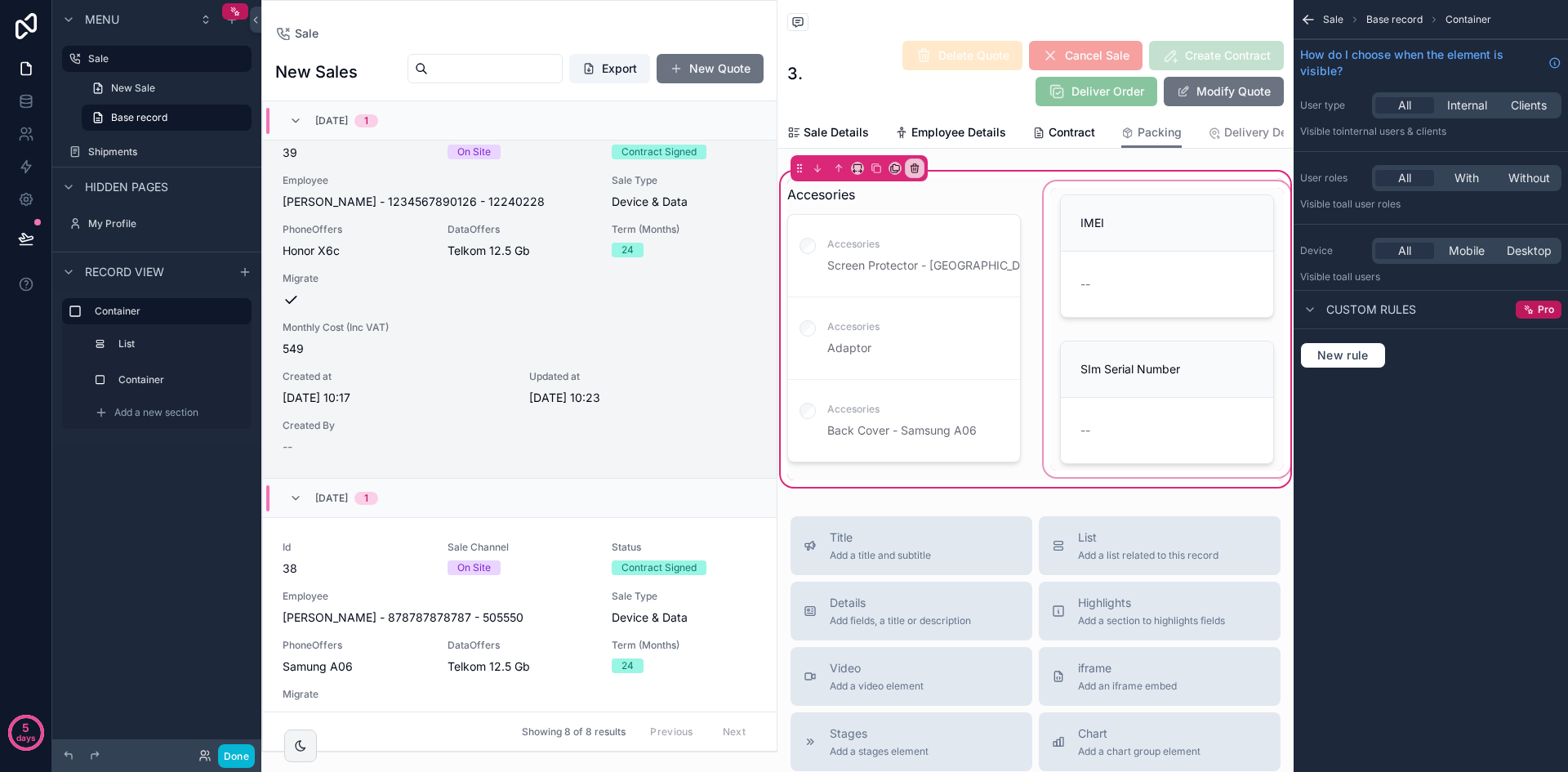
click at [1074, 198] on div "scrollable content" at bounding box center [1167, 329] width 253 height 303
click at [159, 370] on div "Container" at bounding box center [180, 380] width 120 height 20
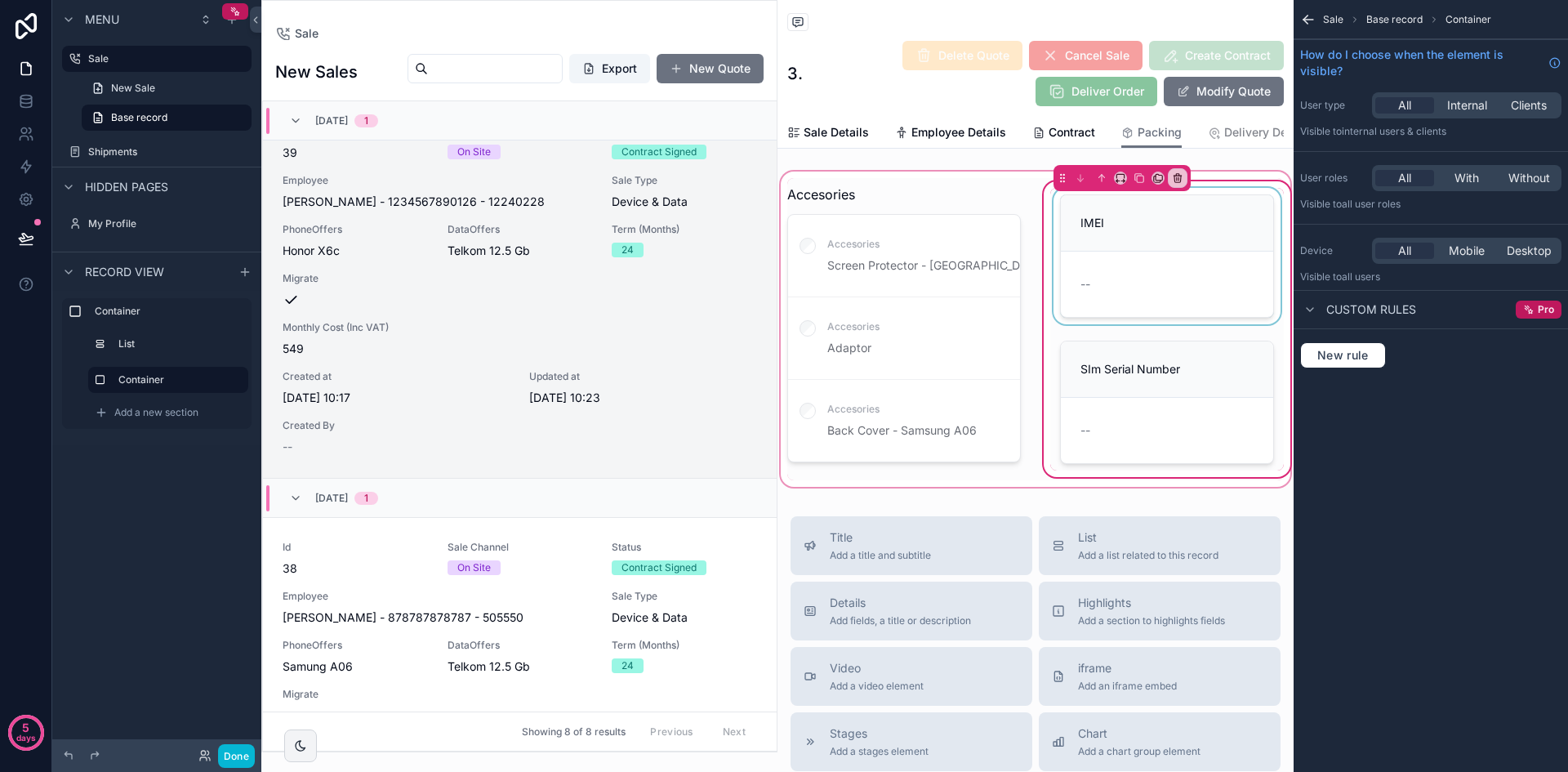
click at [1155, 259] on div "scrollable content" at bounding box center [1167, 256] width 234 height 137
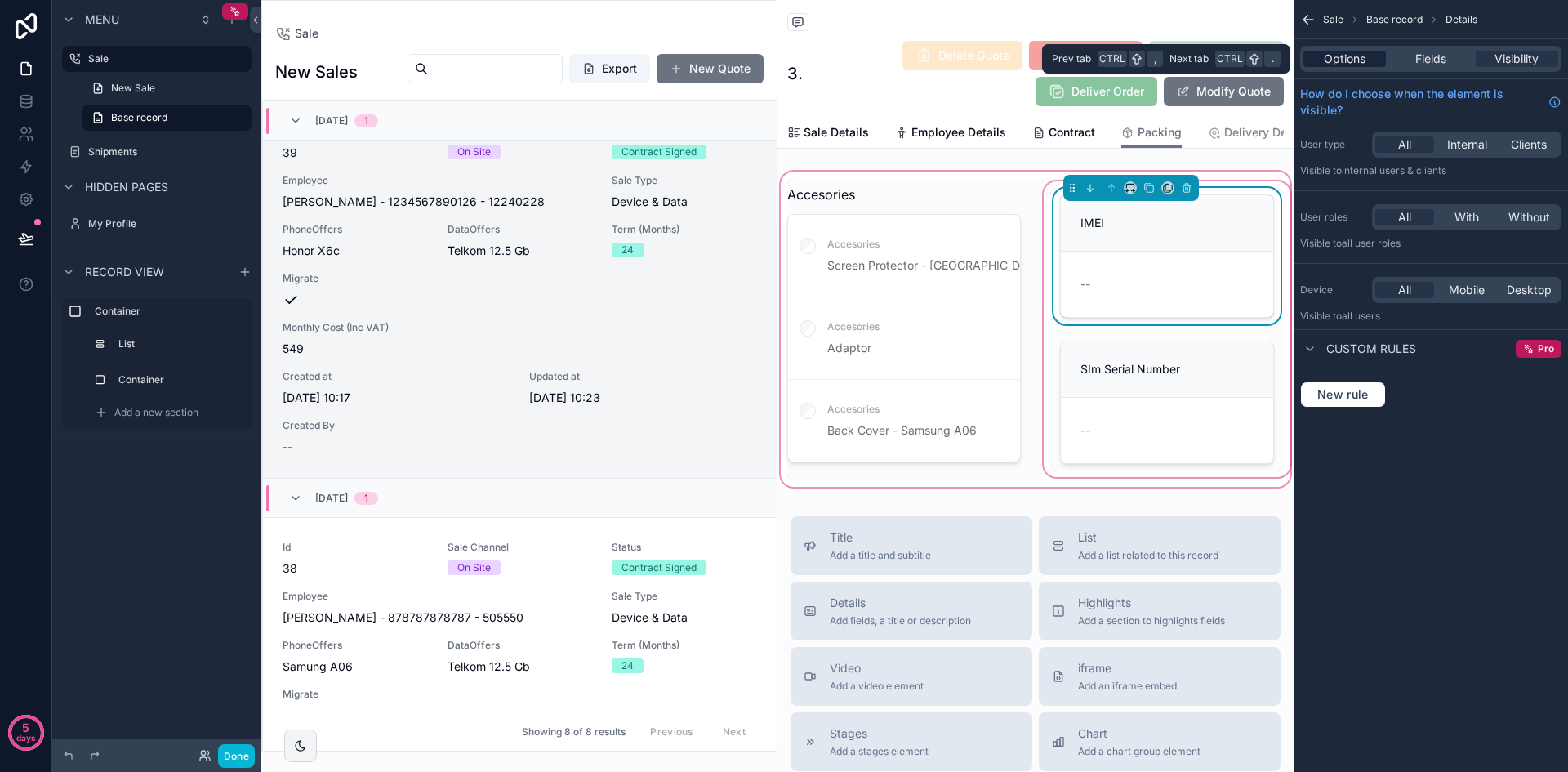
click at [1380, 58] on div "Options" at bounding box center [1344, 59] width 82 height 16
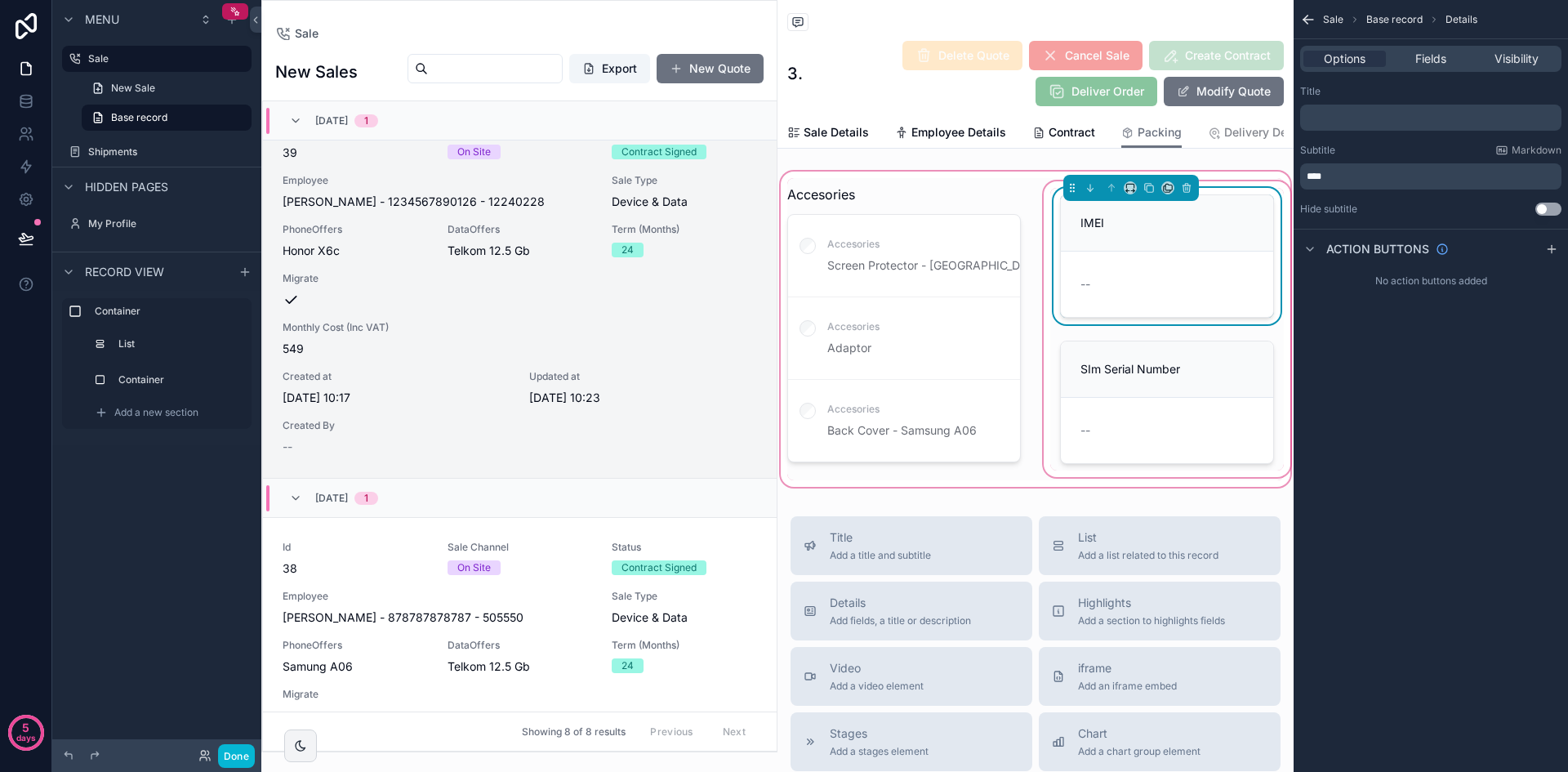
click at [1217, 242] on div "scrollable content" at bounding box center [1036, 329] width 516 height 322
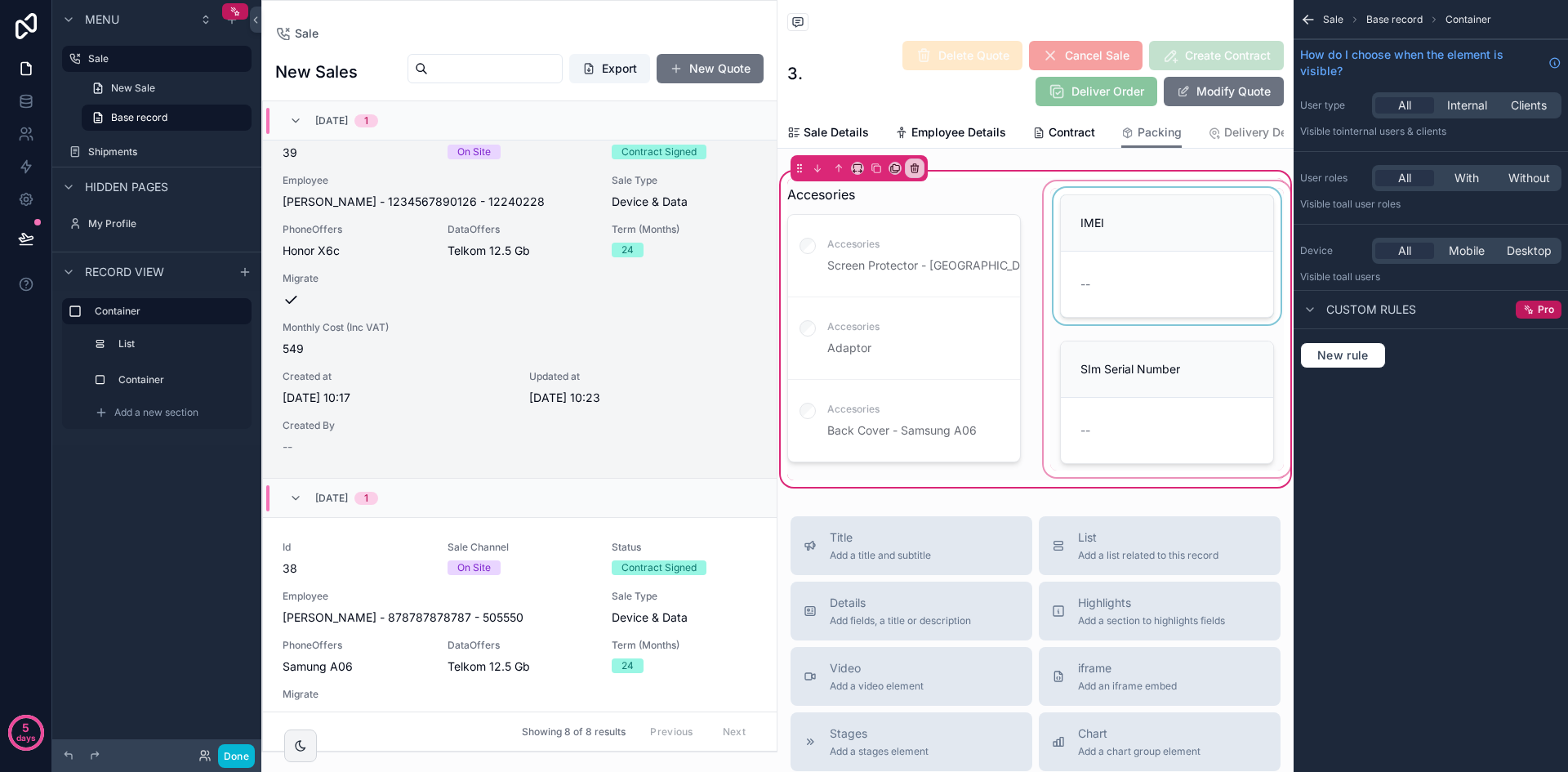
click at [1226, 244] on div "scrollable content" at bounding box center [1167, 329] width 253 height 303
click at [1097, 218] on div "scrollable content" at bounding box center [1167, 329] width 253 height 303
click at [1077, 245] on div "scrollable content" at bounding box center [1167, 329] width 253 height 303
click at [1168, 296] on div "scrollable content" at bounding box center [1167, 329] width 253 height 303
click at [1174, 297] on div "scrollable content" at bounding box center [1167, 329] width 253 height 303
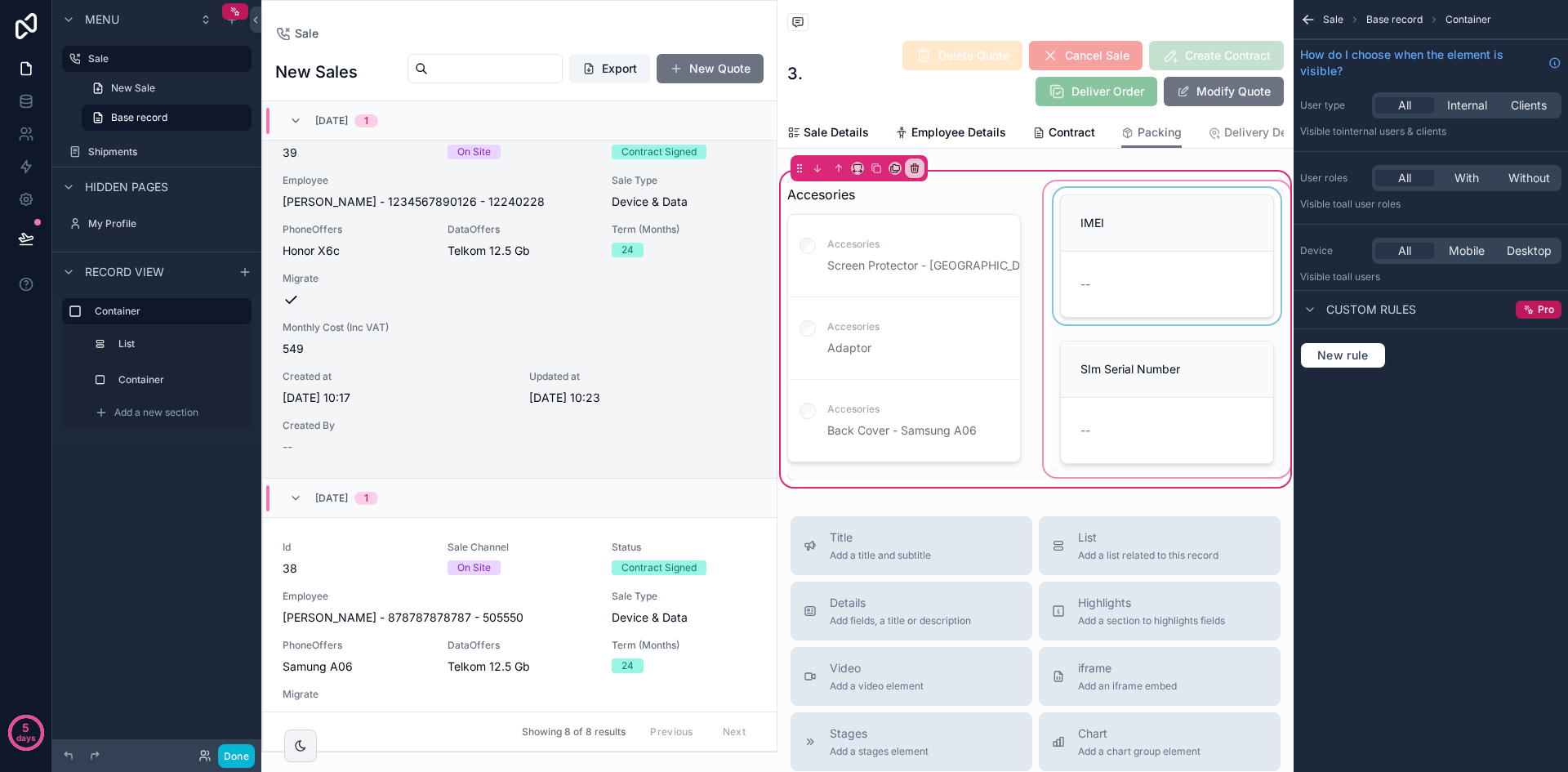
click at [1174, 297] on div "scrollable content" at bounding box center [1167, 329] width 253 height 303
click at [1207, 247] on div "scrollable content" at bounding box center [1167, 329] width 253 height 303
click at [144, 378] on label "Container" at bounding box center [177, 379] width 114 height 13
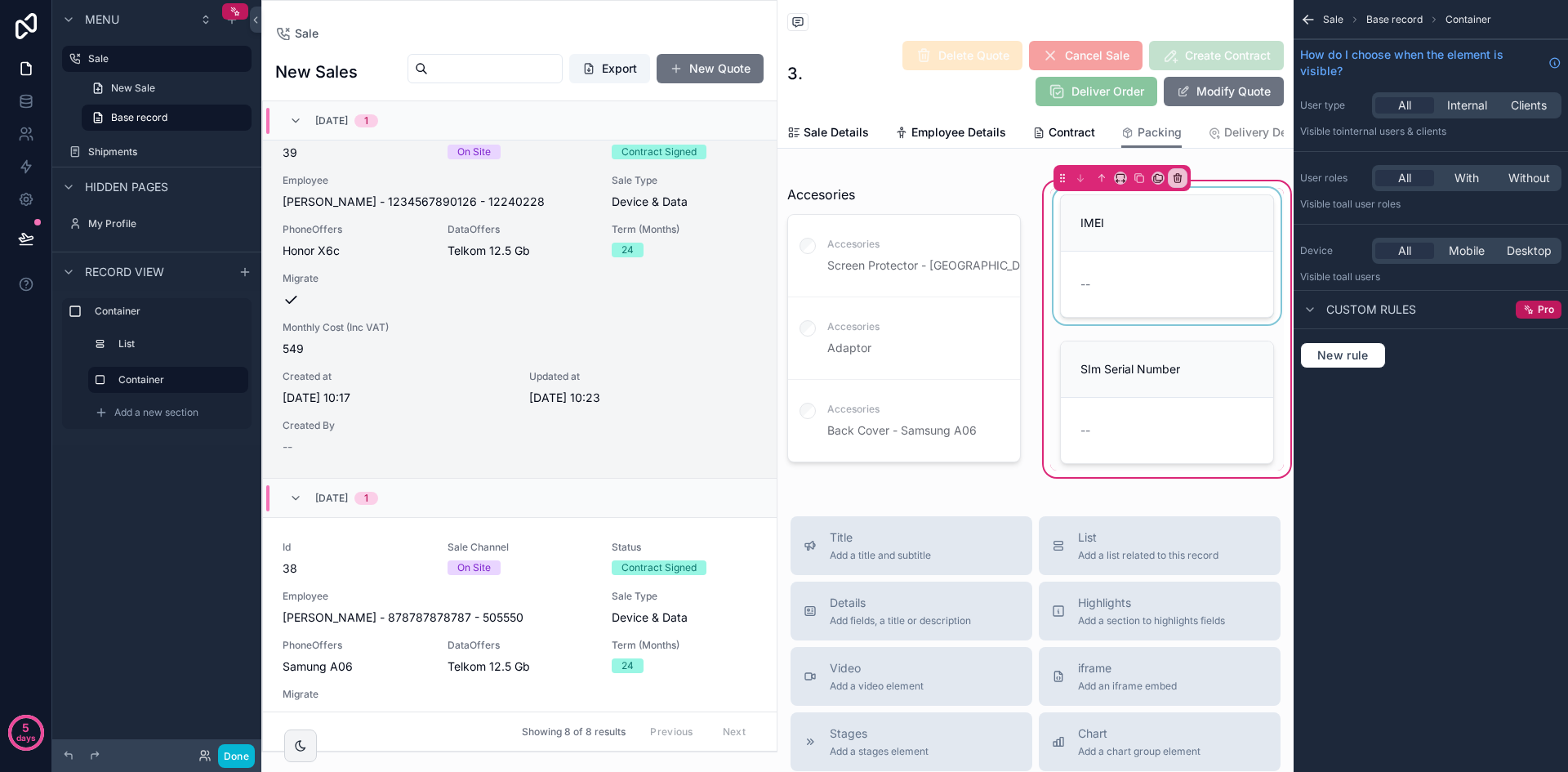
click at [1145, 286] on div "scrollable content" at bounding box center [1167, 256] width 234 height 137
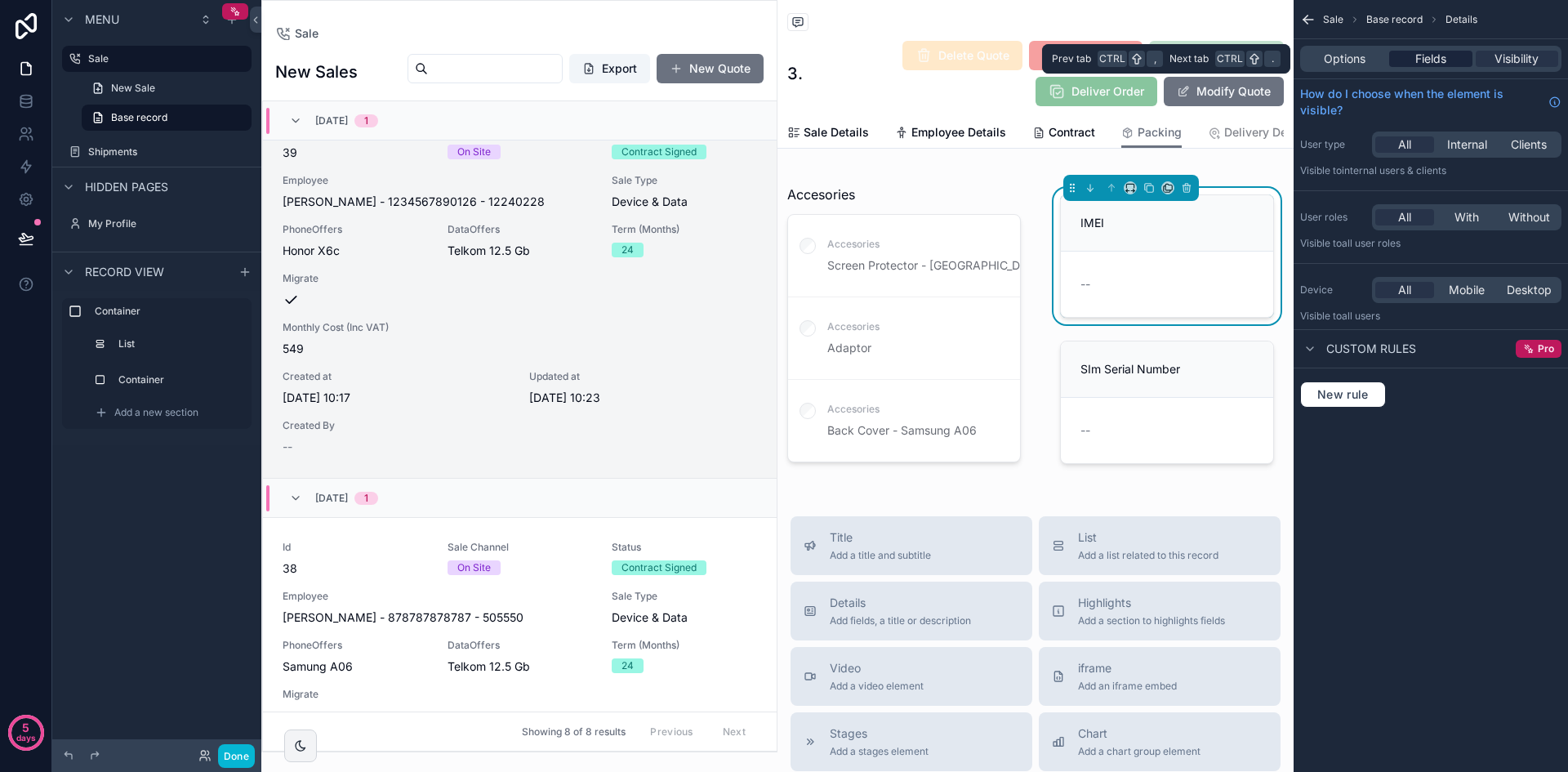
click at [1425, 66] on span "Fields" at bounding box center [1431, 59] width 31 height 16
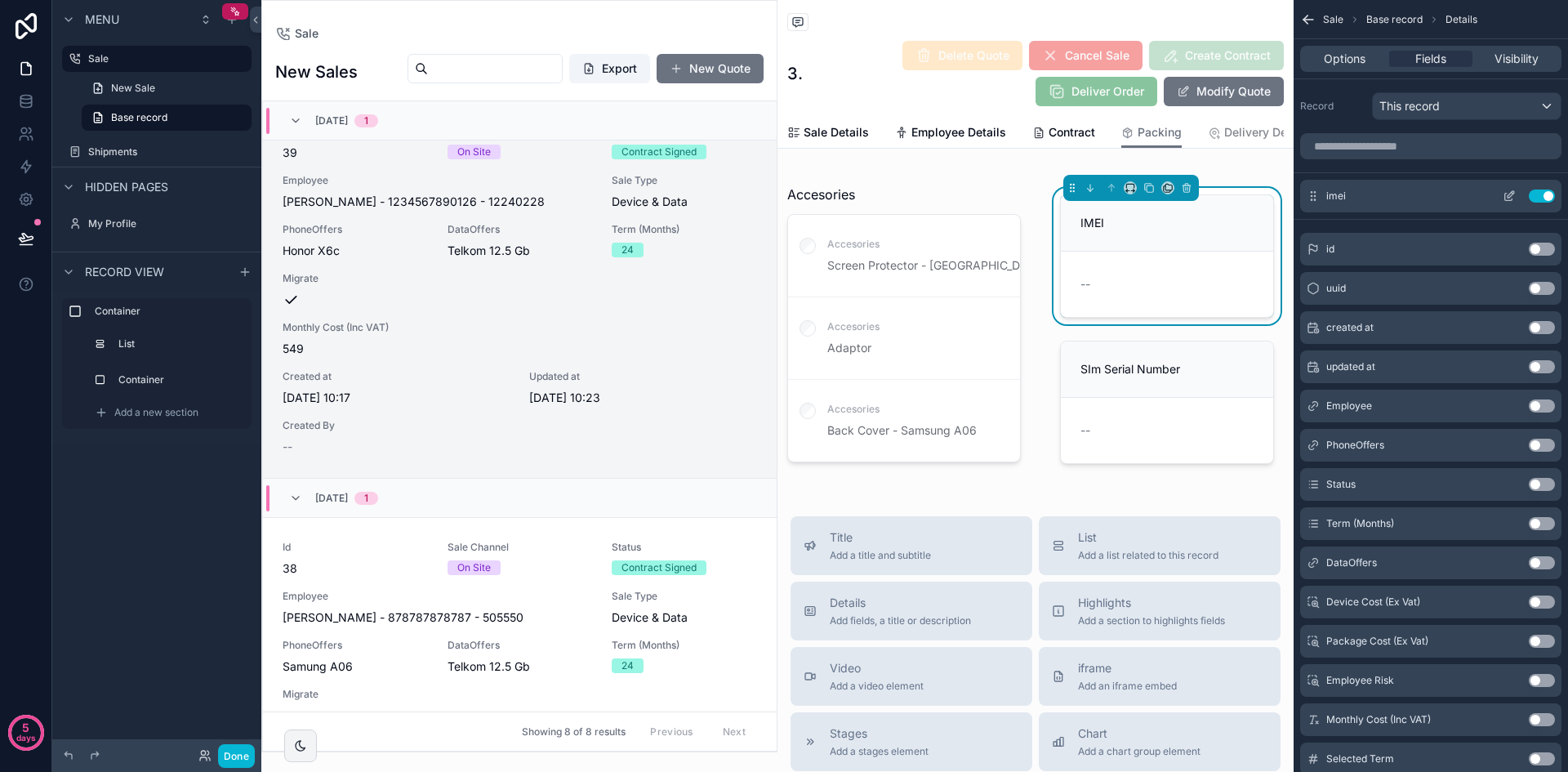
click at [1509, 197] on icon "scrollable content" at bounding box center [1509, 195] width 13 height 13
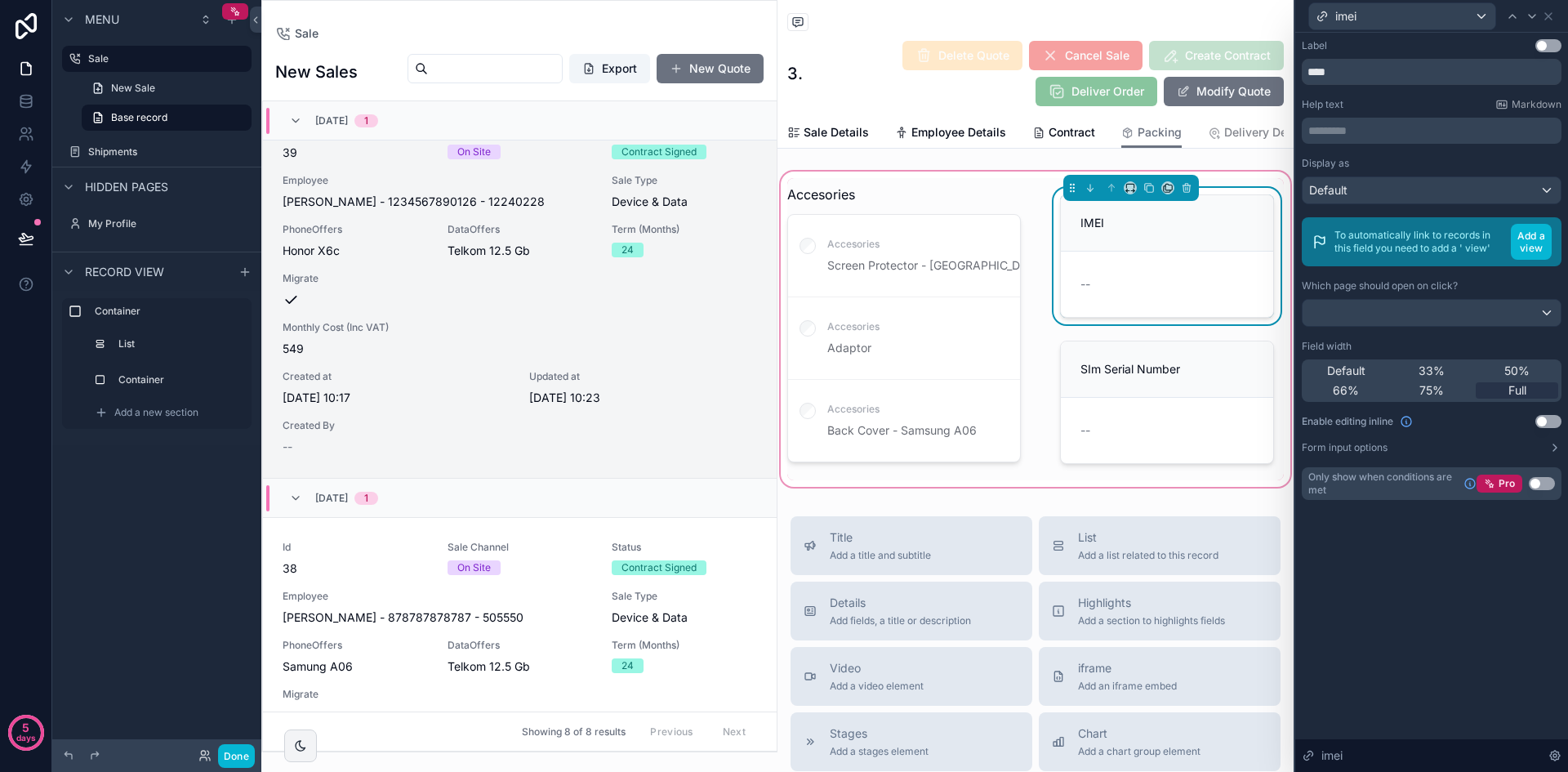
click at [1169, 281] on div "scrollable content" at bounding box center [1036, 329] width 516 height 322
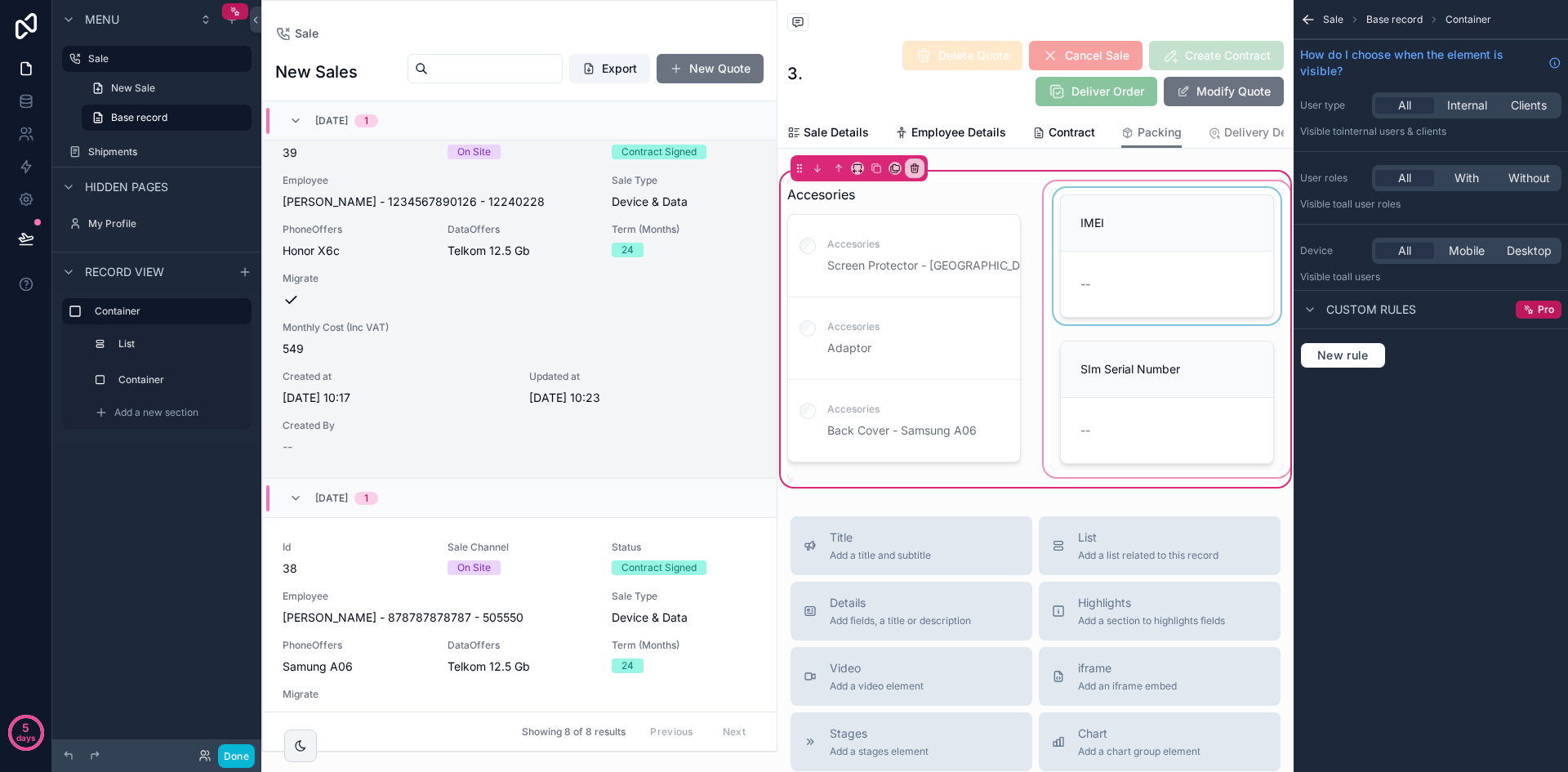
click at [1148, 237] on div "scrollable content" at bounding box center [1167, 329] width 253 height 303
click at [1137, 241] on div "scrollable content" at bounding box center [1167, 329] width 253 height 303
click at [1170, 287] on div "scrollable content" at bounding box center [1167, 329] width 253 height 303
click at [1171, 288] on div "scrollable content" at bounding box center [1167, 329] width 253 height 303
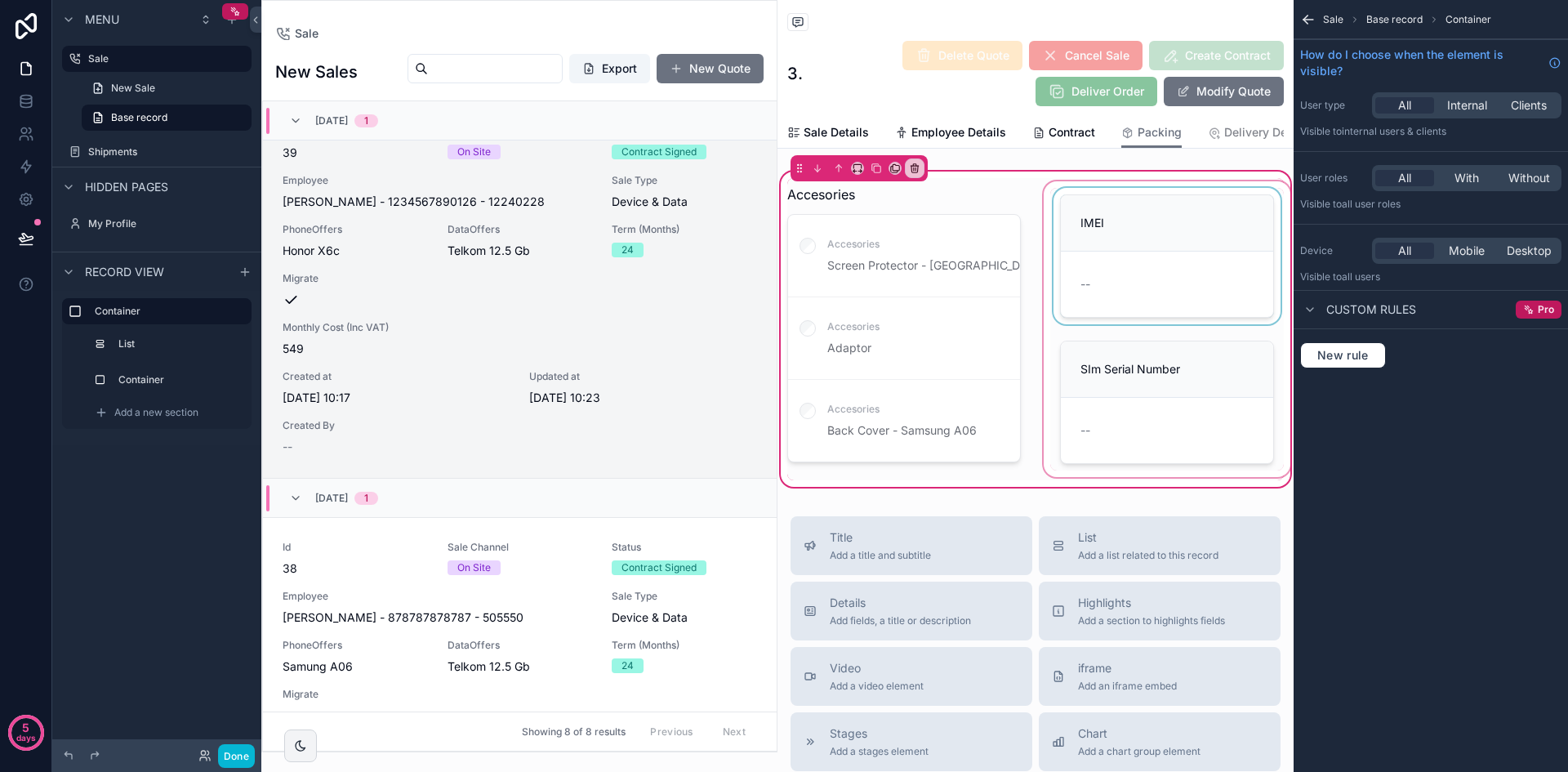
click at [1171, 288] on div "scrollable content" at bounding box center [1167, 329] width 253 height 303
click at [142, 373] on label "Container" at bounding box center [177, 379] width 114 height 13
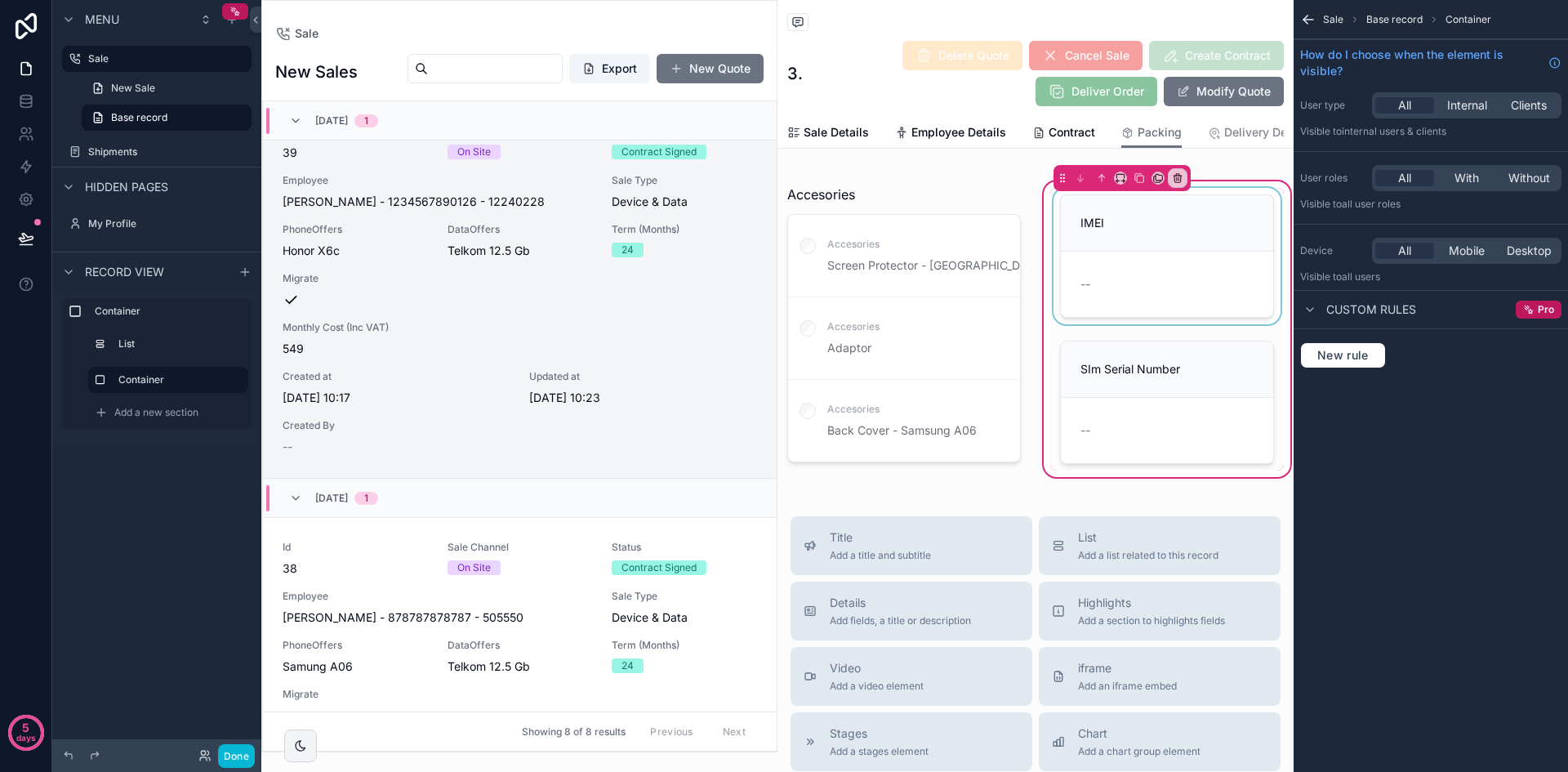
click at [1153, 224] on div "scrollable content" at bounding box center [1167, 256] width 234 height 137
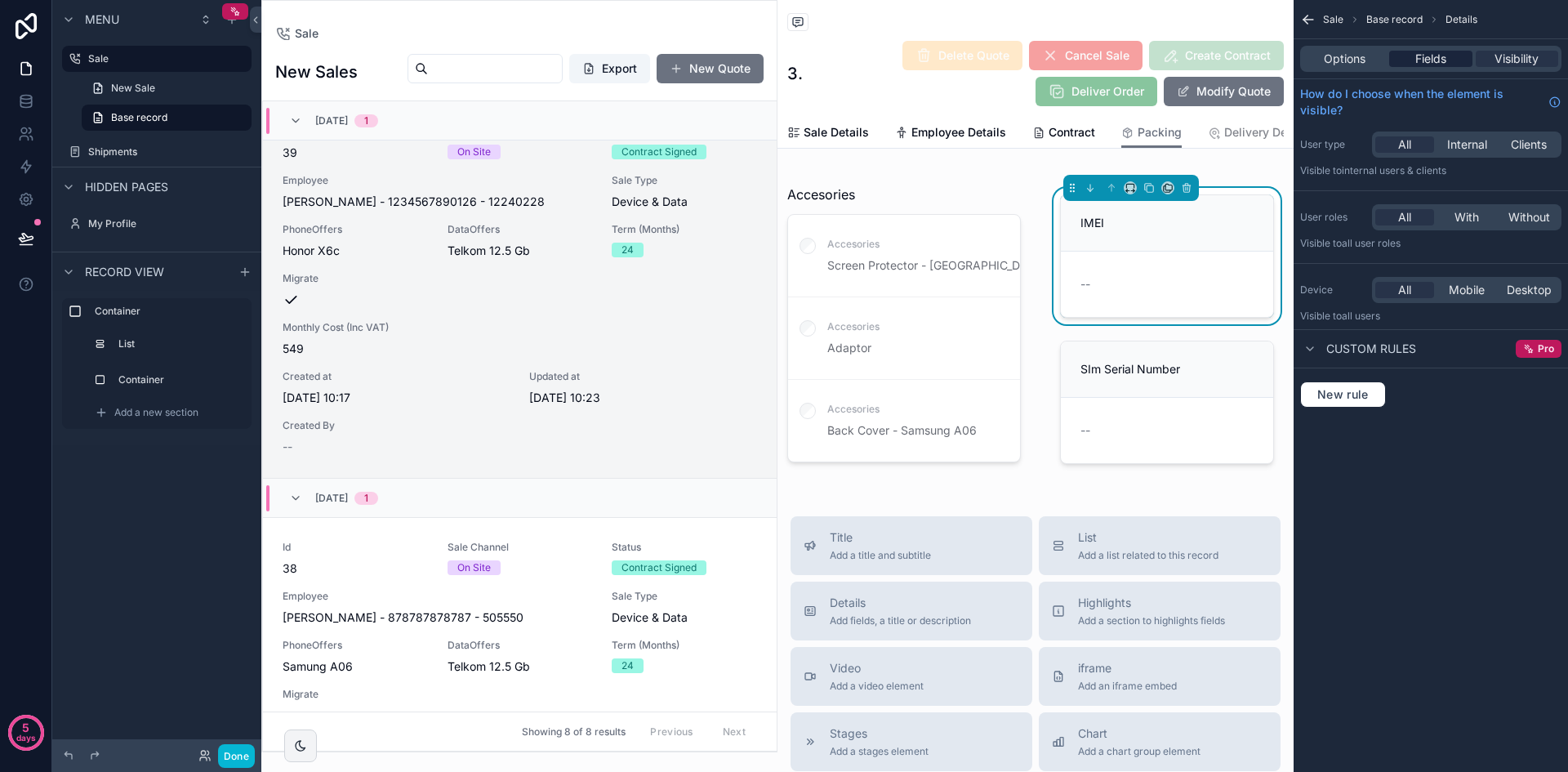
click at [1434, 52] on span "Fields" at bounding box center [1431, 59] width 31 height 16
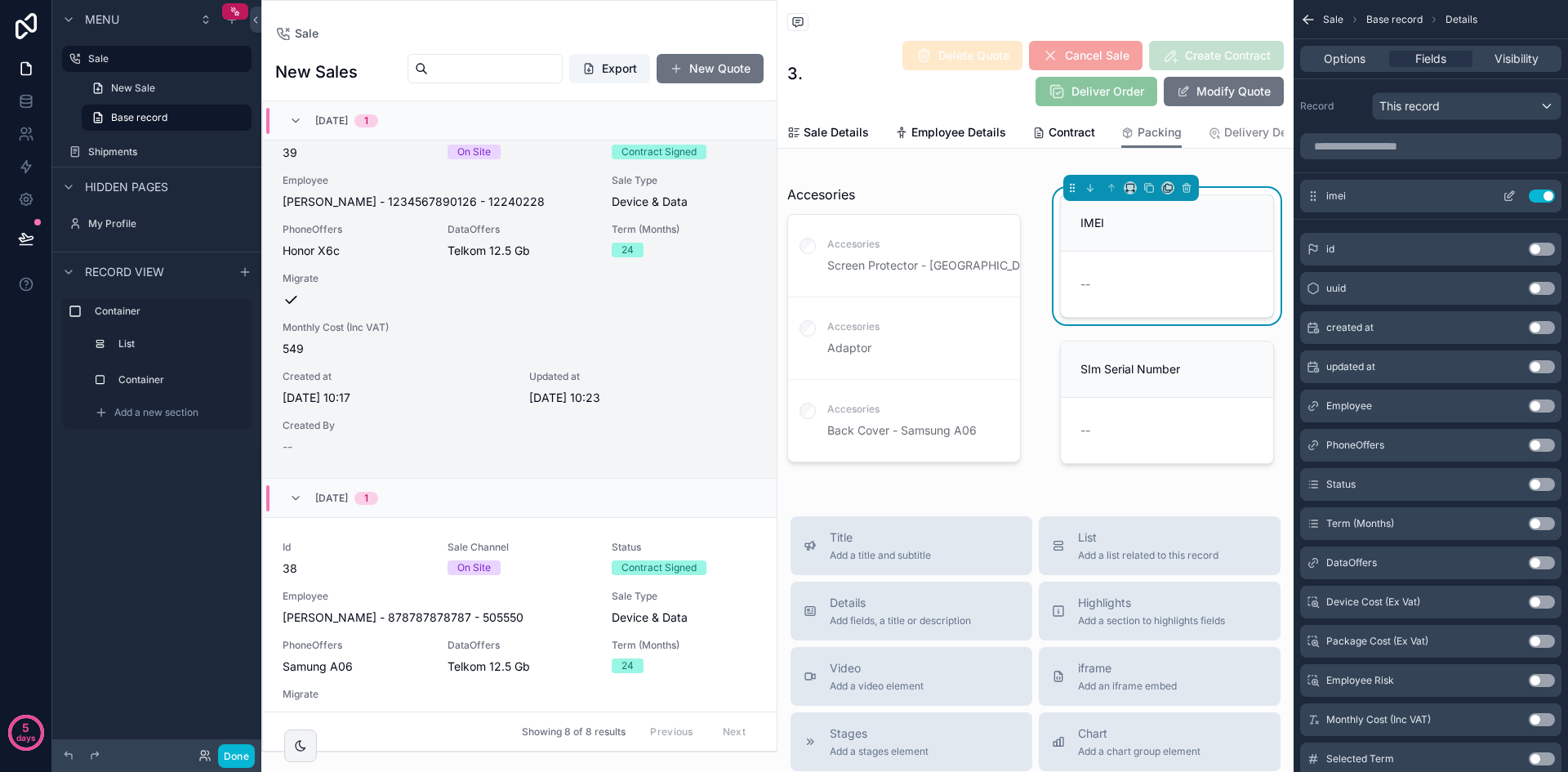
click at [1512, 198] on icon "scrollable content" at bounding box center [1508, 197] width 7 height 7
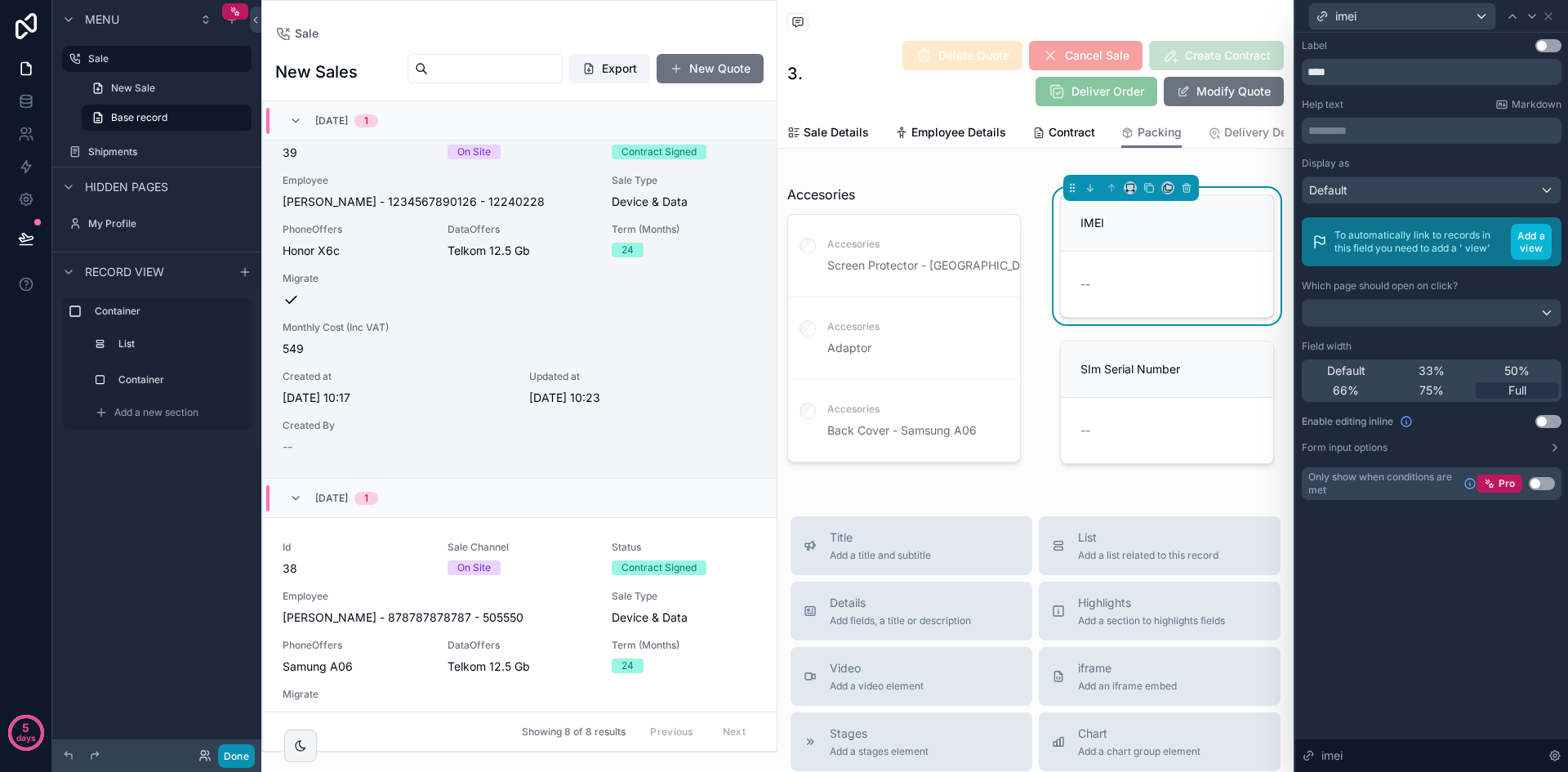
click at [241, 759] on button "Done" at bounding box center [235, 756] width 37 height 24
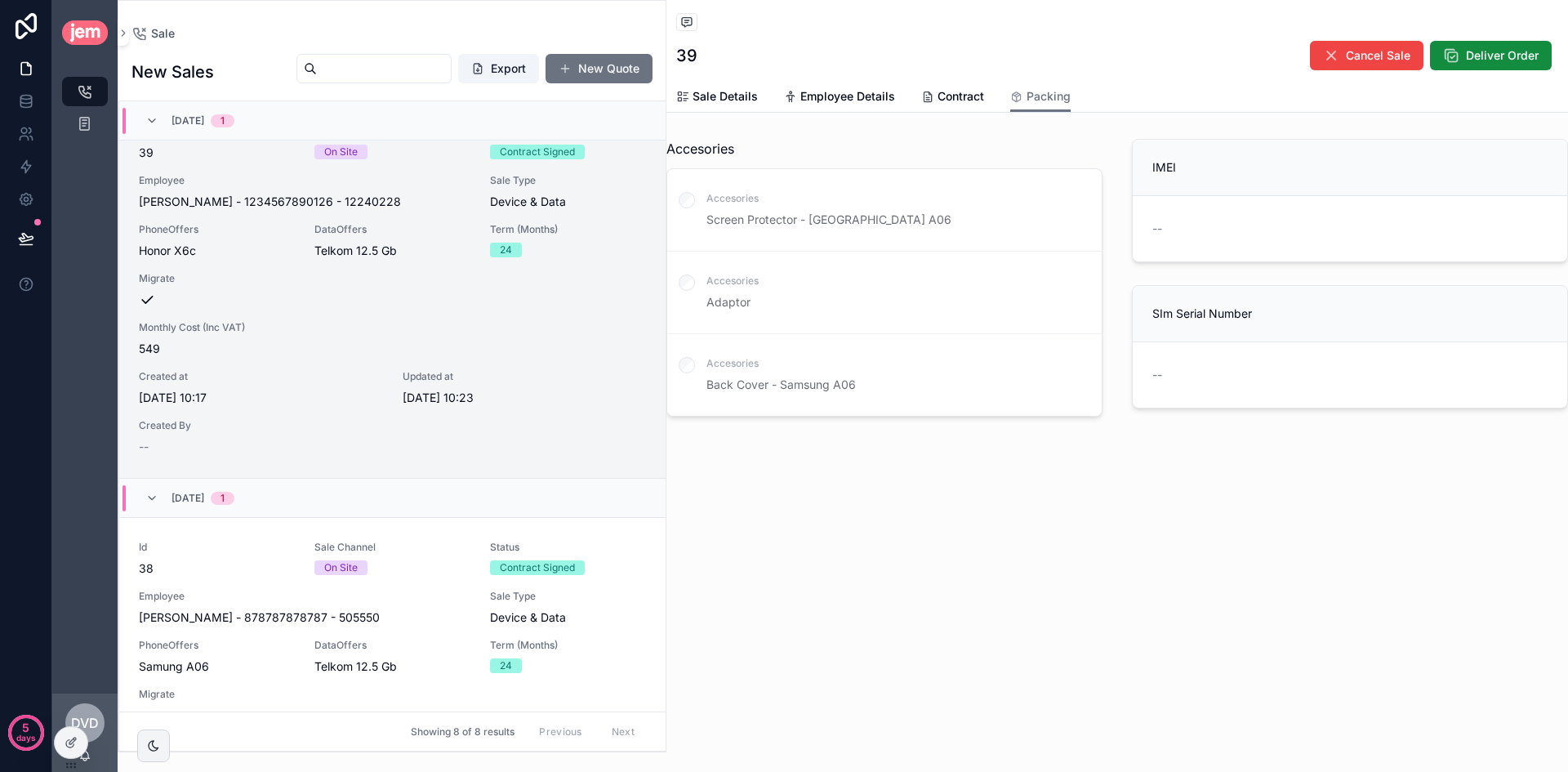
click at [1309, 236] on div "--" at bounding box center [1349, 228] width 395 height 16
click at [1257, 228] on div "--" at bounding box center [1349, 228] width 395 height 16
click at [1178, 228] on div "--" at bounding box center [1349, 228] width 395 height 16
click at [971, 104] on span "Contract" at bounding box center [961, 96] width 46 height 16
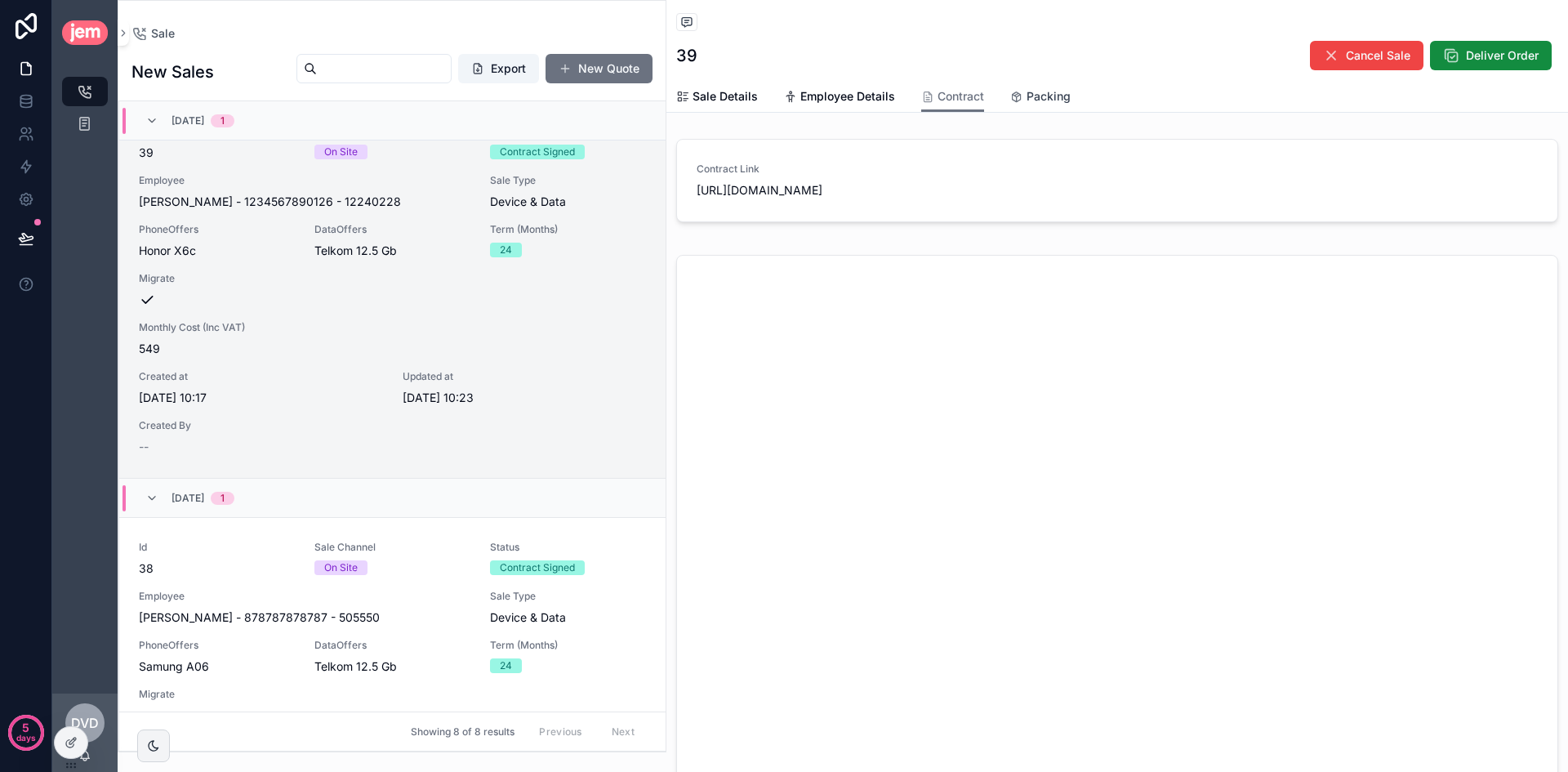
click at [1041, 102] on span "Packing" at bounding box center [1048, 96] width 44 height 16
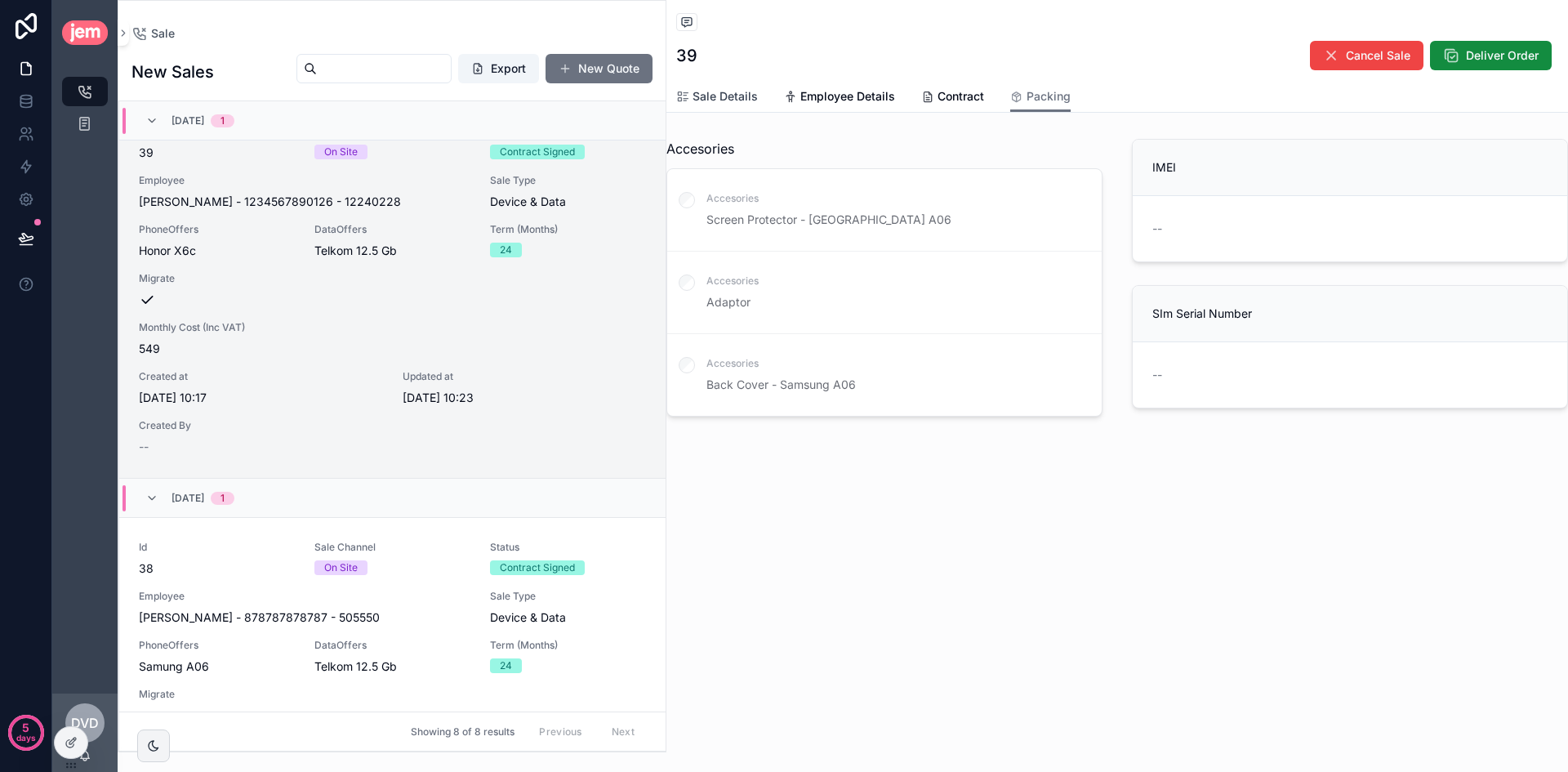
click at [743, 95] on span "Sale Details" at bounding box center [724, 96] width 65 height 16
